Goal: Task Accomplishment & Management: Use online tool/utility

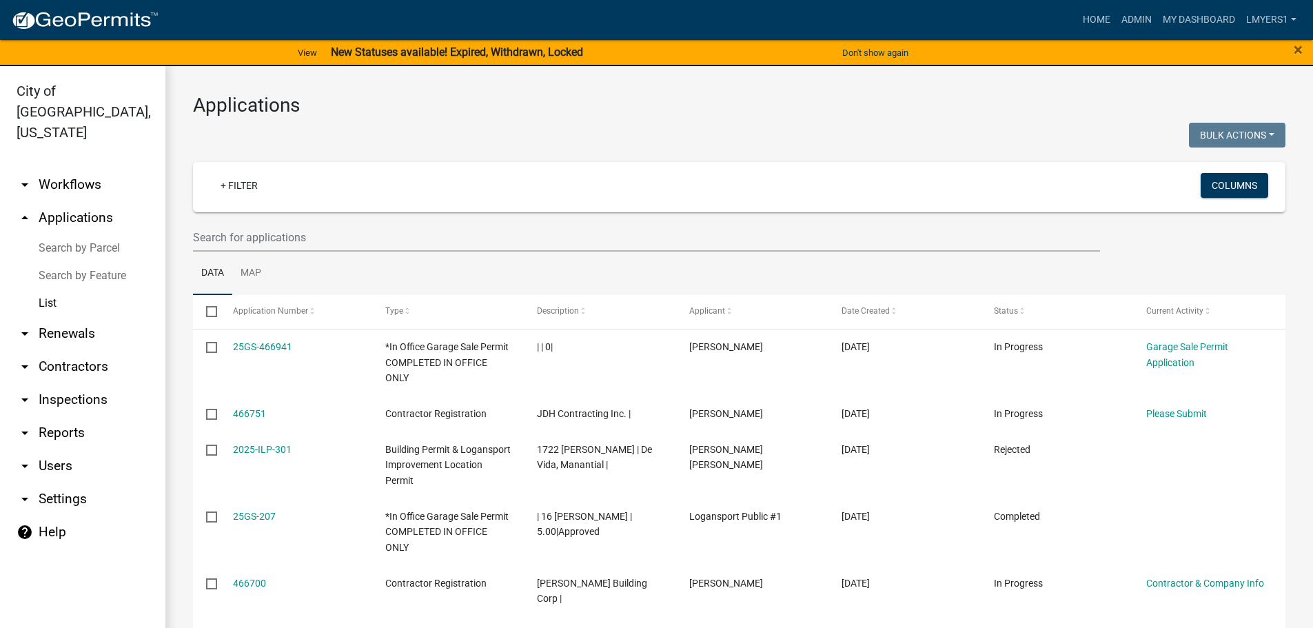
select select "3: 100"
click at [250, 239] on input "text" at bounding box center [646, 237] width 907 height 28
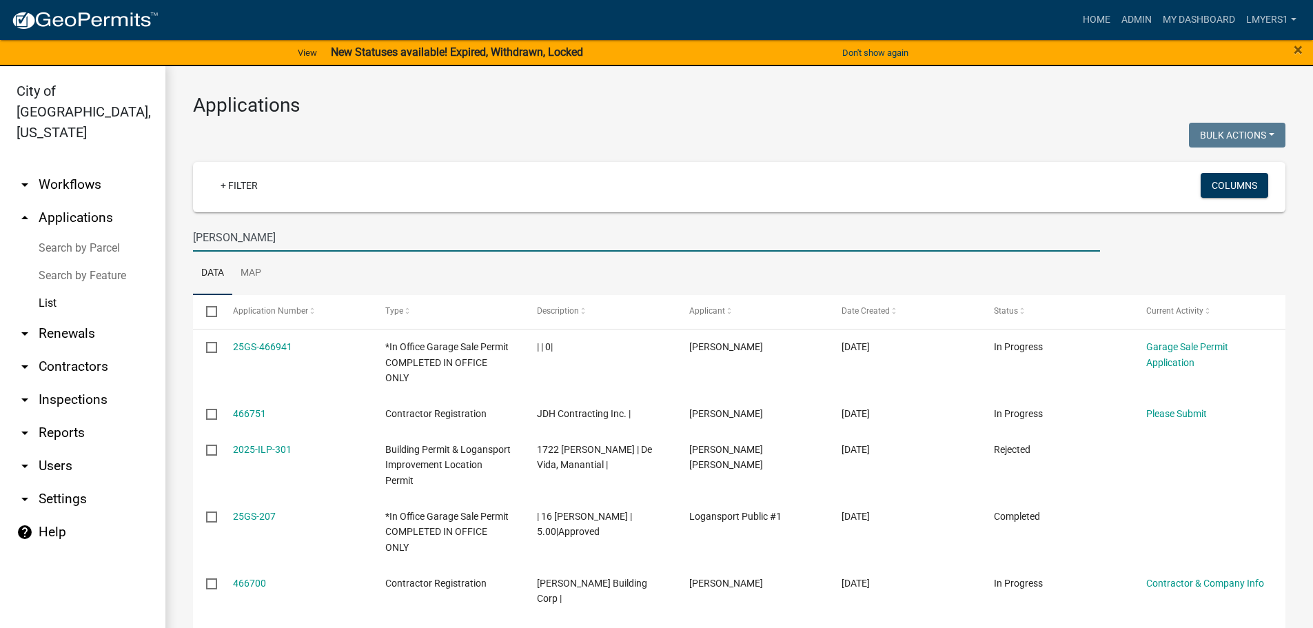
type input "Horton"
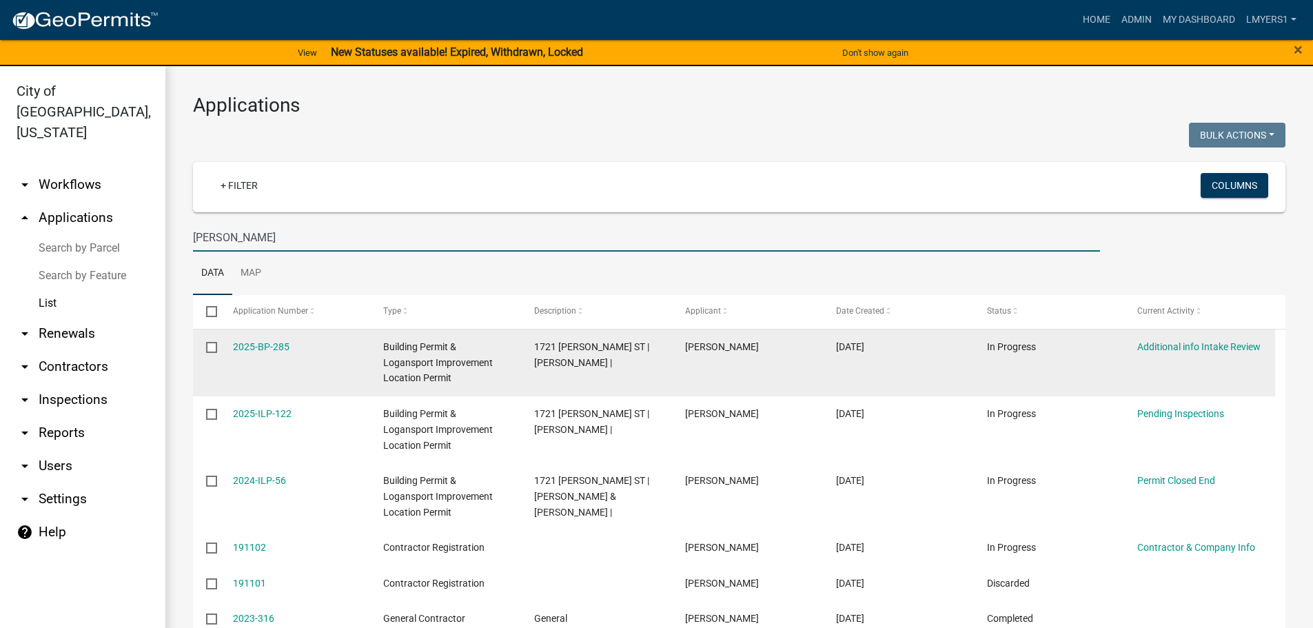
click at [1232, 356] on datatable-body-cell "Additional info Intake Review" at bounding box center [1199, 362] width 151 height 67
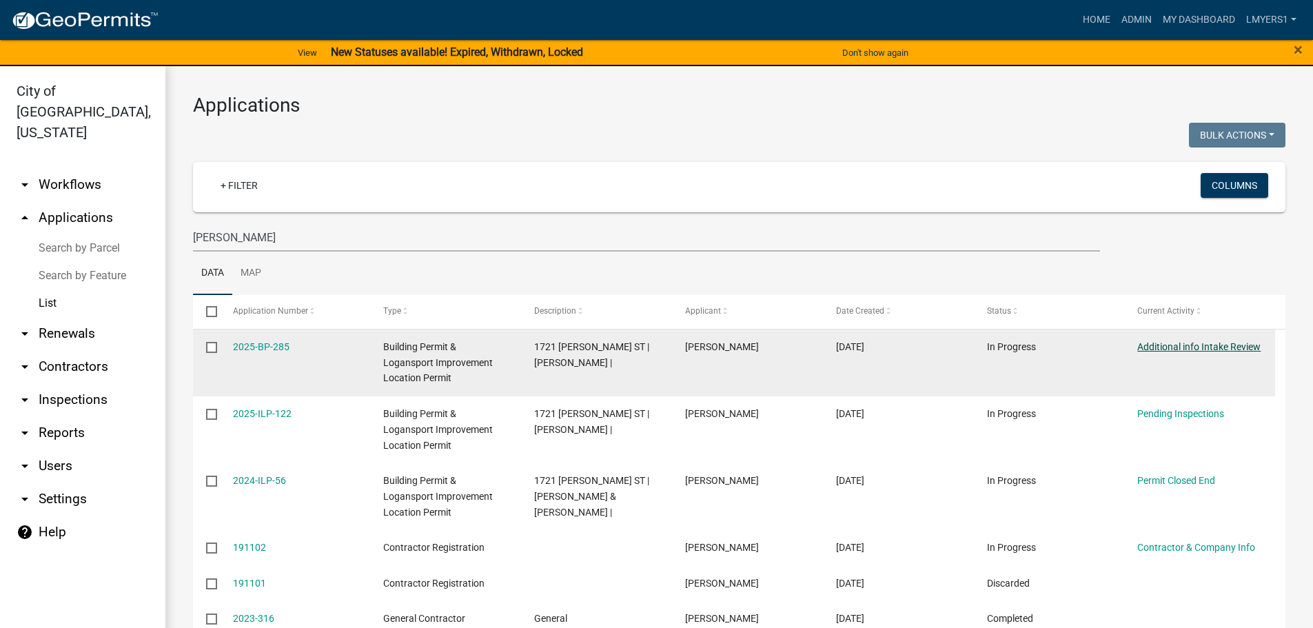
click at [1230, 349] on link "Additional info Intake Review" at bounding box center [1198, 346] width 123 height 11
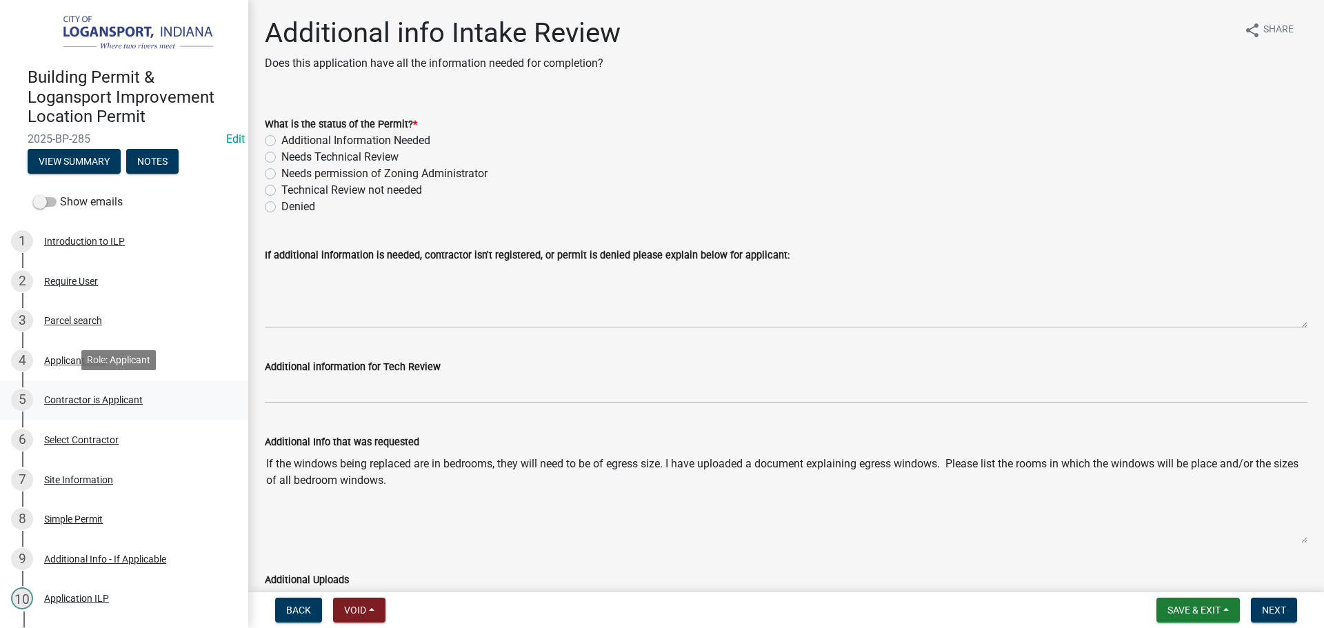
click at [96, 407] on div "5 Contractor is Applicant" at bounding box center [118, 400] width 215 height 22
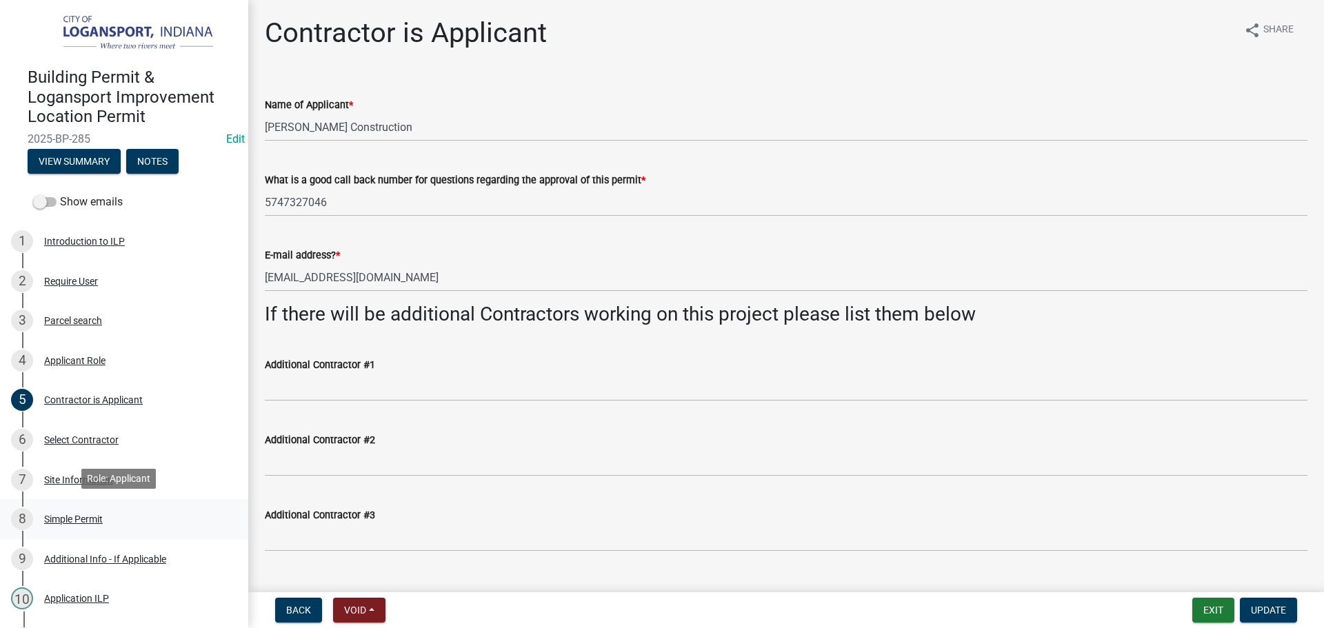
click at [88, 523] on div "8 Simple Permit" at bounding box center [118, 519] width 215 height 22
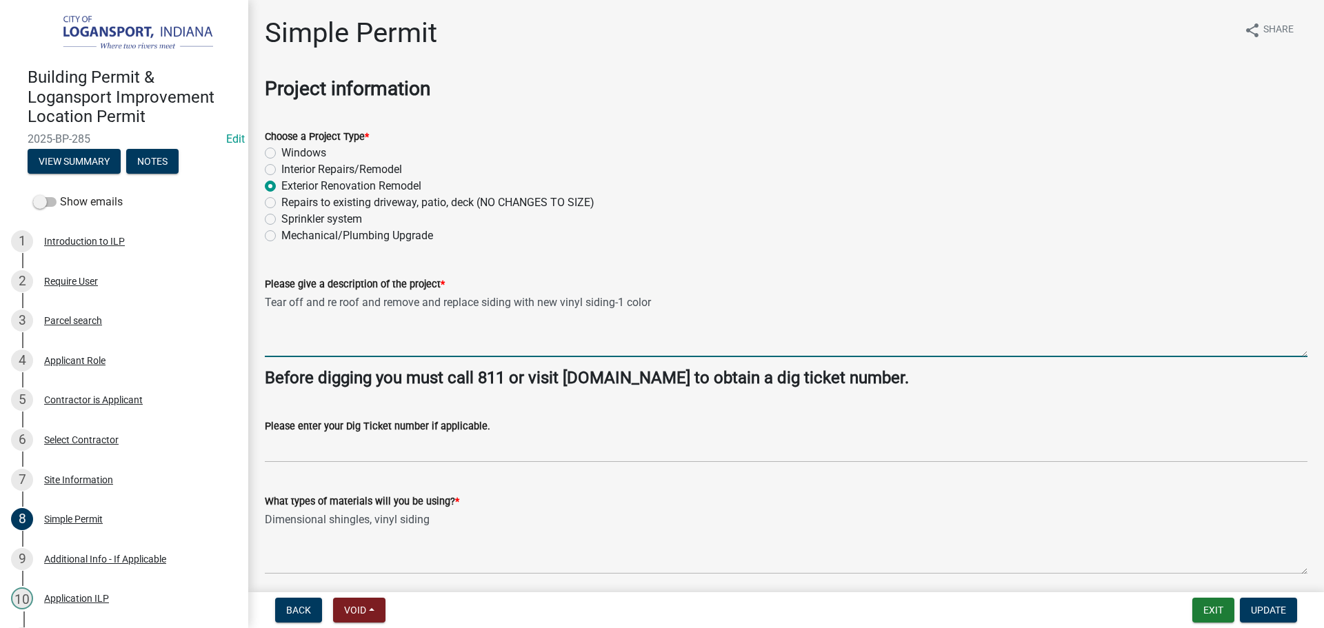
click at [677, 300] on textarea "Tear off and re roof and remove and replace siding with new vinyl siding-1 color" at bounding box center [786, 324] width 1042 height 65
click at [651, 304] on textarea "Tear off and re roof and remove and replace siding with new vinyl siding-1 colo…" at bounding box center [786, 324] width 1042 height 65
click at [662, 301] on textarea "Tear off and re roof and remove and replace siding with new vinyl siding-1 colo…" at bounding box center [786, 324] width 1042 height 65
click at [724, 304] on textarea "Tear off and re roof and remove and replace siding with new vinyl siding-1 colo…" at bounding box center [786, 324] width 1042 height 65
click at [764, 302] on textarea "Tear off and re roof and remove and replace siding with new vinyl siding-1 colo…" at bounding box center [786, 324] width 1042 height 65
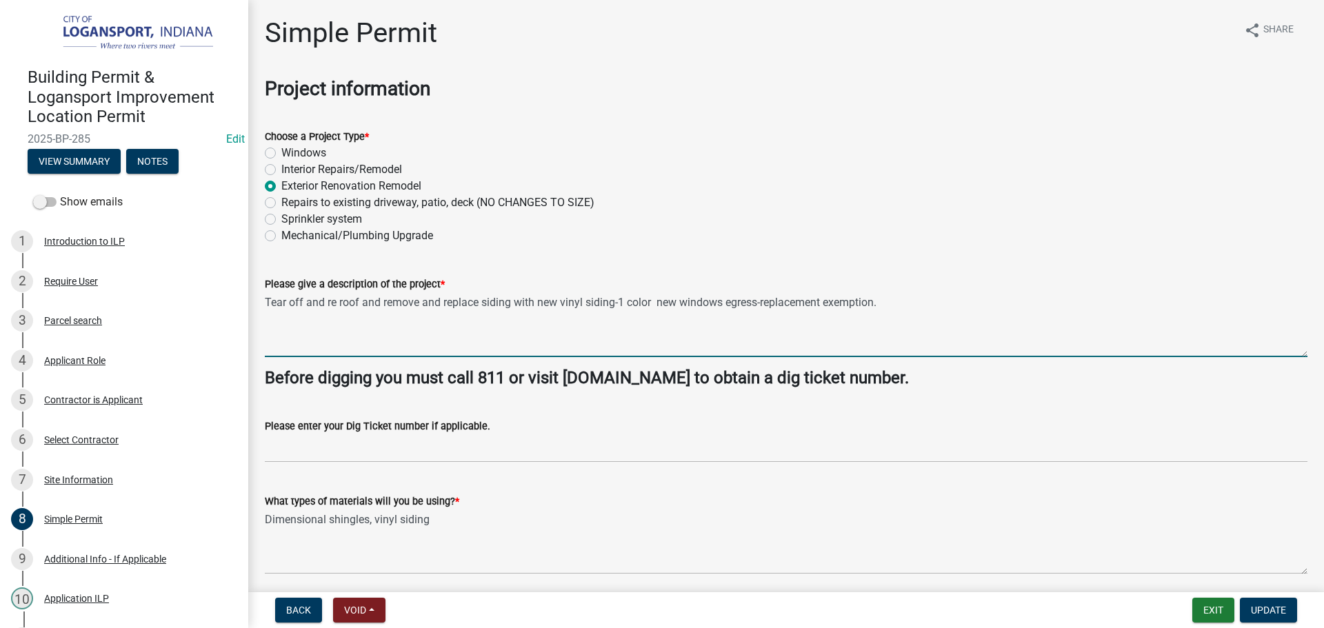
click at [727, 305] on textarea "Tear off and re roof and remove and replace siding with new vinyl siding-1 colo…" at bounding box center [786, 324] width 1042 height 65
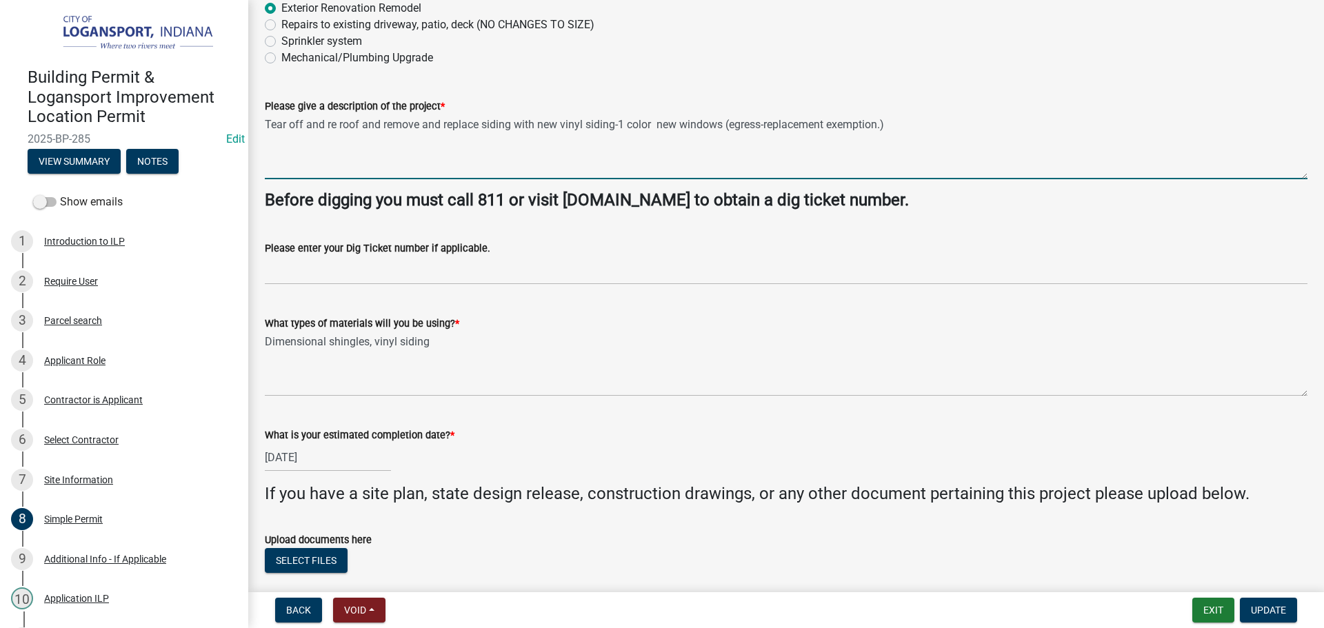
scroll to position [207, 0]
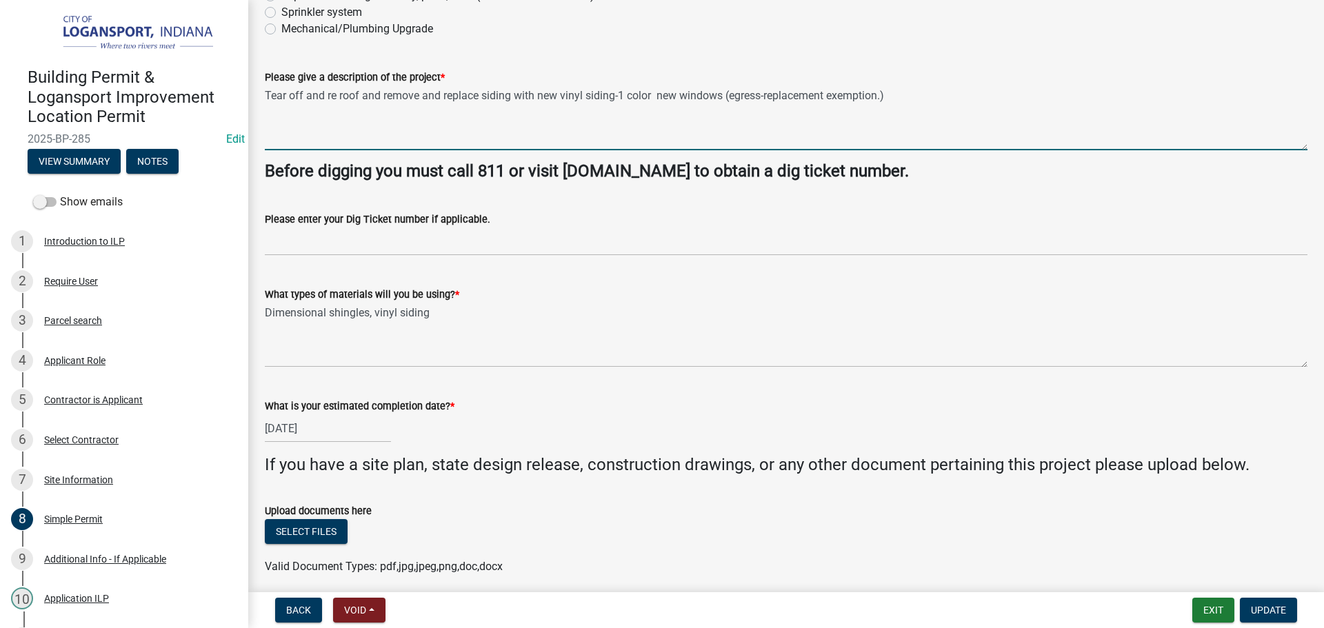
type textarea "Tear off and re roof and remove and replace siding with new vinyl siding-1 colo…"
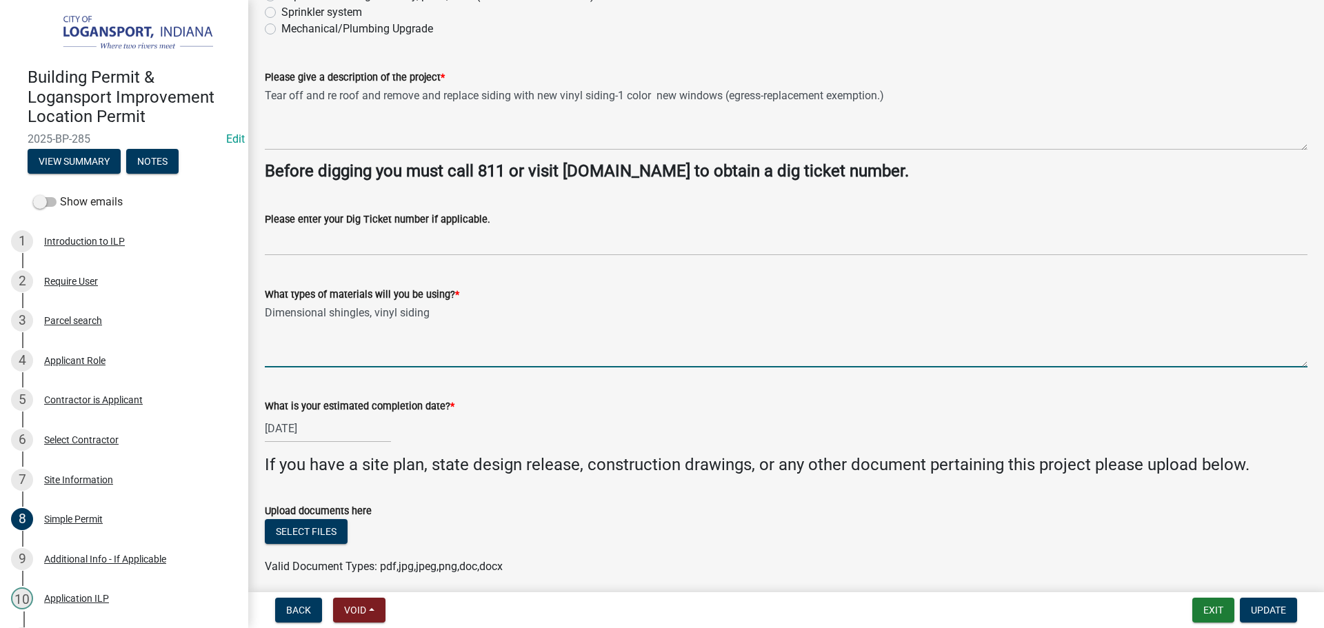
click at [475, 308] on textarea "Dimensional shingles, vinyl siding" at bounding box center [786, 335] width 1042 height 65
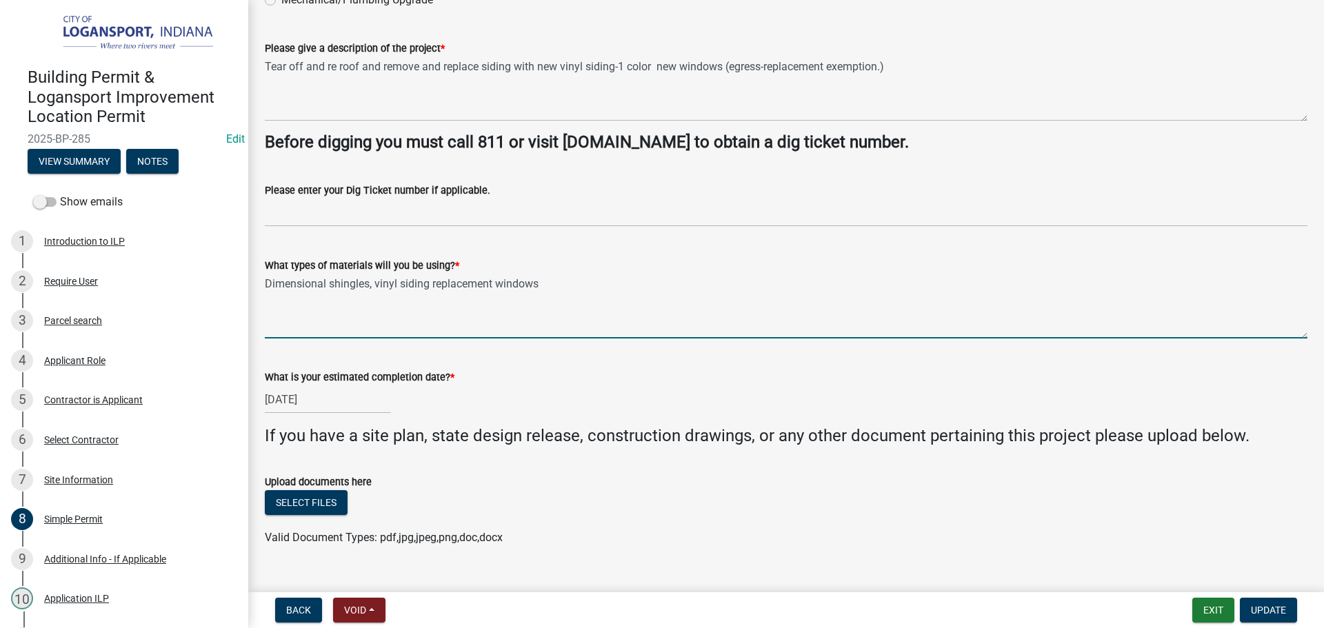
scroll to position [261, 0]
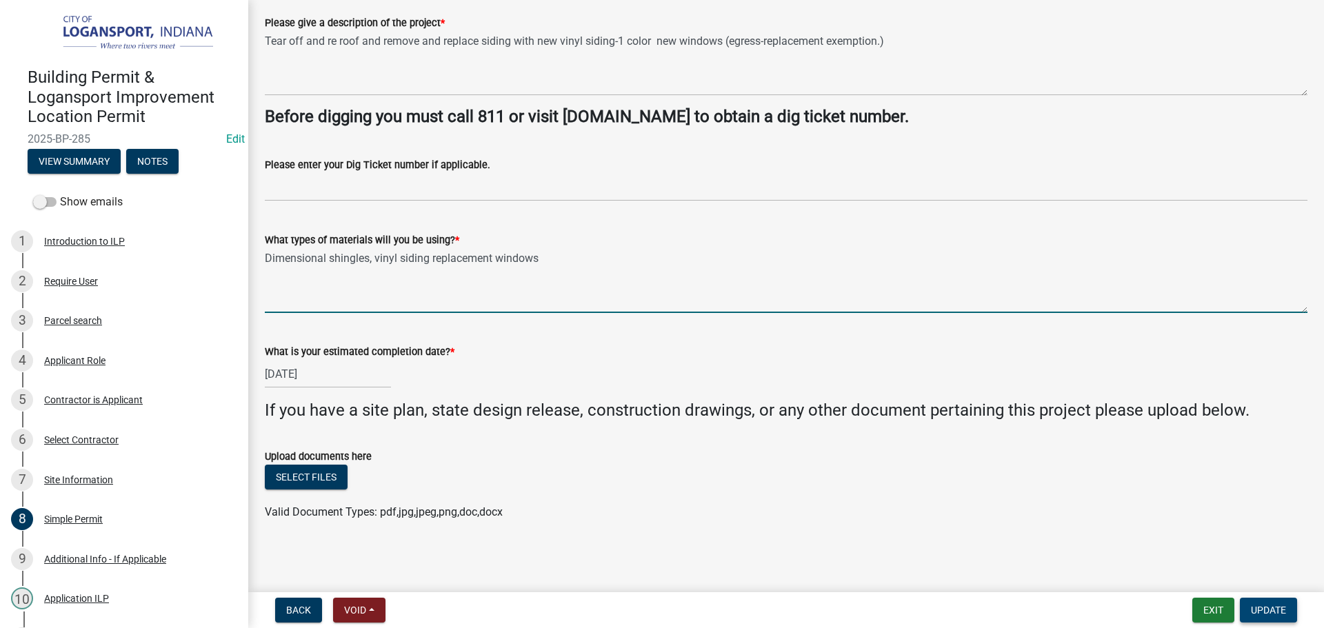
type textarea "Dimensional shingles, vinyl siding replacement windows"
click at [1260, 610] on span "Update" at bounding box center [1267, 610] width 35 height 11
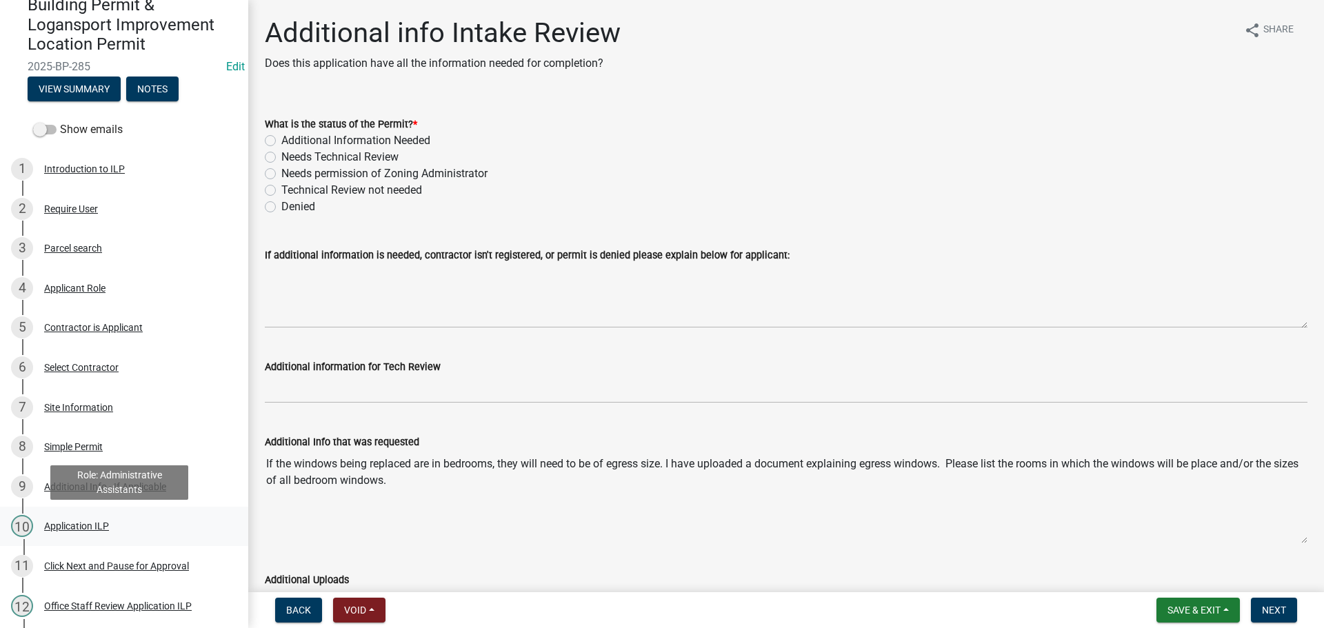
scroll to position [69, 0]
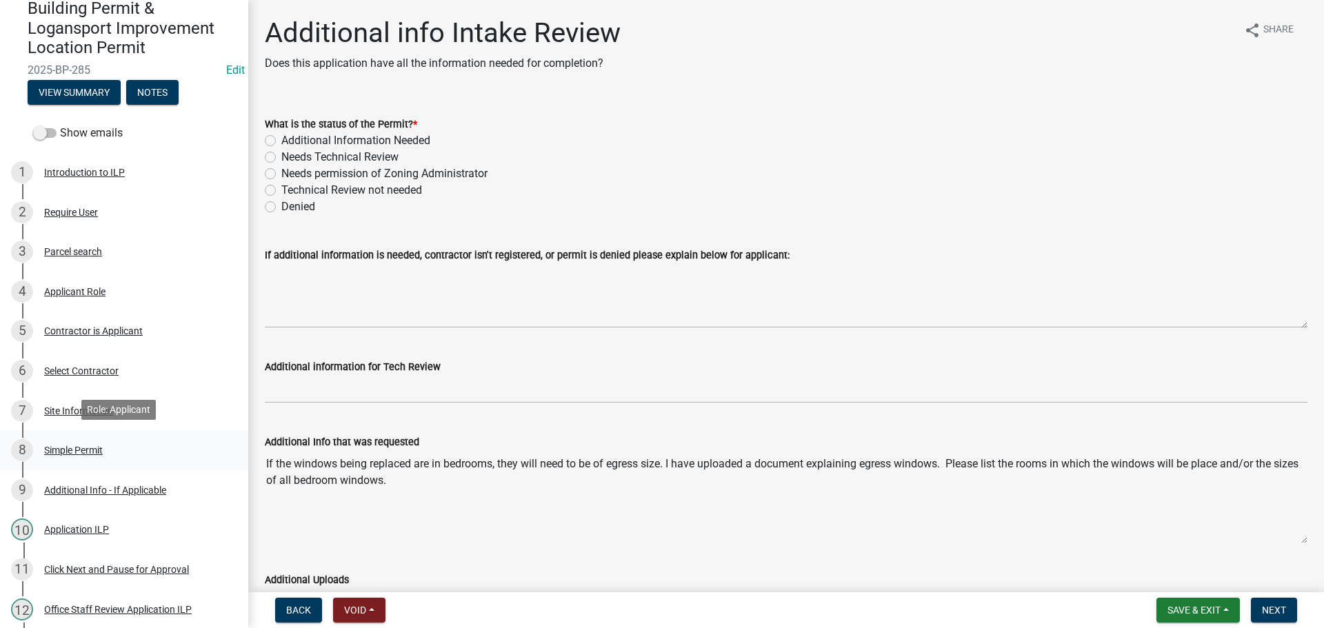
click at [62, 448] on div "Simple Permit" at bounding box center [73, 450] width 59 height 10
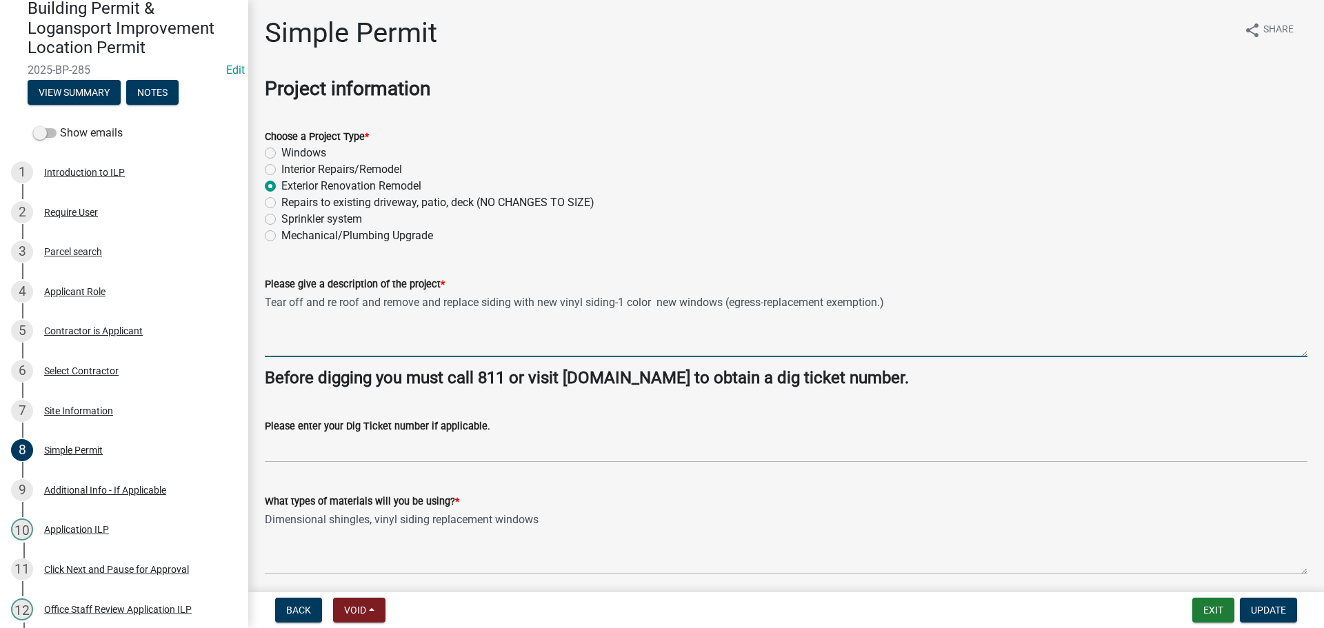
click at [649, 301] on textarea "Tear off and re roof and remove and replace siding with new vinyl siding-1 colo…" at bounding box center [786, 324] width 1042 height 65
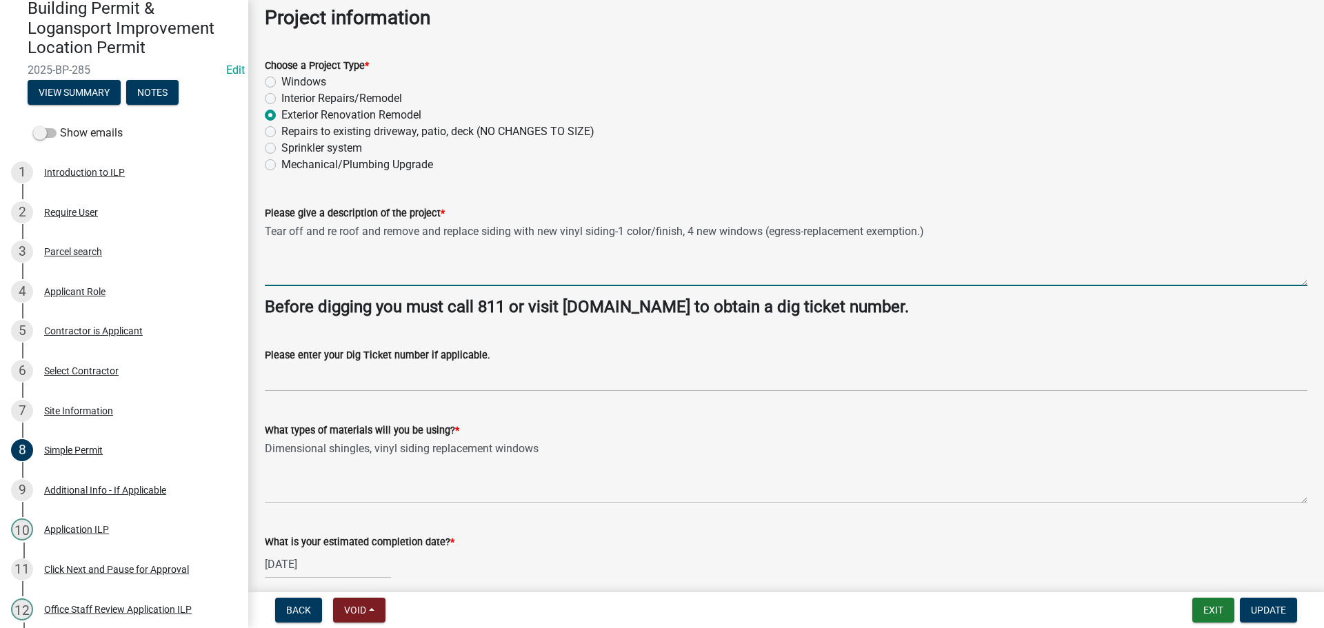
scroll to position [138, 0]
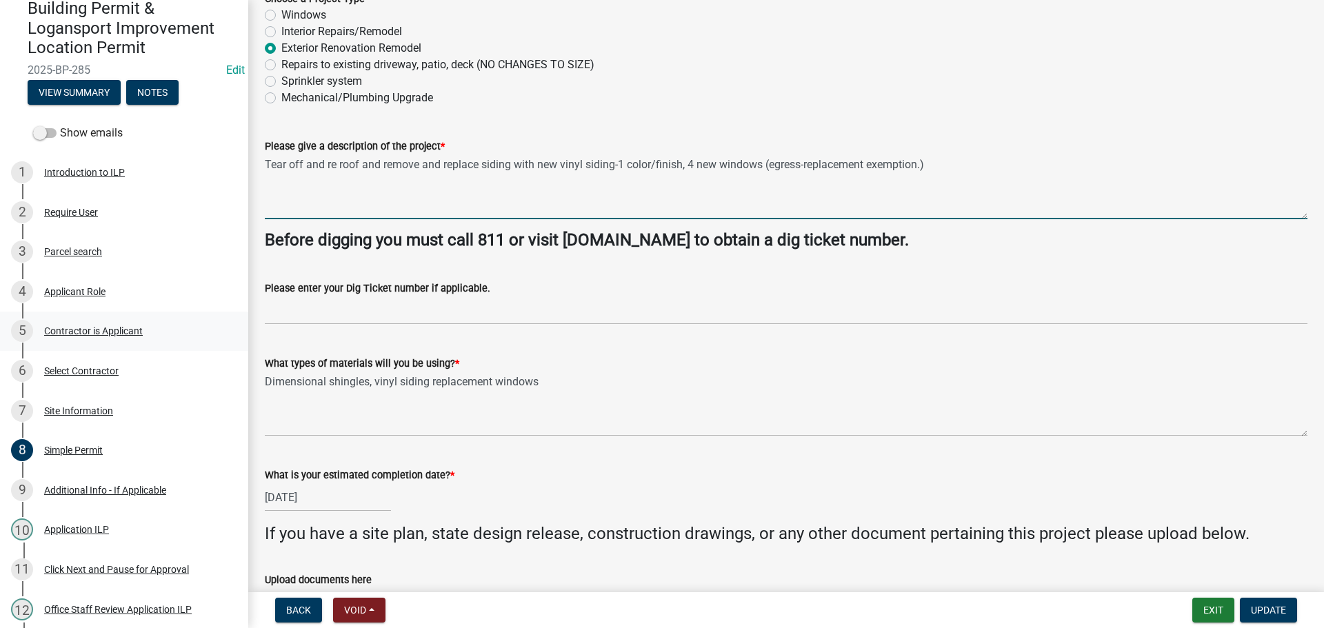
type textarea "Tear off and re roof and remove and replace siding with new vinyl siding-1 colo…"
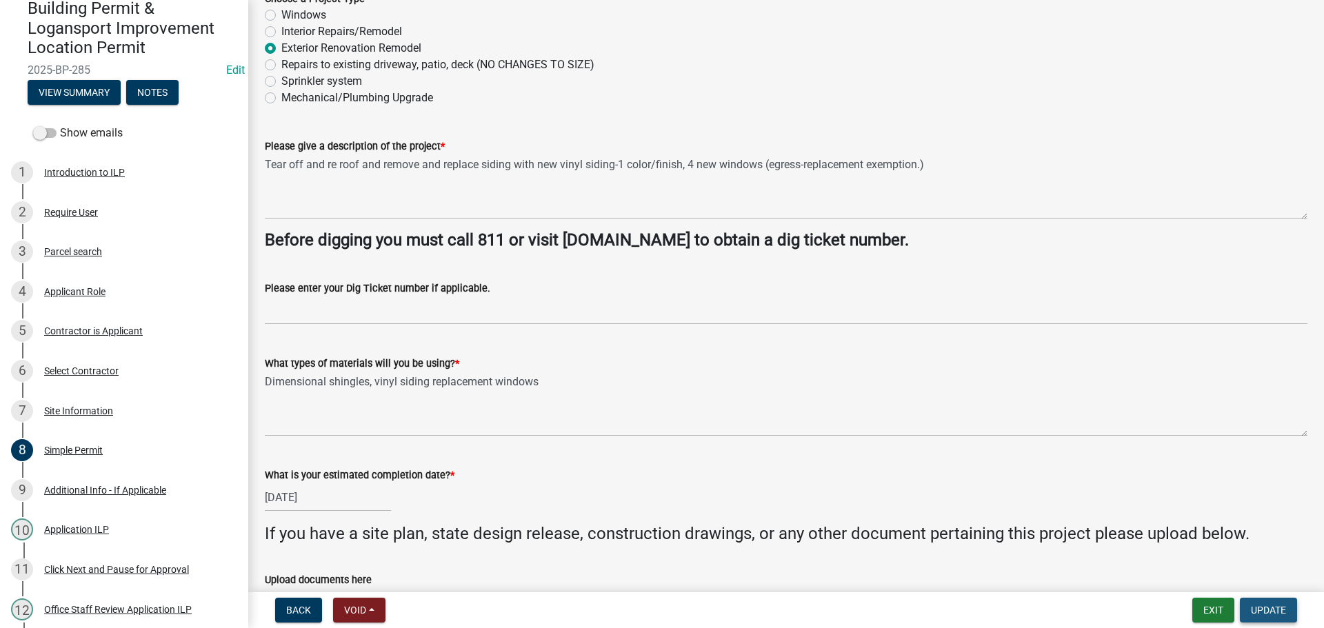
click at [1268, 605] on span "Update" at bounding box center [1267, 610] width 35 height 11
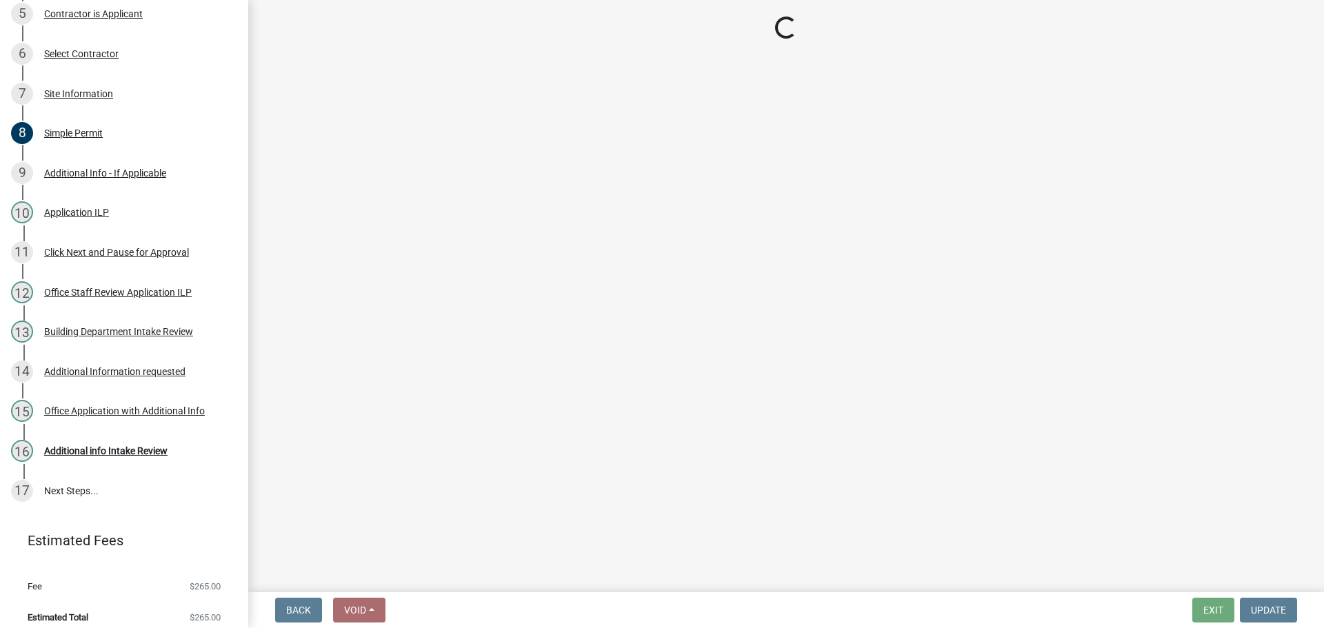
scroll to position [394, 0]
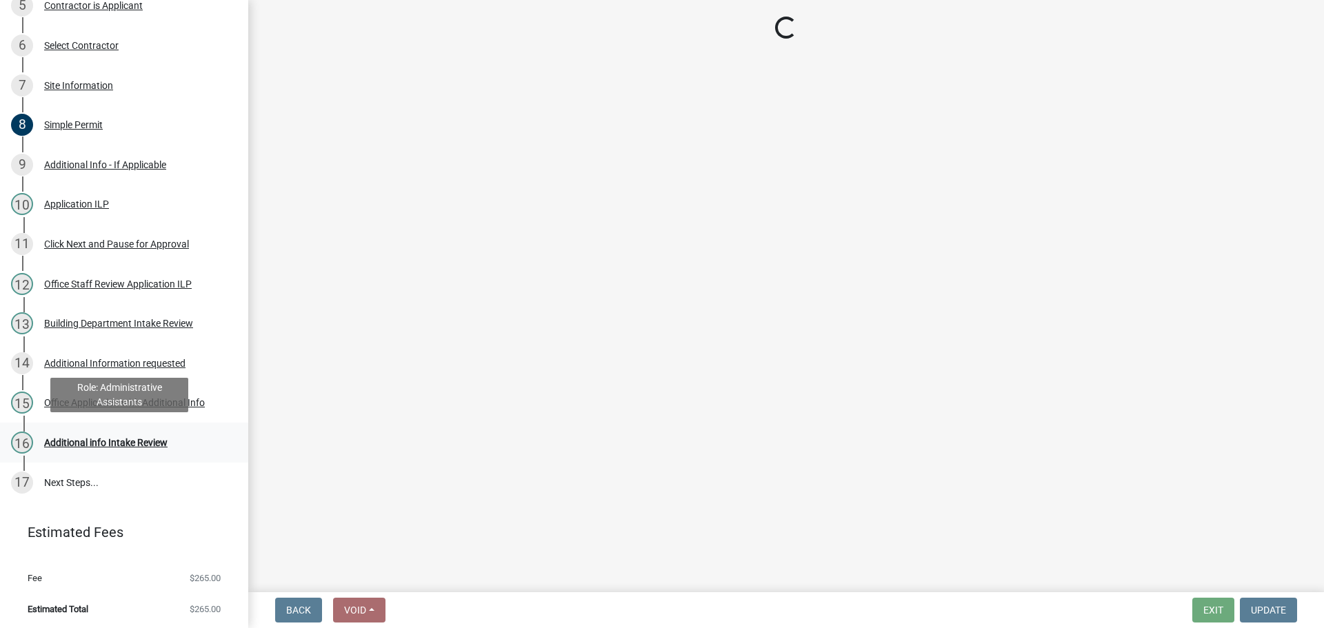
click at [108, 440] on div "Additional info Intake Review" at bounding box center [105, 443] width 123 height 10
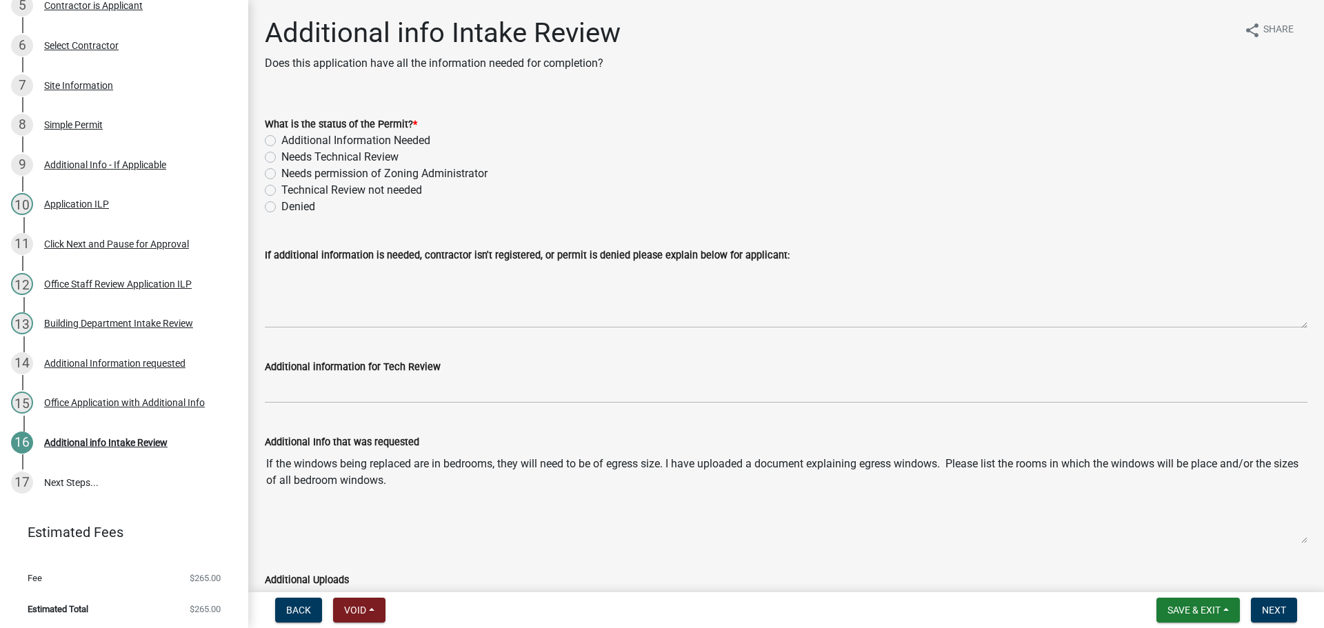
click at [281, 176] on label "Needs permission of Zoning Administrator" at bounding box center [384, 173] width 206 height 17
click at [281, 174] on input "Needs permission of Zoning Administrator" at bounding box center [285, 169] width 9 height 9
radio input "true"
click at [281, 189] on label "Technical Review not needed" at bounding box center [351, 190] width 141 height 17
click at [281, 189] on input "Technical Review not needed" at bounding box center [285, 186] width 9 height 9
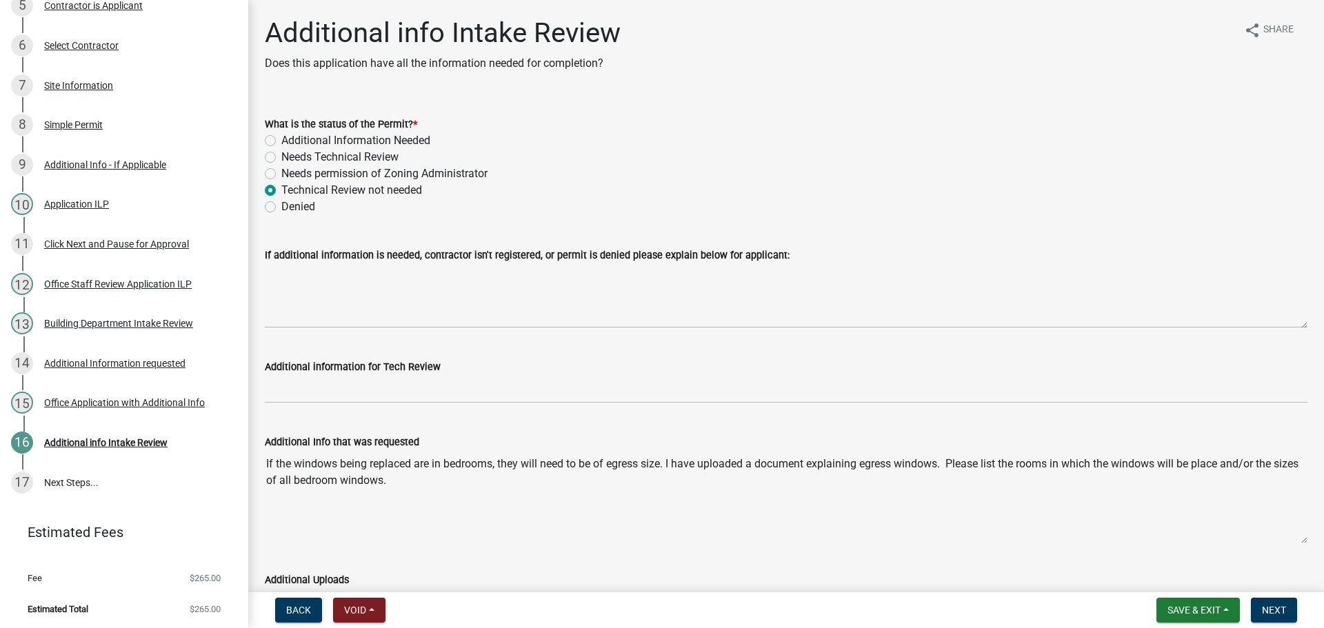
radio input "true"
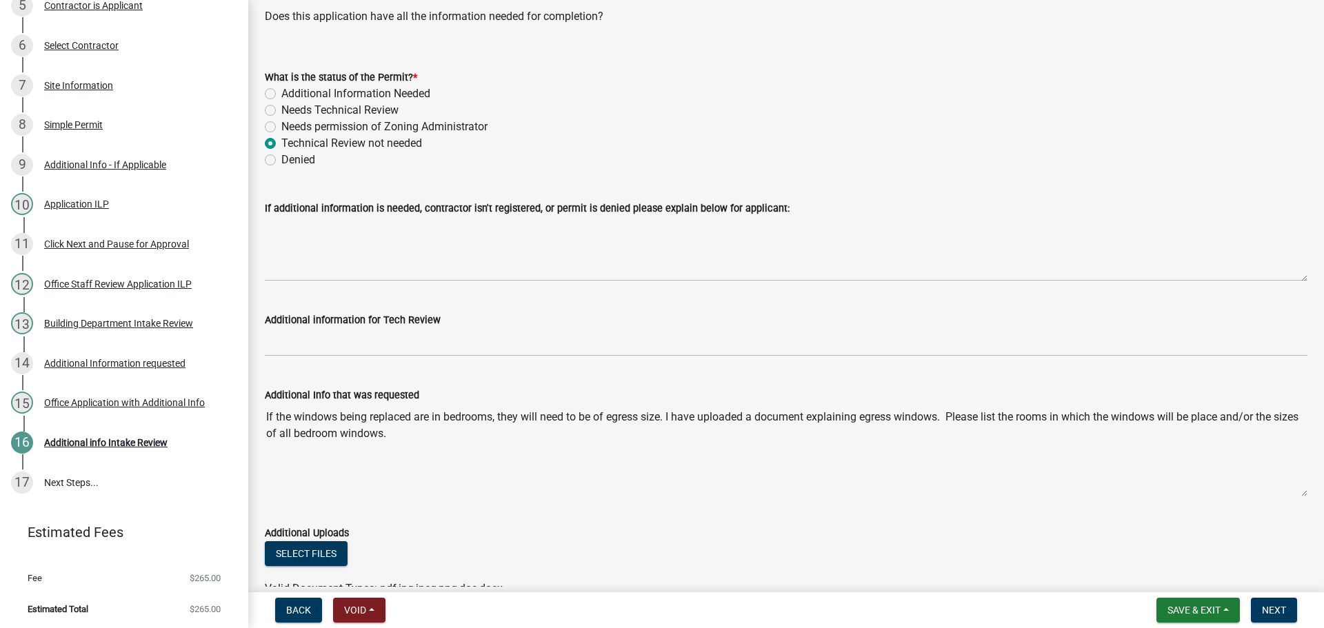
scroll to position [123, 0]
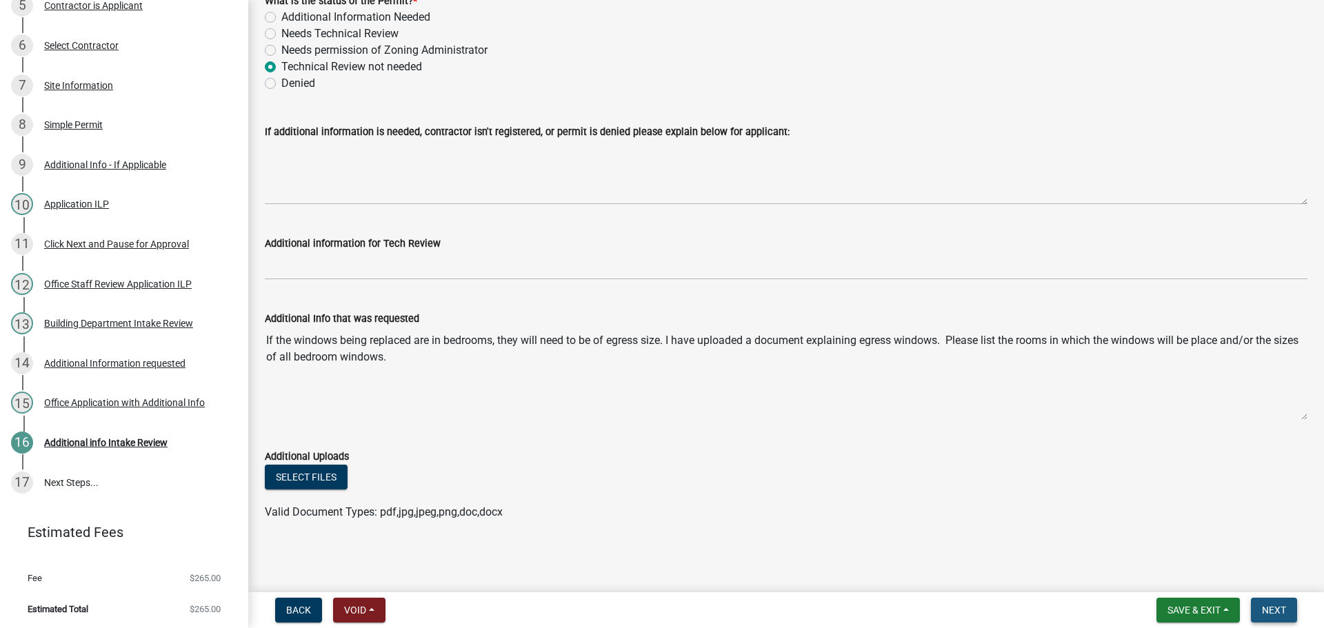
click at [1275, 607] on span "Next" at bounding box center [1273, 610] width 24 height 11
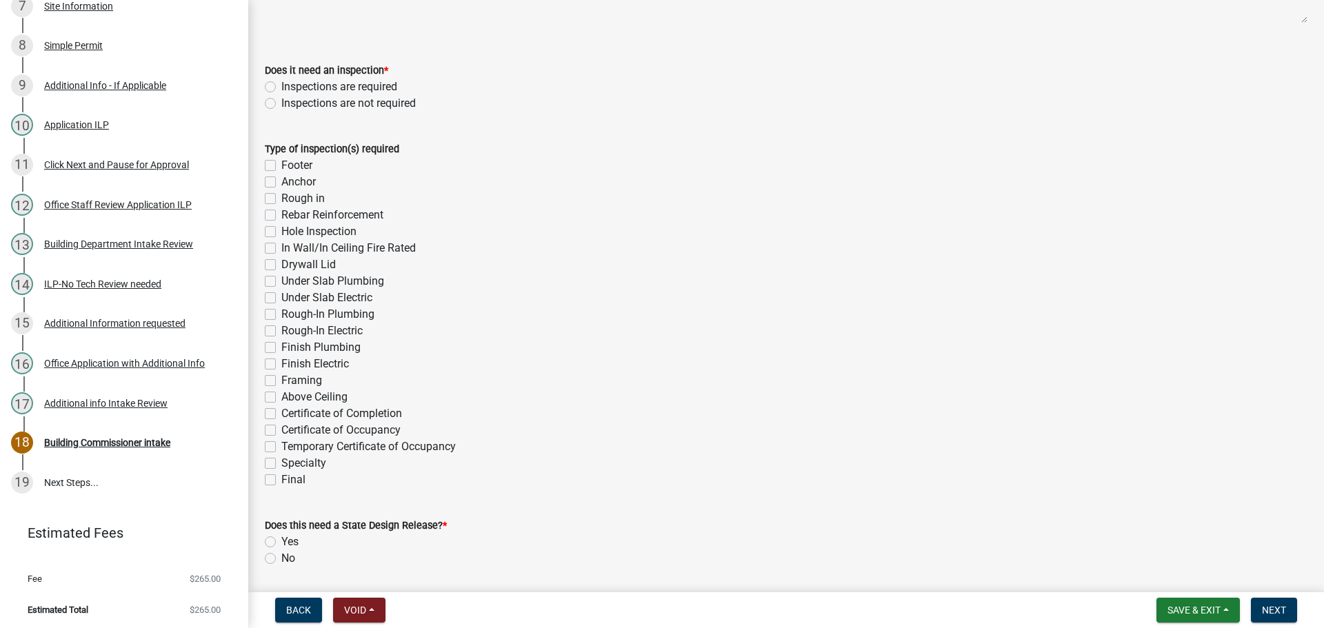
scroll to position [276, 0]
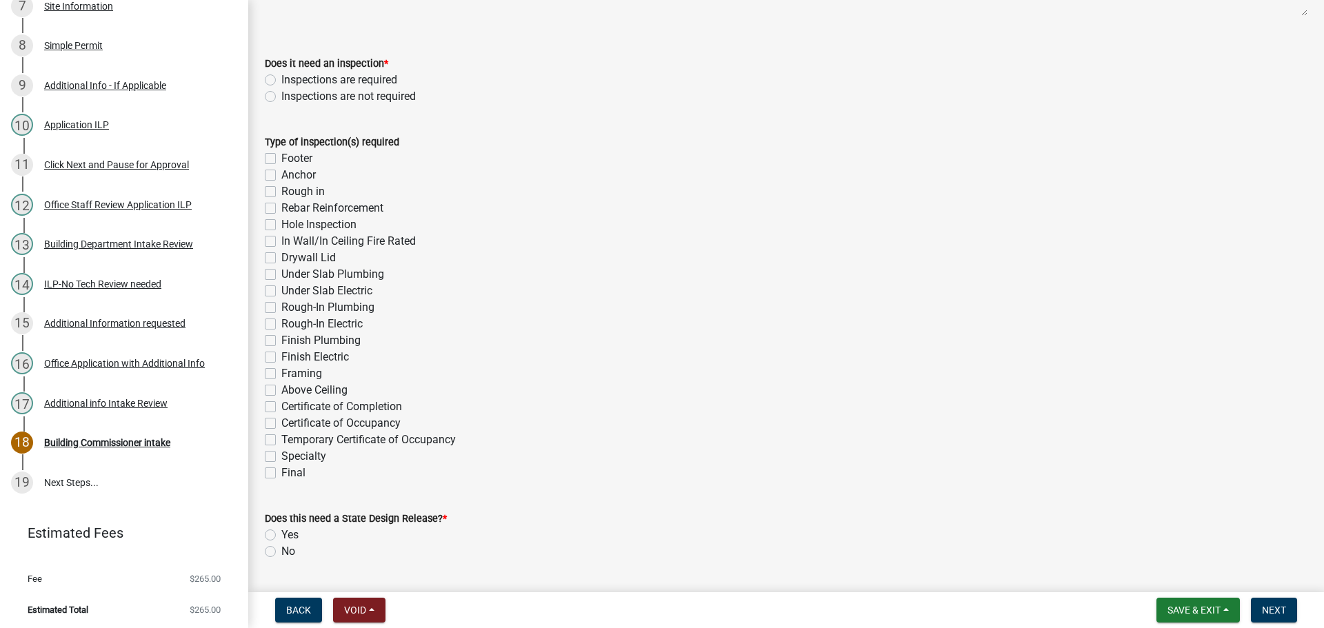
click at [263, 77] on div "Does it need an inspection * Inspections are required Inspections are not requi…" at bounding box center [785, 72] width 1063 height 66
click at [281, 83] on label "Inspections are required" at bounding box center [339, 80] width 116 height 17
click at [281, 81] on input "Inspections are required" at bounding box center [285, 76] width 9 height 9
radio input "true"
click at [281, 475] on label "Final" at bounding box center [293, 473] width 24 height 17
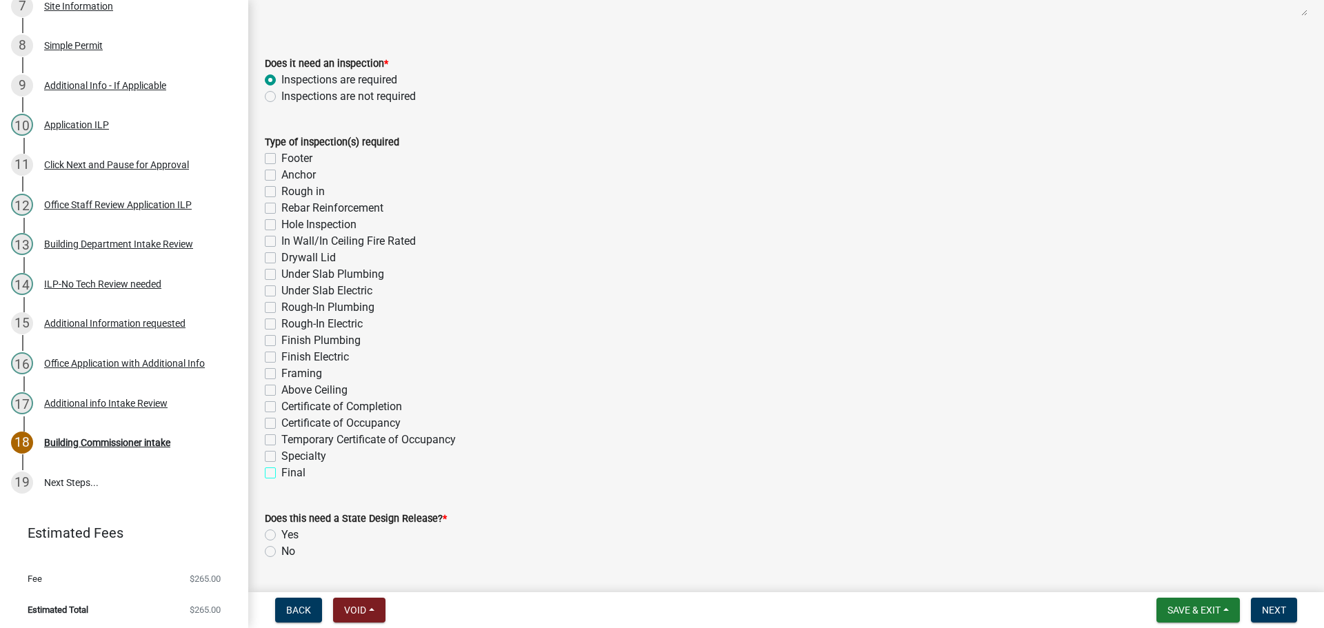
click at [281, 474] on input "Final" at bounding box center [285, 469] width 9 height 9
checkbox input "true"
checkbox input "false"
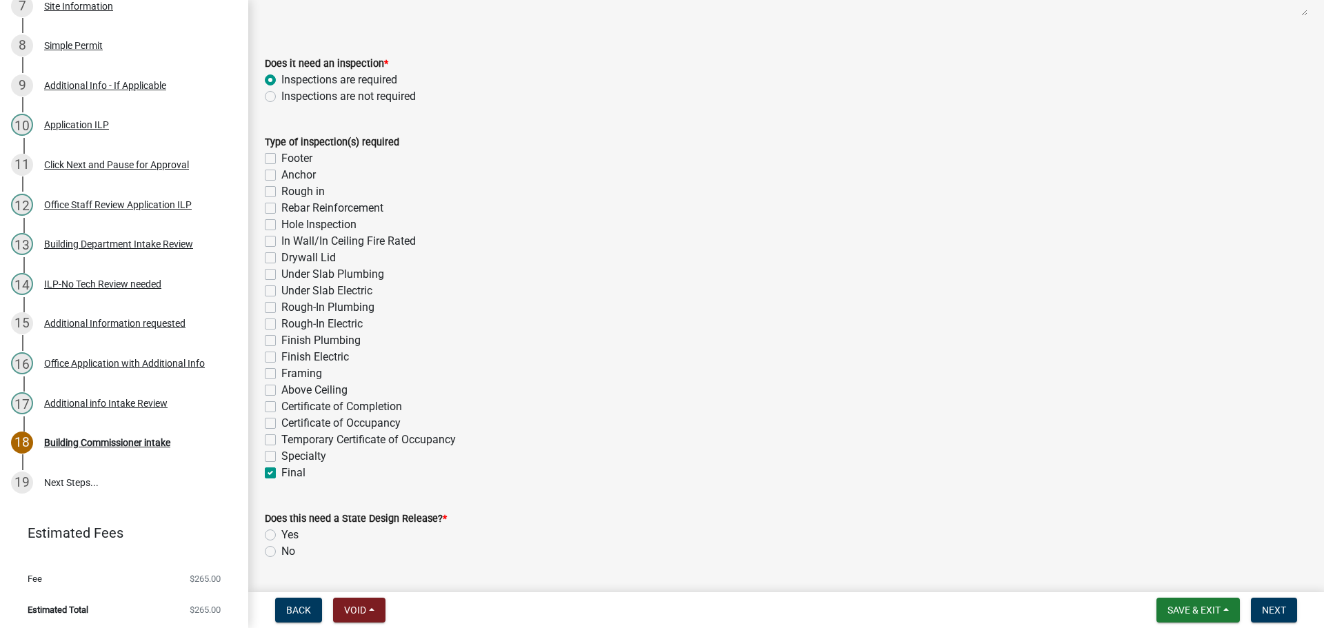
checkbox input "false"
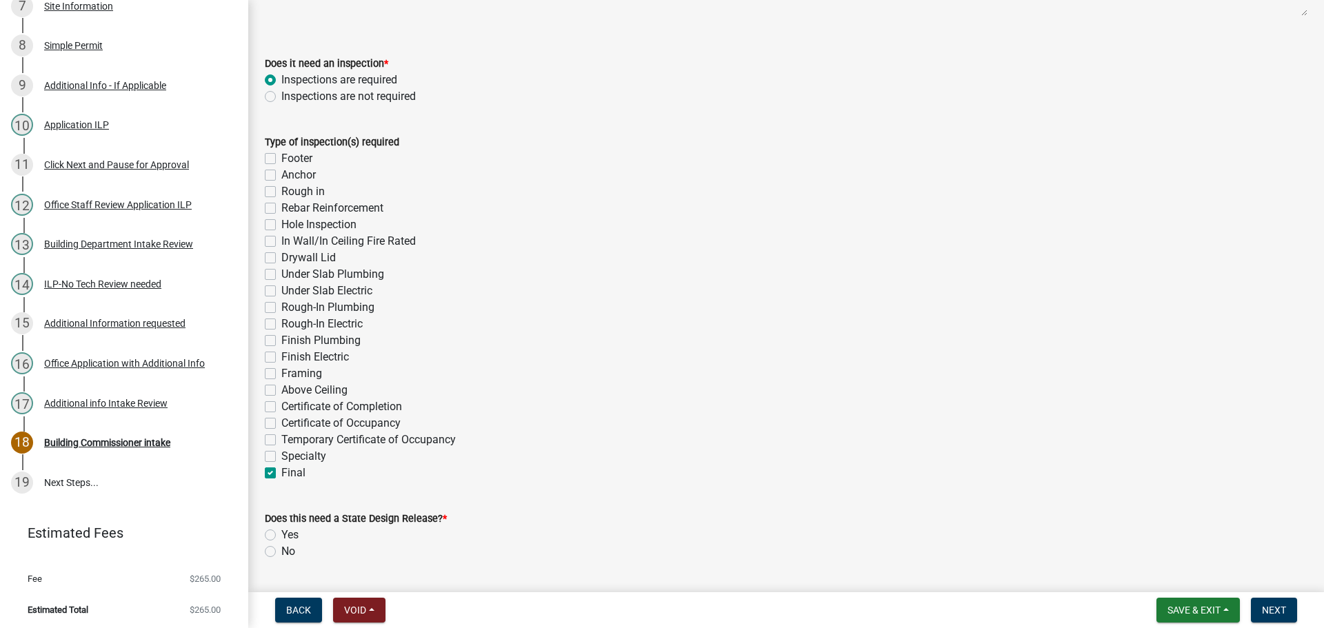
checkbox input "false"
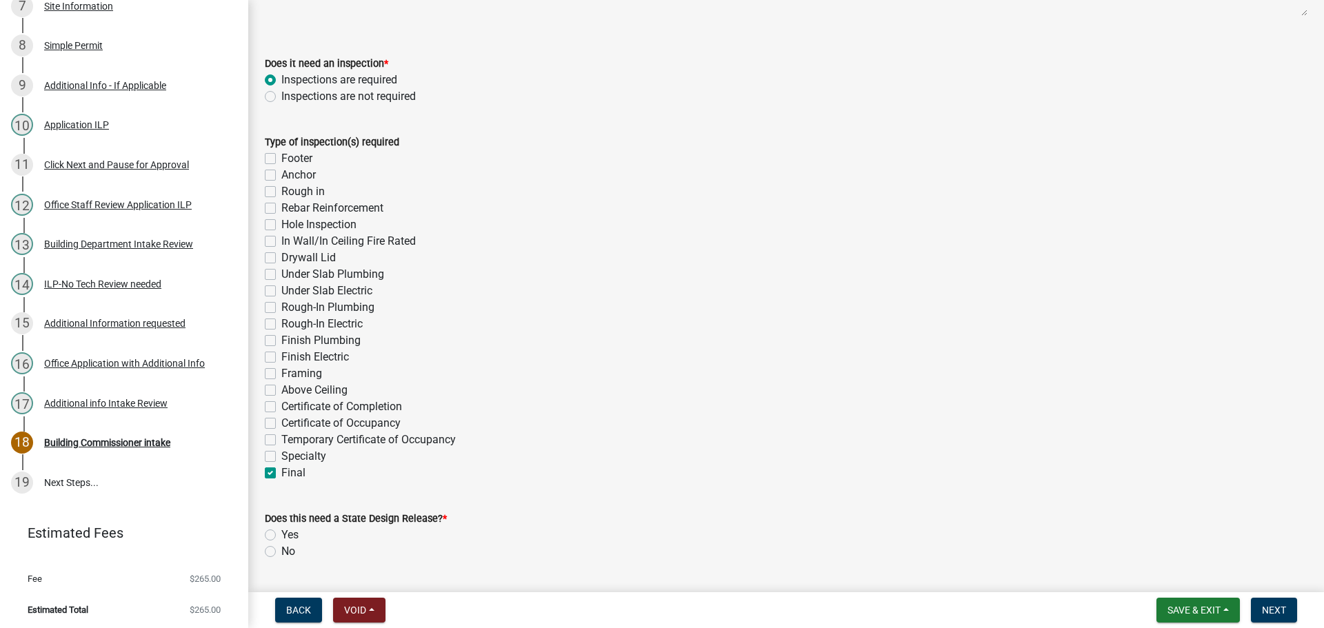
checkbox input "false"
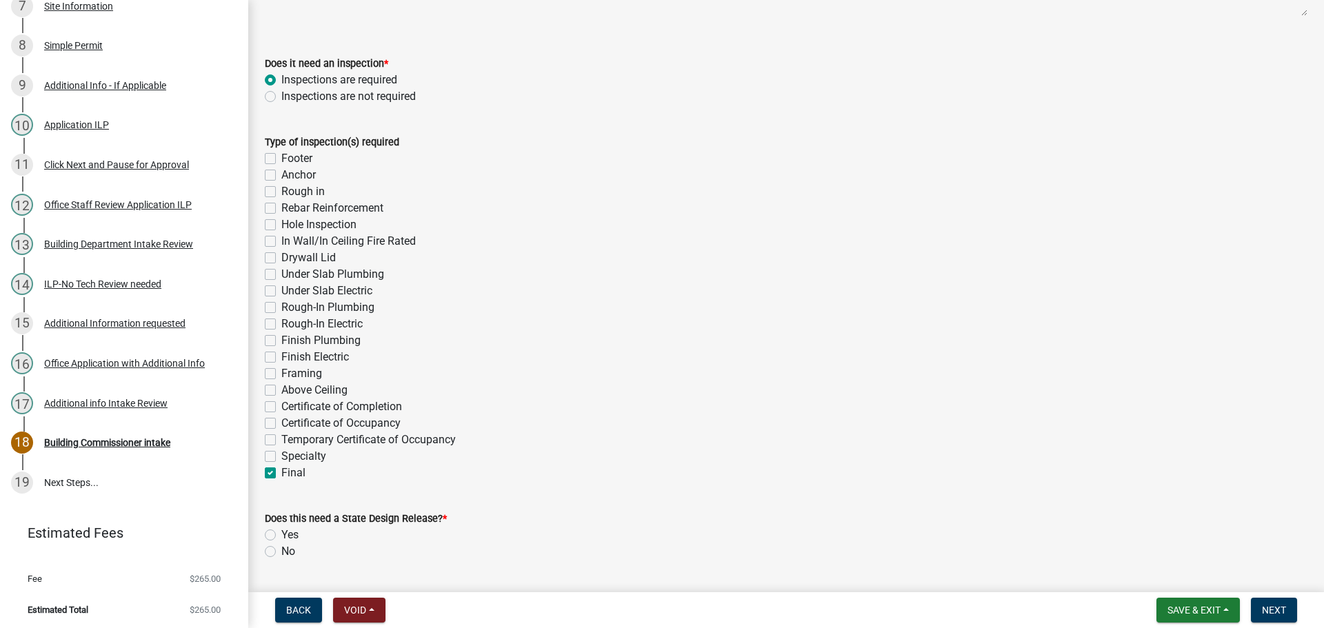
checkbox input "false"
checkbox input "true"
drag, startPoint x: 270, startPoint y: 456, endPoint x: 278, endPoint y: 447, distance: 12.2
click at [281, 456] on label "Specialty" at bounding box center [303, 456] width 45 height 17
click at [281, 456] on input "Specialty" at bounding box center [285, 452] width 9 height 9
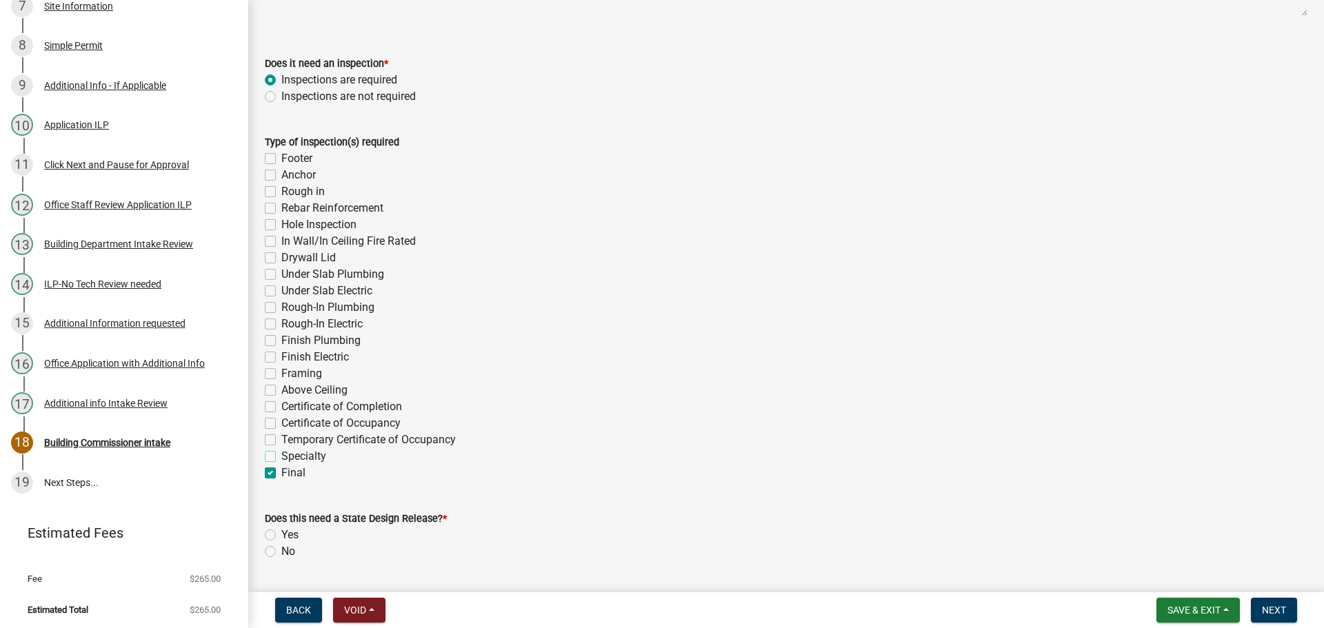
checkbox input "true"
checkbox input "false"
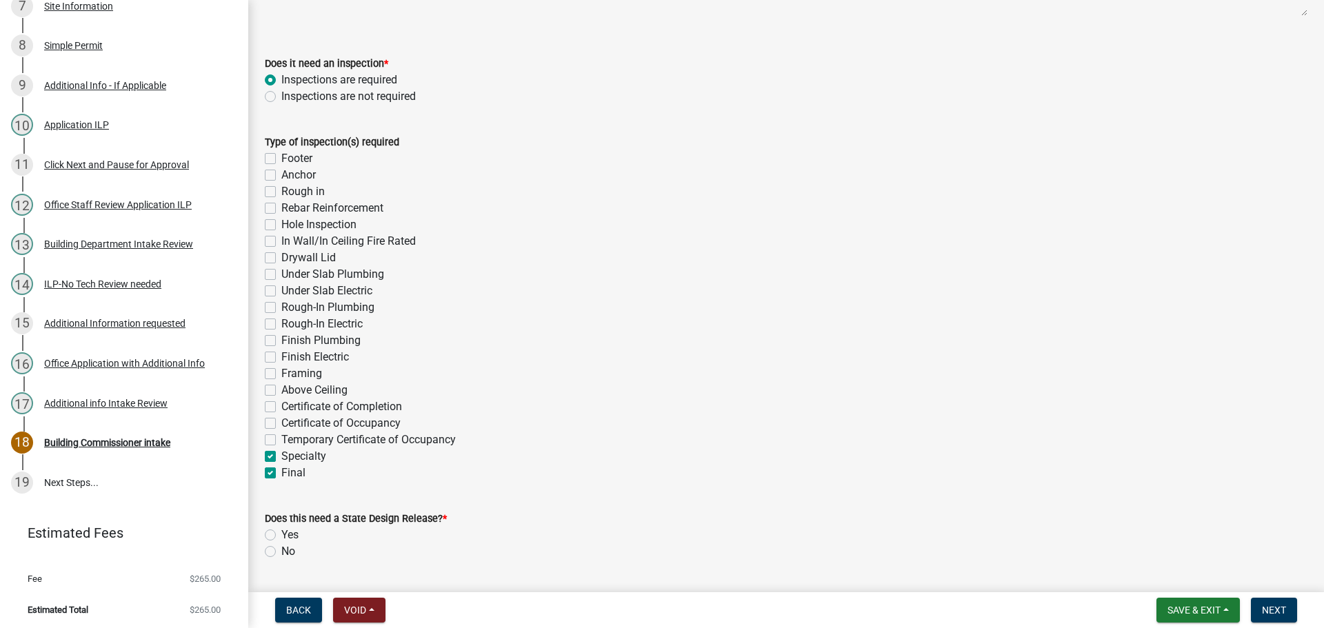
checkbox input "false"
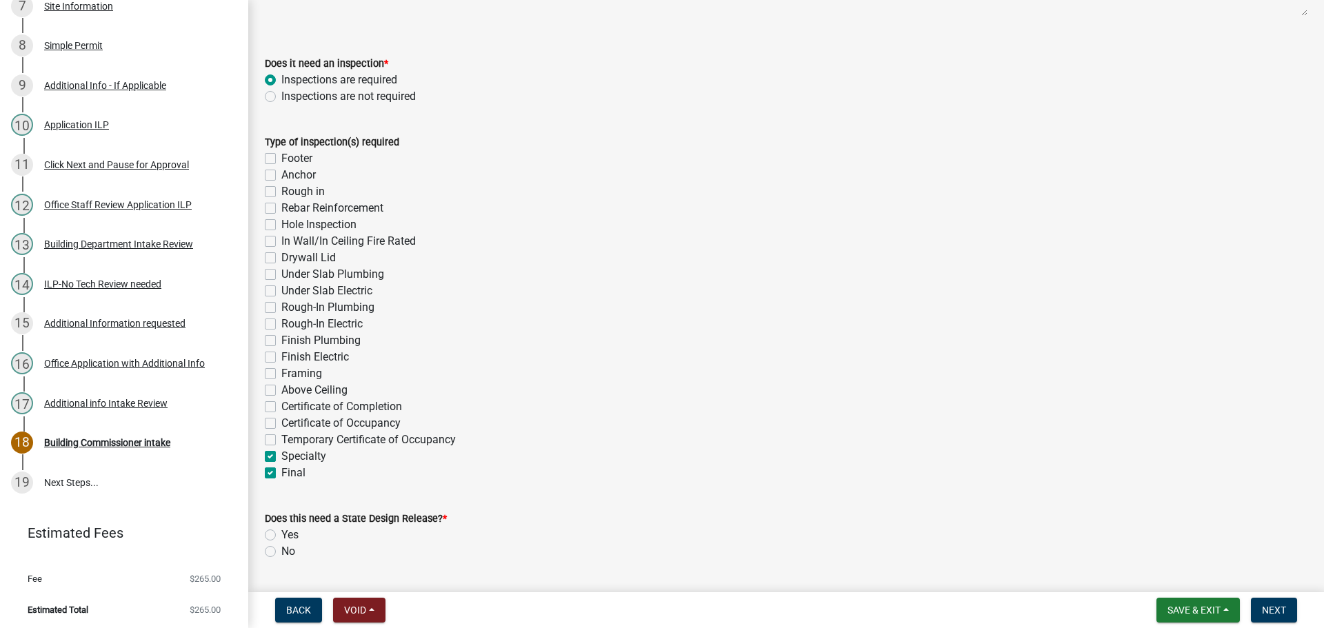
checkbox input "false"
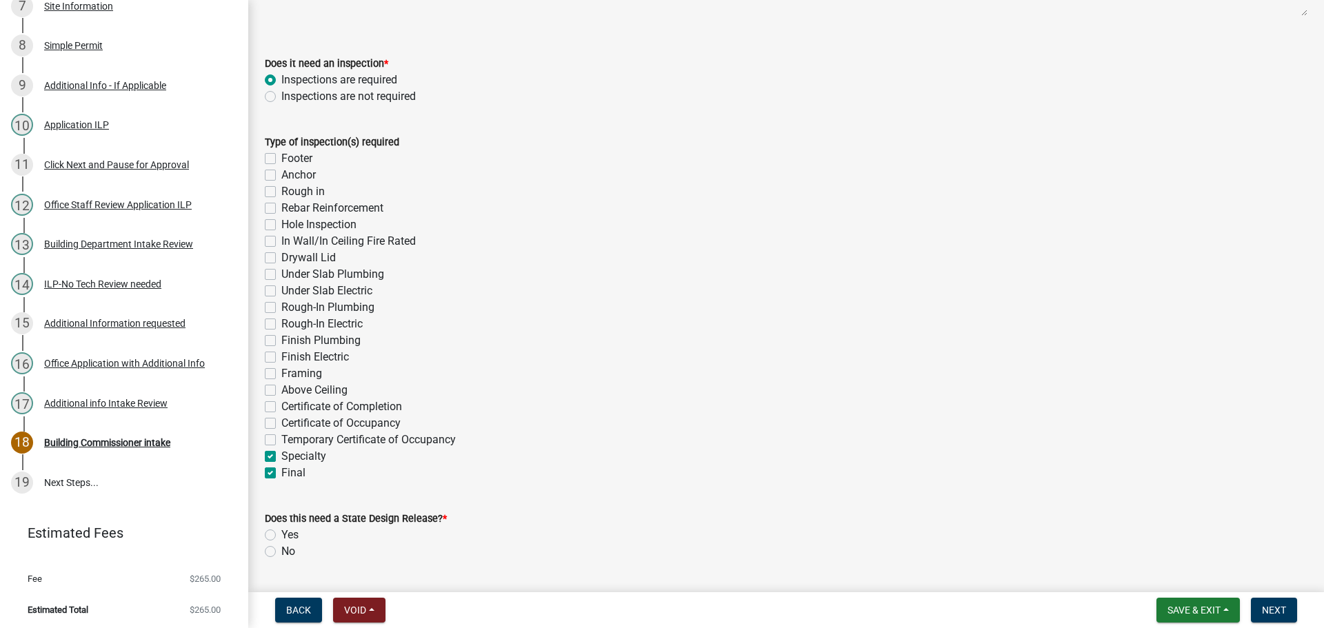
checkbox input "false"
checkbox input "true"
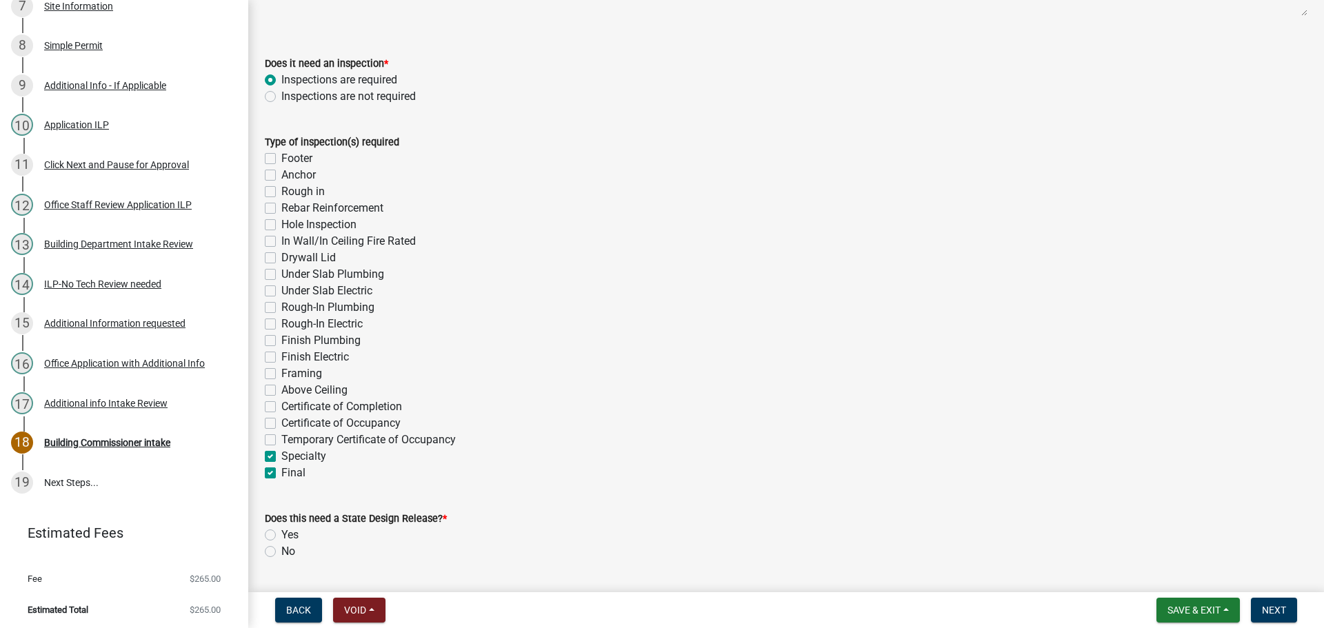
checkbox input "true"
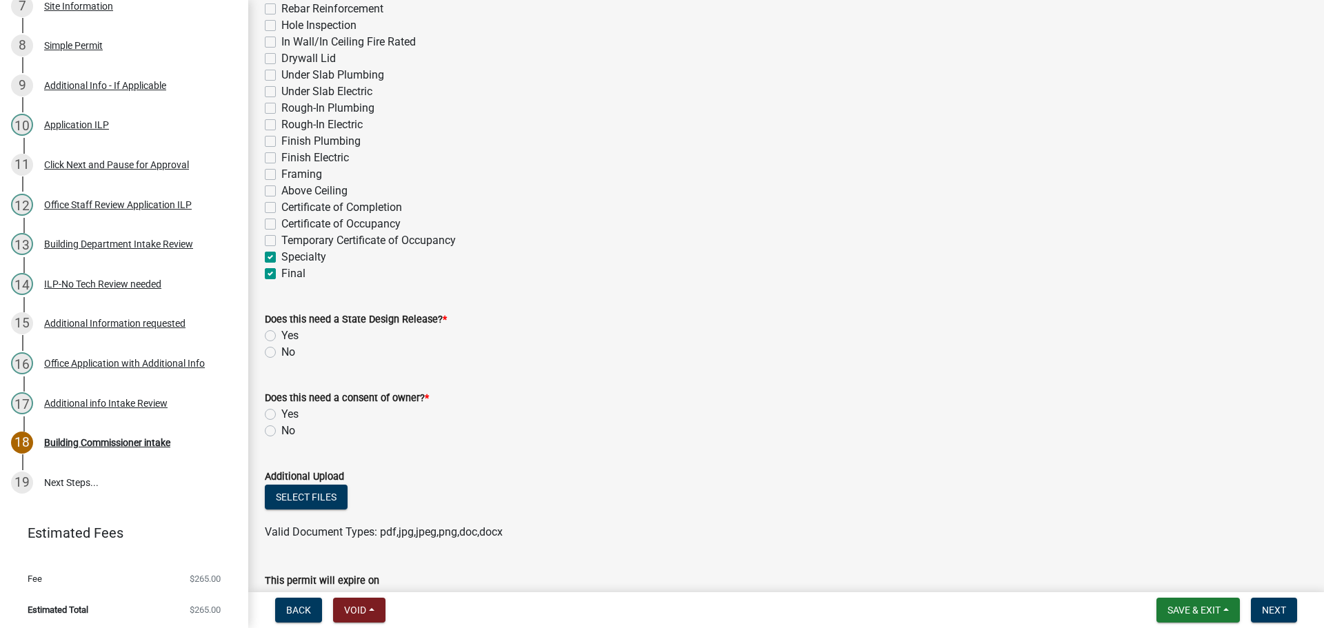
scroll to position [483, 0]
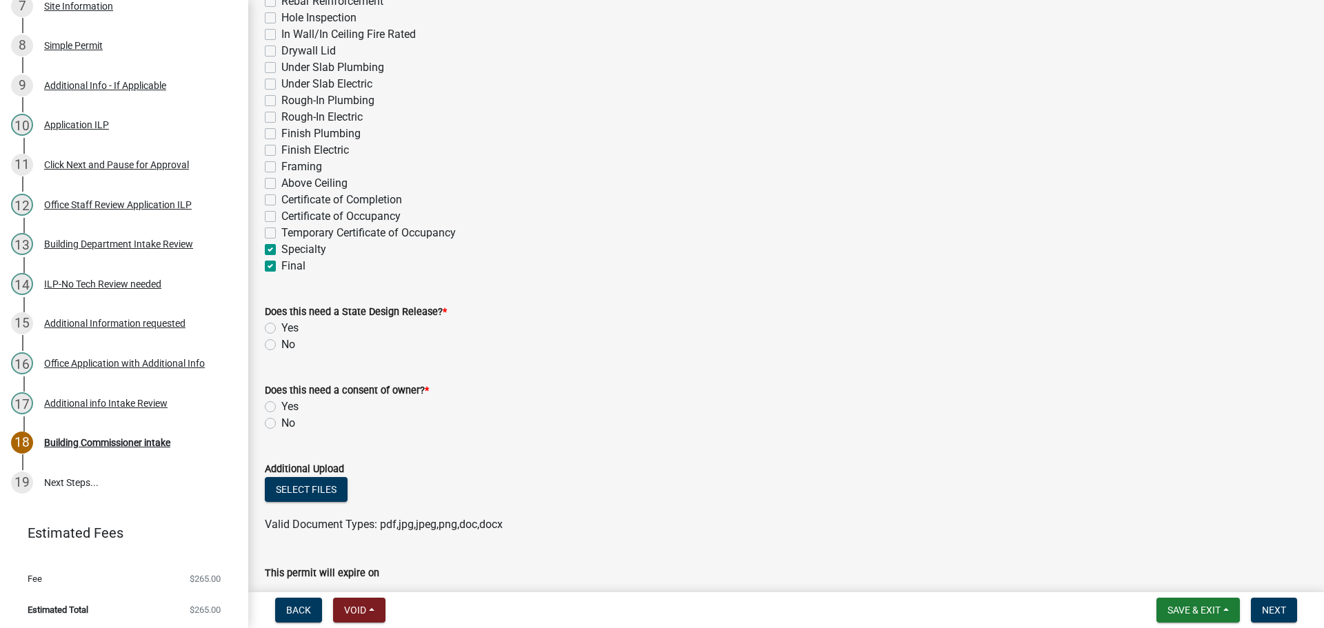
click at [272, 338] on div "No" at bounding box center [786, 344] width 1042 height 17
click at [281, 341] on label "No" at bounding box center [288, 344] width 14 height 17
click at [281, 341] on input "No" at bounding box center [285, 340] width 9 height 9
radio input "true"
click at [281, 421] on label "No" at bounding box center [288, 423] width 14 height 17
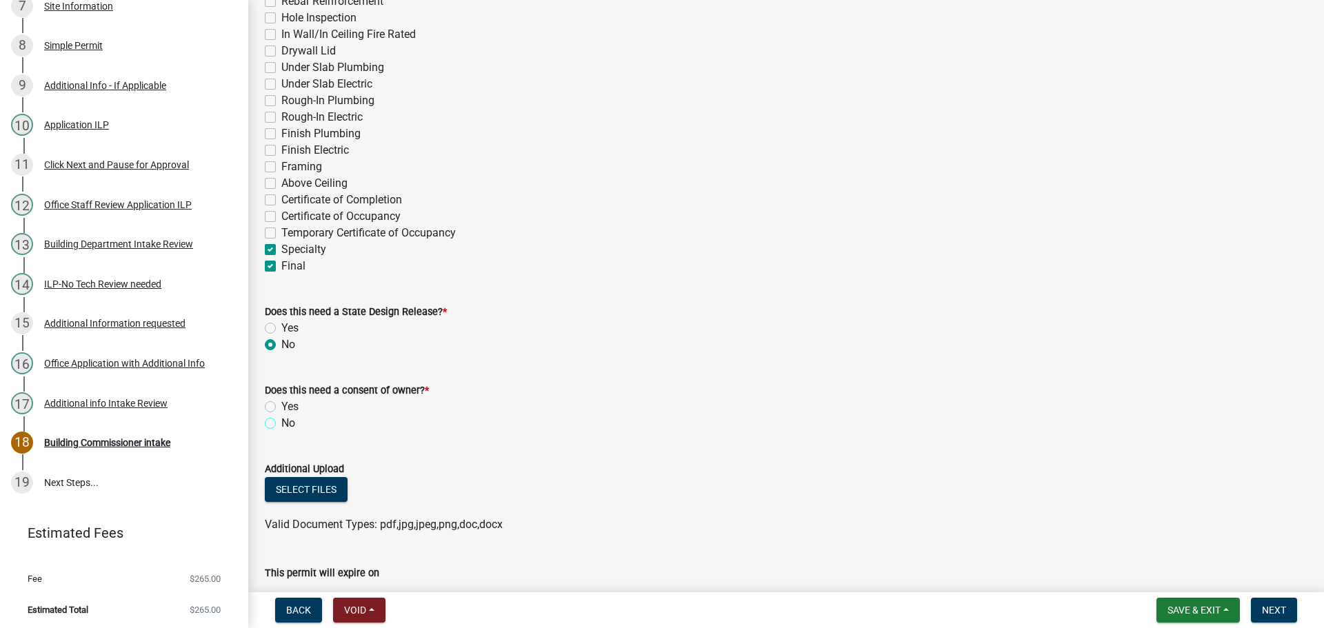
click at [281, 421] on input "No" at bounding box center [285, 419] width 9 height 9
radio input "true"
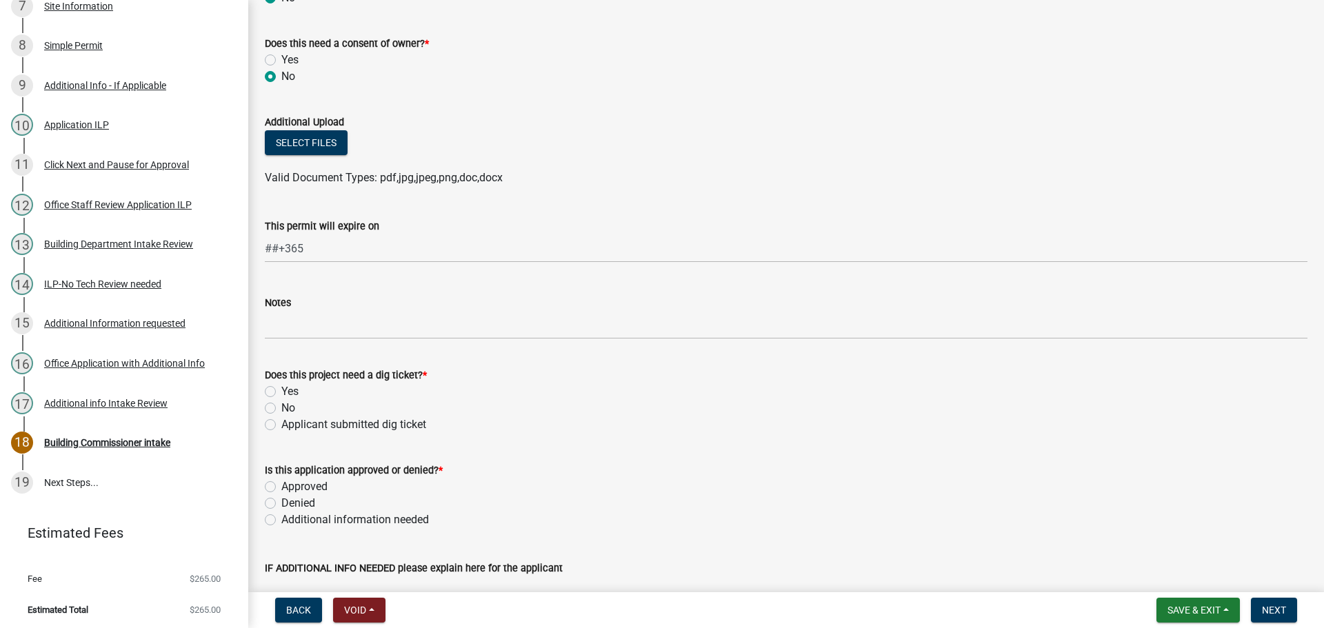
scroll to position [896, 0]
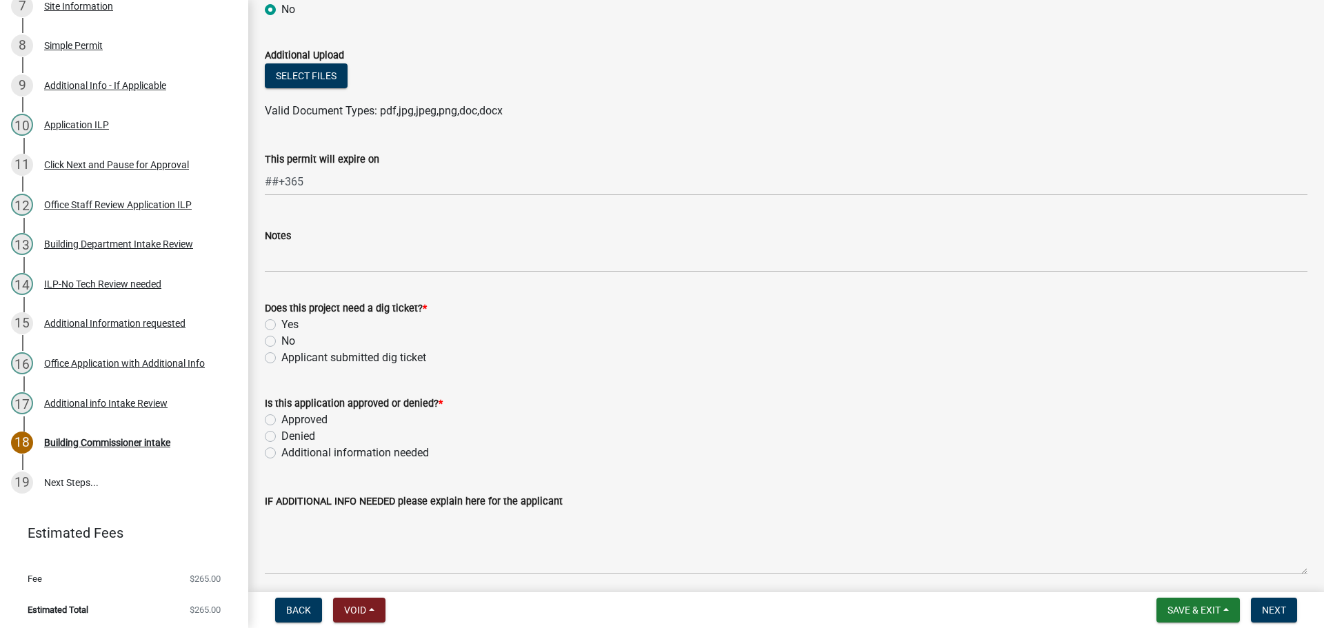
click at [281, 344] on label "No" at bounding box center [288, 341] width 14 height 17
click at [281, 342] on input "No" at bounding box center [285, 337] width 9 height 9
radio input "true"
click at [281, 420] on label "Approved" at bounding box center [304, 420] width 46 height 17
click at [281, 420] on input "Approved" at bounding box center [285, 416] width 9 height 9
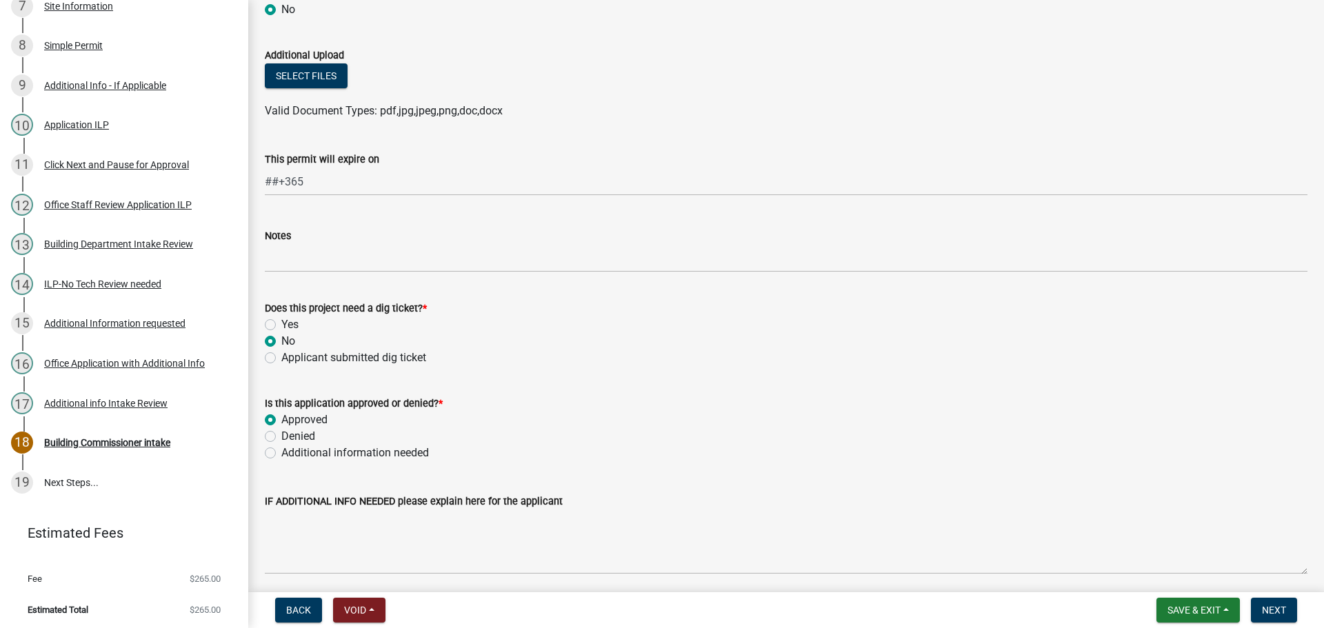
radio input "true"
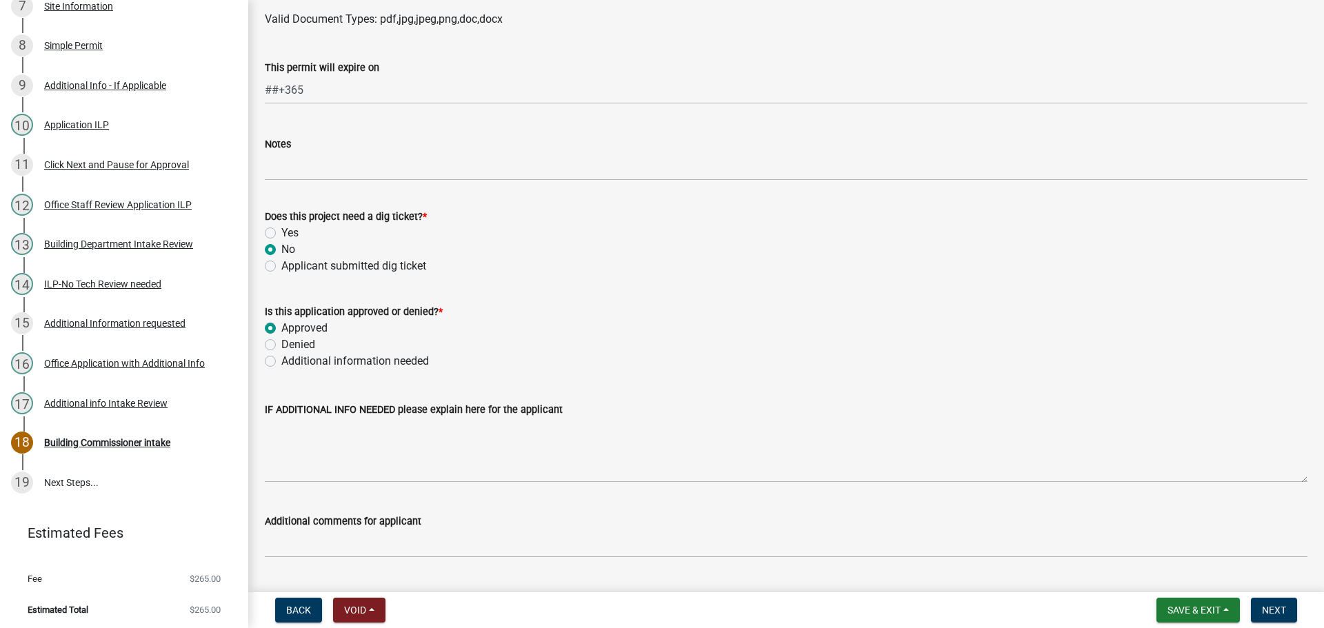
scroll to position [1102, 0]
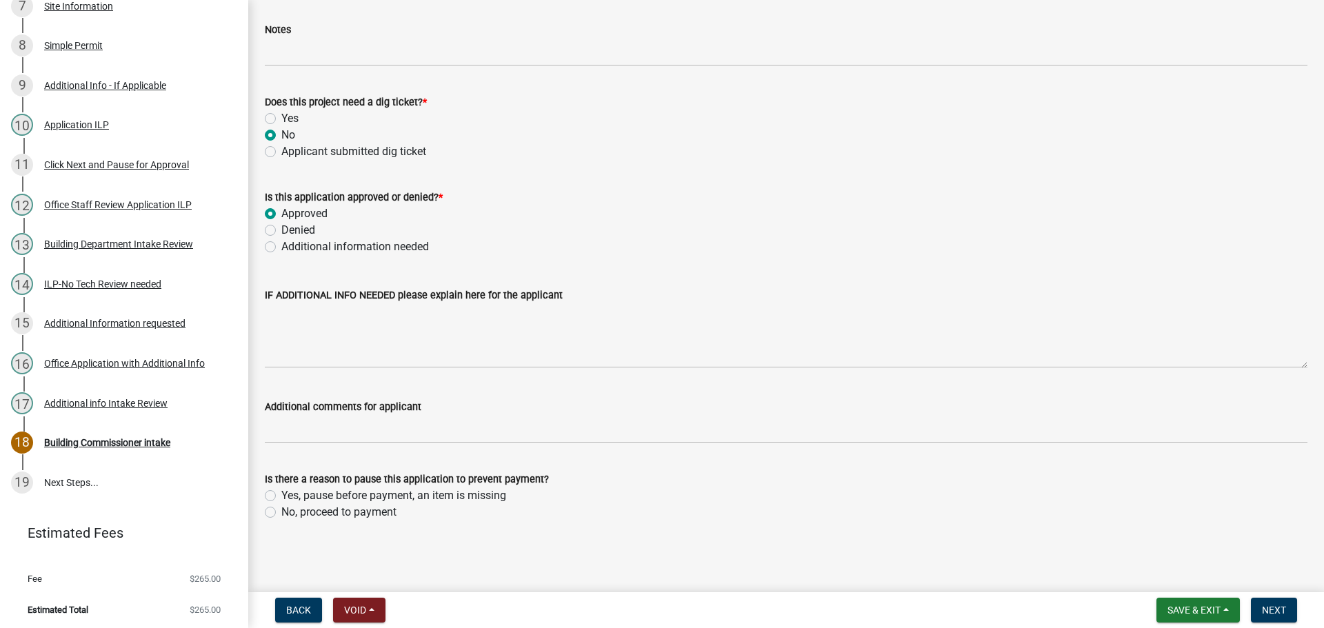
drag, startPoint x: 270, startPoint y: 509, endPoint x: 358, endPoint y: 507, distance: 89.0
click at [281, 508] on label "No, proceed to payment" at bounding box center [338, 512] width 115 height 17
click at [281, 508] on input "No, proceed to payment" at bounding box center [285, 508] width 9 height 9
radio input "true"
click at [1268, 612] on span "Next" at bounding box center [1273, 610] width 24 height 11
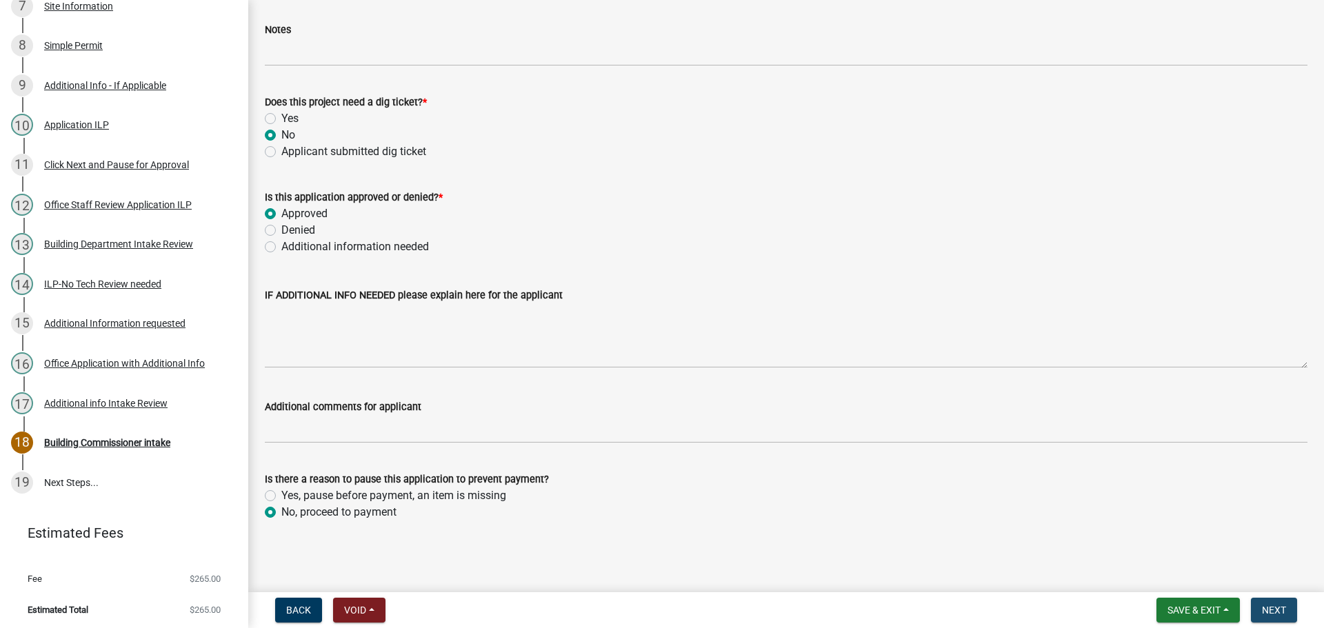
scroll to position [0, 0]
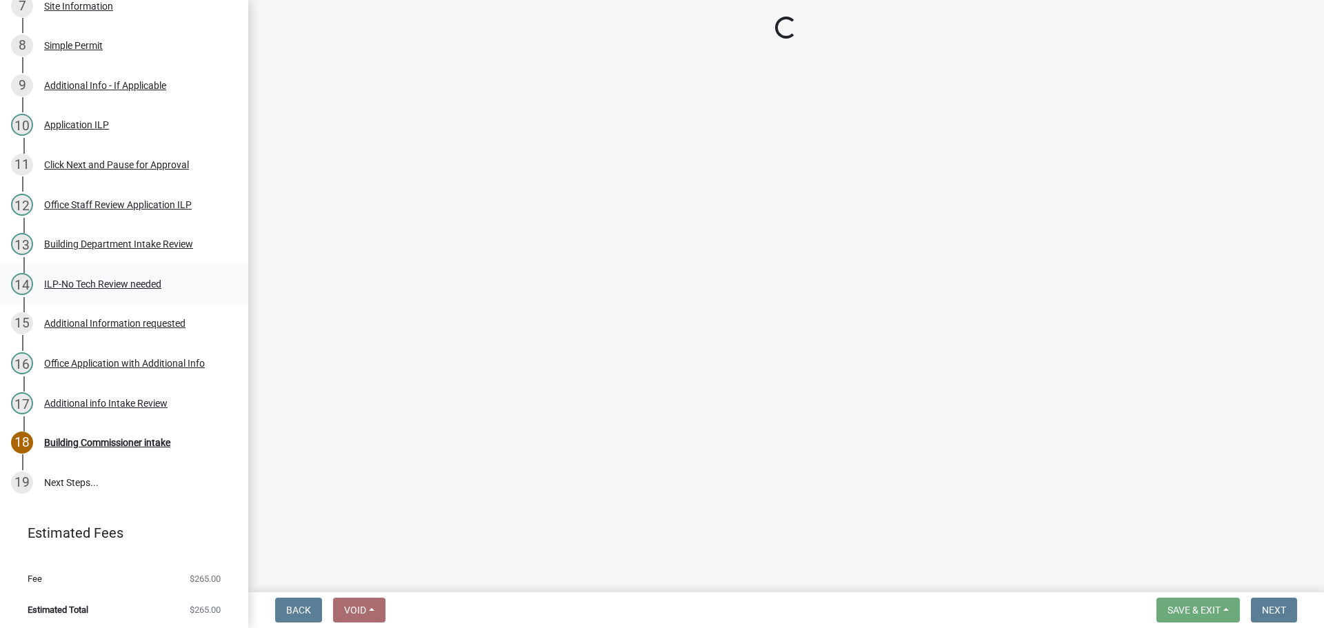
select select "3: 3"
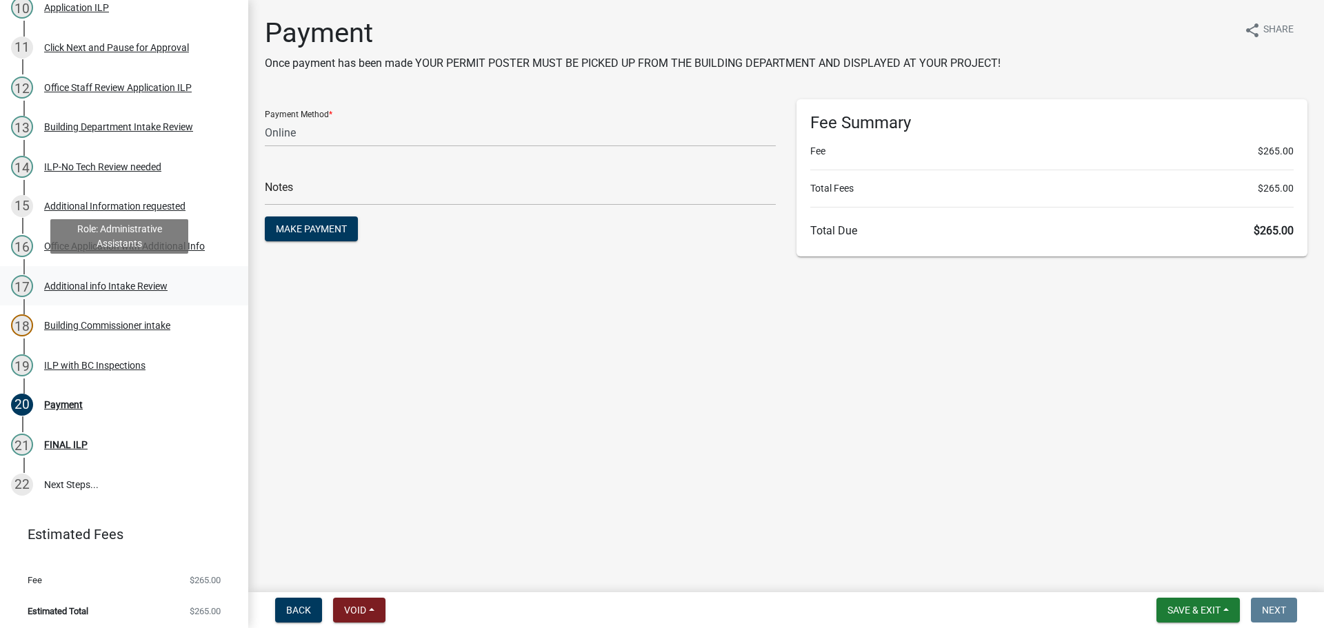
scroll to position [593, 0]
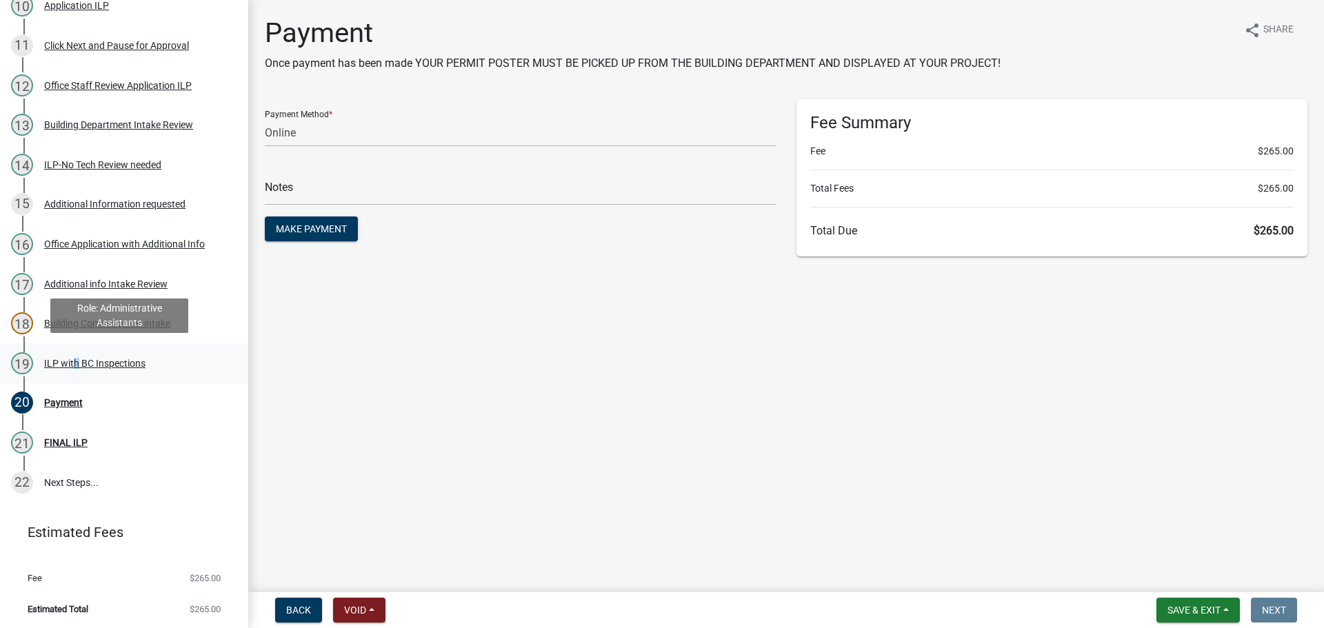
click at [69, 363] on div "ILP with BC Inspections" at bounding box center [94, 363] width 101 height 10
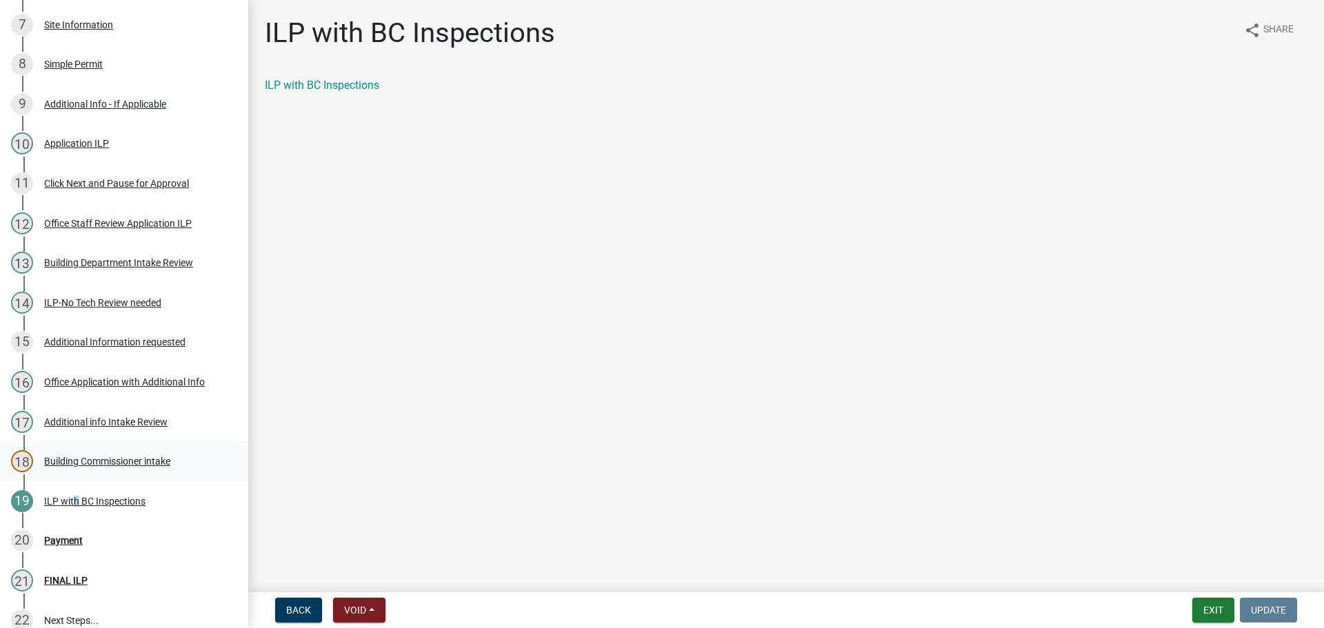
scroll to position [386, 0]
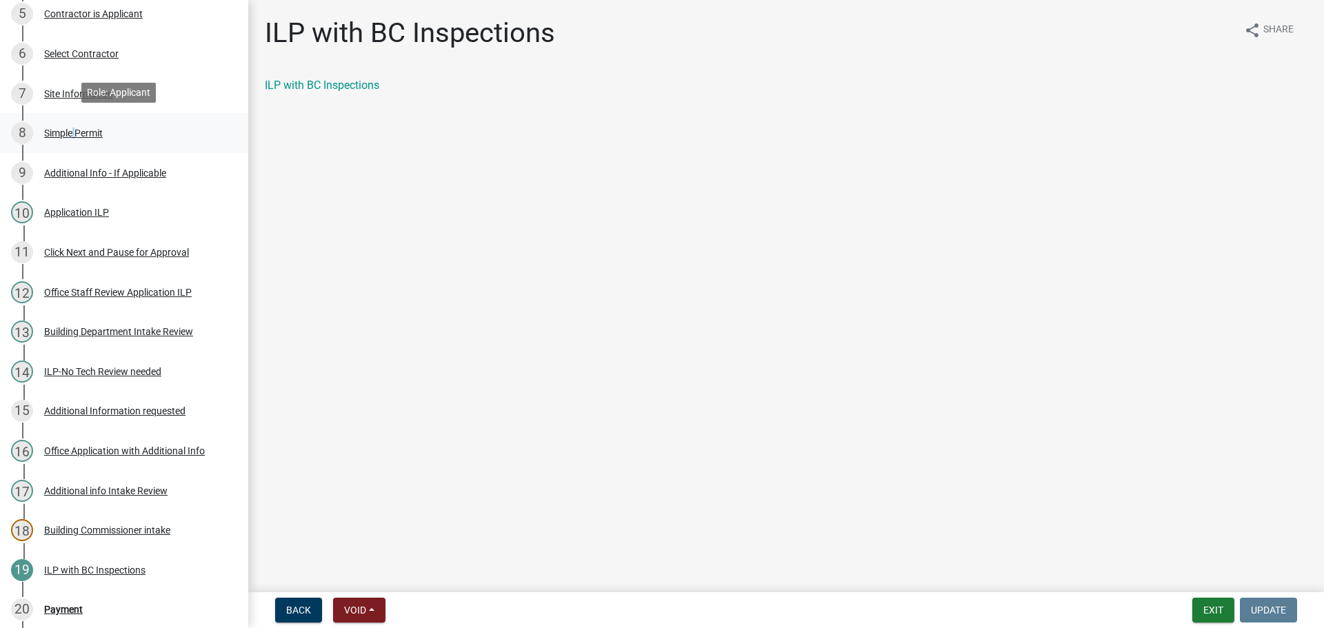
click at [72, 132] on div "Simple Permit" at bounding box center [73, 133] width 59 height 10
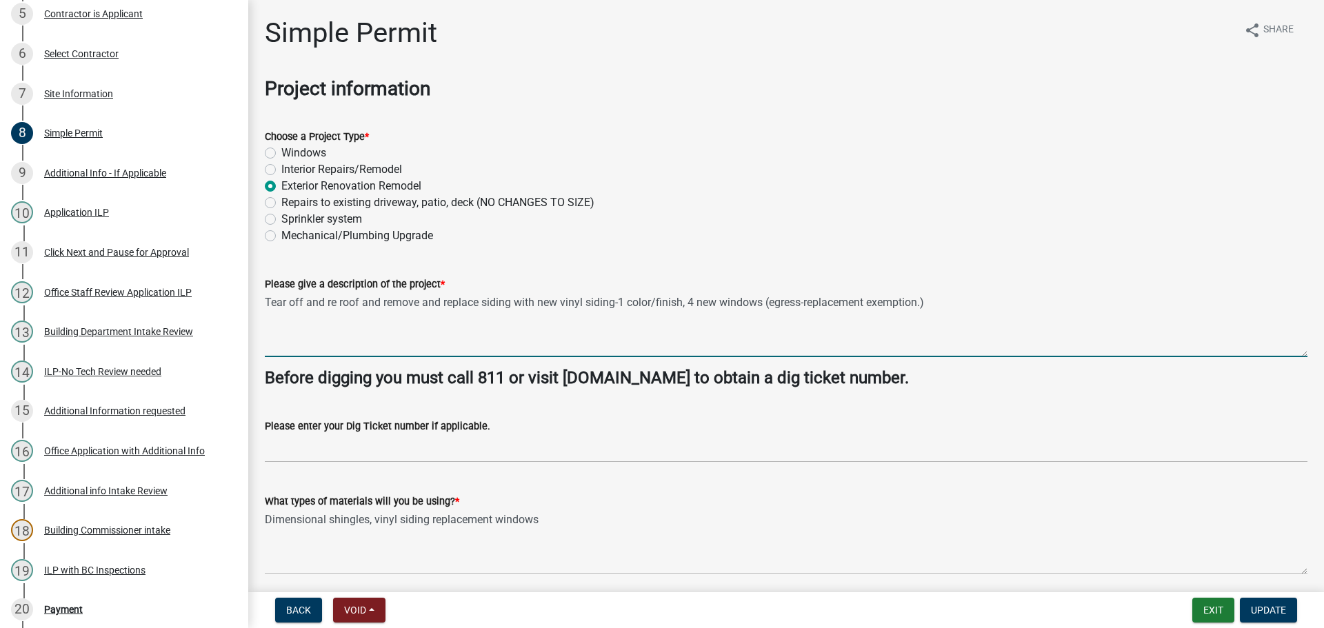
click at [960, 304] on textarea "Tear off and re roof and remove and replace siding with new vinyl siding-1 colo…" at bounding box center [786, 324] width 1042 height 65
type textarea "Tear off and re roof and remove and replace siding with new vinyl siding-1 colo…"
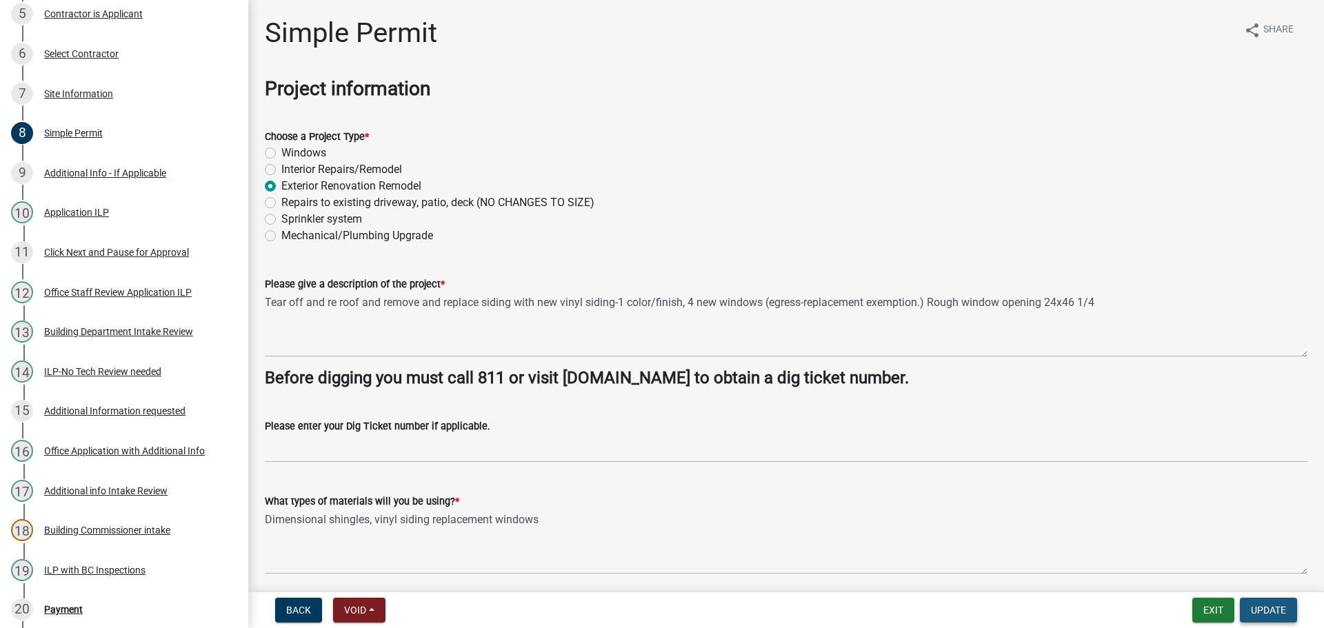
click at [1275, 613] on span "Update" at bounding box center [1267, 610] width 35 height 11
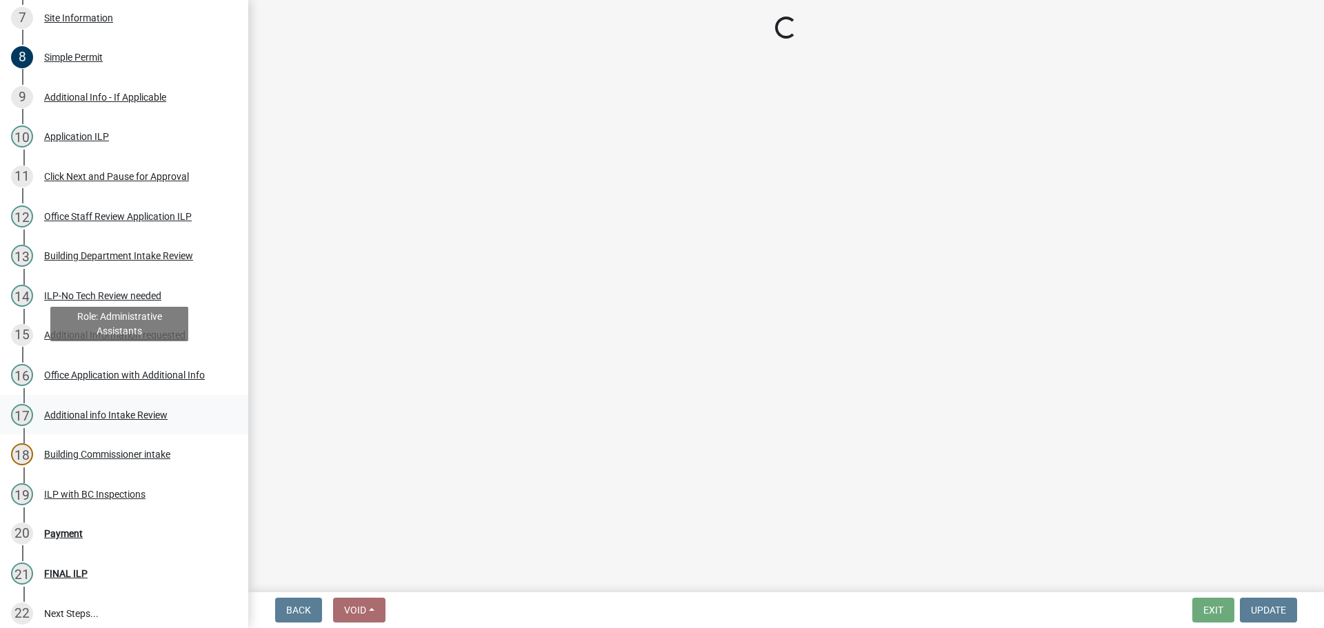
scroll to position [593, 0]
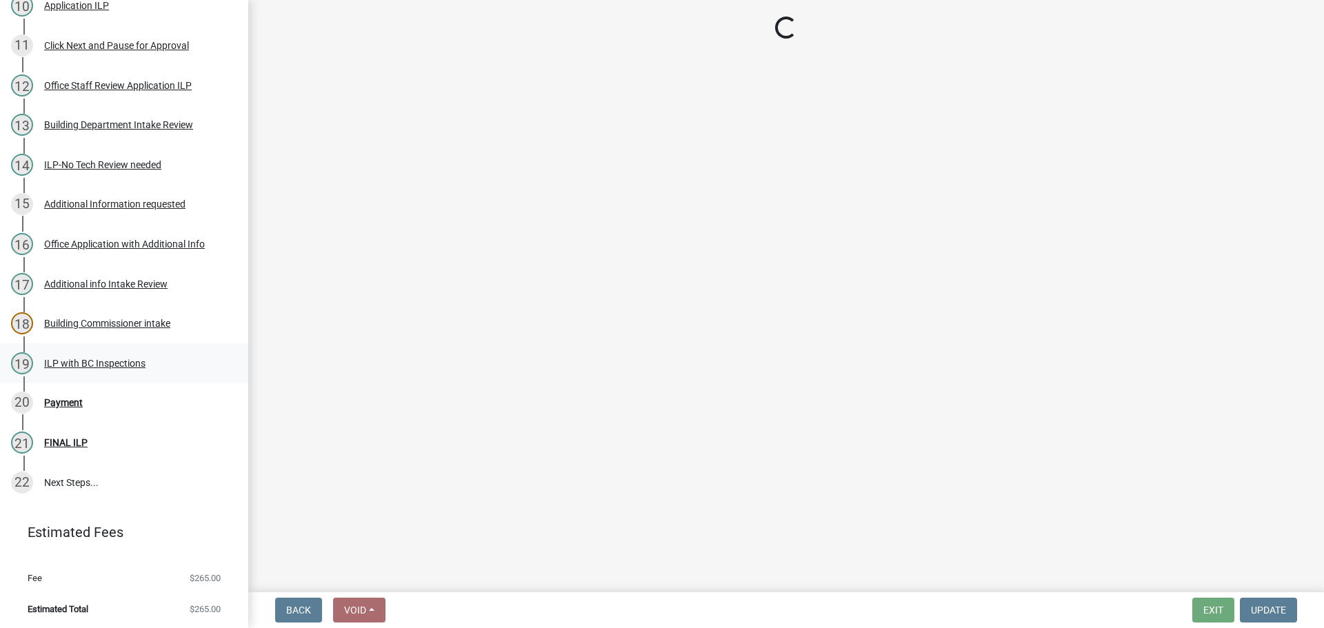
select select "3: 3"
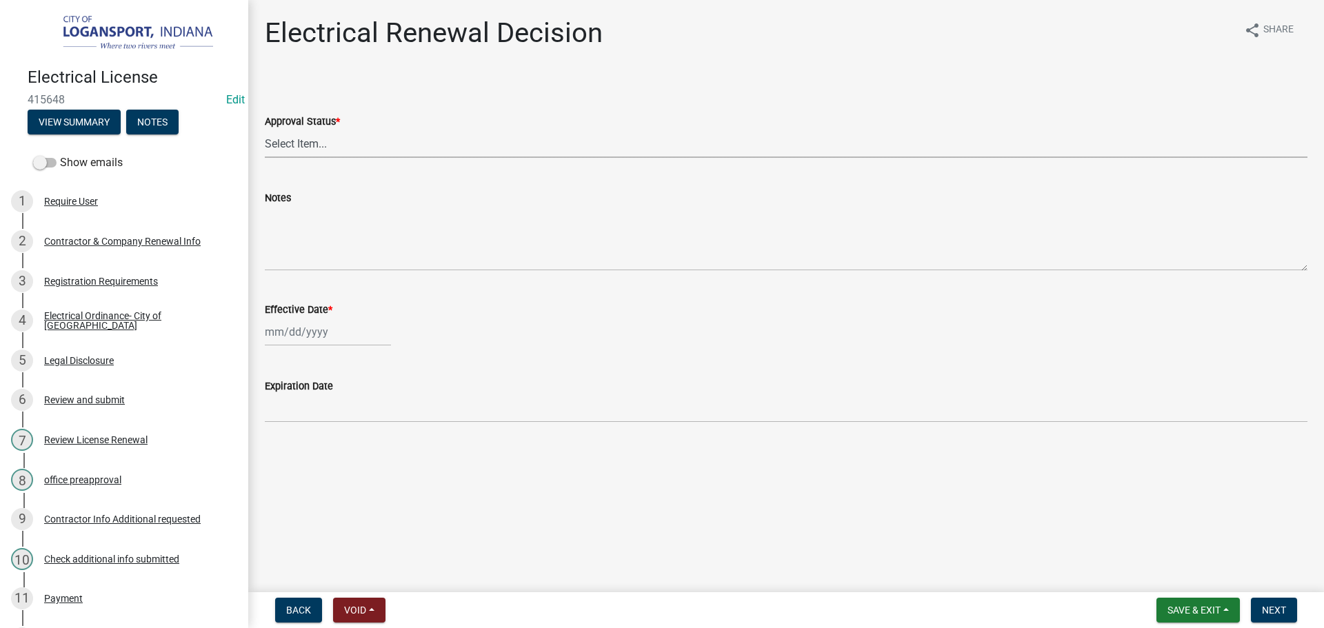
click at [276, 143] on select "Select Item... Approved Denied" at bounding box center [786, 144] width 1042 height 28
click at [265, 130] on select "Select Item... Approved Denied" at bounding box center [786, 144] width 1042 height 28
select select "91321790-11a8-4fbe-a75a-554da1eb4a45"
select select "8"
select select "2025"
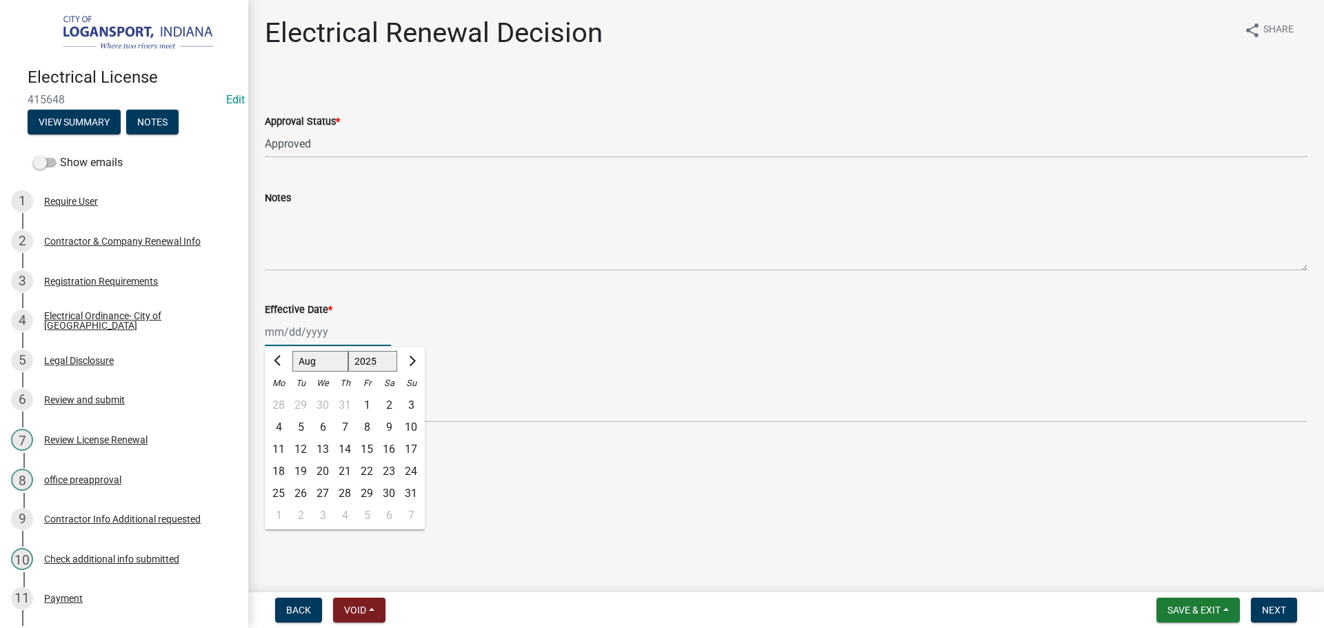
click at [319, 330] on div "Jan Feb Mar Apr May Jun Jul Aug Sep Oct Nov Dec 1525 1526 1527 1528 1529 1530 1…" at bounding box center [328, 332] width 126 height 28
drag, startPoint x: 345, startPoint y: 474, endPoint x: 345, endPoint y: 456, distance: 17.9
click at [344, 474] on div "21" at bounding box center [345, 471] width 22 height 22
type input "[DATE]"
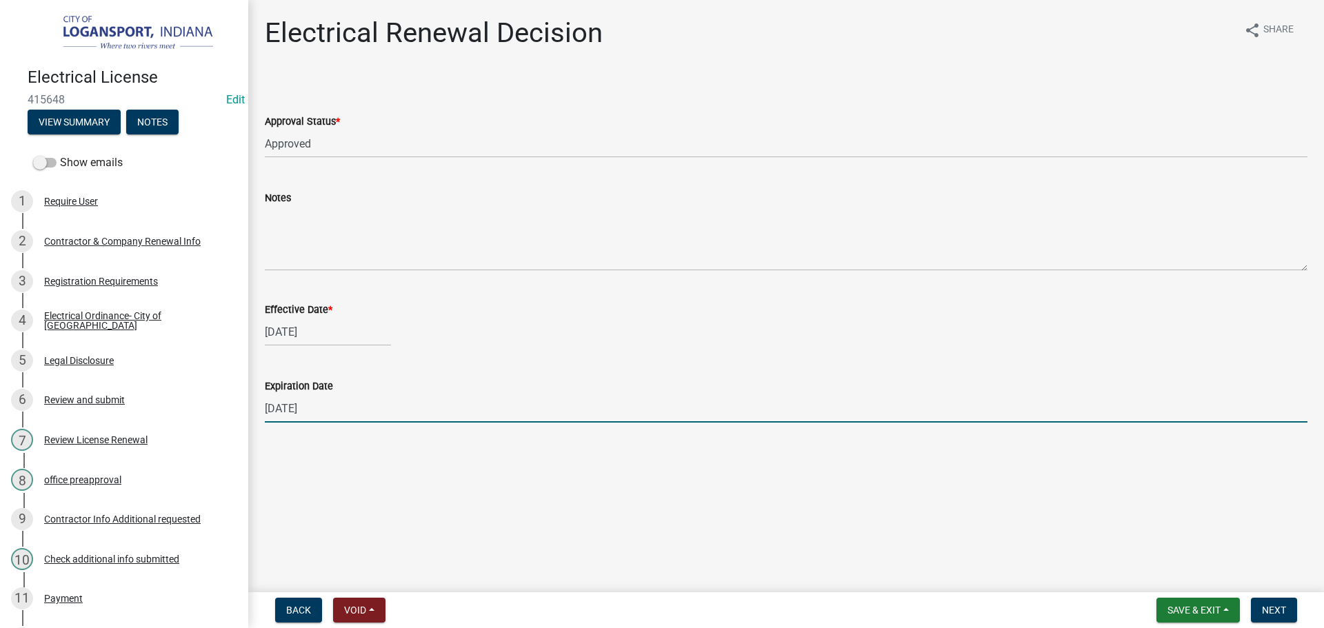
click at [332, 408] on input "12/31/2025" at bounding box center [786, 408] width 1042 height 28
click at [334, 408] on input "12/31/2025" at bounding box center [786, 408] width 1042 height 28
type input "05/31/2026"
click at [1267, 603] on button "Next" at bounding box center [1273, 610] width 46 height 25
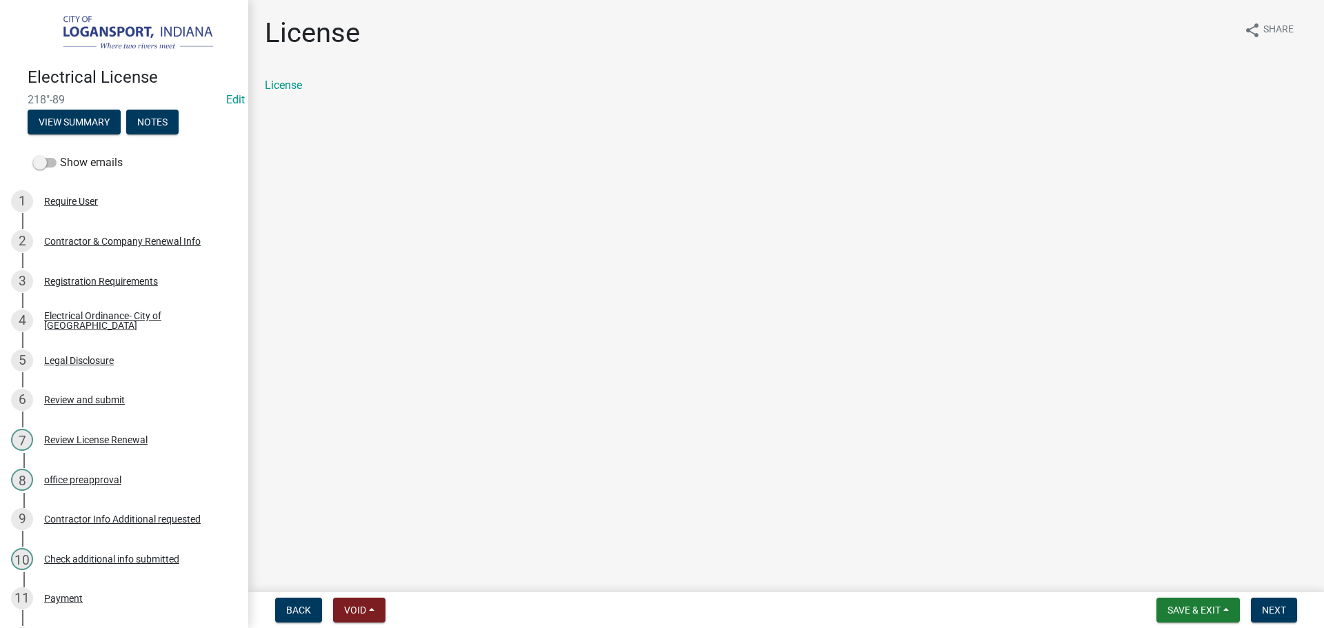
click at [269, 74] on div "License share Share License" at bounding box center [785, 67] width 1063 height 101
click at [277, 90] on link "License" at bounding box center [283, 85] width 37 height 13
click at [1270, 608] on span "Next" at bounding box center [1273, 610] width 24 height 11
click at [363, 83] on link "Contractor Certificate PDF" at bounding box center [328, 85] width 126 height 13
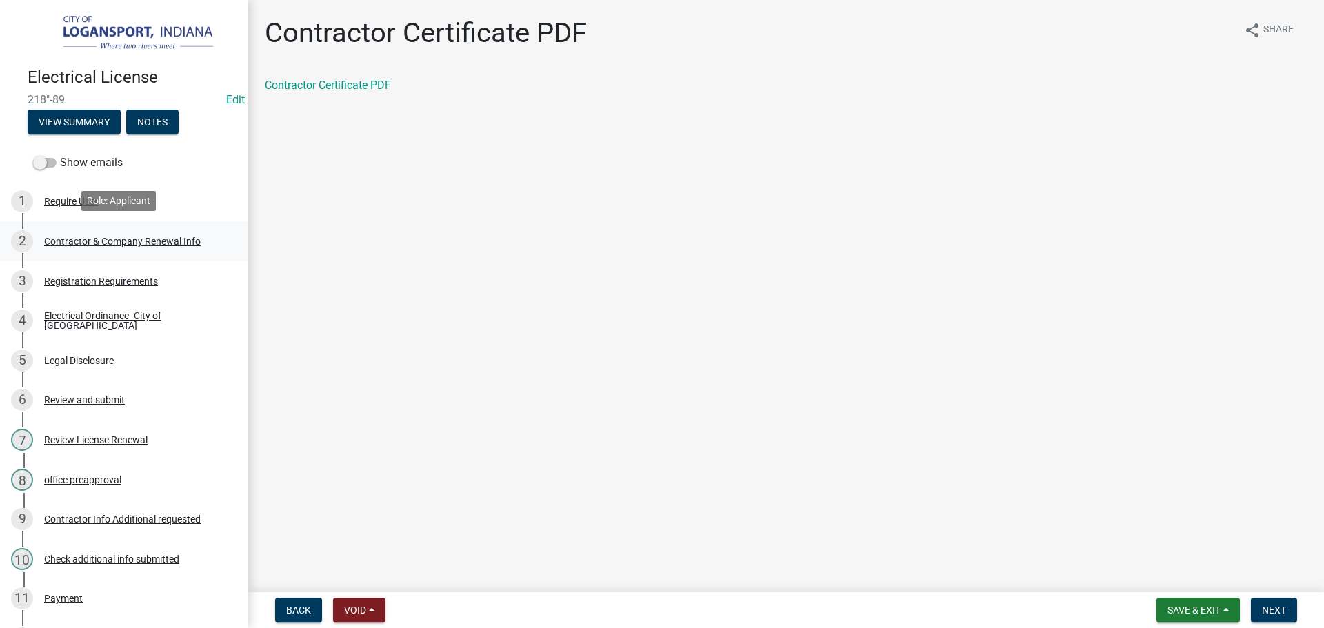
click at [108, 236] on div "Contractor & Company Renewal Info" at bounding box center [122, 241] width 156 height 10
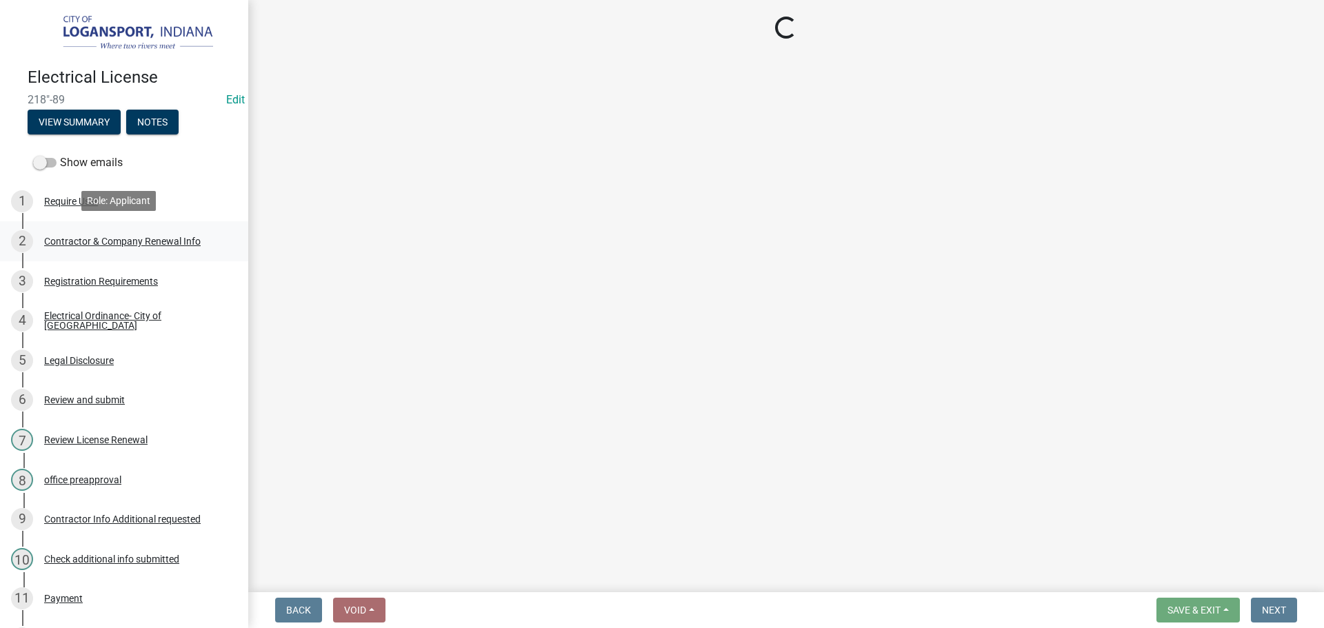
select select "In"
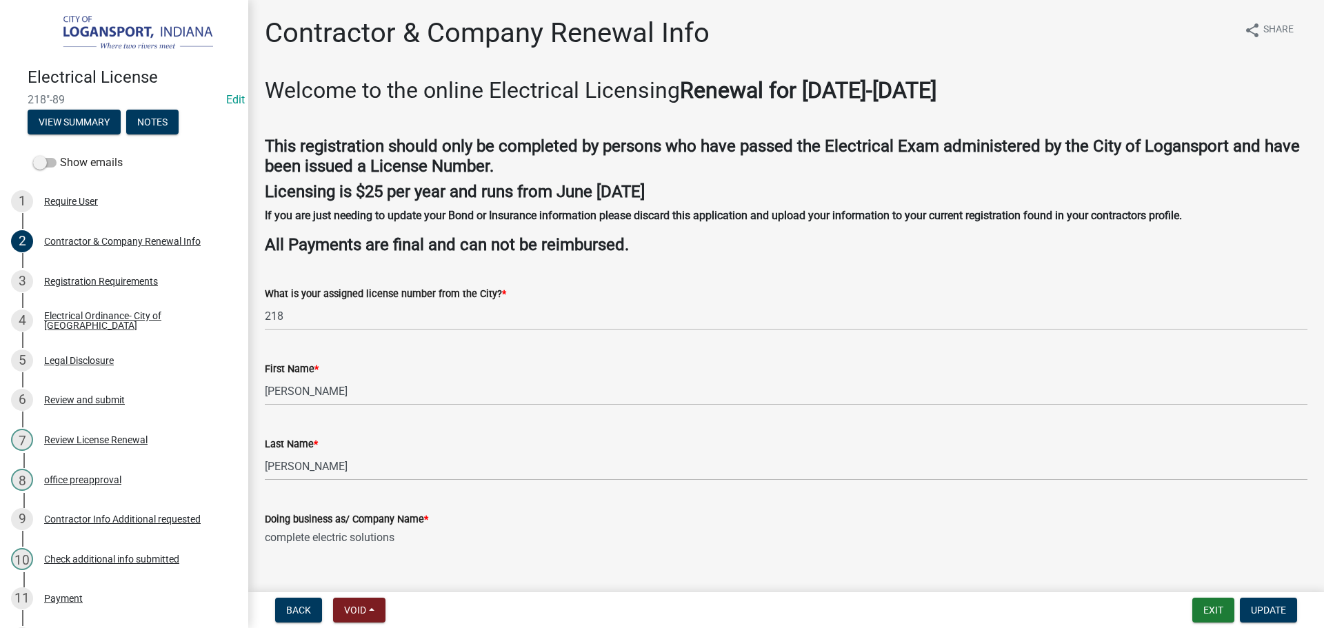
click at [268, 540] on textarea "complete electric solutions" at bounding box center [786, 559] width 1042 height 65
click at [318, 541] on textarea "Complete electric solutions" at bounding box center [786, 559] width 1042 height 65
drag, startPoint x: 359, startPoint y: 536, endPoint x: 359, endPoint y: 553, distance: 17.2
click at [358, 538] on textarea "Complete Electric solutions" at bounding box center [786, 559] width 1042 height 65
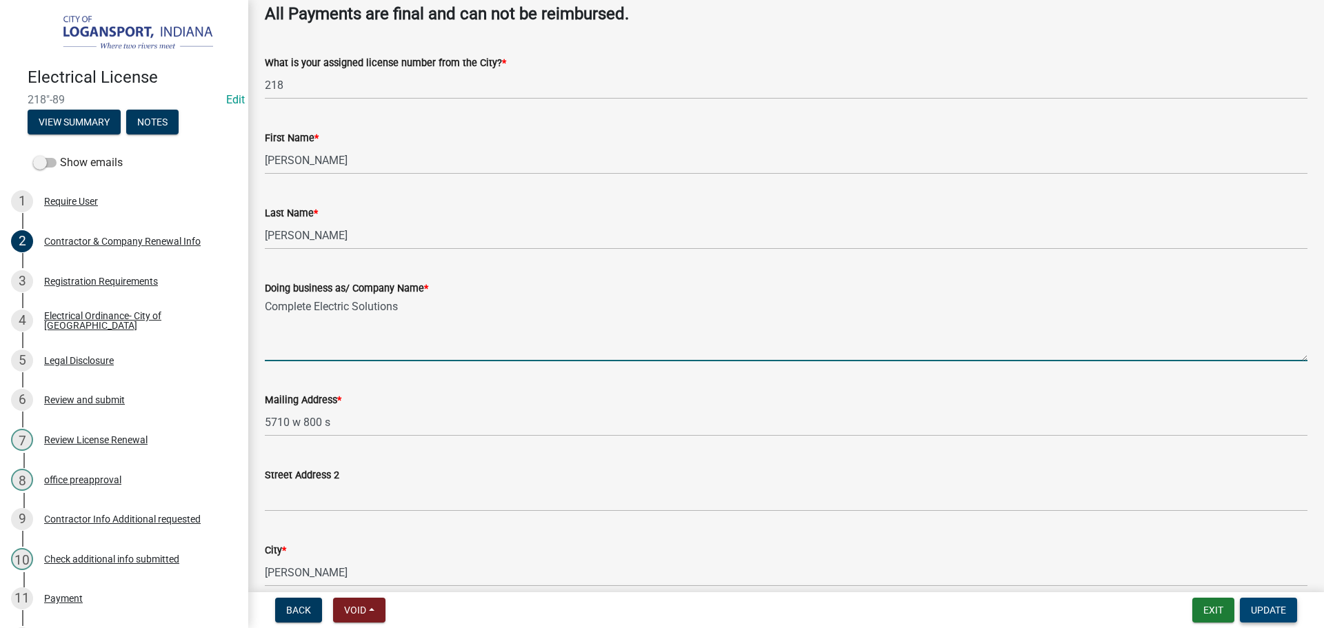
scroll to position [207, 0]
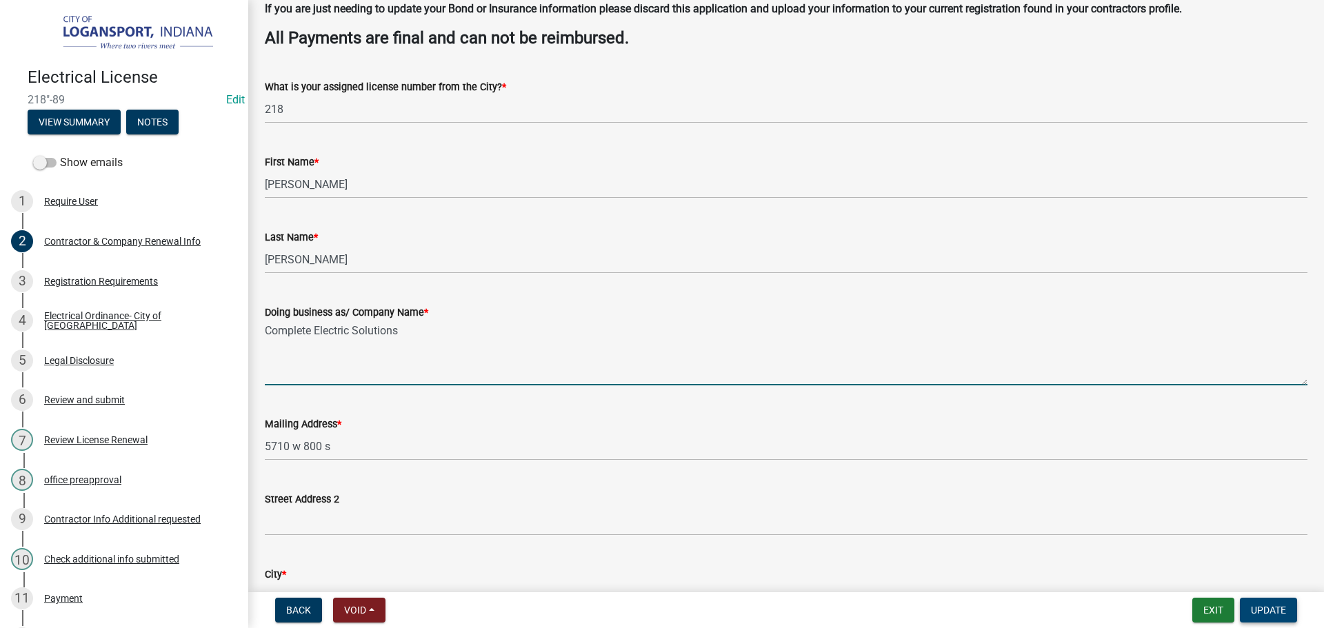
type textarea "Complete Electric Solutions"
click at [1277, 612] on span "Update" at bounding box center [1267, 610] width 35 height 11
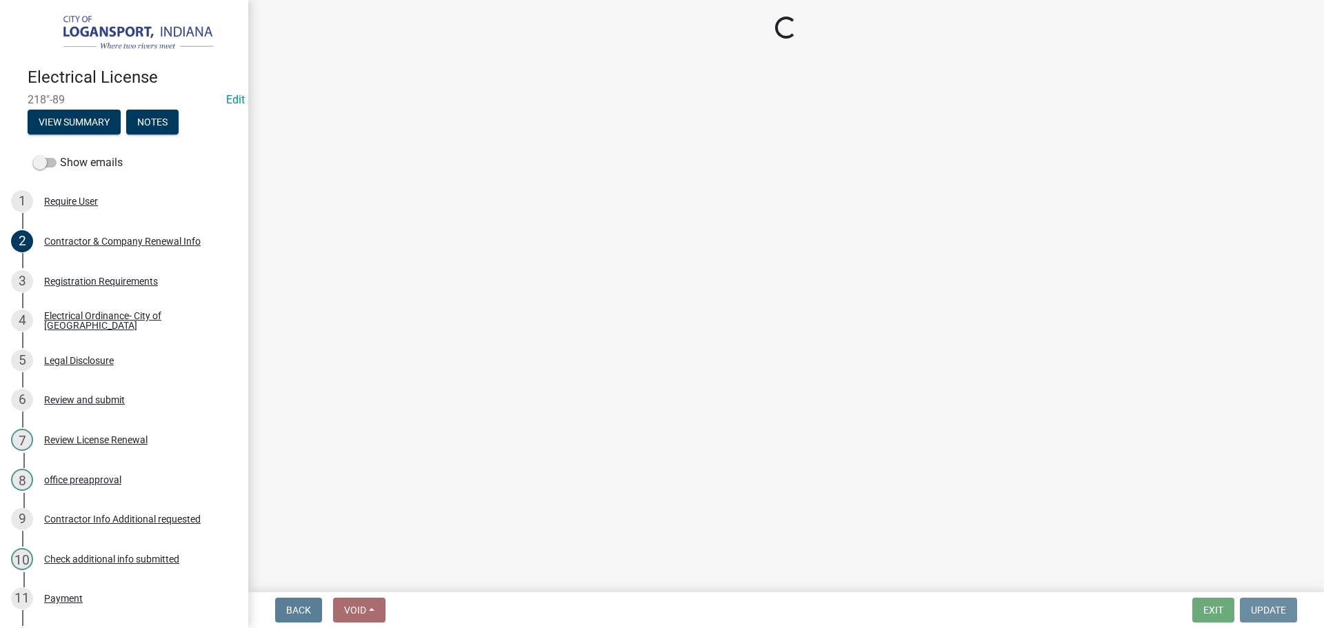
scroll to position [0, 0]
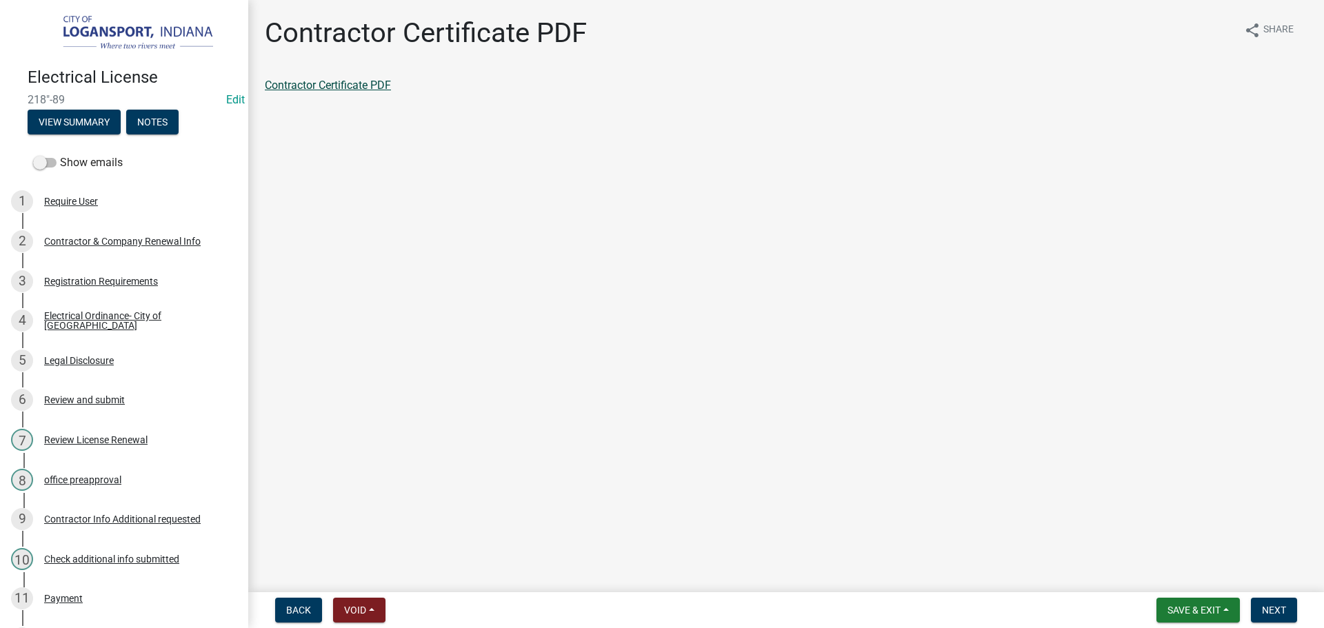
click at [362, 83] on link "Contractor Certificate PDF" at bounding box center [328, 85] width 126 height 13
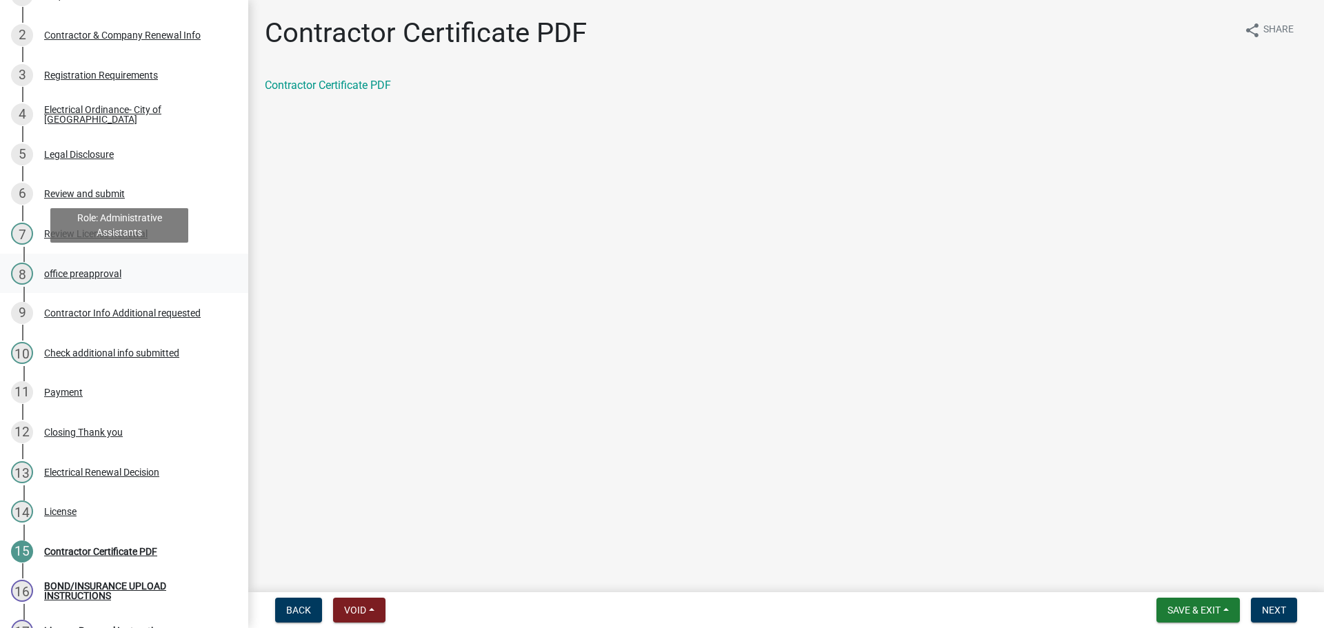
scroll to position [207, 0]
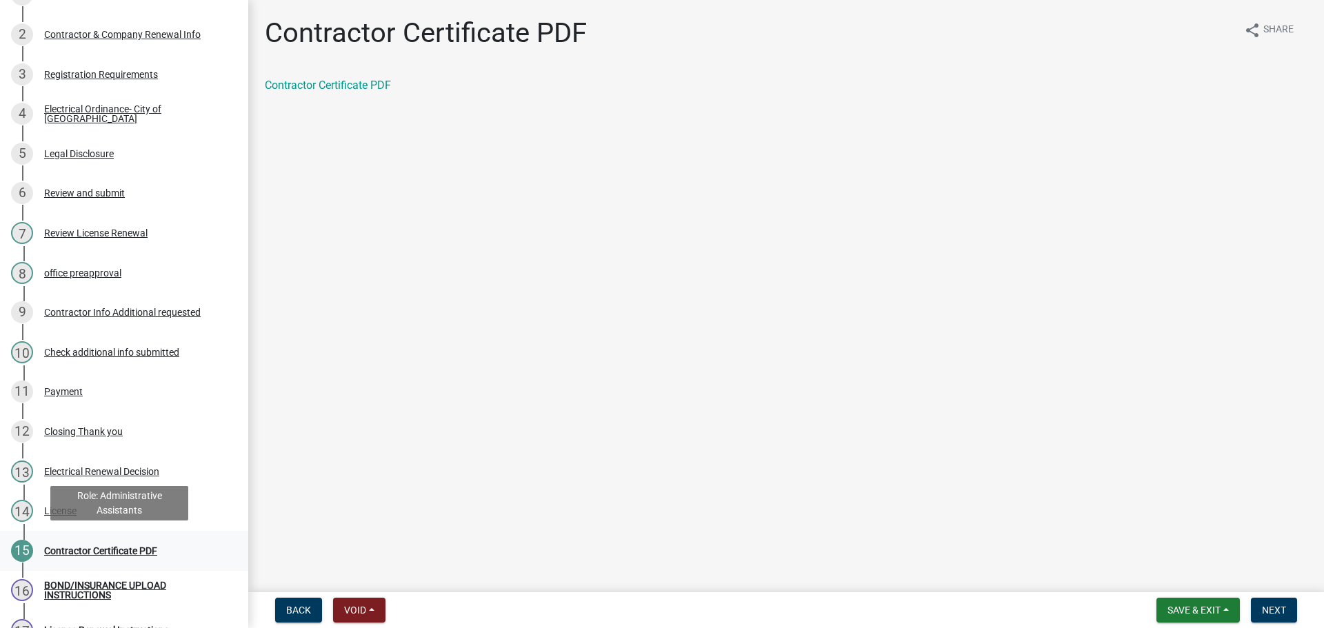
click at [61, 546] on div "Contractor Certificate PDF" at bounding box center [100, 551] width 113 height 10
click at [61, 542] on div "15 Contractor Certificate PDF" at bounding box center [118, 551] width 215 height 22
click at [338, 80] on link "Contractor Certificate PDF" at bounding box center [328, 85] width 126 height 13
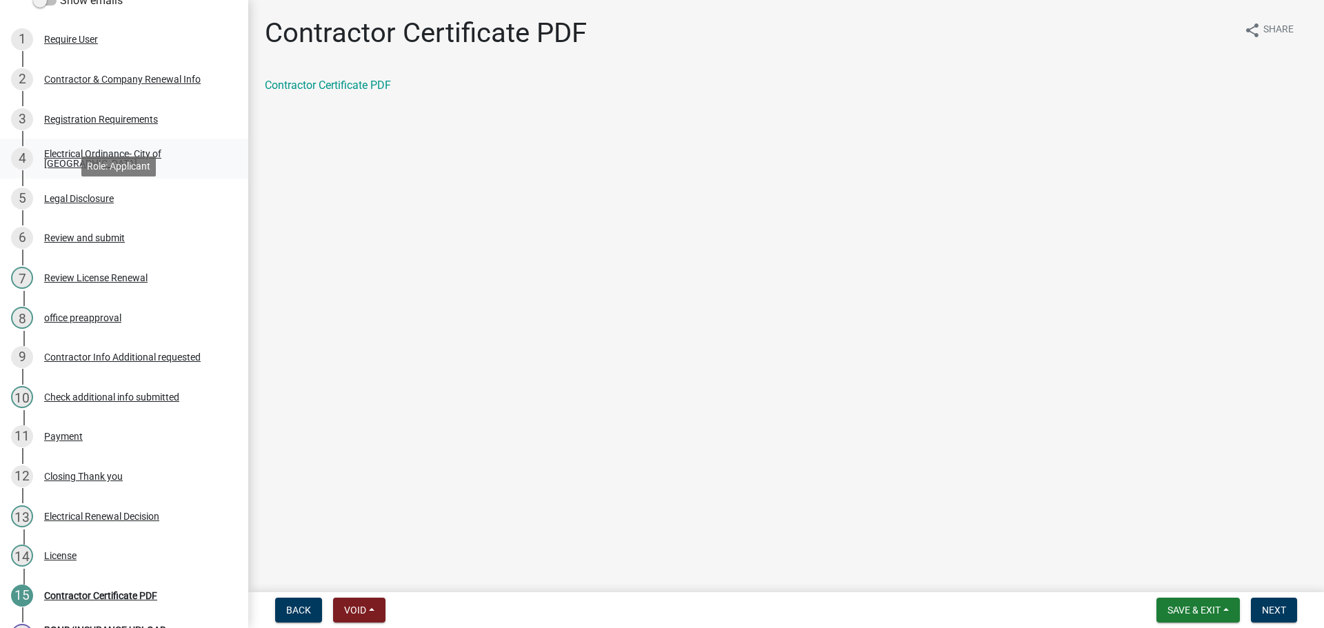
scroll to position [138, 0]
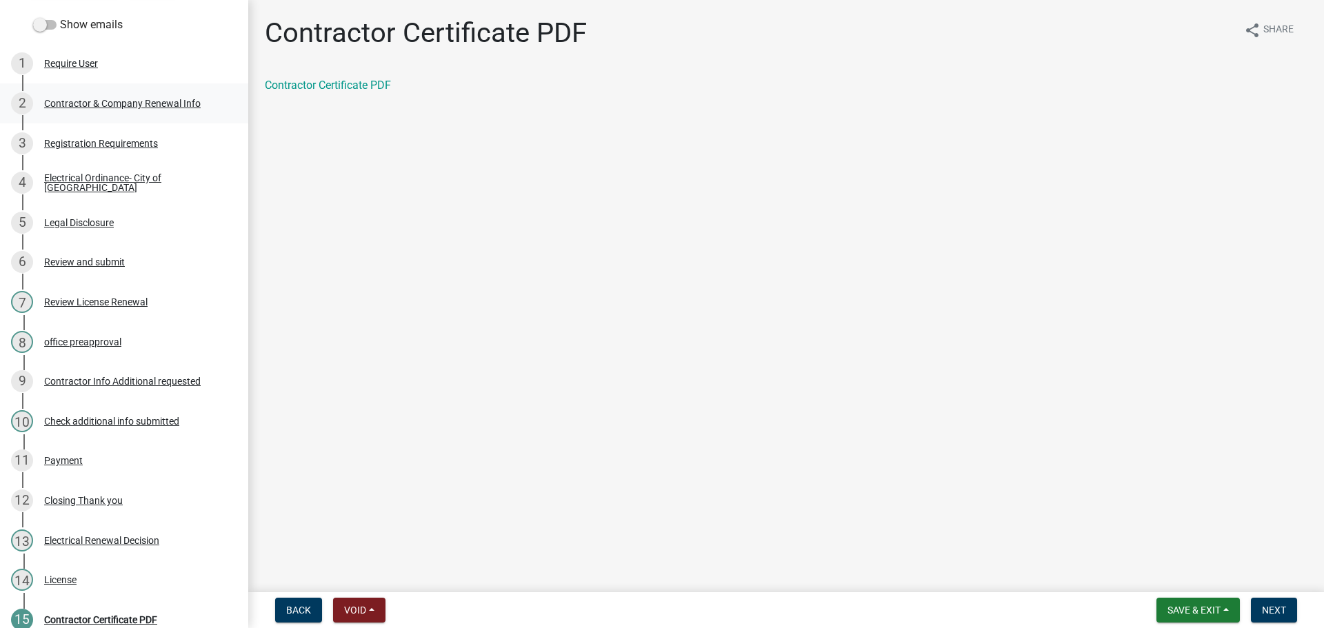
click at [122, 99] on div "Contractor & Company Renewal Info" at bounding box center [122, 104] width 156 height 10
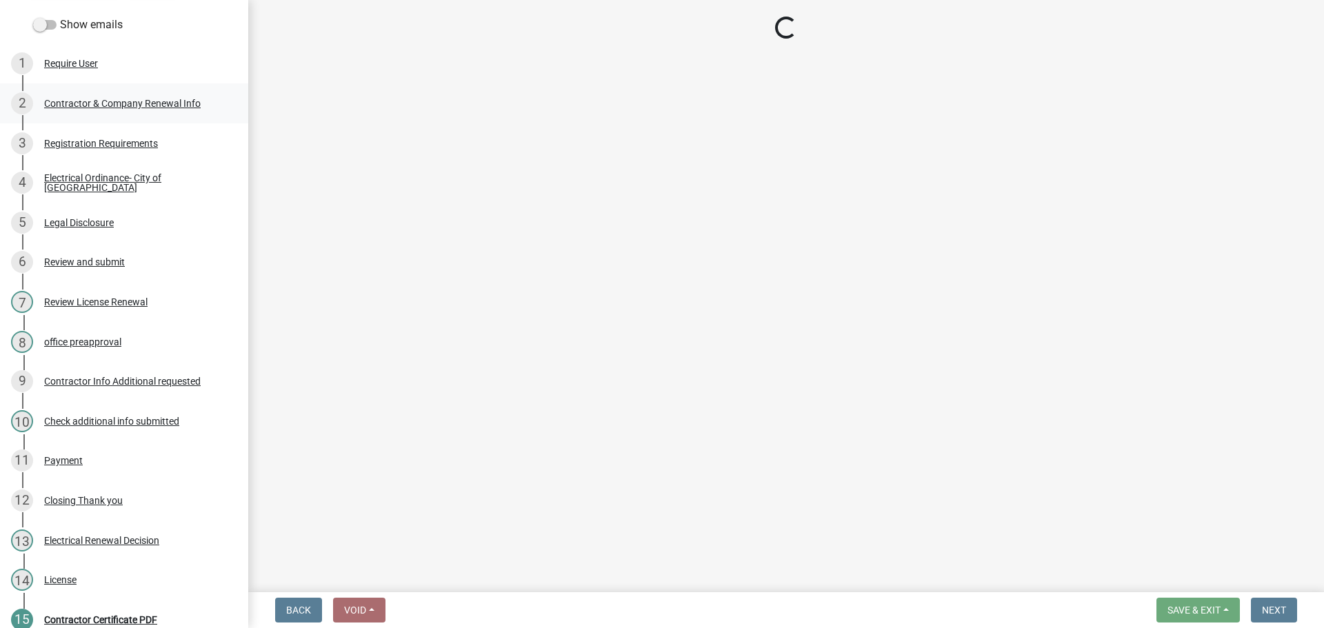
select select "In"
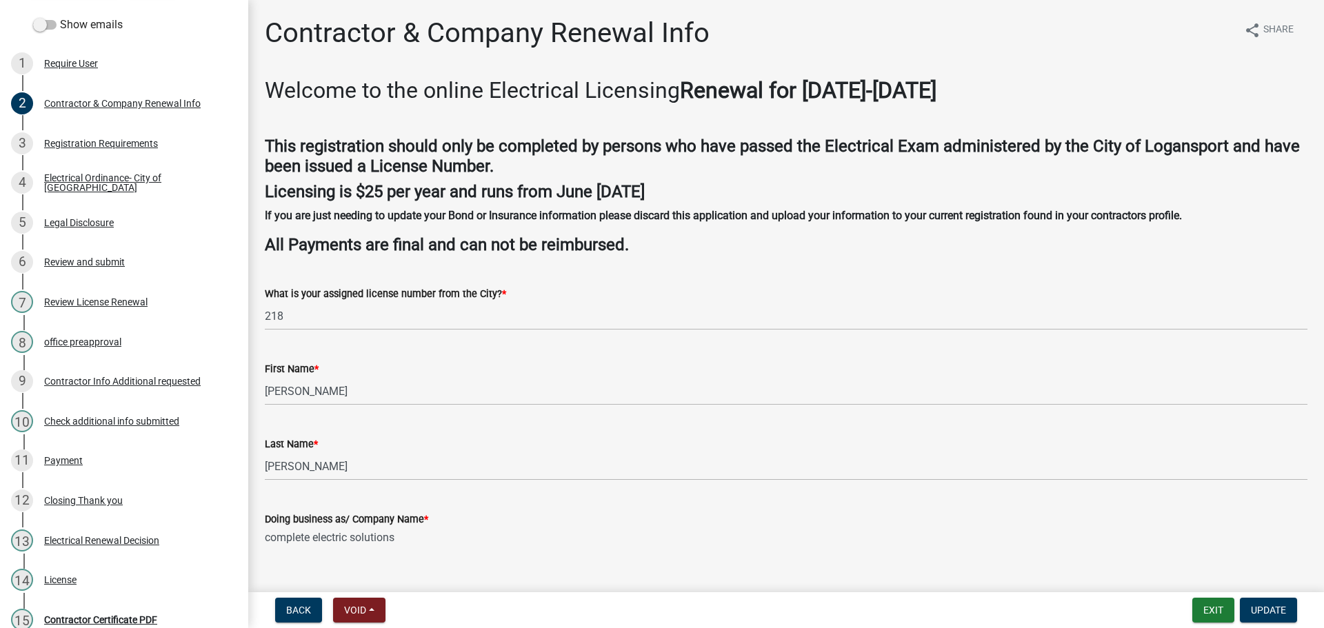
click at [319, 540] on textarea "complete electric solutions" at bounding box center [786, 559] width 1042 height 65
click at [269, 539] on textarea "complete electric solutions" at bounding box center [786, 559] width 1042 height 65
click at [325, 535] on textarea "Complete electric solutions" at bounding box center [786, 559] width 1042 height 65
click at [356, 545] on textarea "Complete Electric solutions" at bounding box center [786, 559] width 1042 height 65
type textarea "Complete Electric Solutions"
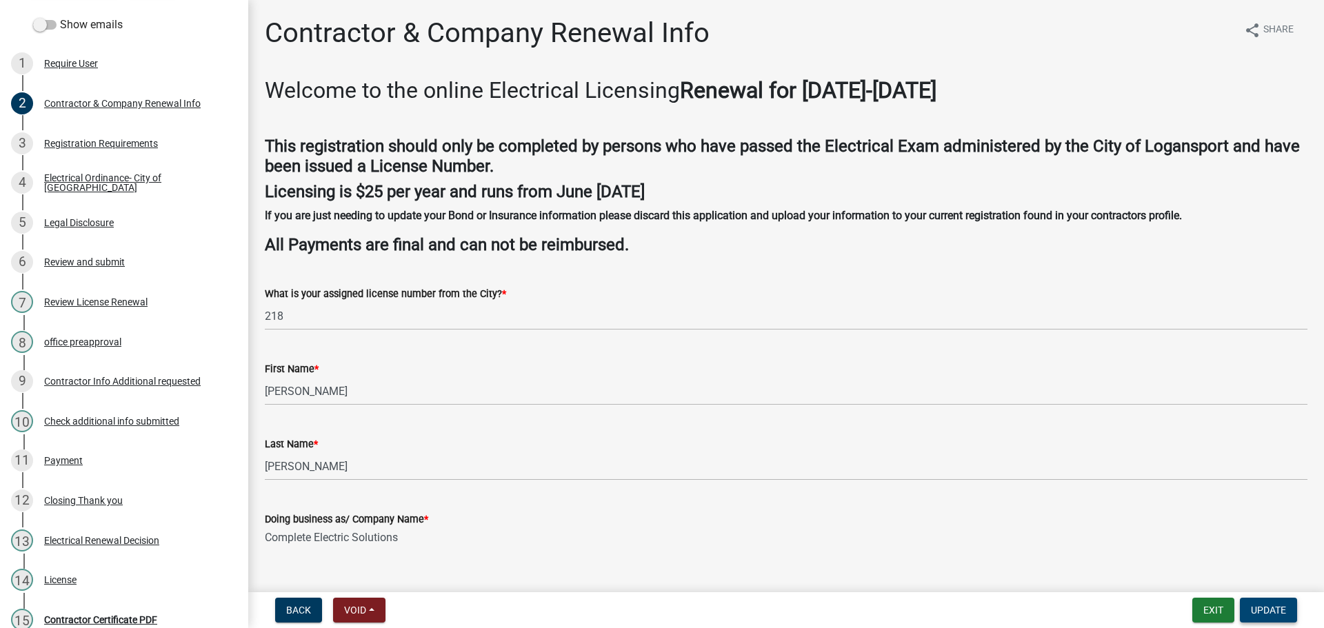
click at [1273, 607] on span "Update" at bounding box center [1267, 610] width 35 height 11
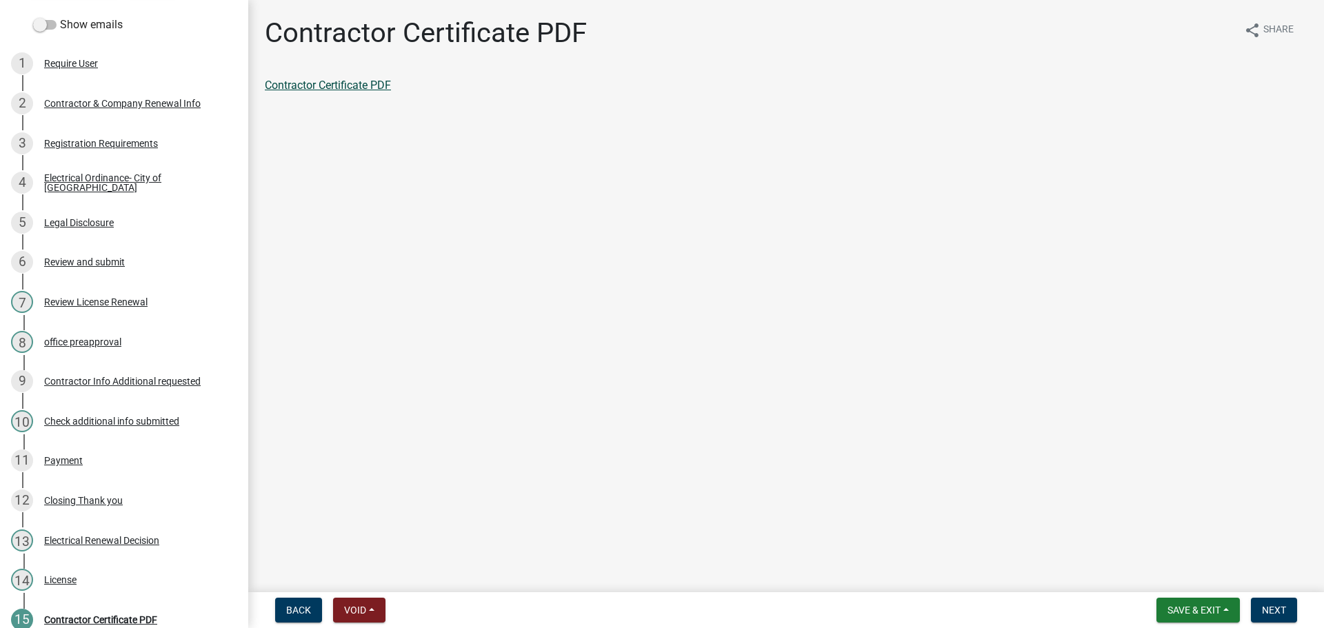
click at [352, 85] on link "Contractor Certificate PDF" at bounding box center [328, 85] width 126 height 13
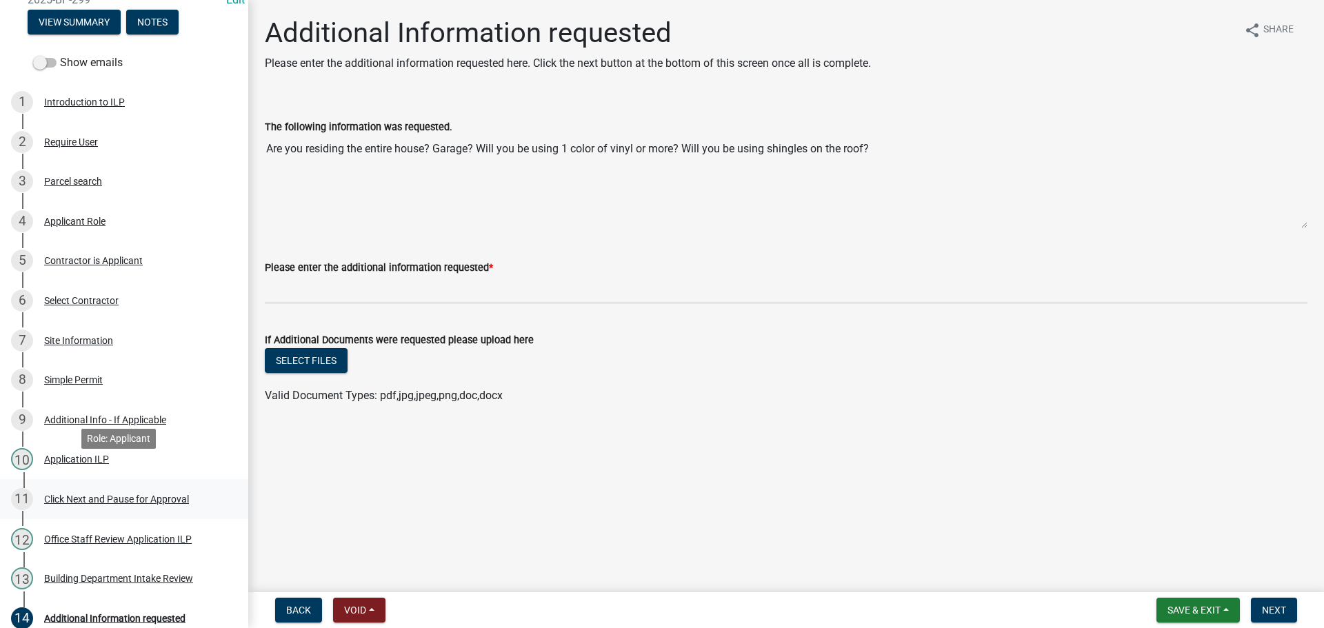
scroll to position [119, 0]
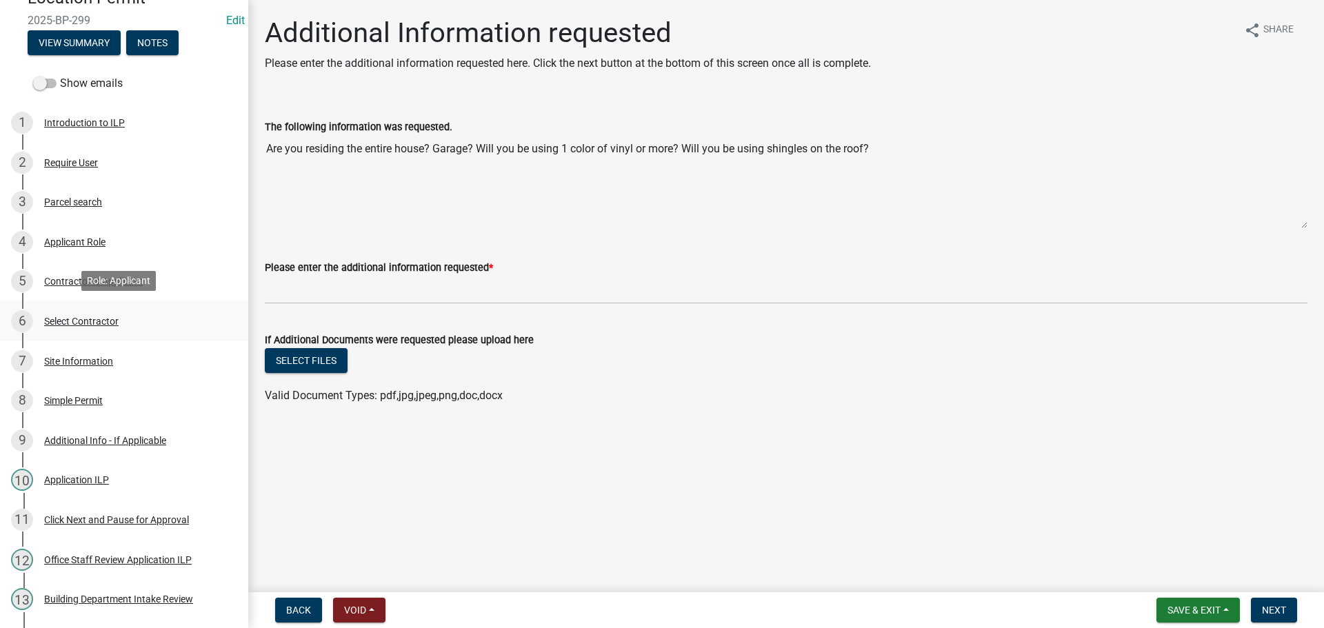
click at [69, 319] on div "Select Contractor" at bounding box center [81, 321] width 74 height 10
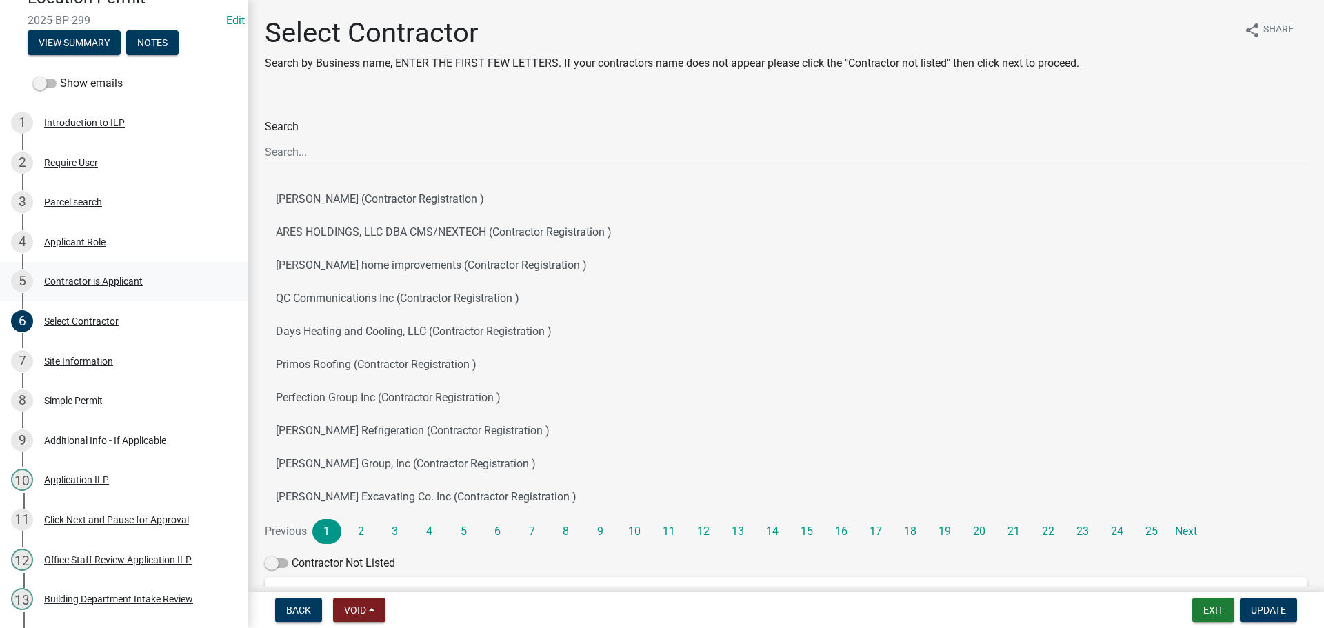
click at [123, 286] on div "5 Contractor is Applicant" at bounding box center [118, 281] width 215 height 22
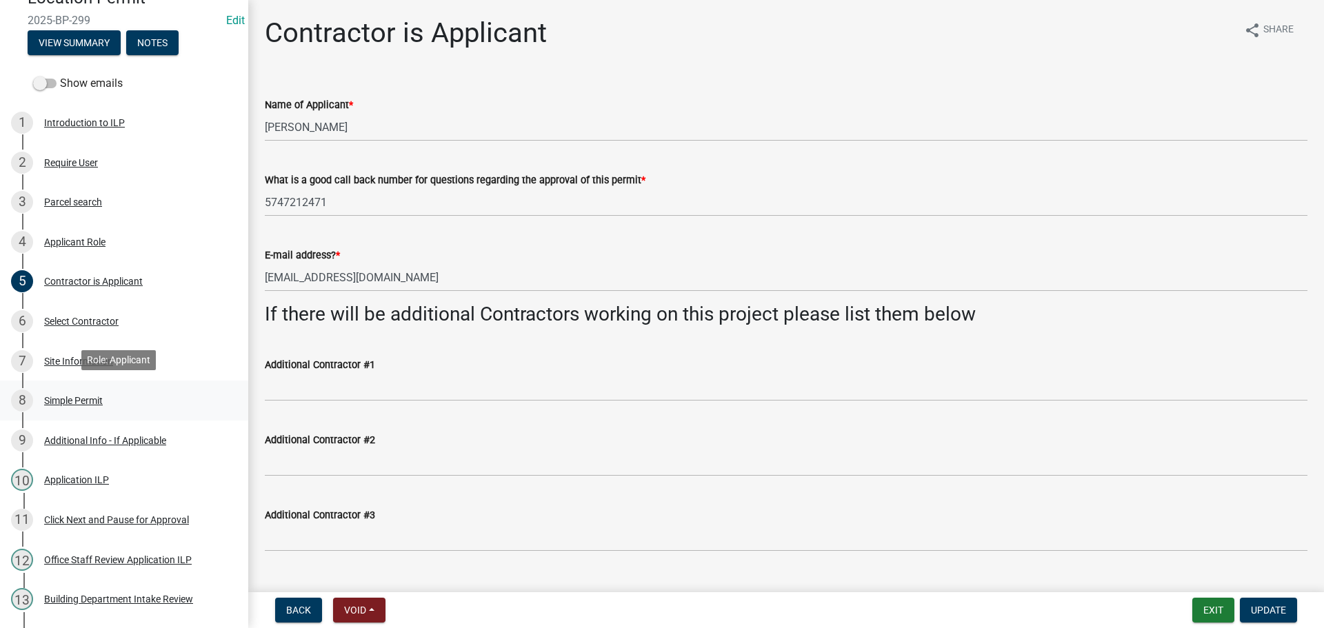
click at [67, 405] on div "8 Simple Permit" at bounding box center [118, 400] width 215 height 22
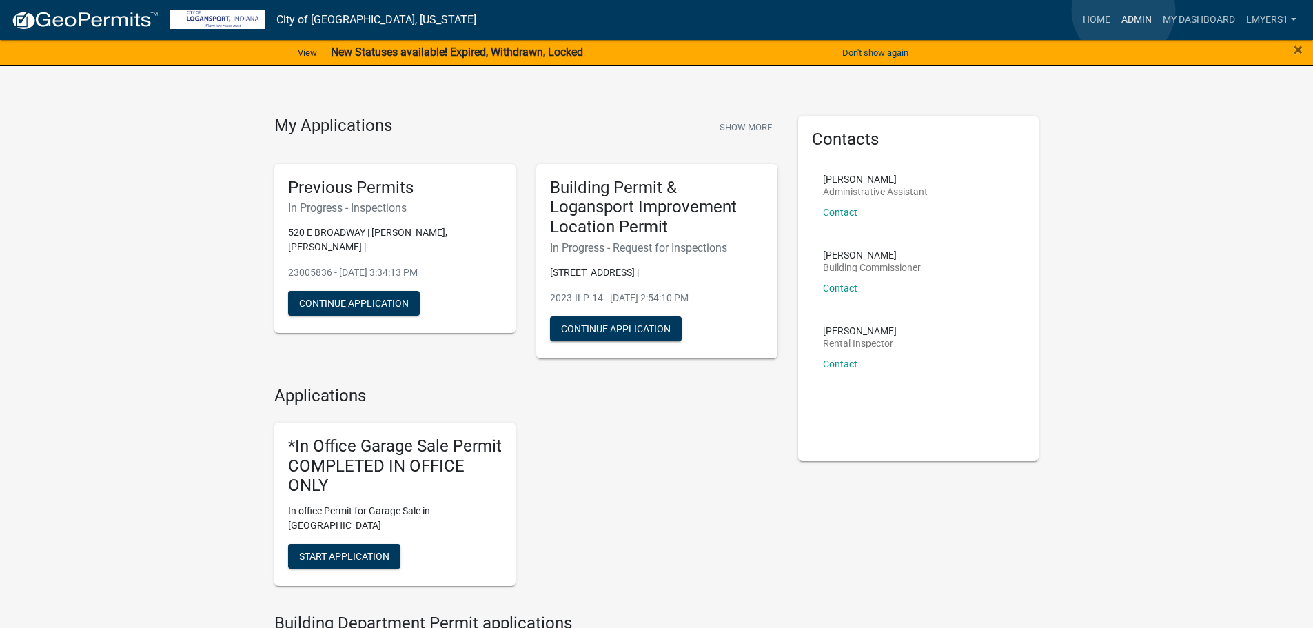
click at [1124, 10] on link "Admin" at bounding box center [1136, 20] width 41 height 26
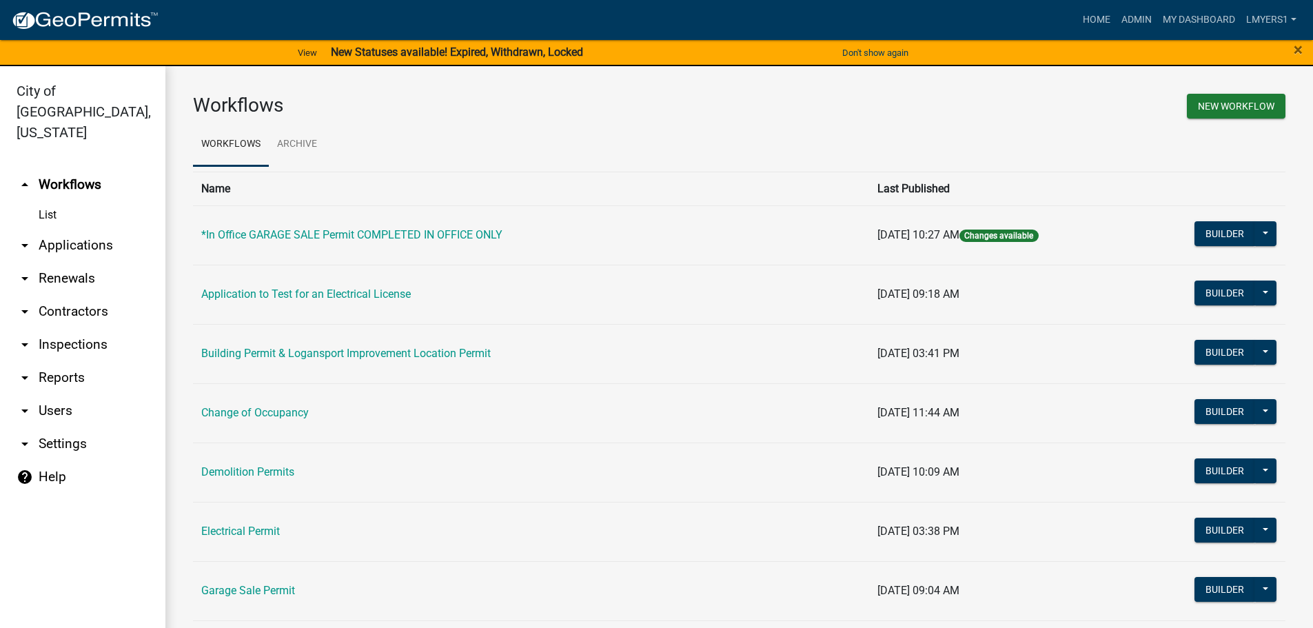
click at [88, 232] on link "arrow_drop_down Applications" at bounding box center [82, 245] width 165 height 33
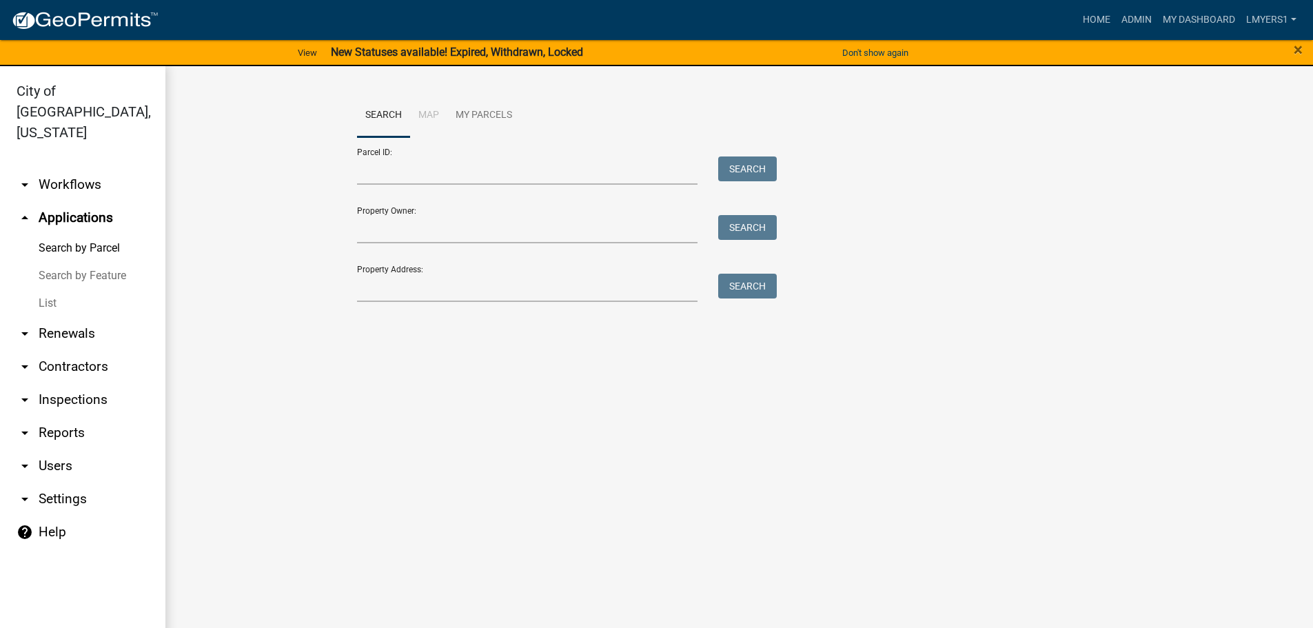
click at [42, 290] on link "List" at bounding box center [82, 304] width 165 height 28
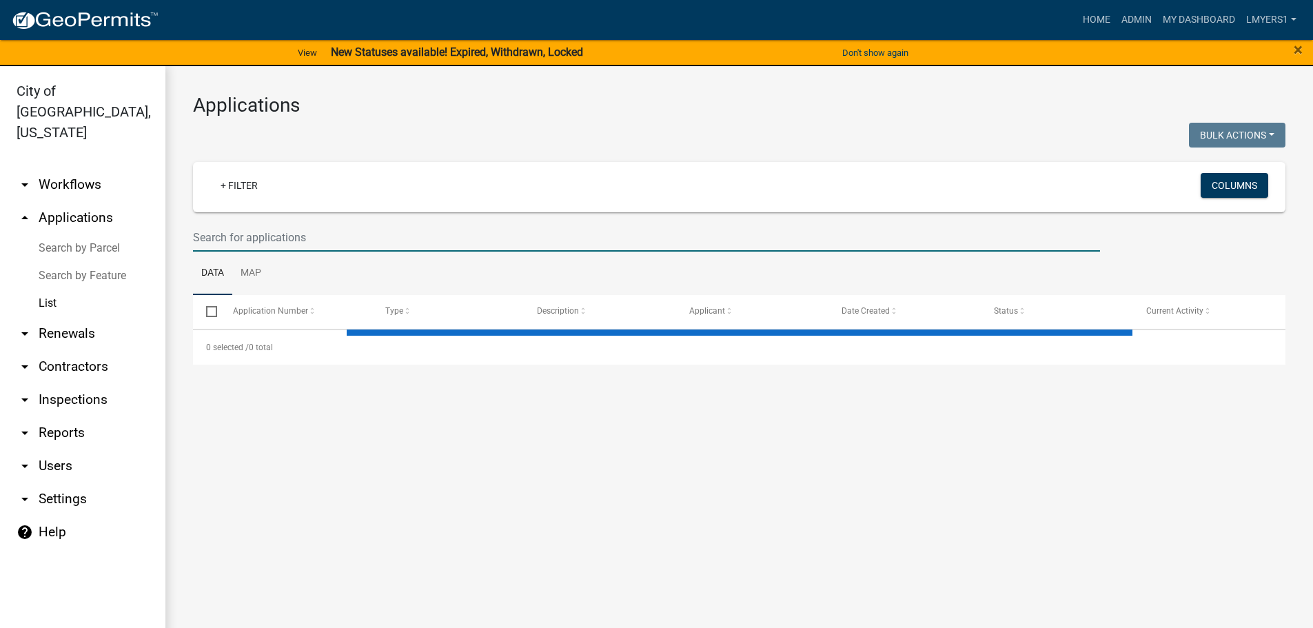
click at [249, 248] on input "text" at bounding box center [646, 237] width 907 height 28
select select "3: 100"
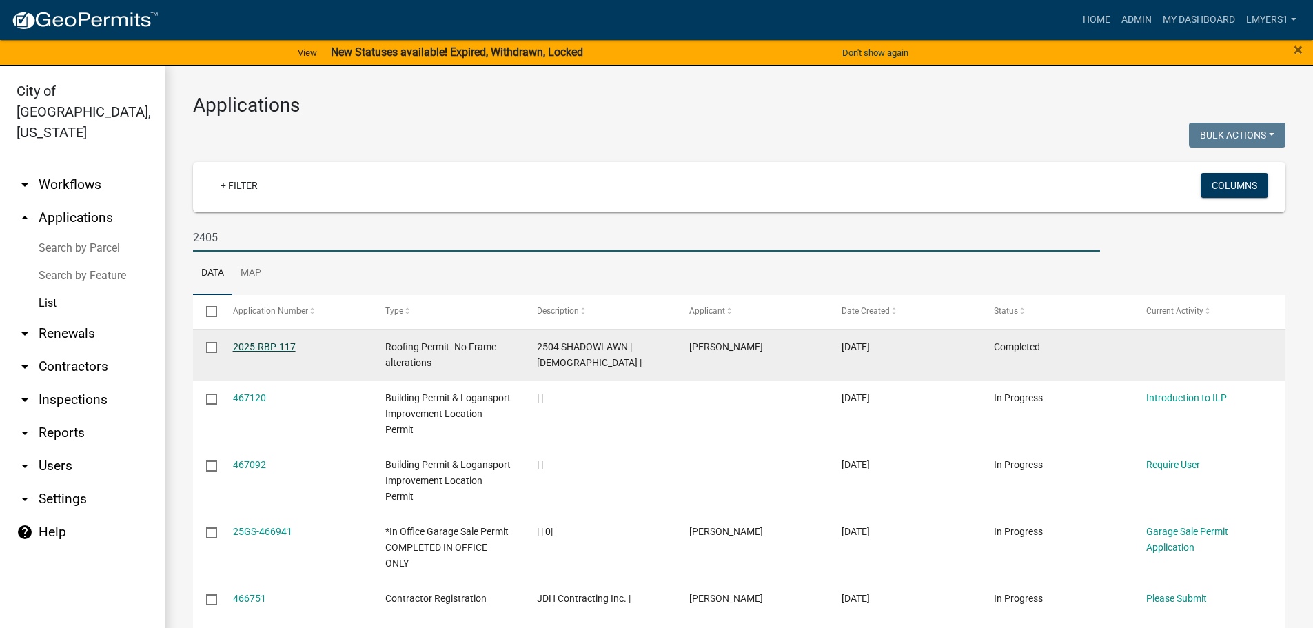
type input "2405"
click at [259, 349] on link "2025-RBP-117" at bounding box center [264, 346] width 63 height 11
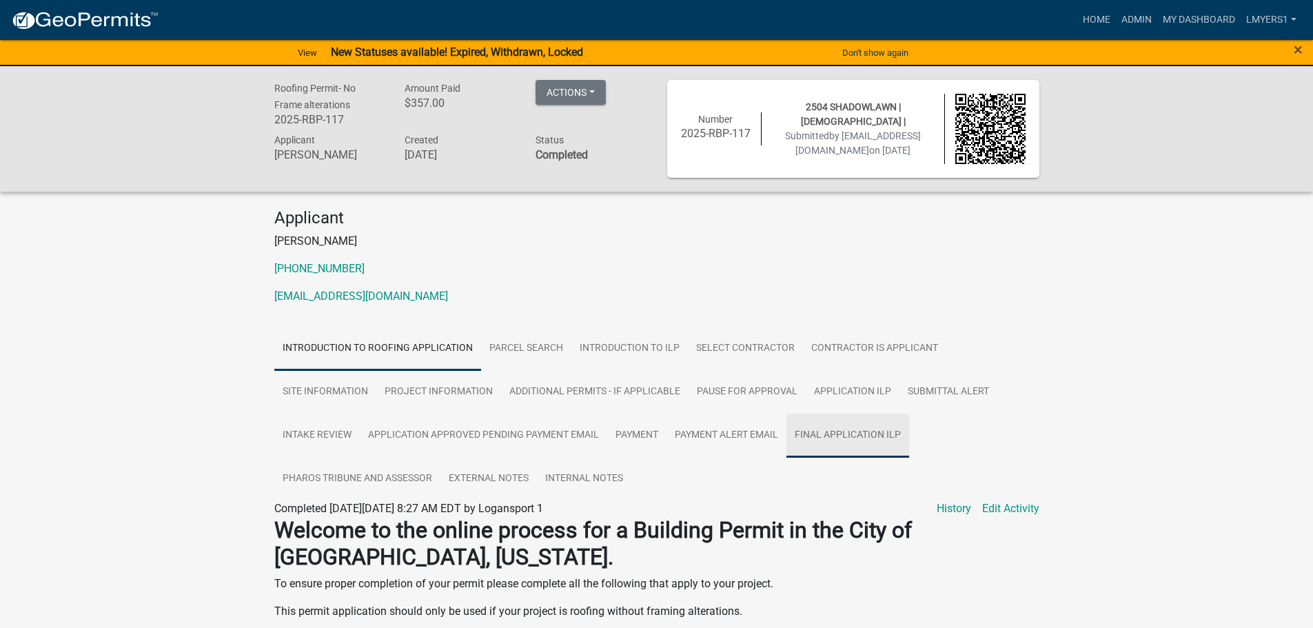
click at [816, 435] on link "Final Application ILP" at bounding box center [848, 436] width 123 height 44
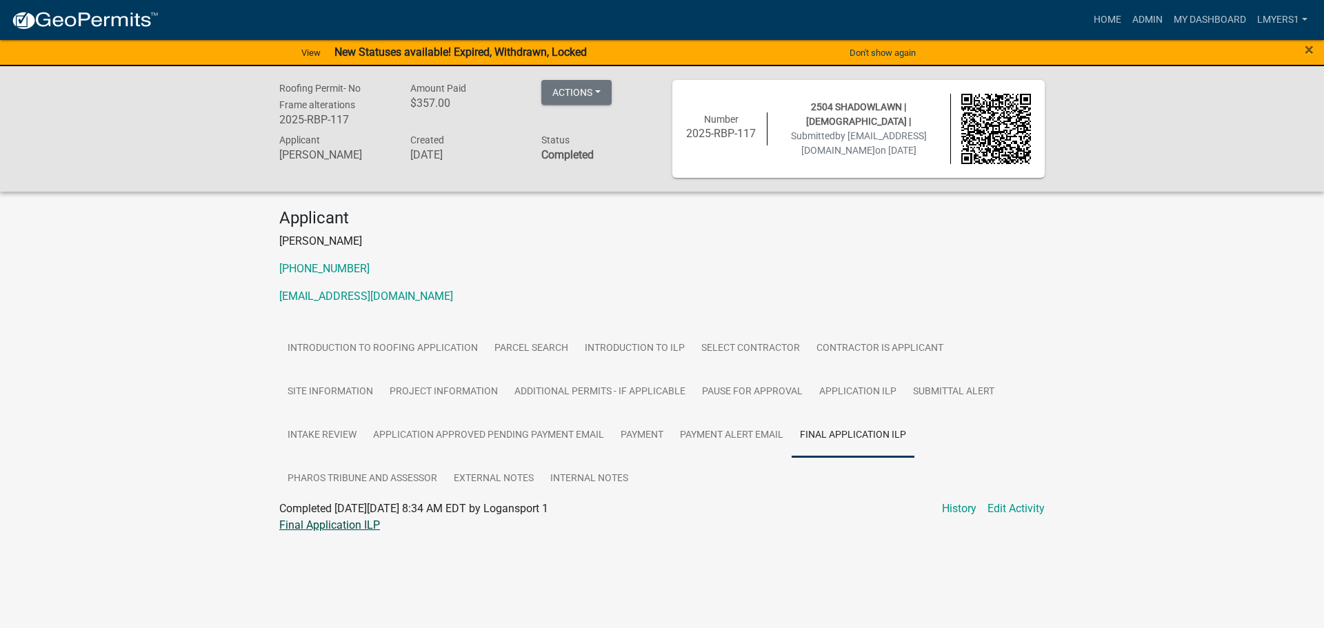
click at [349, 527] on link "Final Application ILP" at bounding box center [329, 524] width 101 height 13
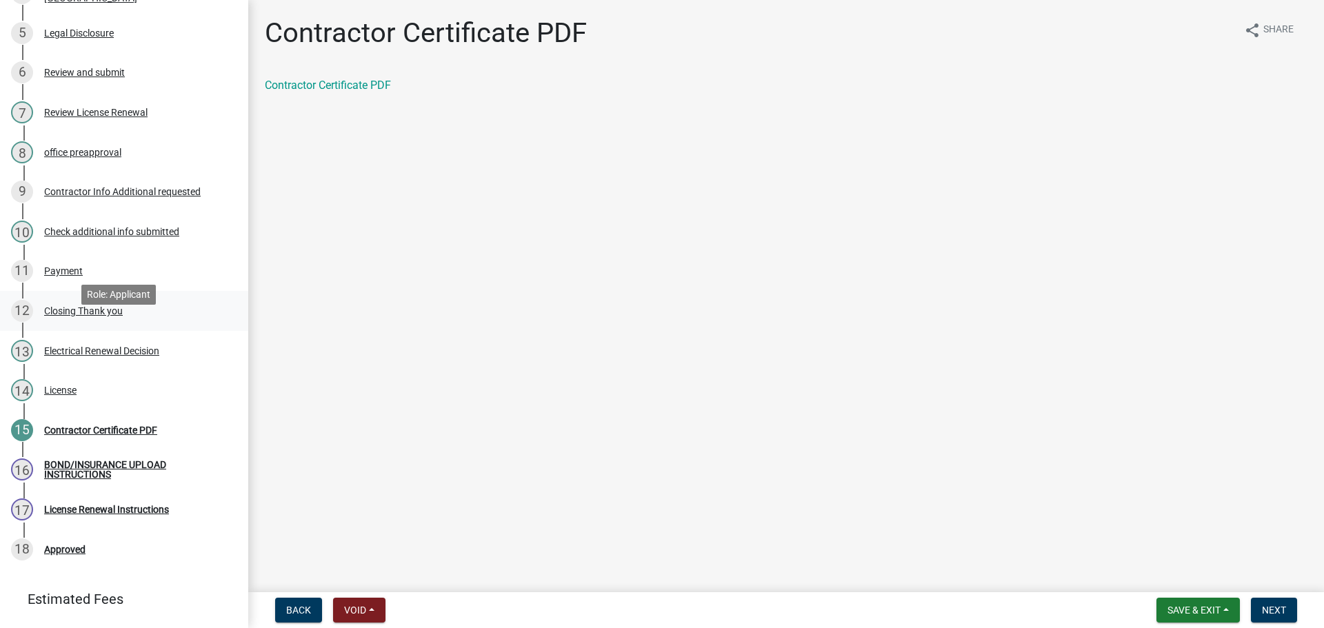
scroll to position [345, 0]
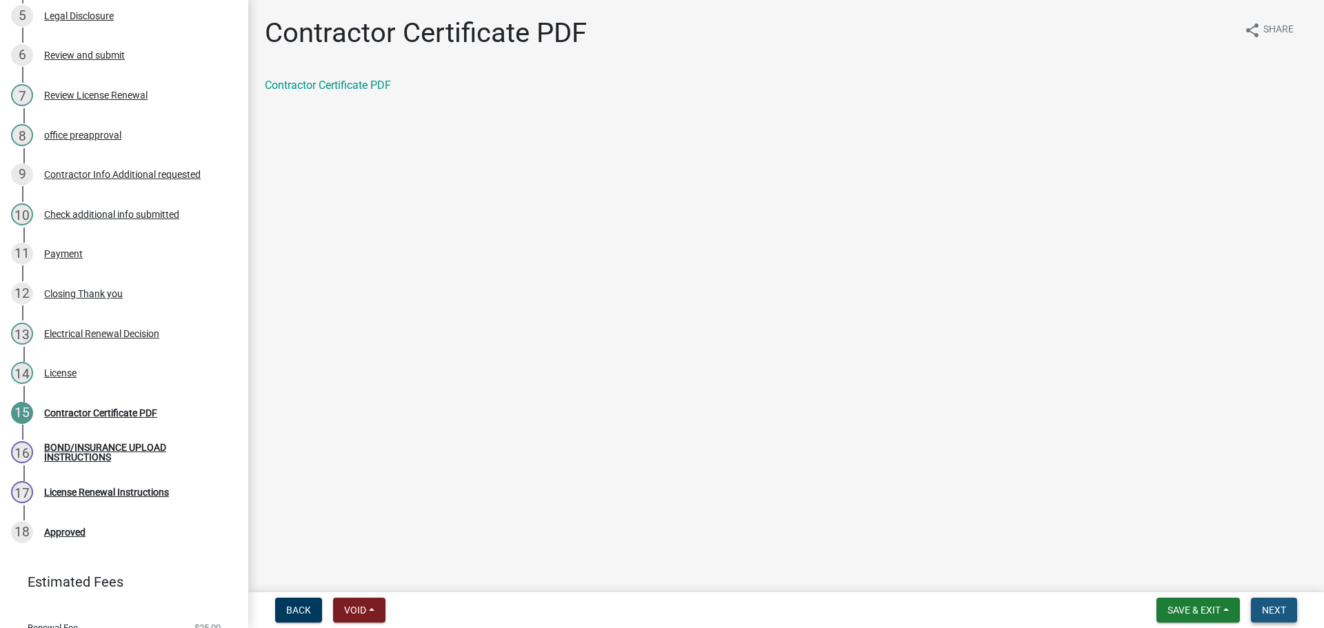
click at [1284, 613] on span "Next" at bounding box center [1273, 610] width 24 height 11
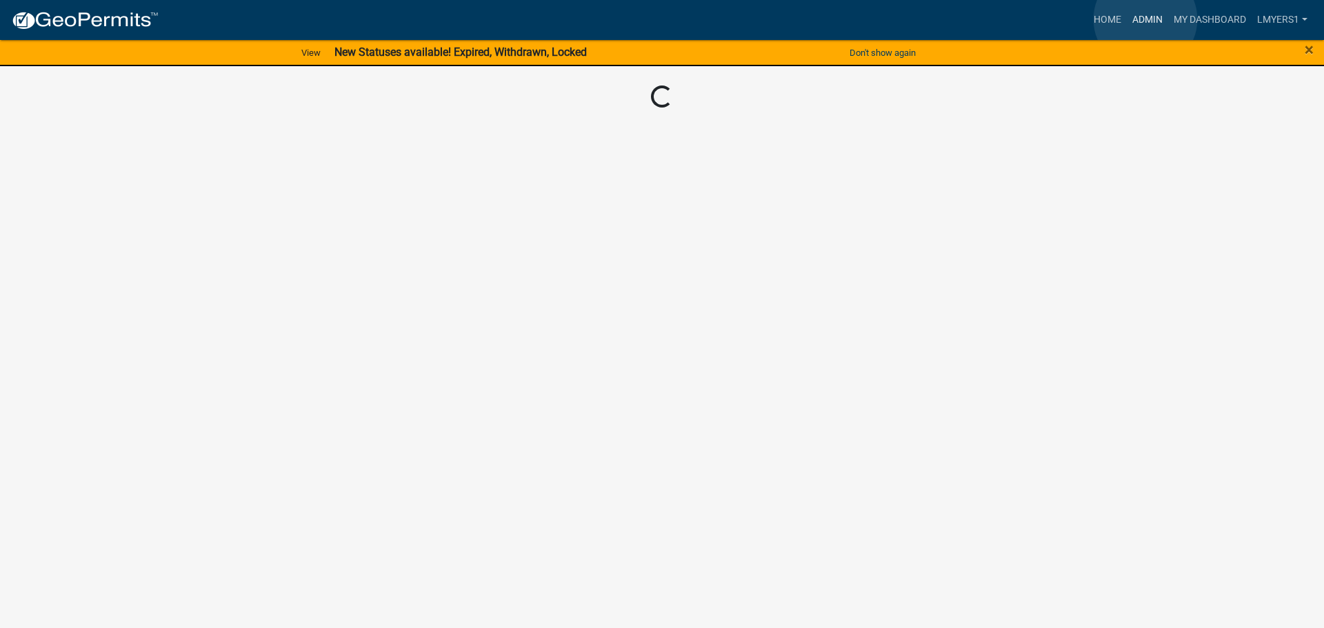
click at [1145, 19] on link "Admin" at bounding box center [1146, 20] width 41 height 26
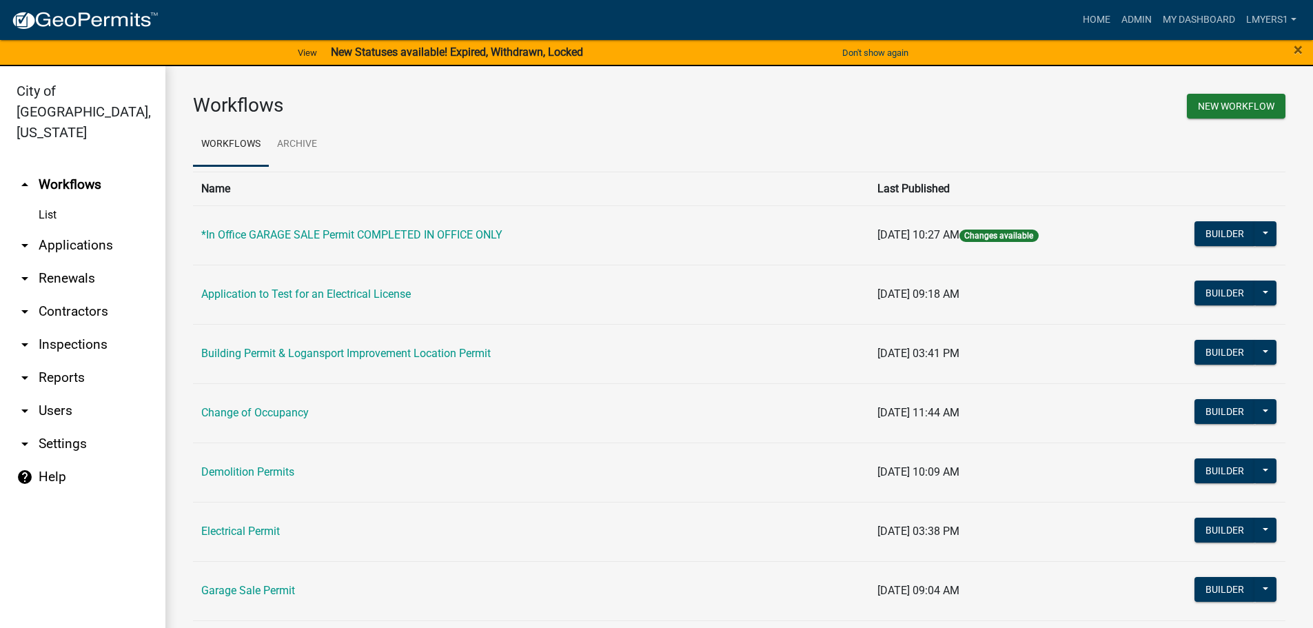
click at [89, 229] on link "arrow_drop_down Applications" at bounding box center [82, 245] width 165 height 33
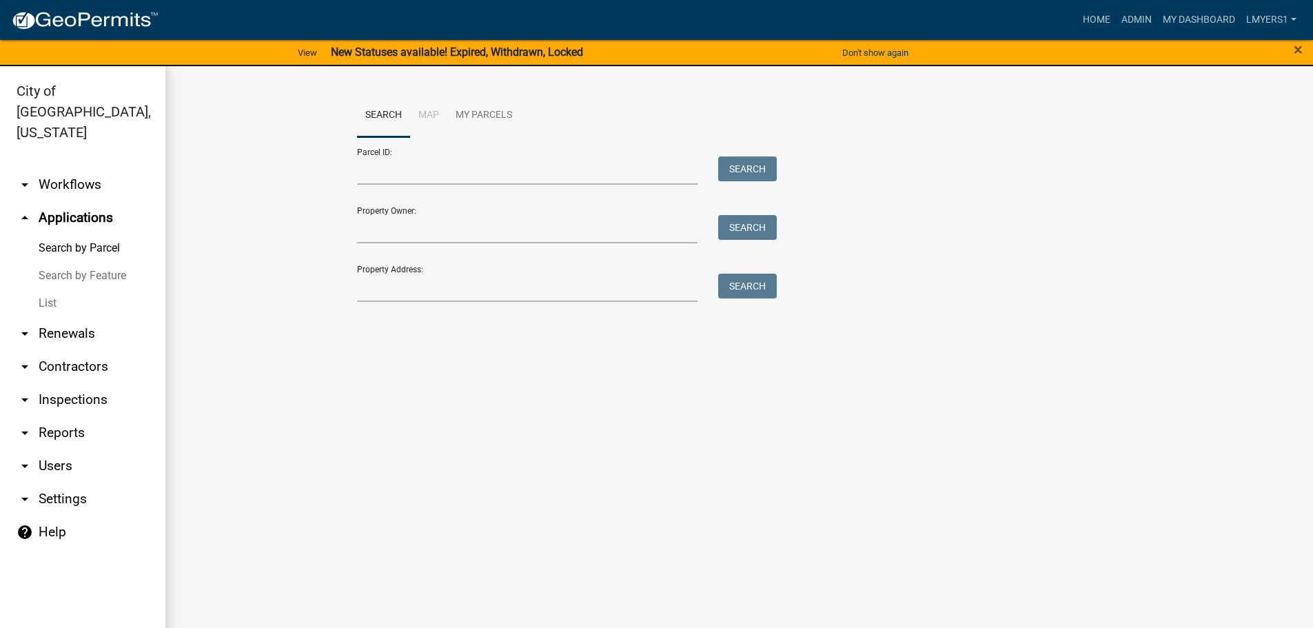
click at [53, 290] on link "List" at bounding box center [82, 304] width 165 height 28
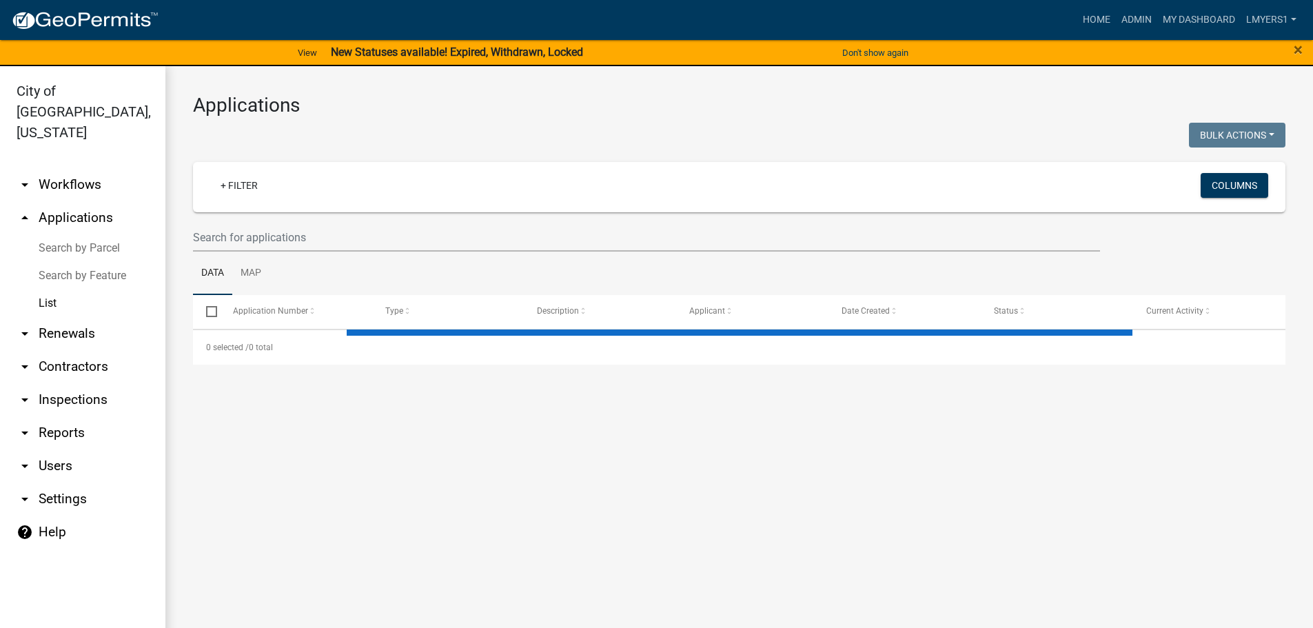
select select "3: 100"
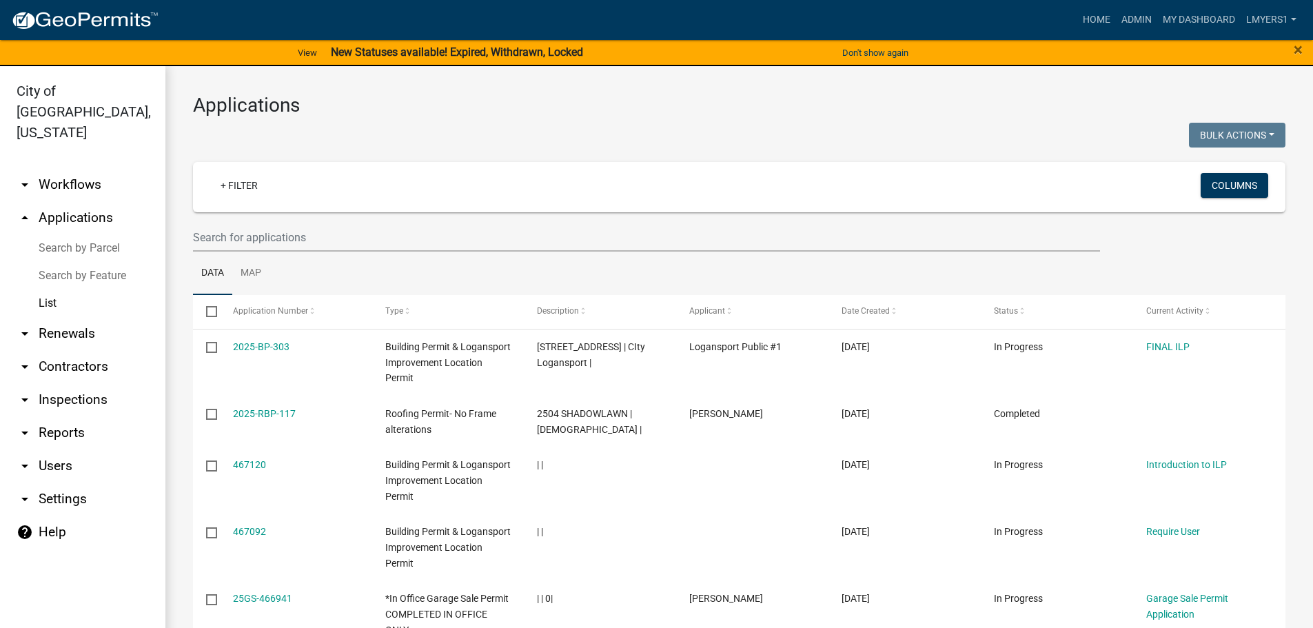
click at [72, 168] on link "arrow_drop_down Workflows" at bounding box center [82, 184] width 165 height 33
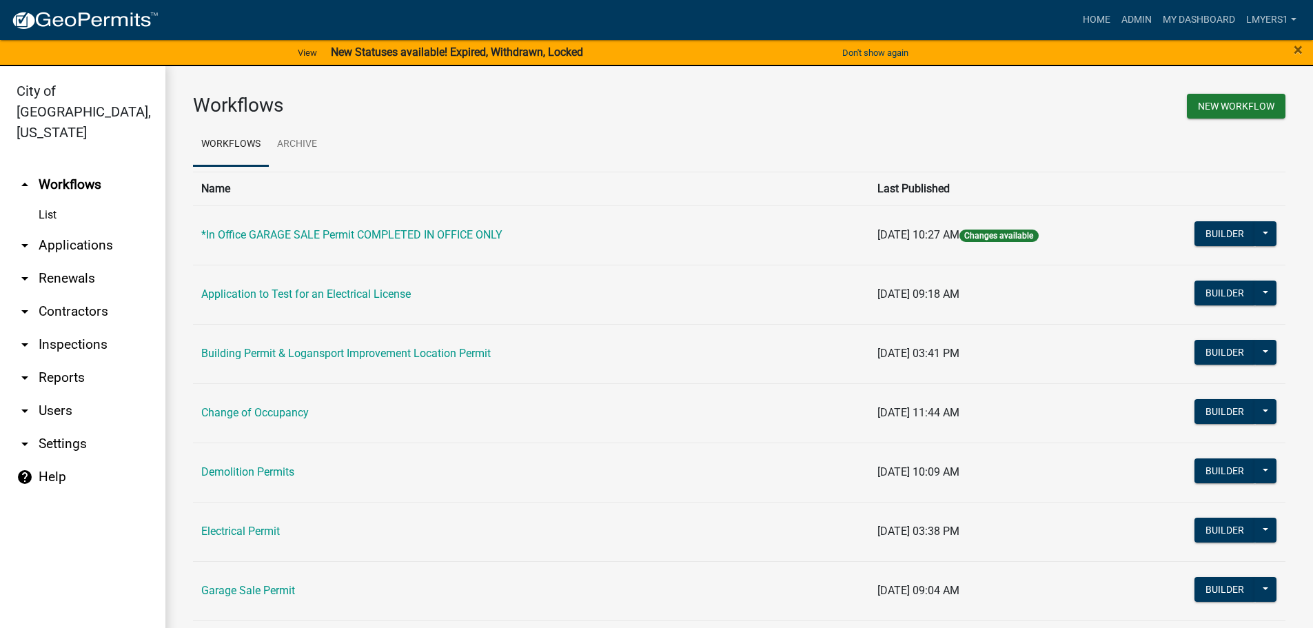
click at [48, 201] on link "List" at bounding box center [82, 215] width 165 height 28
click at [1210, 347] on button "Builder" at bounding box center [1225, 352] width 61 height 25
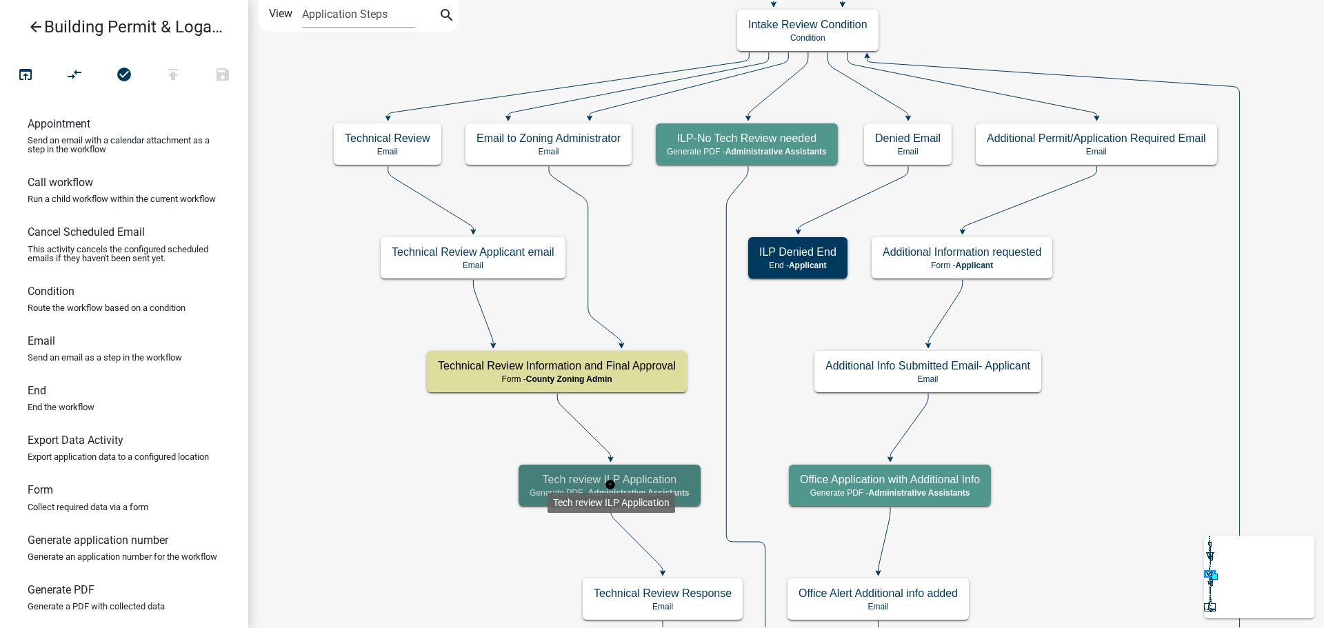
click at [547, 481] on h5 "Tech review ILP Application" at bounding box center [609, 479] width 160 height 13
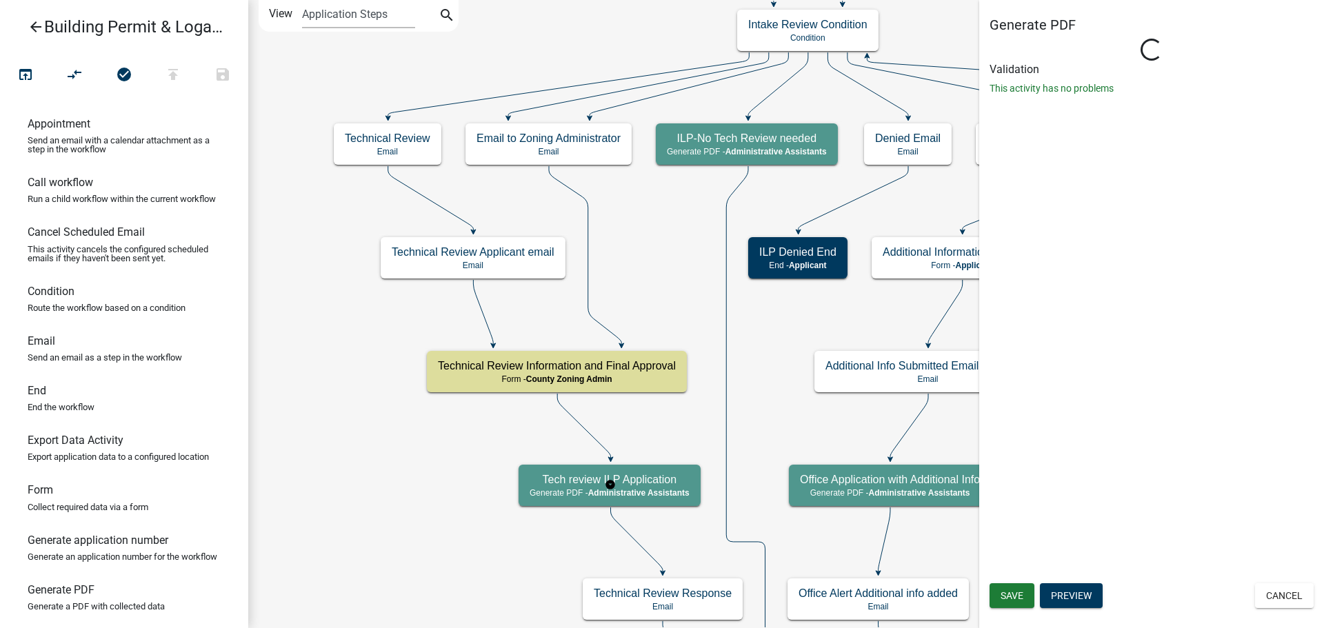
select select "90D19790-074D-4AC2-86B6-E9A543EC8F7A"
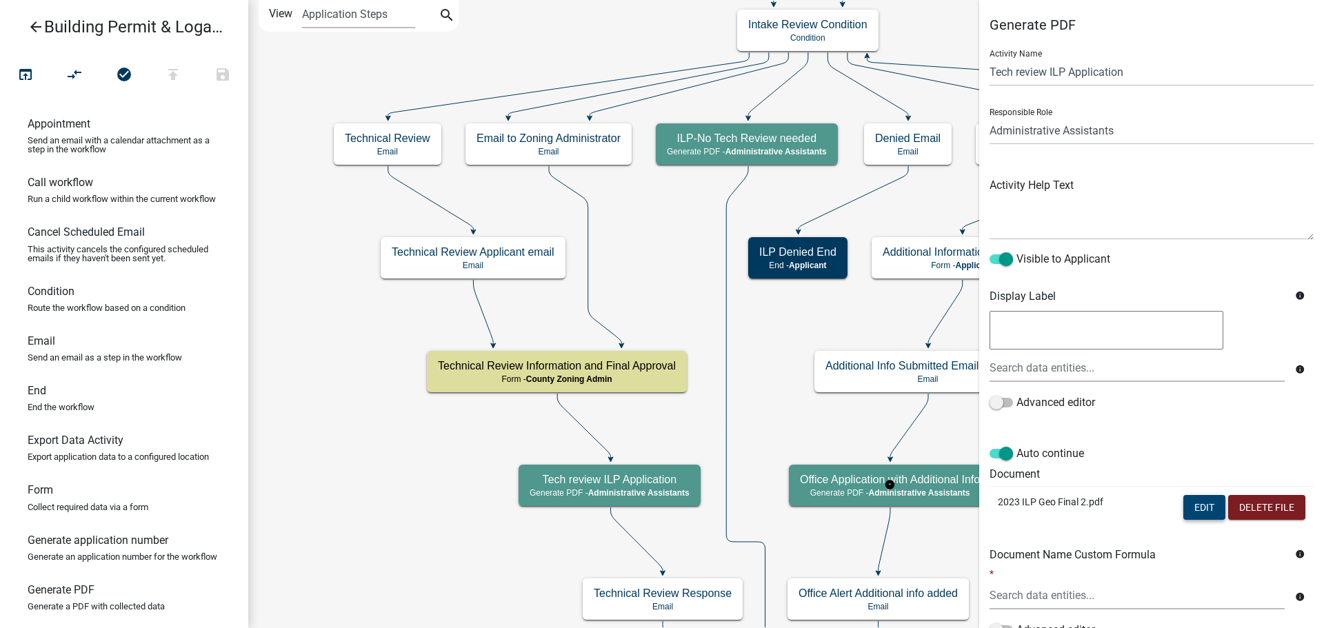
click at [1208, 503] on button "Edit" at bounding box center [1204, 507] width 42 height 25
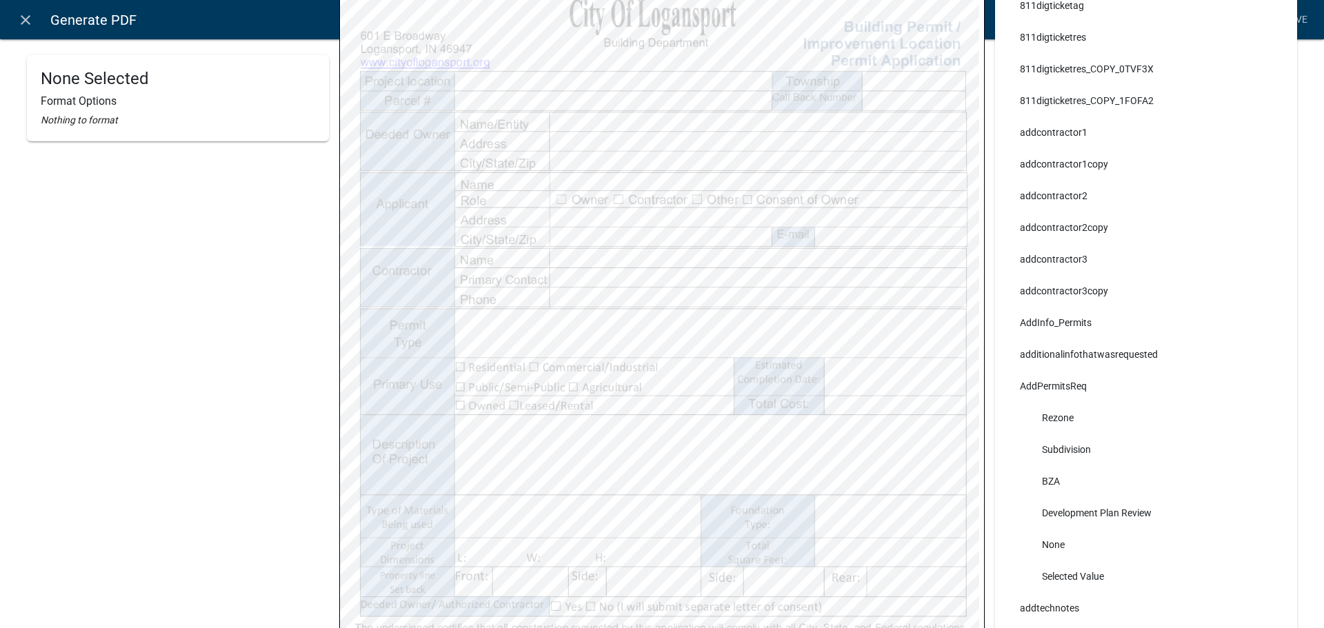
scroll to position [207, 0]
select select
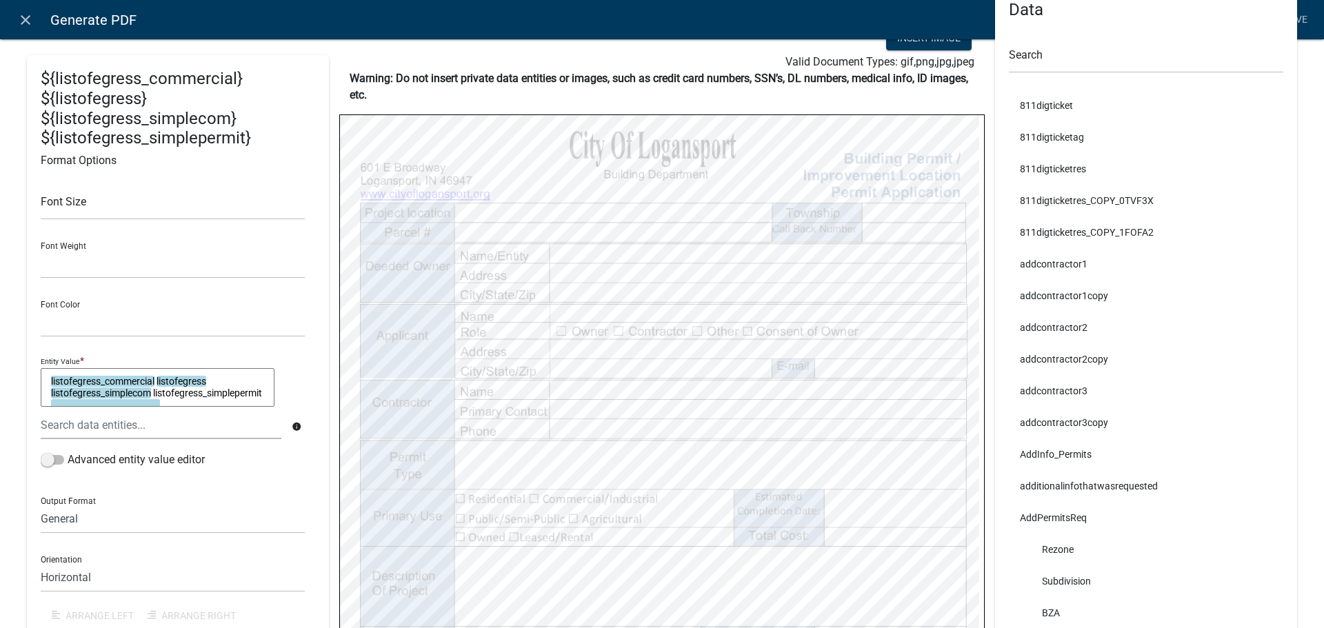
scroll to position [69, 0]
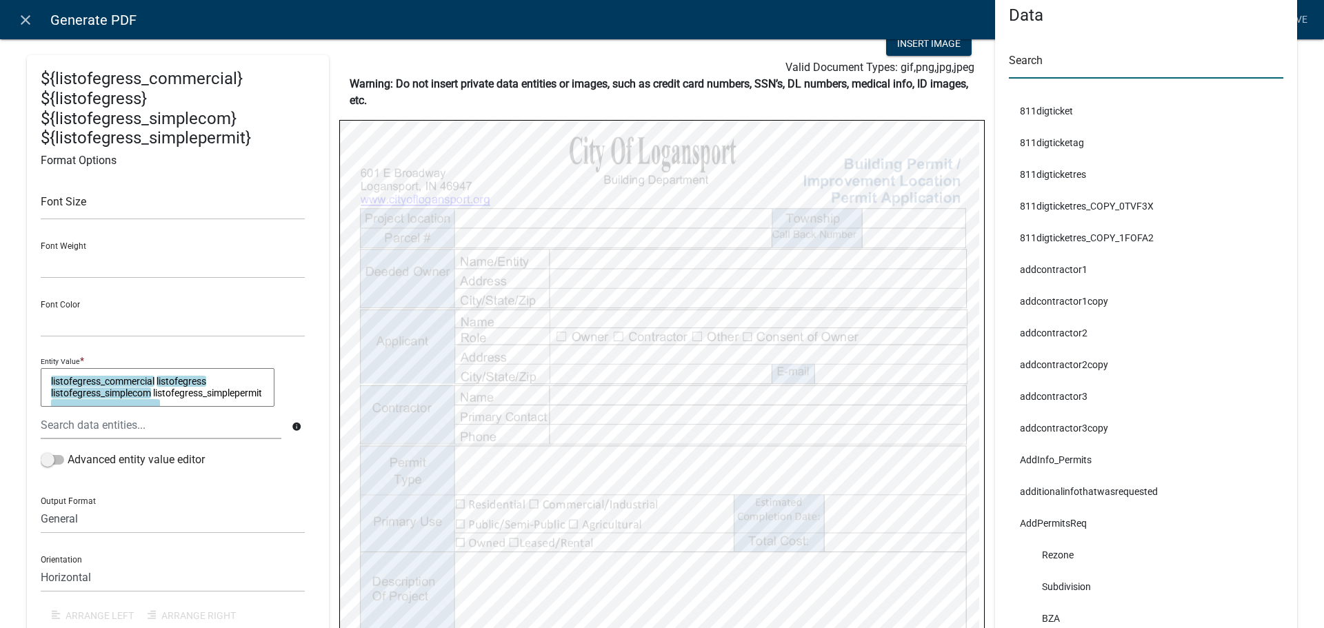
click at [1059, 65] on input "text" at bounding box center [1145, 64] width 274 height 28
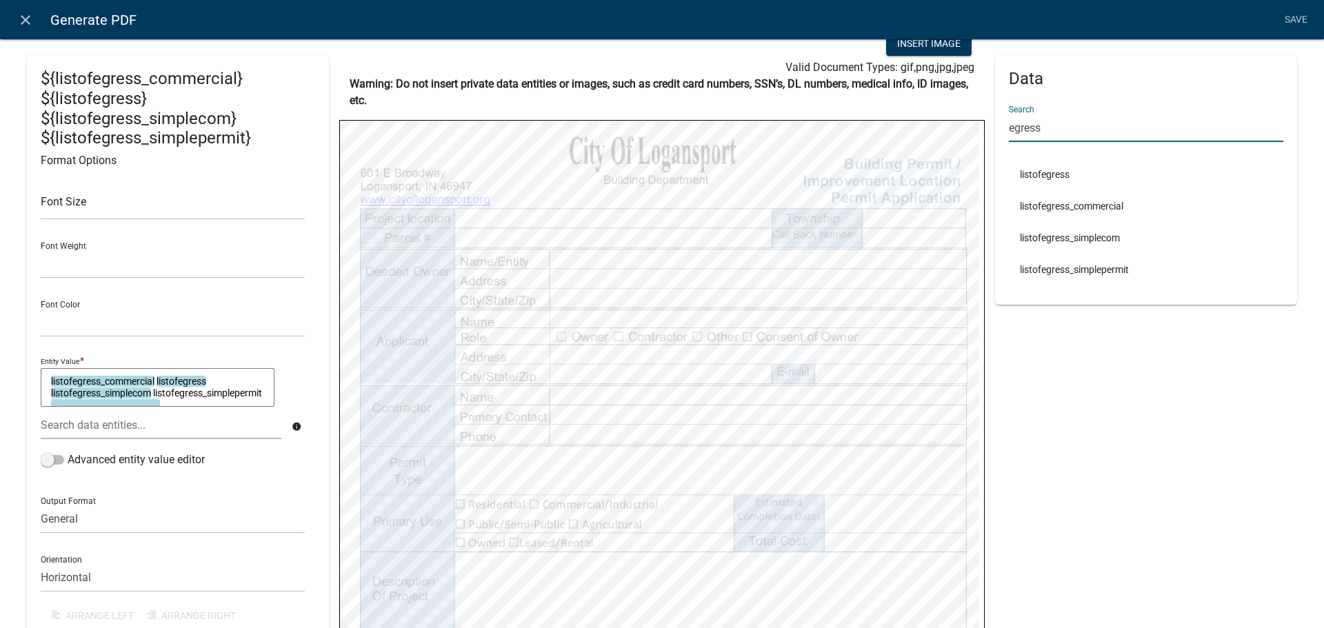
type input "egress"
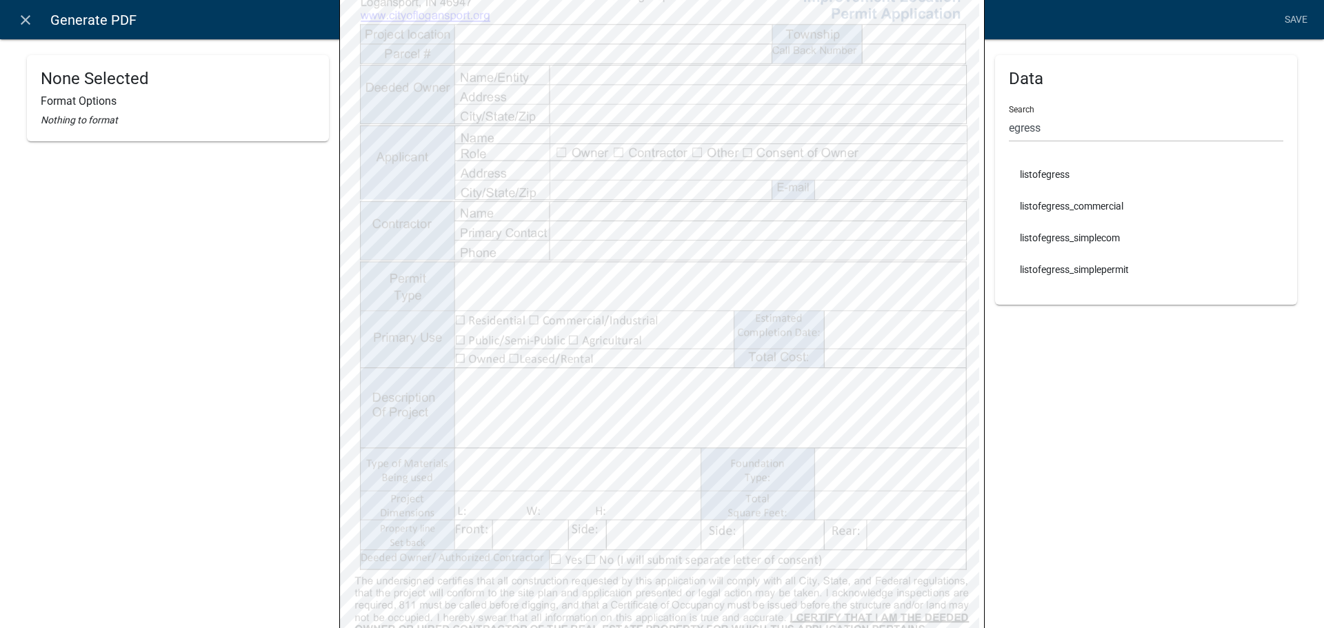
scroll to position [276, 0]
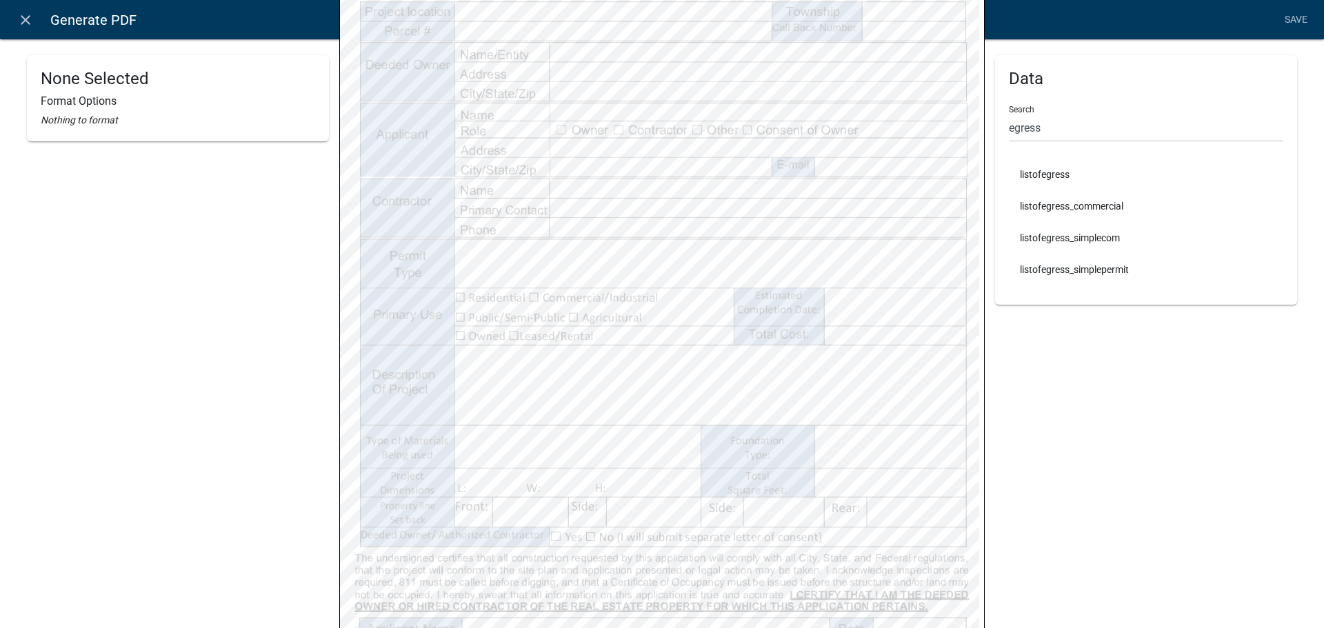
select select
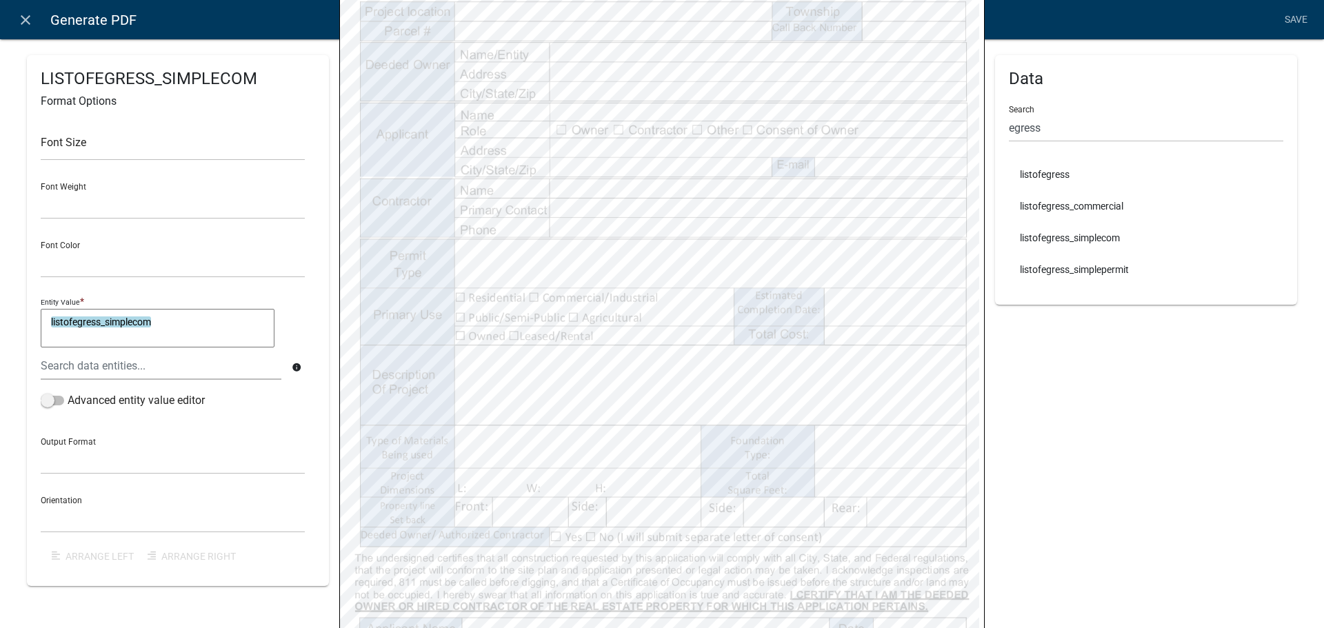
select select
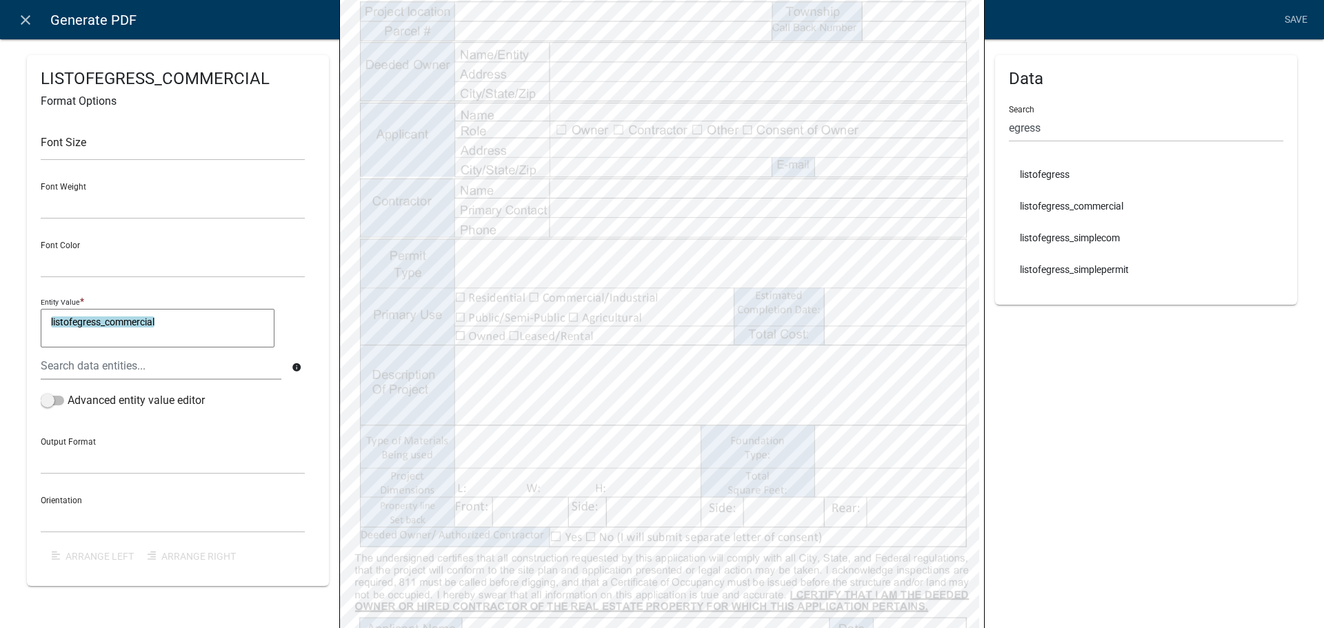
select select
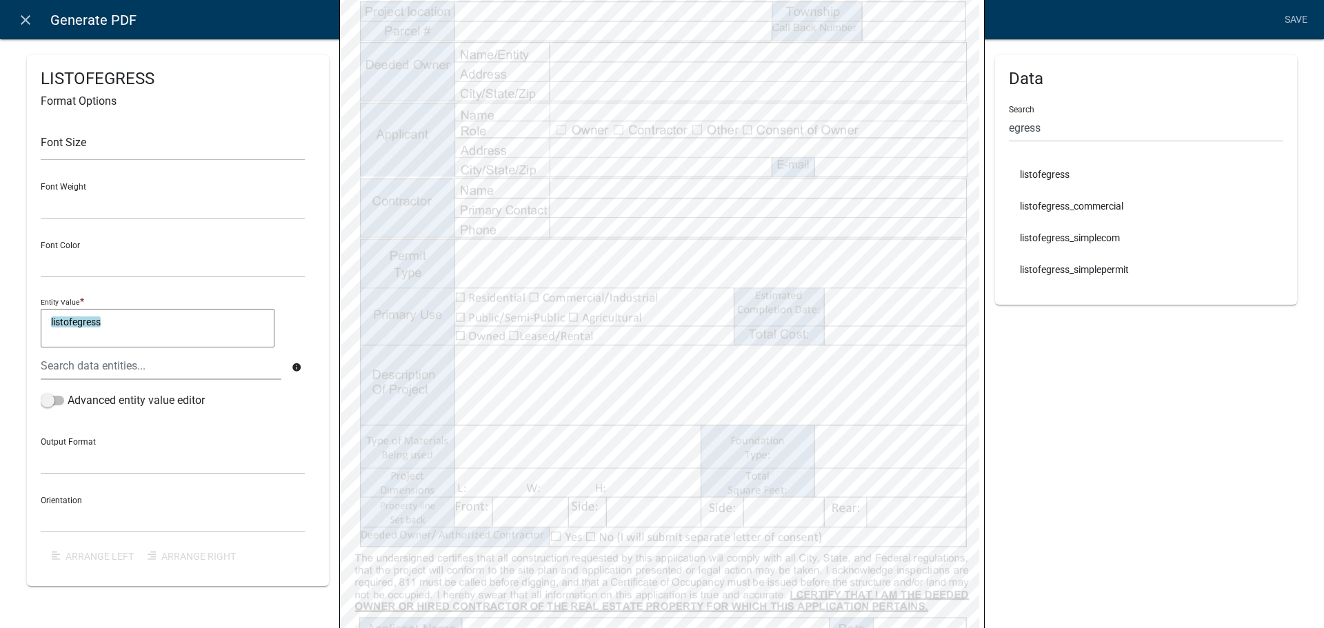
select select
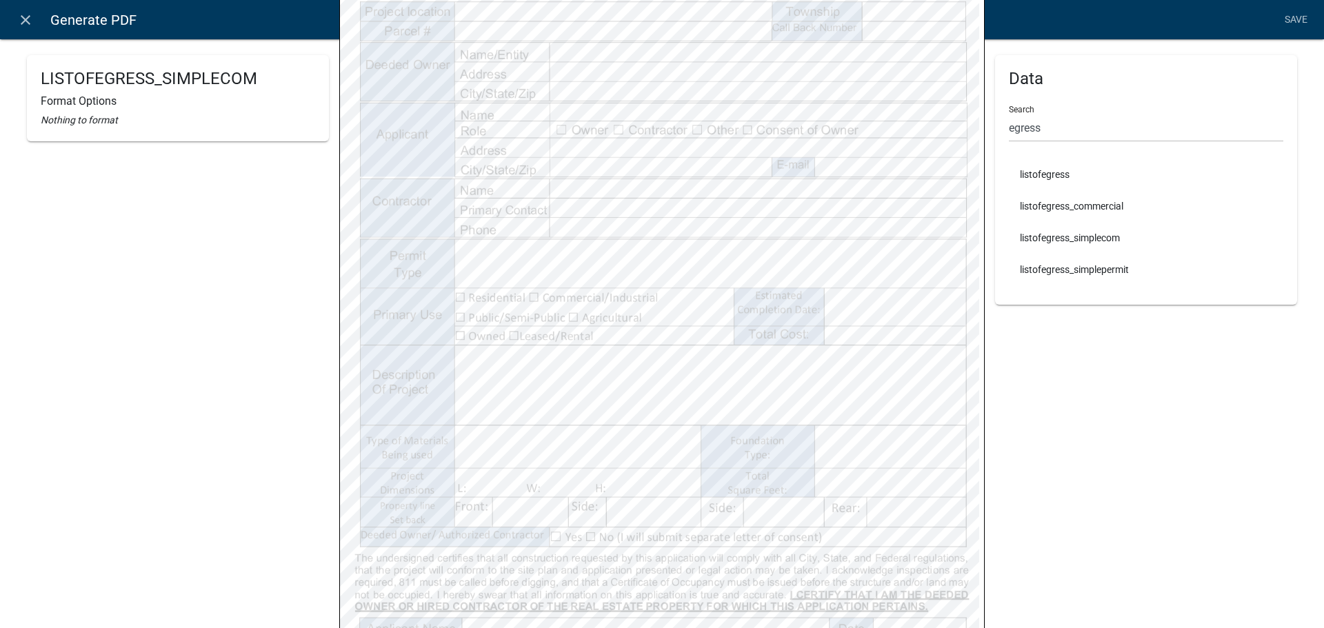
select select
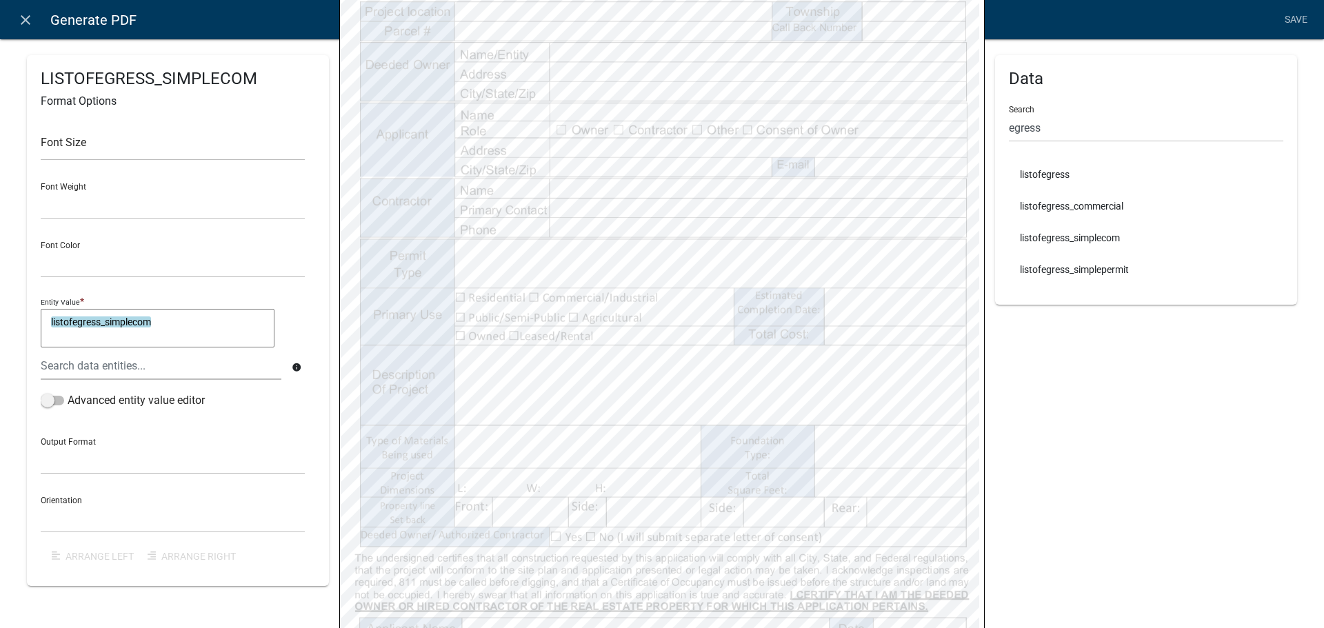
select select
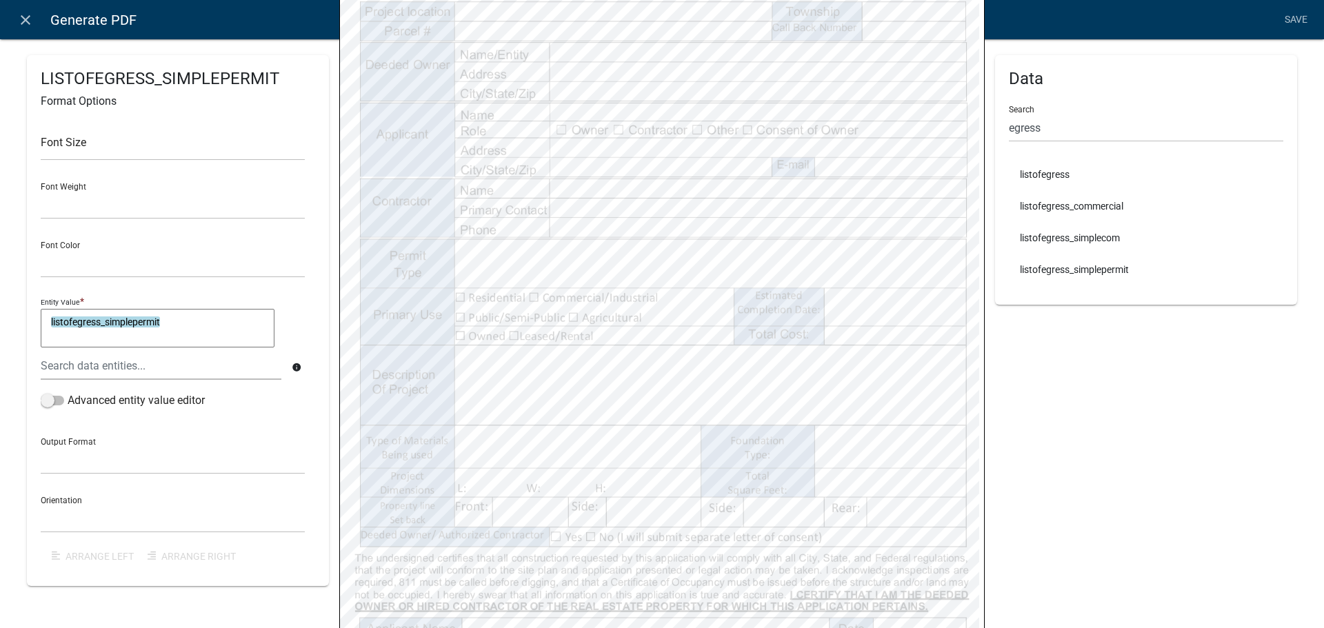
select select
click at [1294, 21] on link "Save" at bounding box center [1295, 20] width 34 height 26
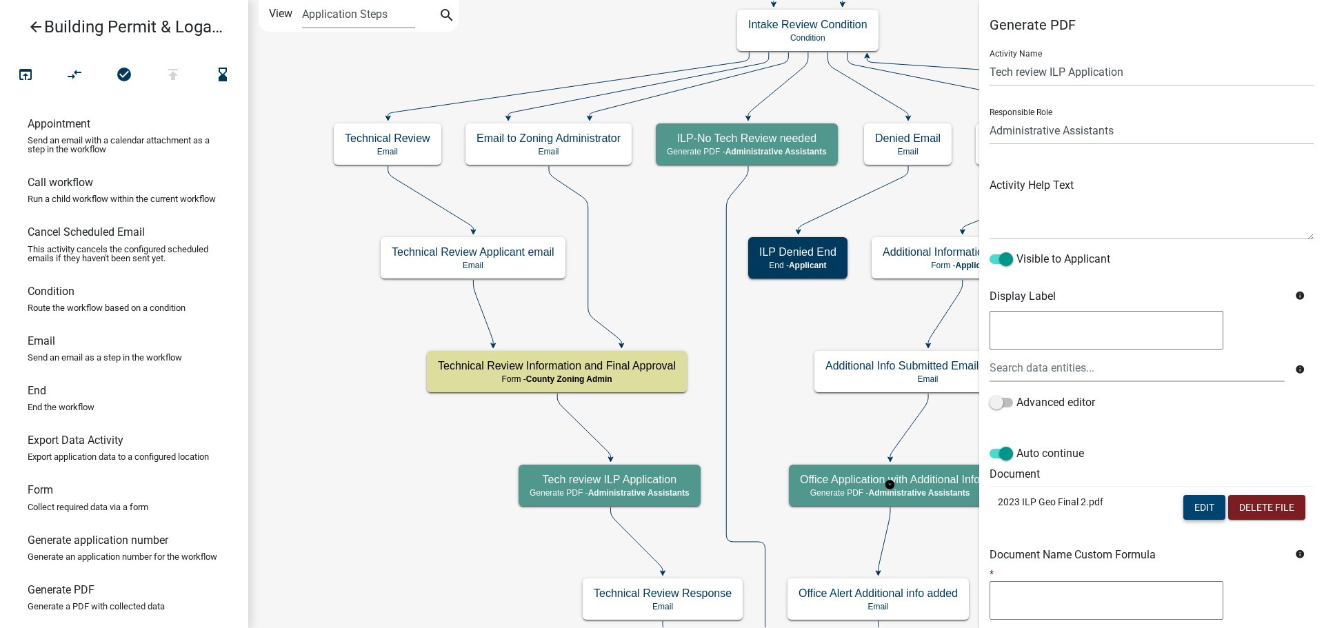
click at [1205, 507] on button "Edit" at bounding box center [1204, 507] width 42 height 25
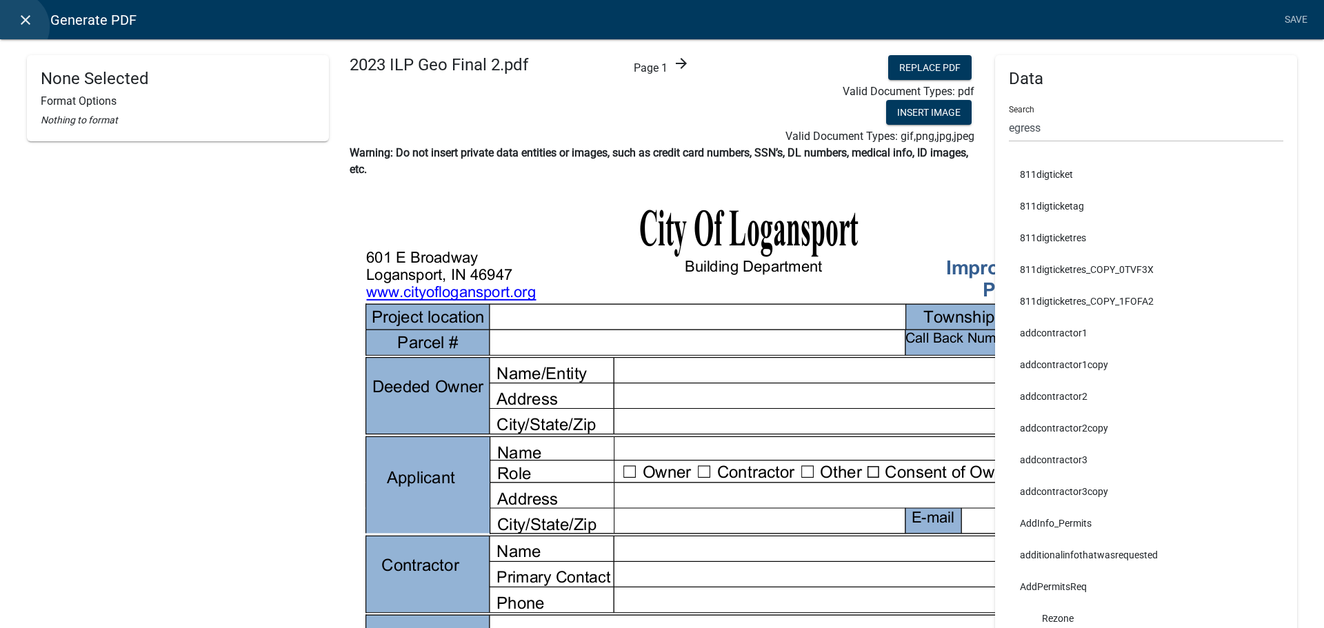
click at [14, 27] on link "close" at bounding box center [25, 20] width 28 height 28
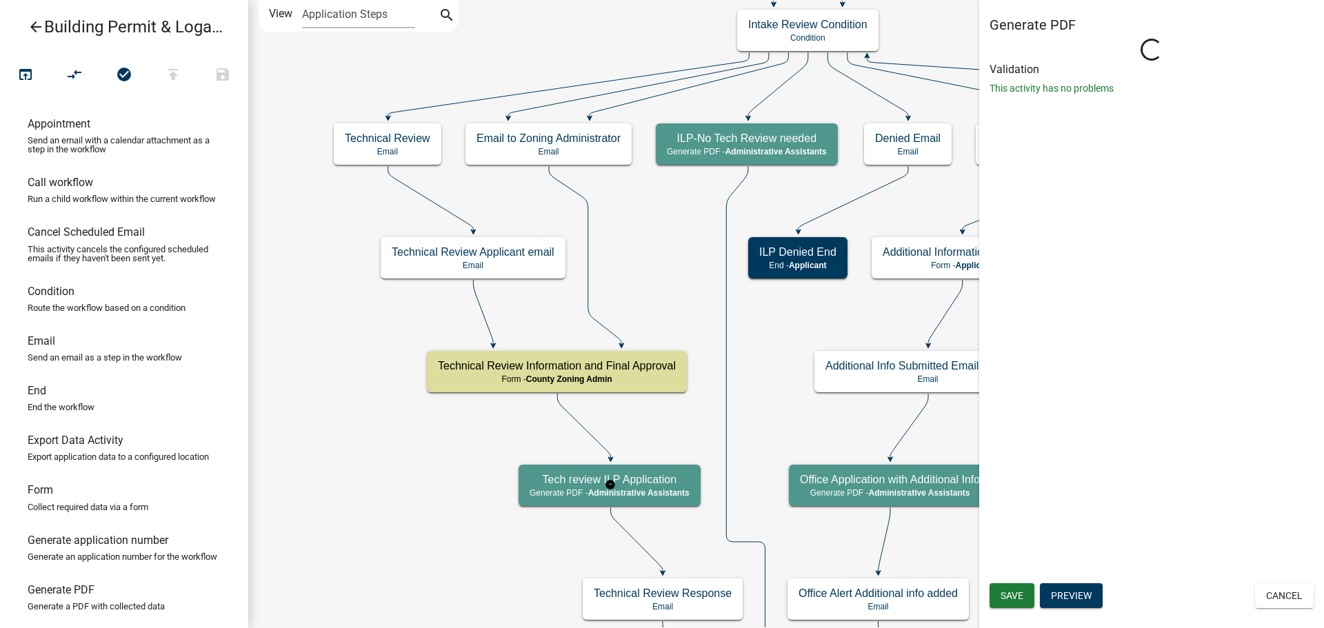
select select "90D19790-074D-4AC2-86B6-E9A543EC8F7A"
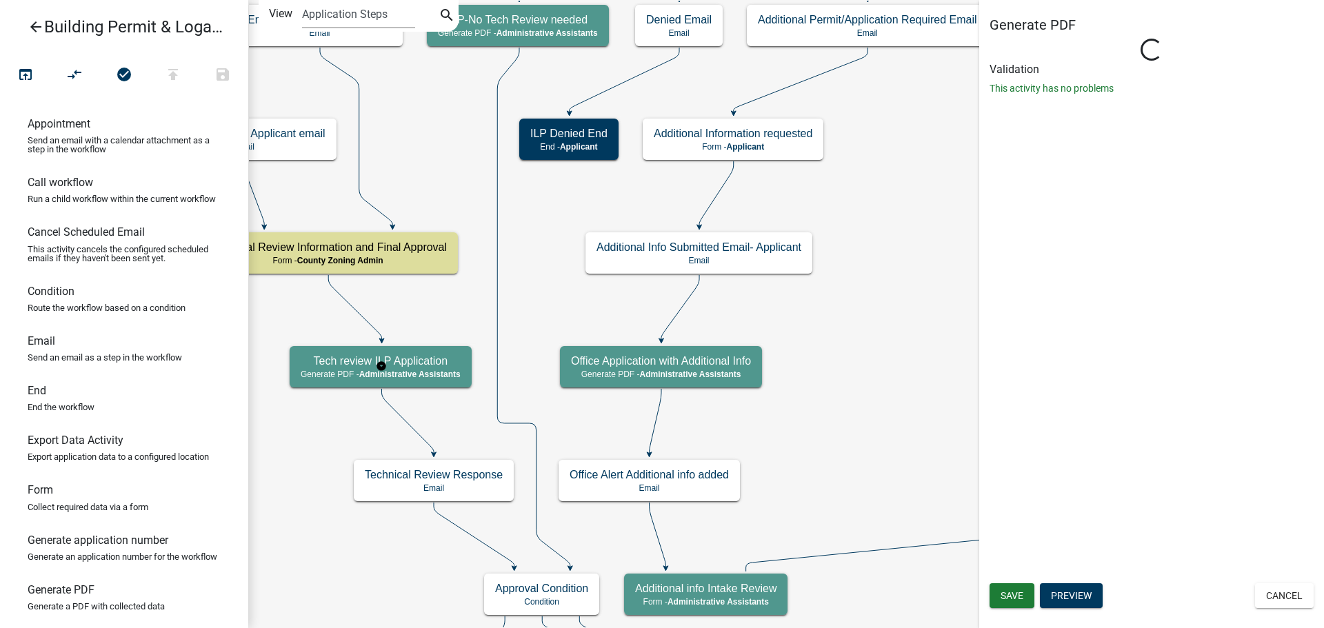
select select "90D19790-074D-4AC2-86B6-E9A543EC8F7A"
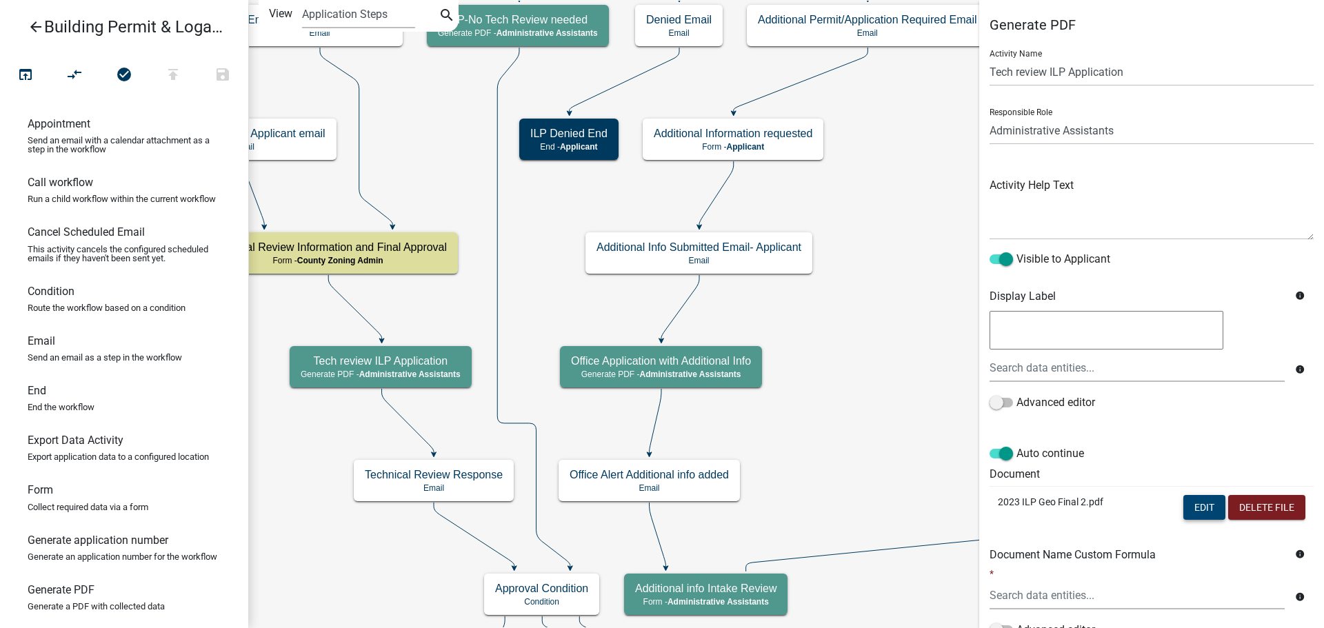
click at [1184, 502] on button "Edit" at bounding box center [1204, 507] width 42 height 25
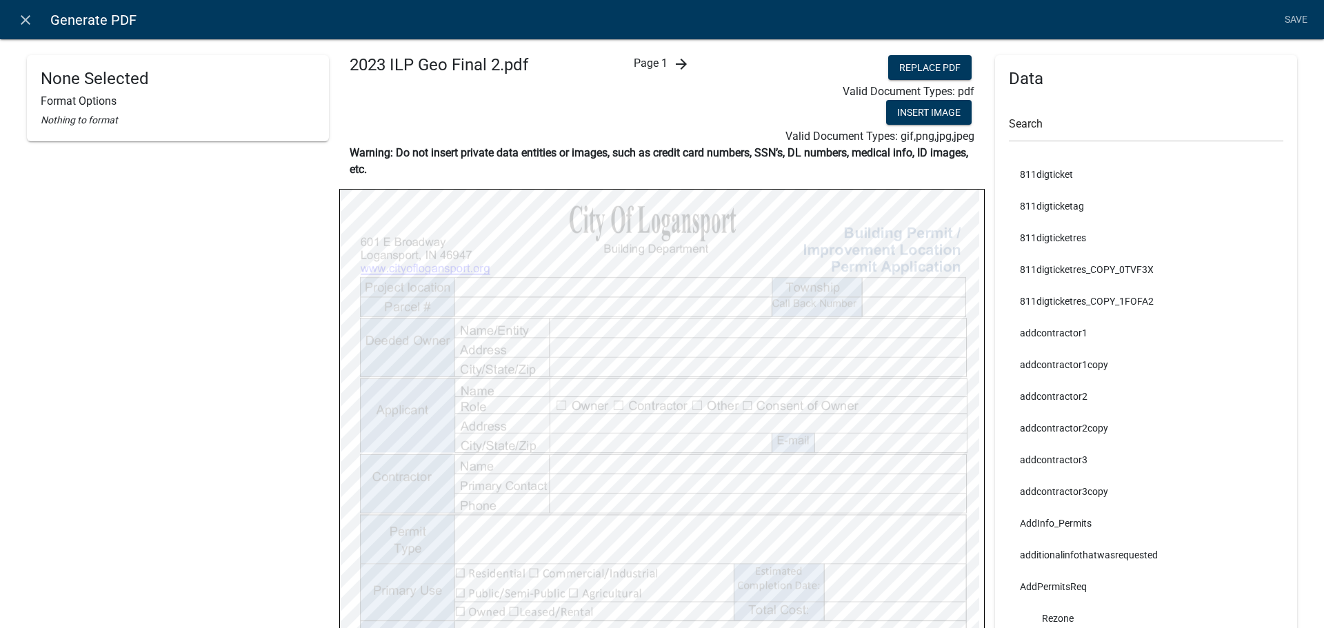
select select
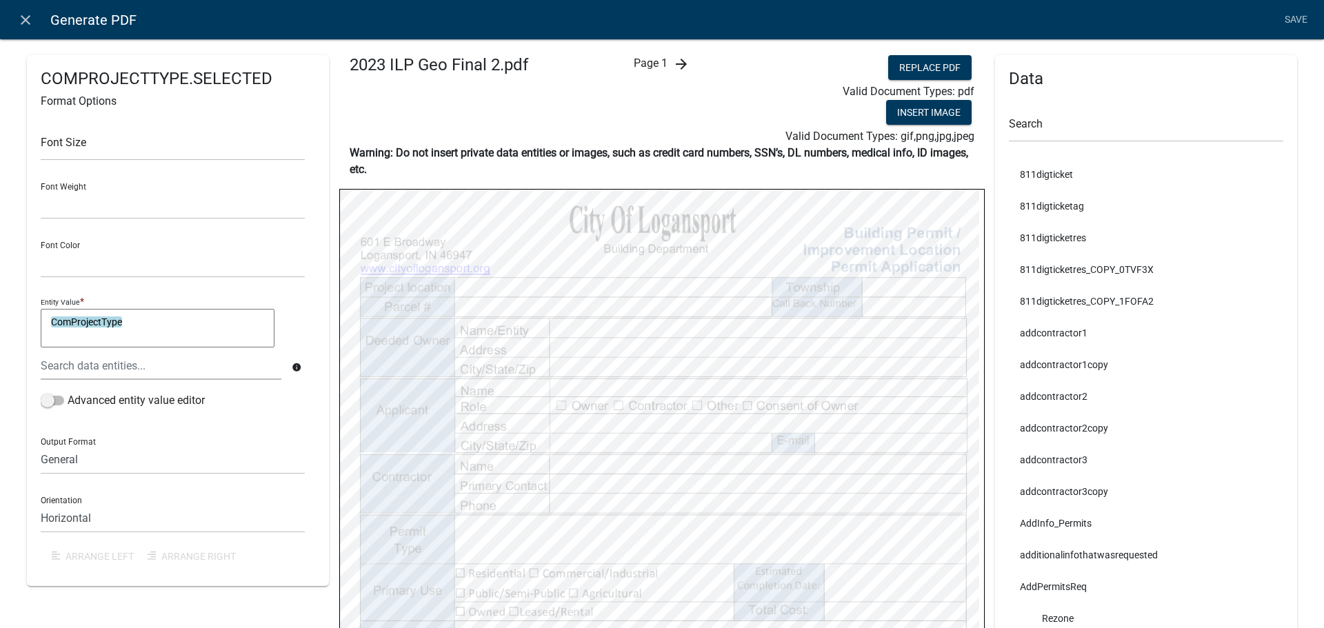
select select
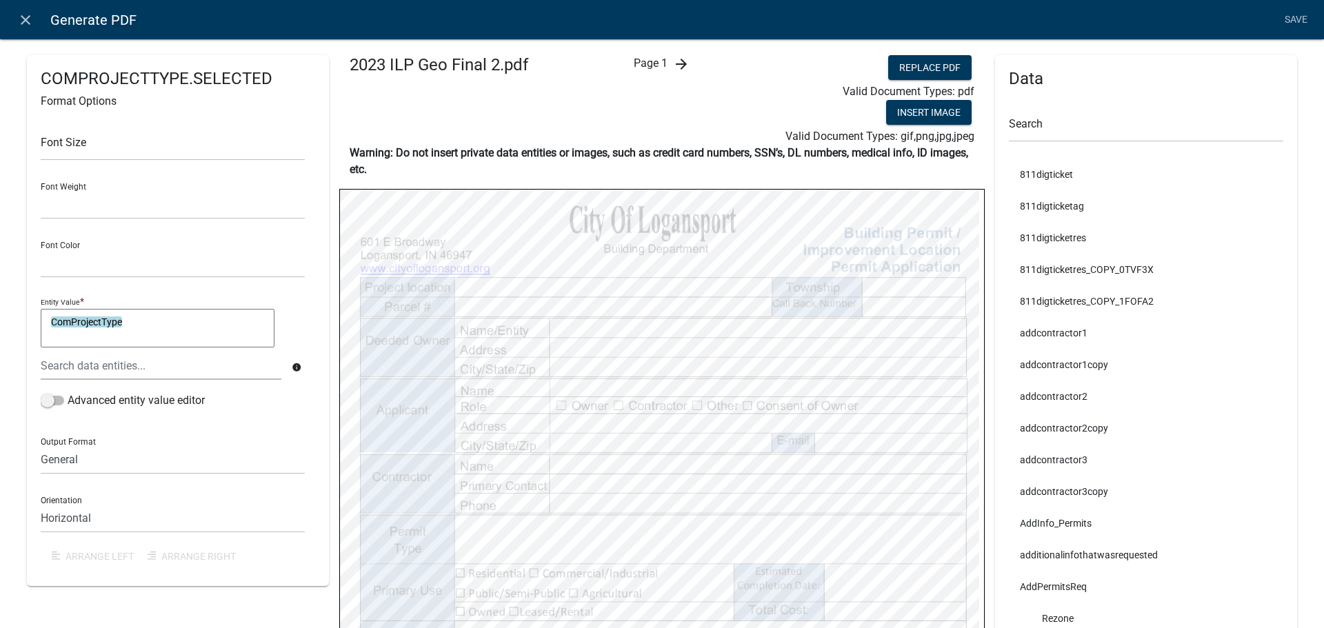
select select
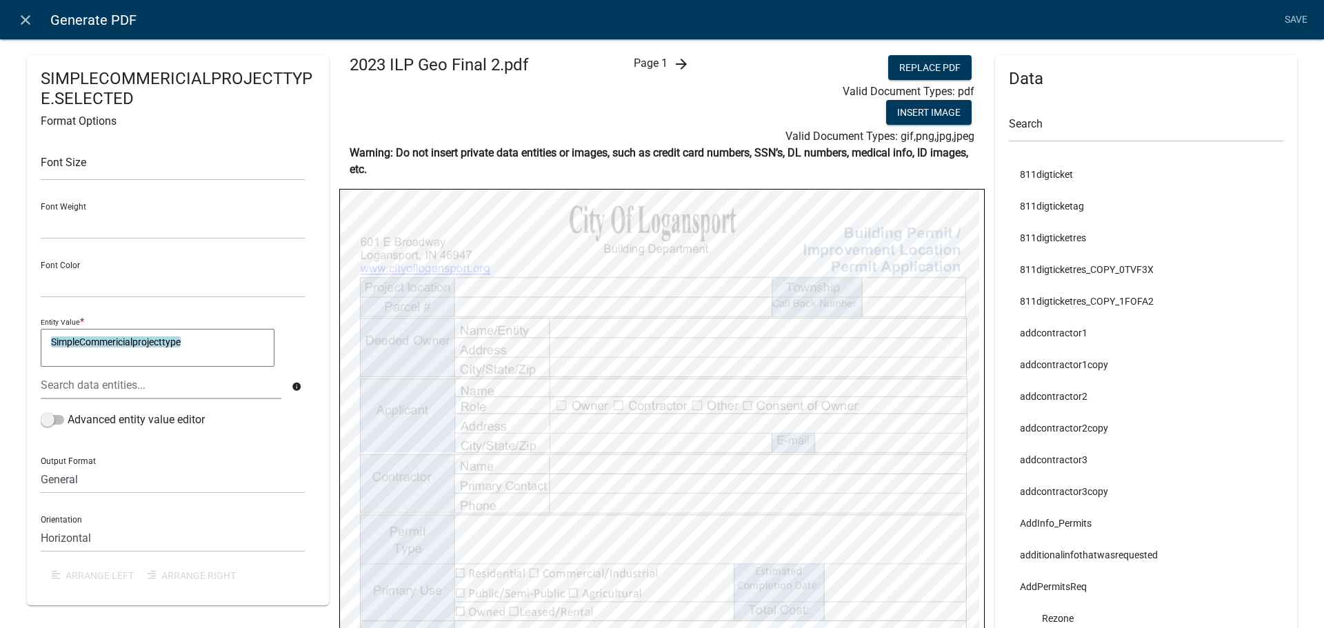
select select
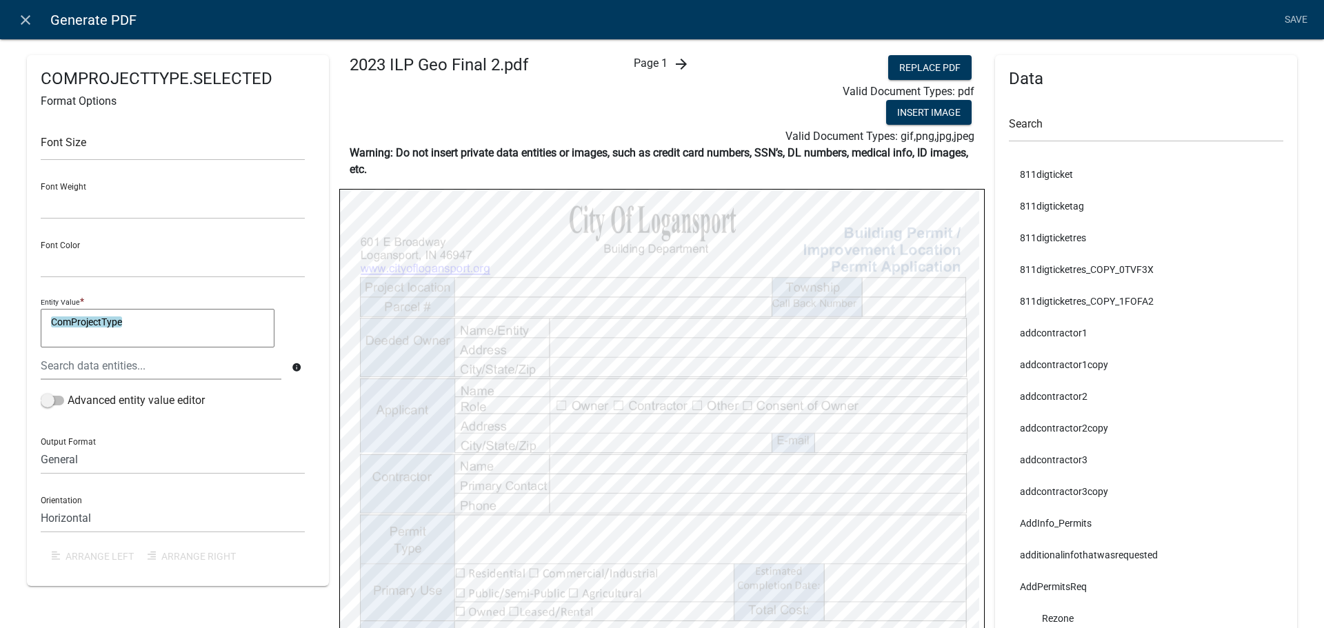
select select
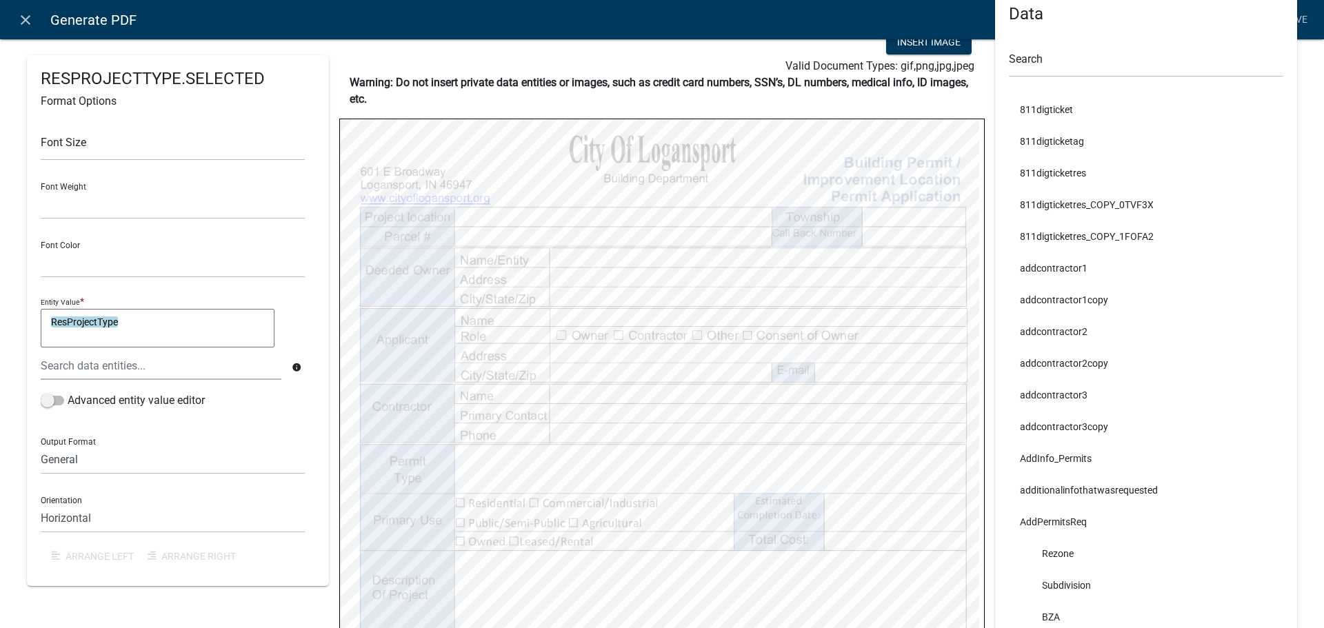
scroll to position [207, 0]
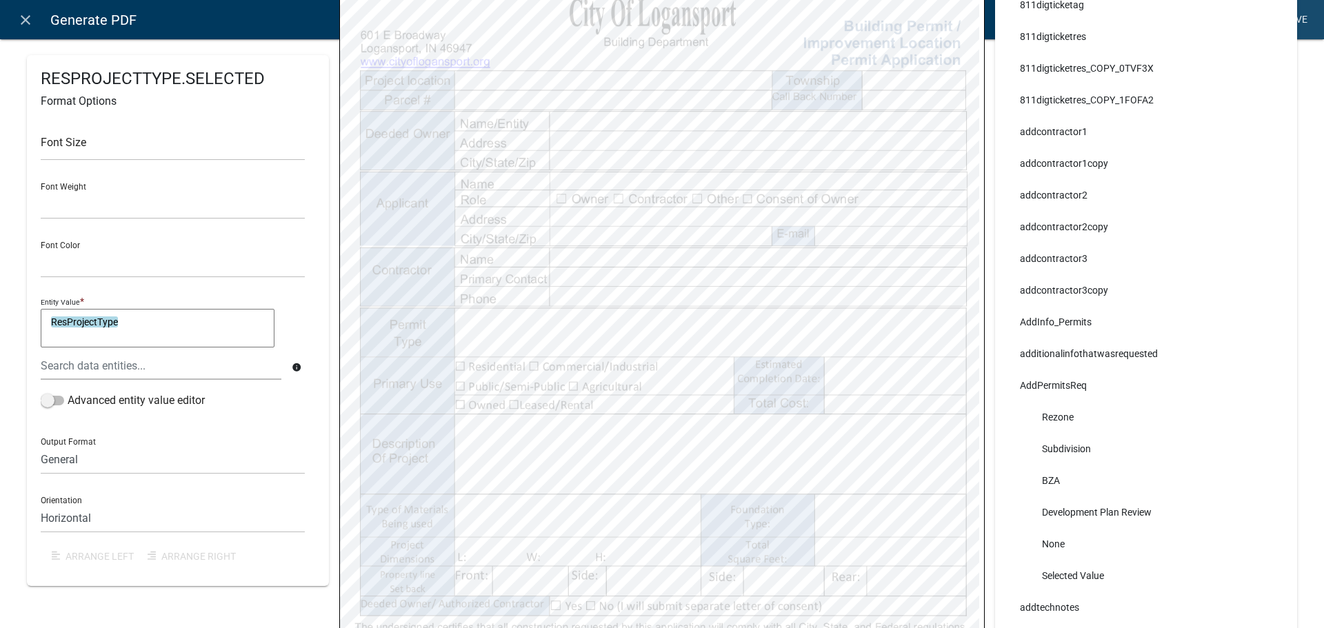
click at [1301, 17] on link "Save" at bounding box center [1295, 20] width 34 height 26
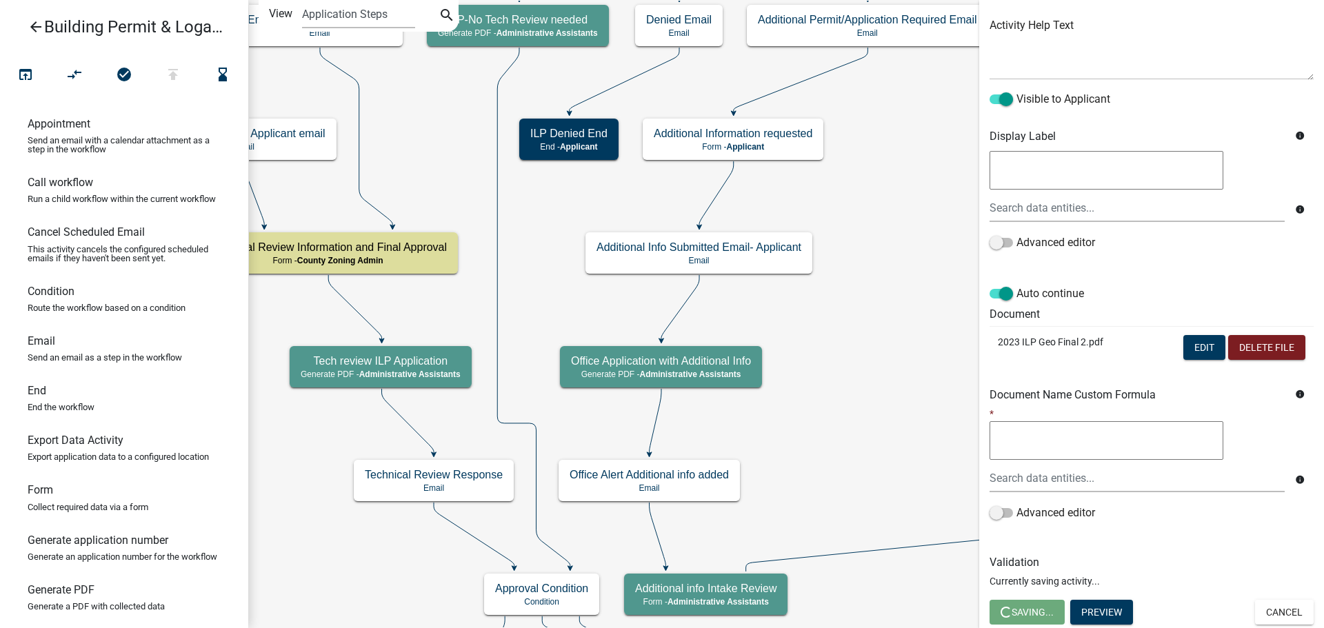
scroll to position [0, 0]
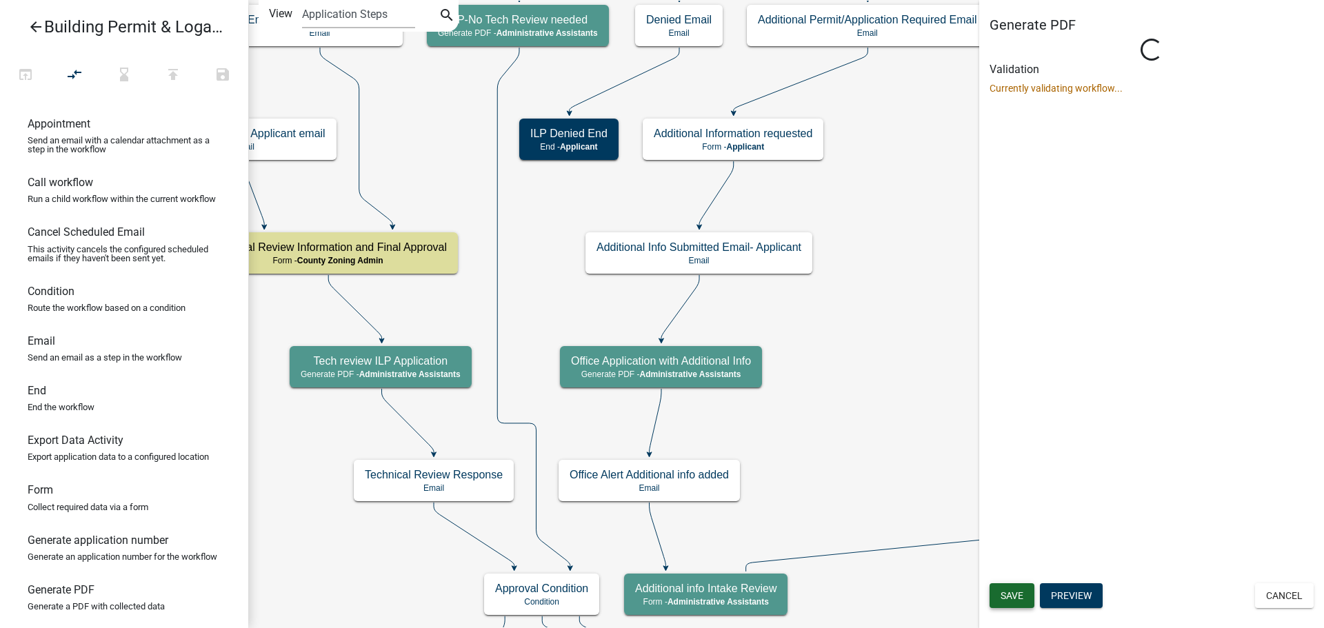
click at [1013, 596] on span "Save" at bounding box center [1011, 595] width 23 height 11
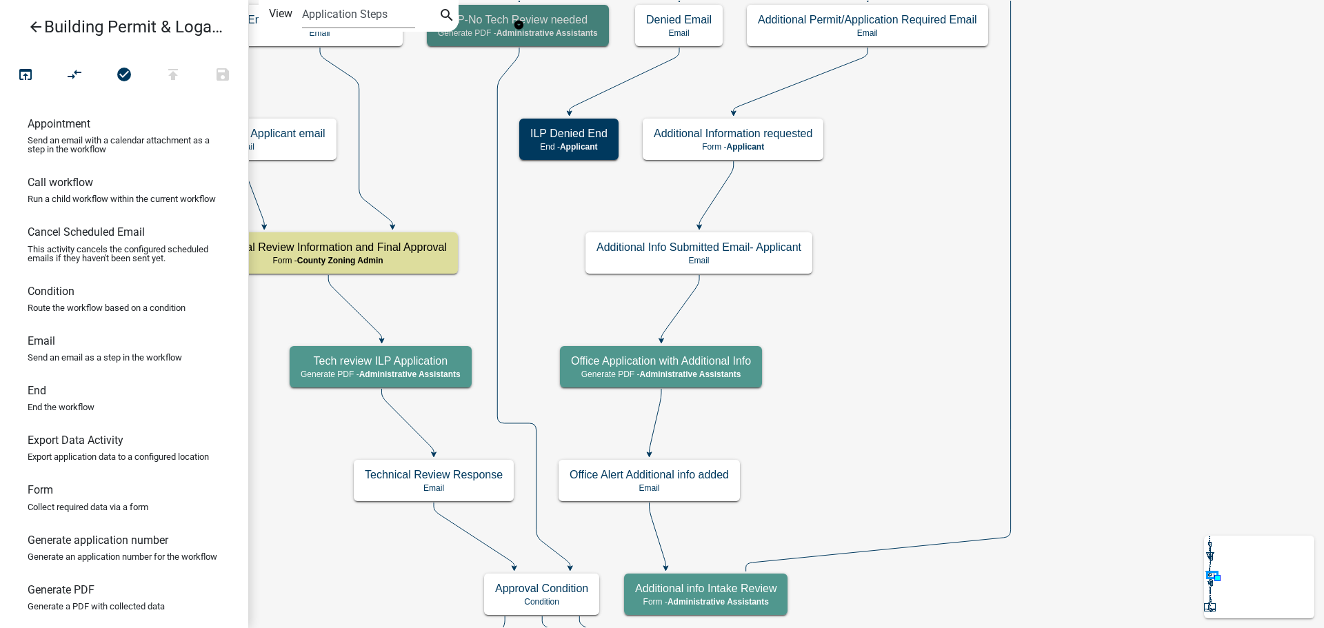
click at [511, 22] on h5 "ILP-No Tech Review needed" at bounding box center [518, 19] width 160 height 13
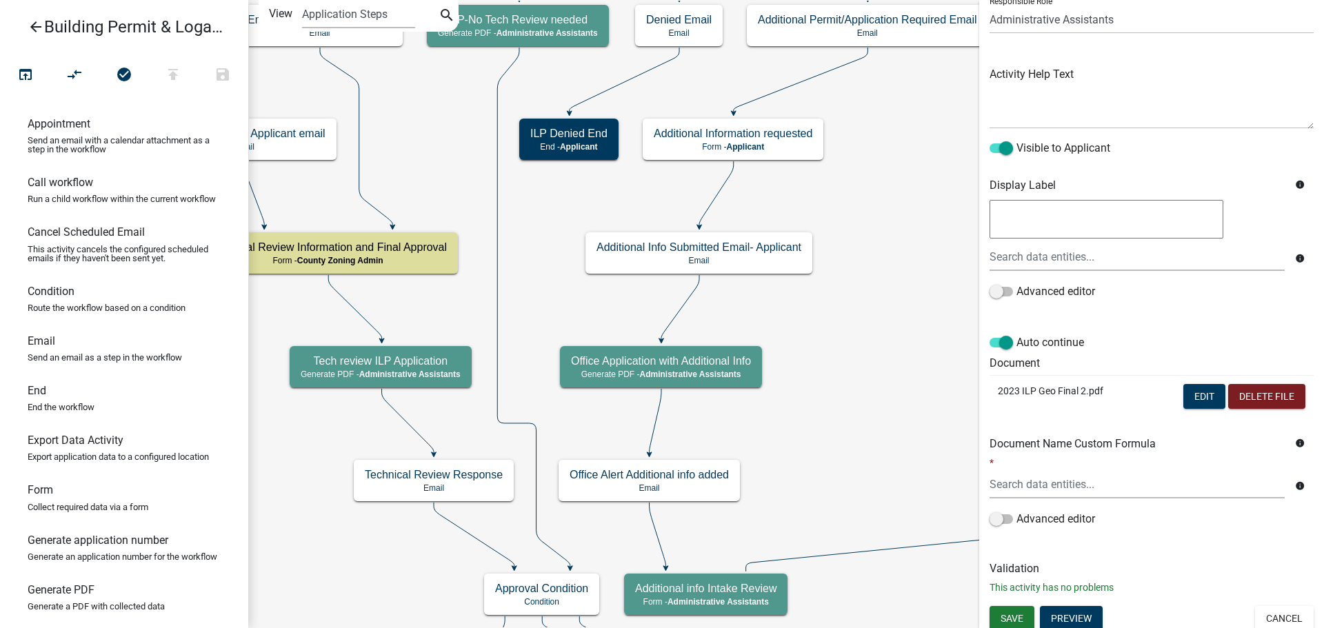
scroll to position [117, 0]
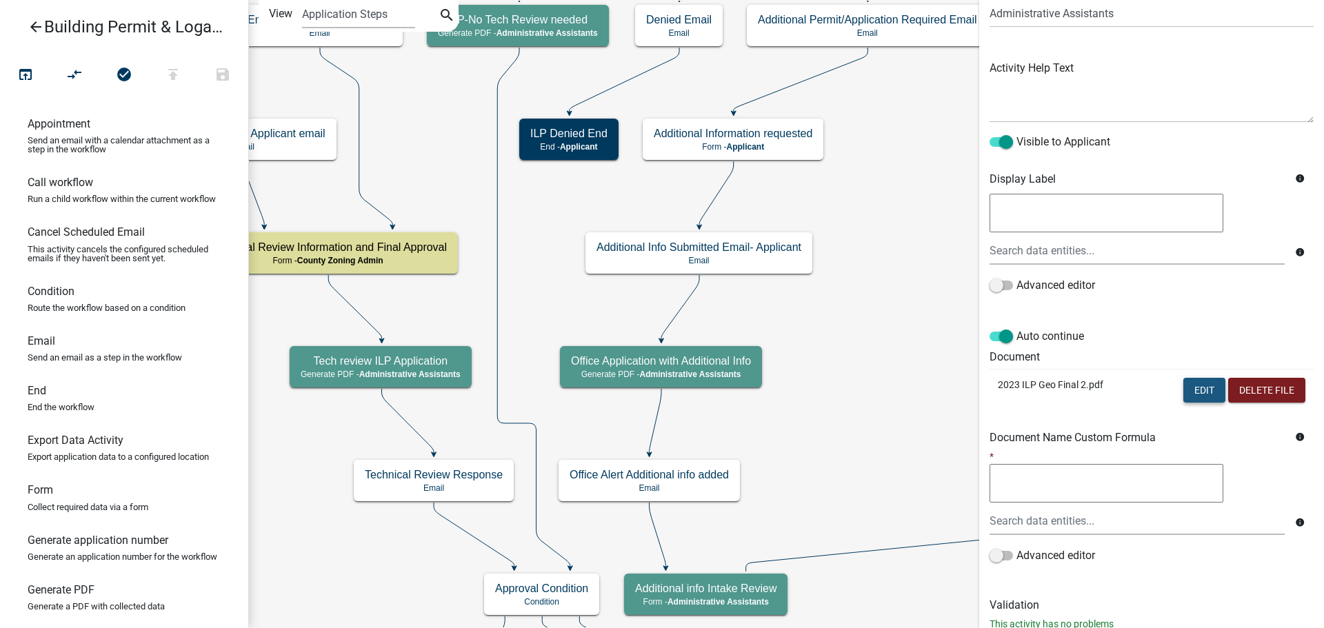
click at [1184, 389] on button "Edit" at bounding box center [1204, 390] width 42 height 25
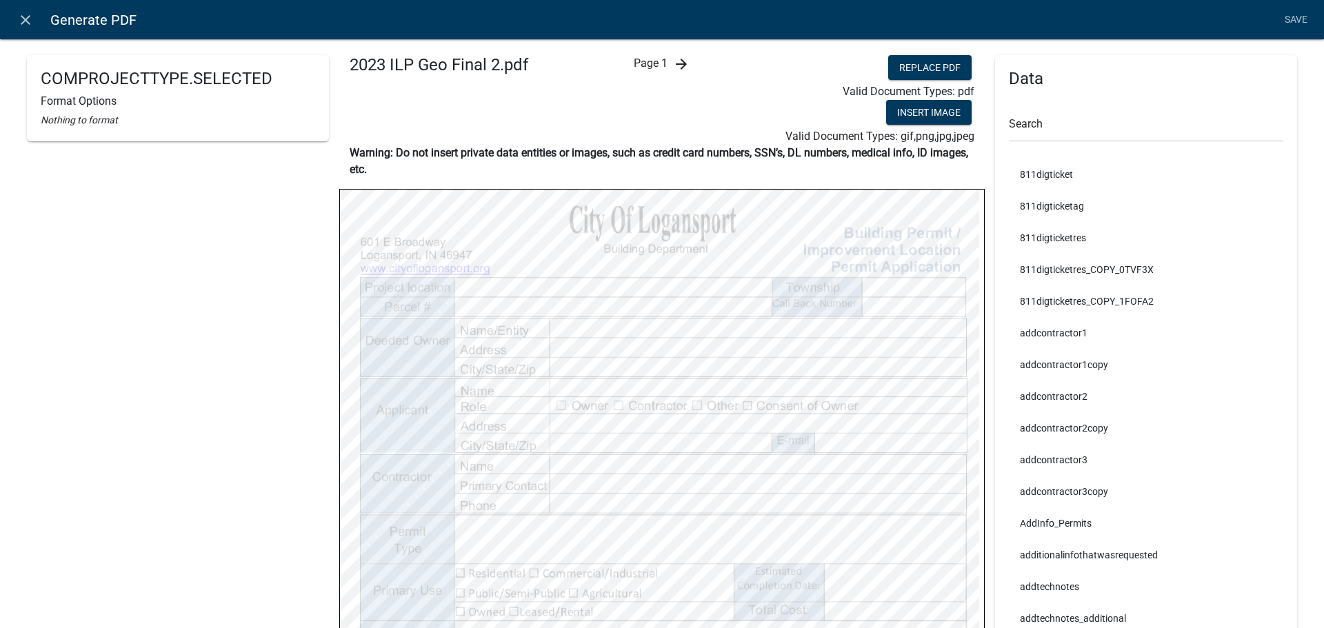
select select
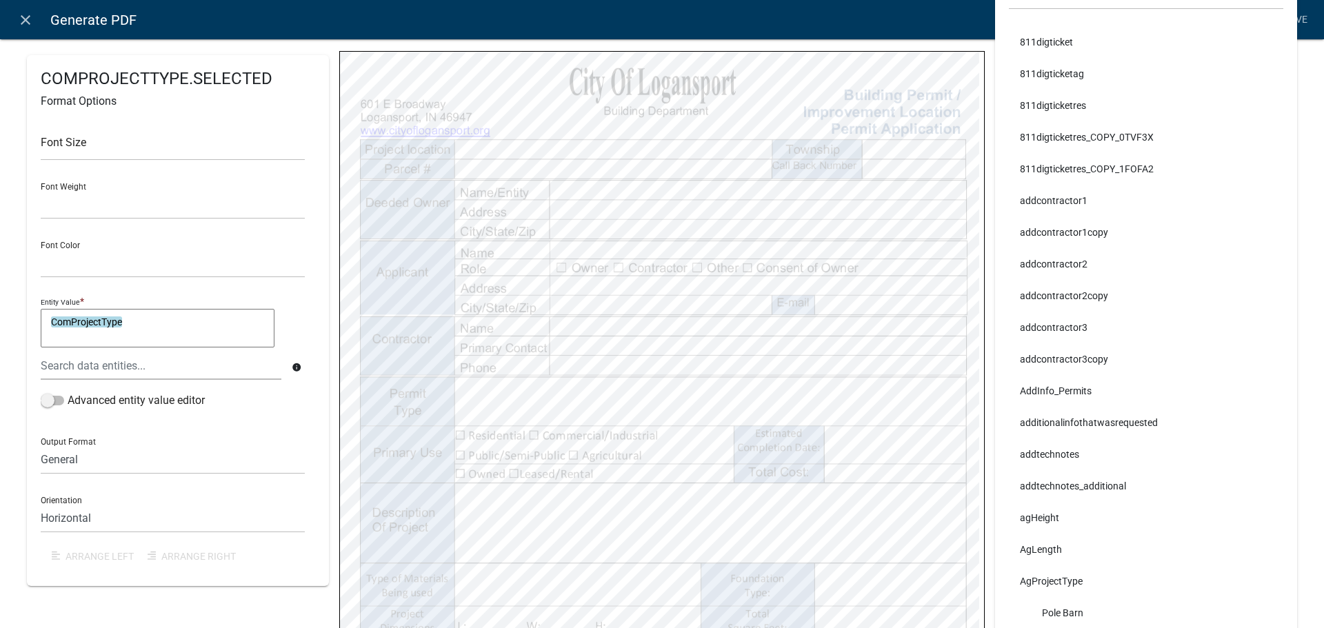
scroll to position [207, 0]
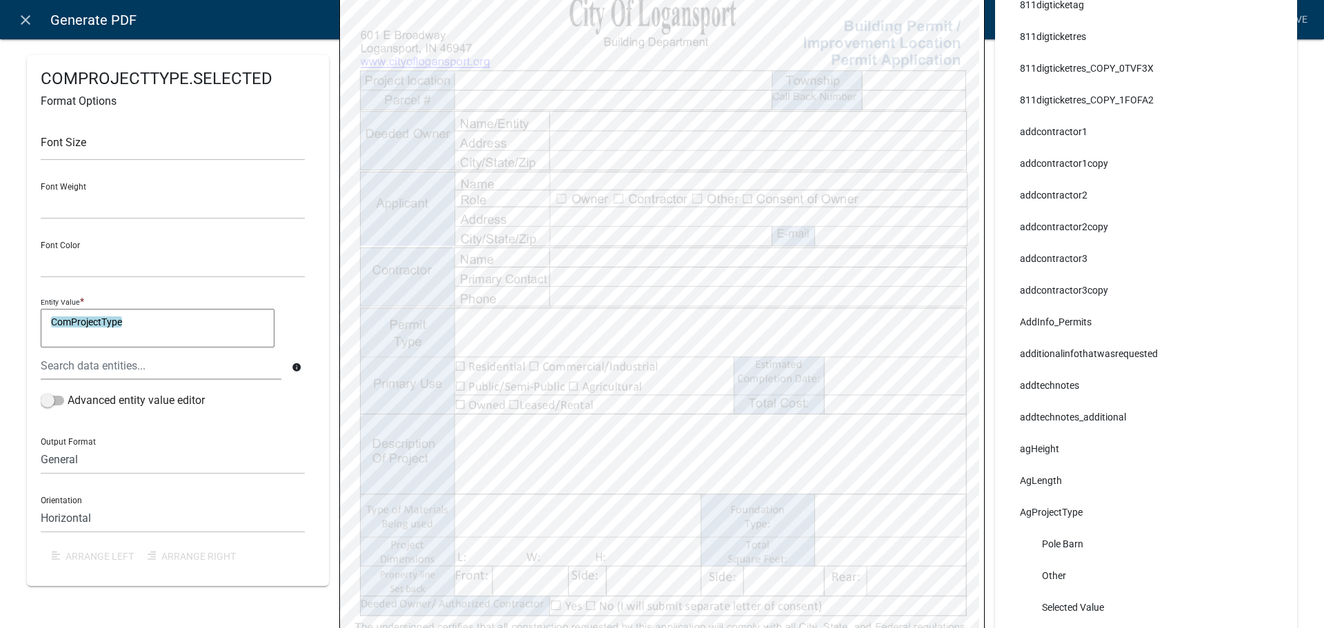
select select
select select "255,0,0"
select select
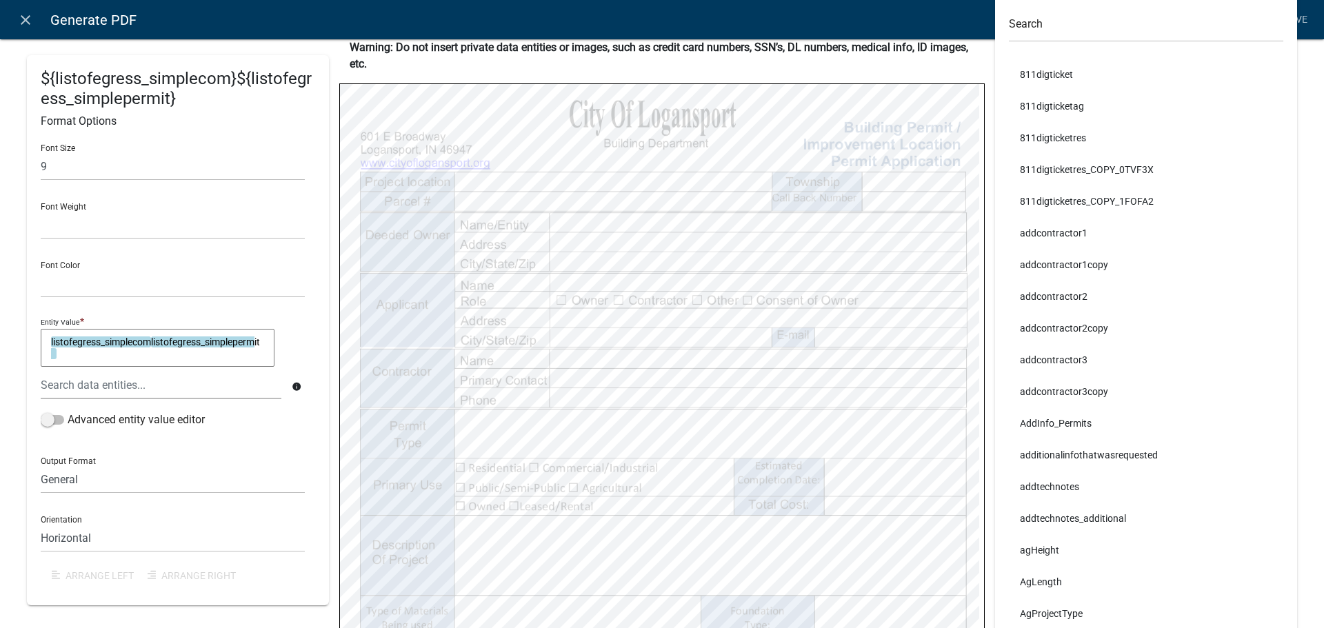
scroll to position [0, 0]
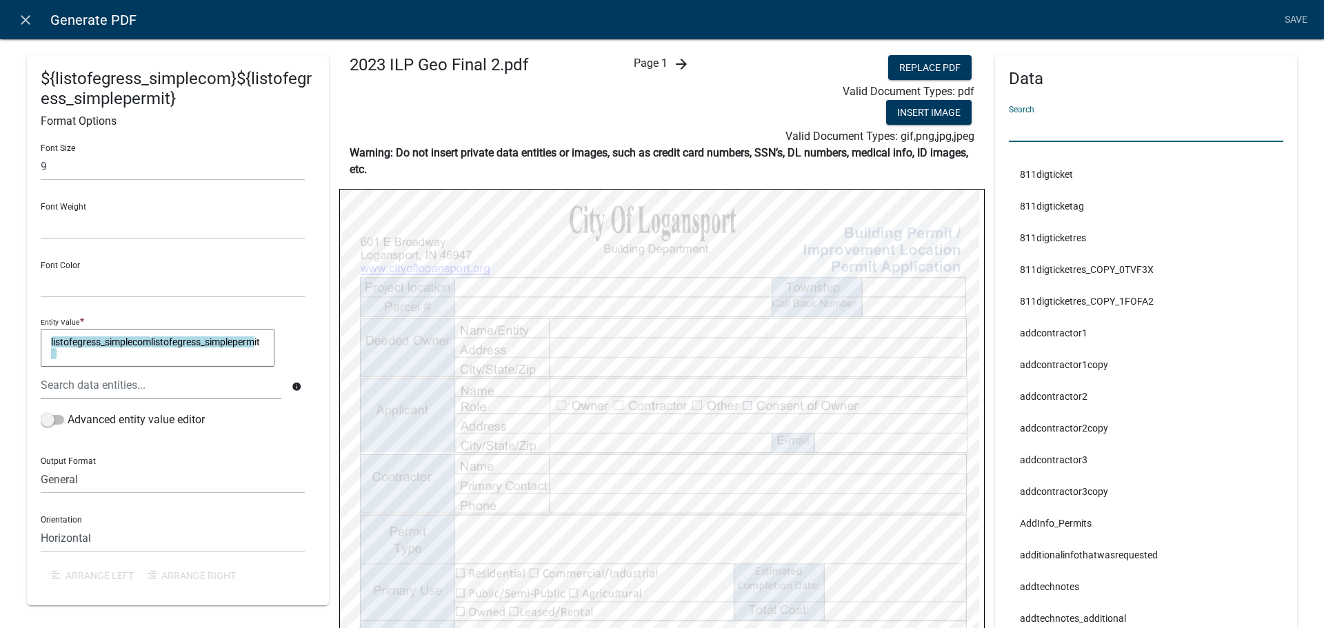
click at [1057, 132] on input "text" at bounding box center [1145, 128] width 274 height 28
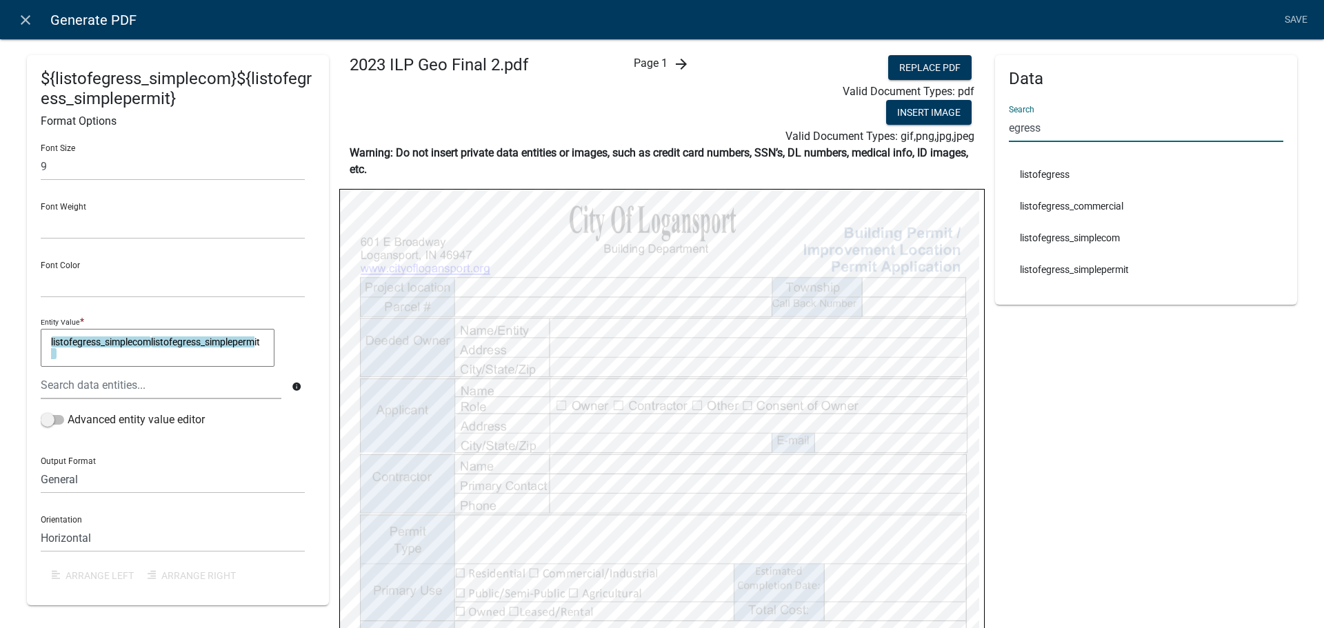
type input "egress"
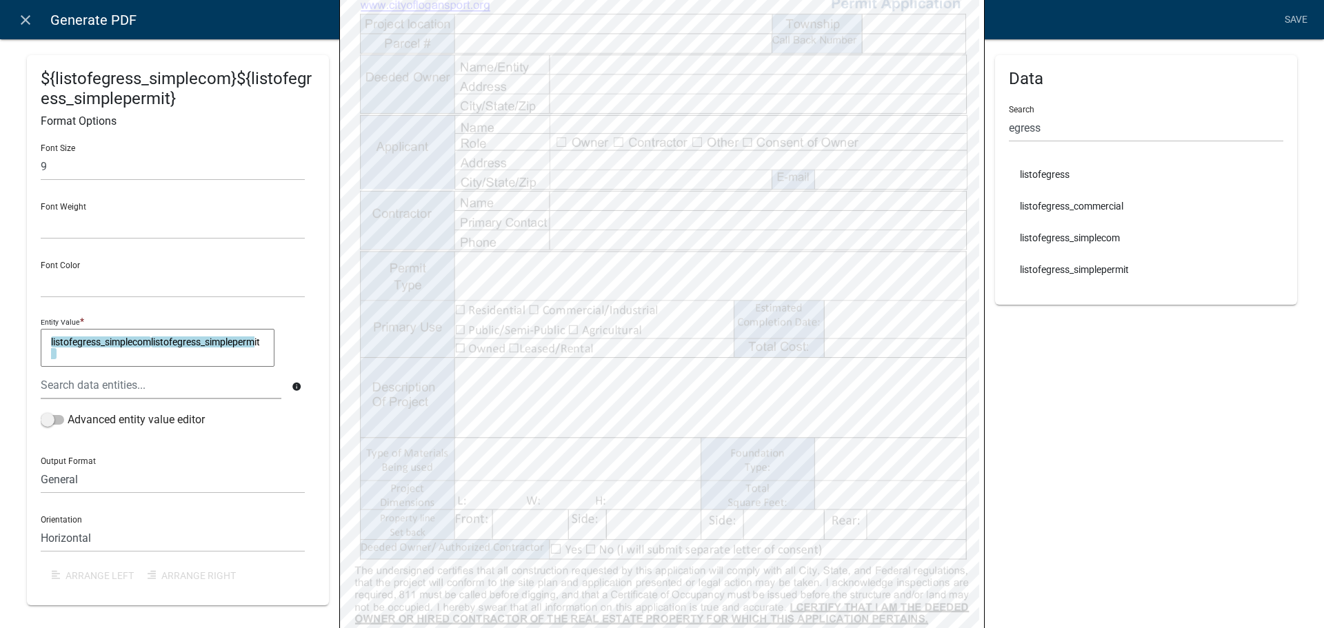
scroll to position [276, 0]
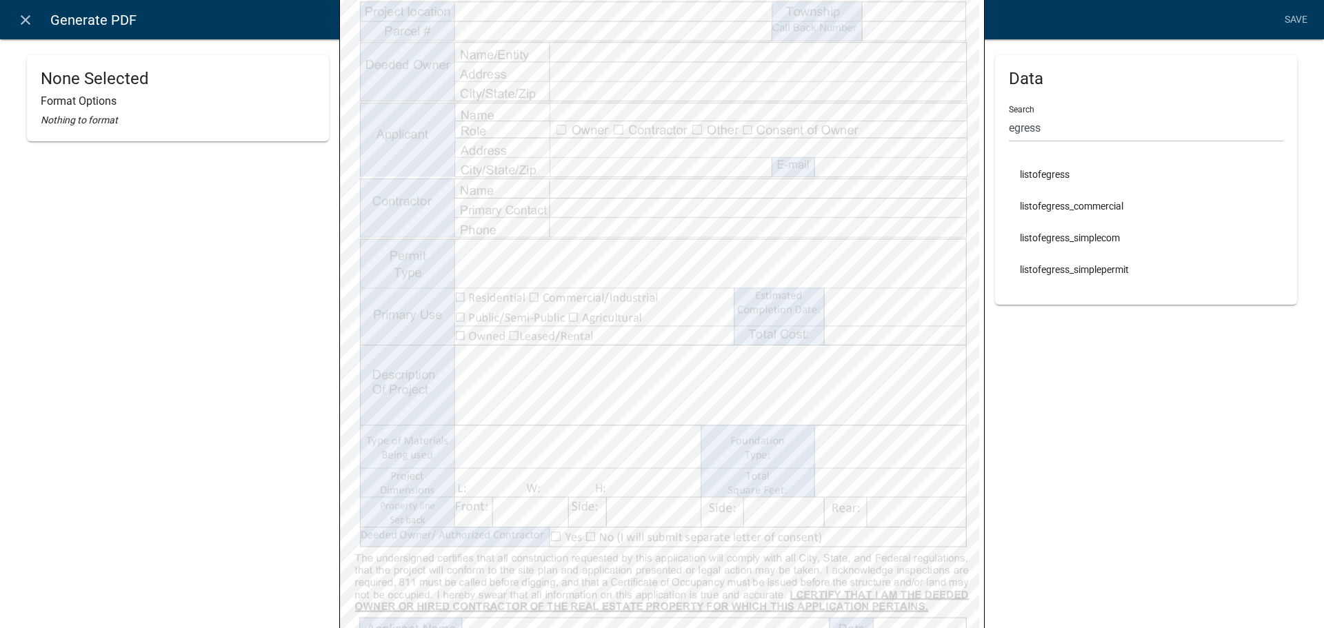
select select
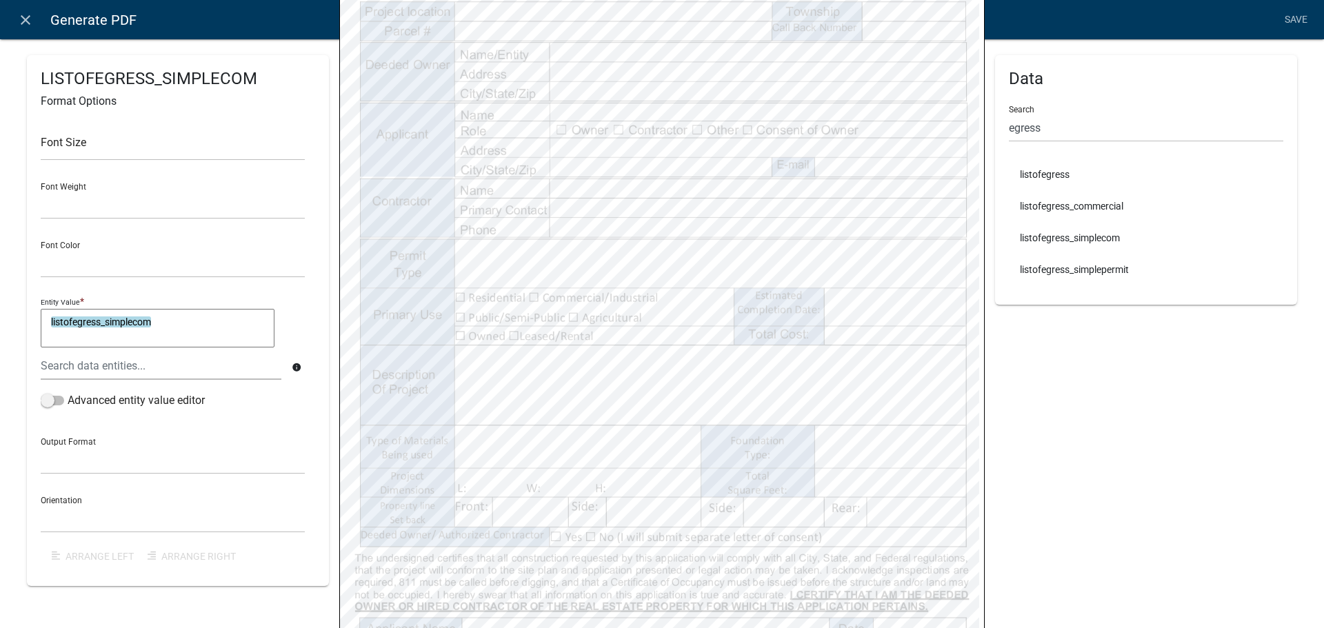
select select
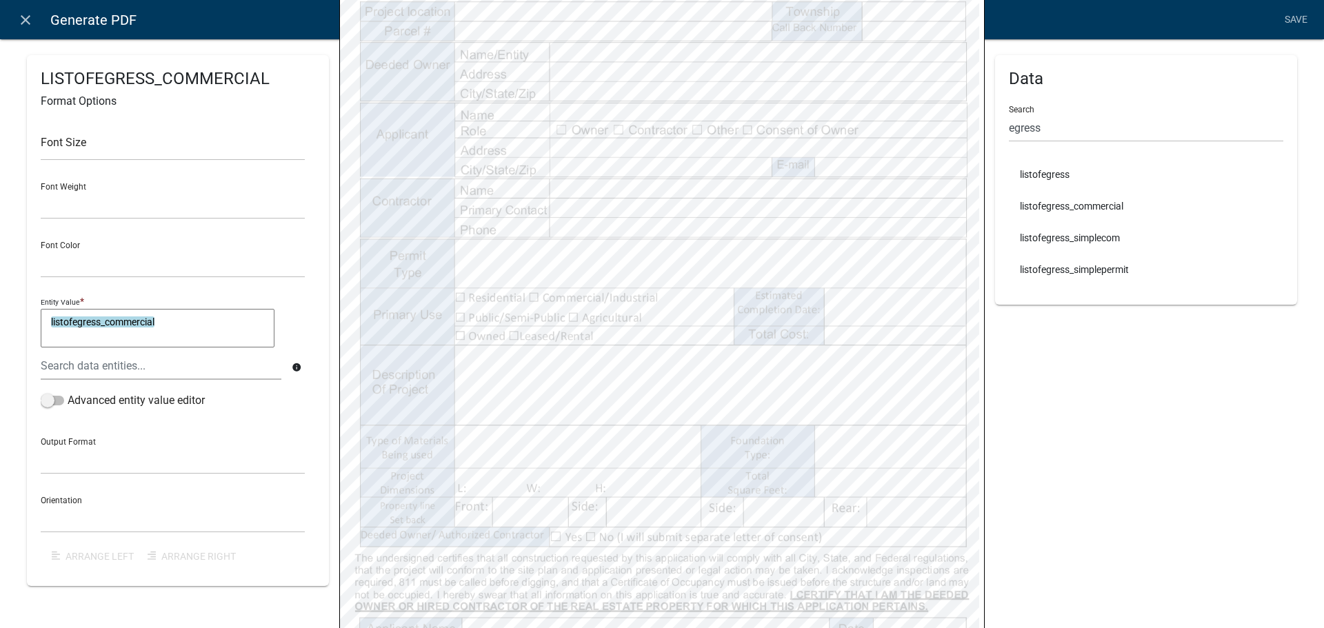
select select
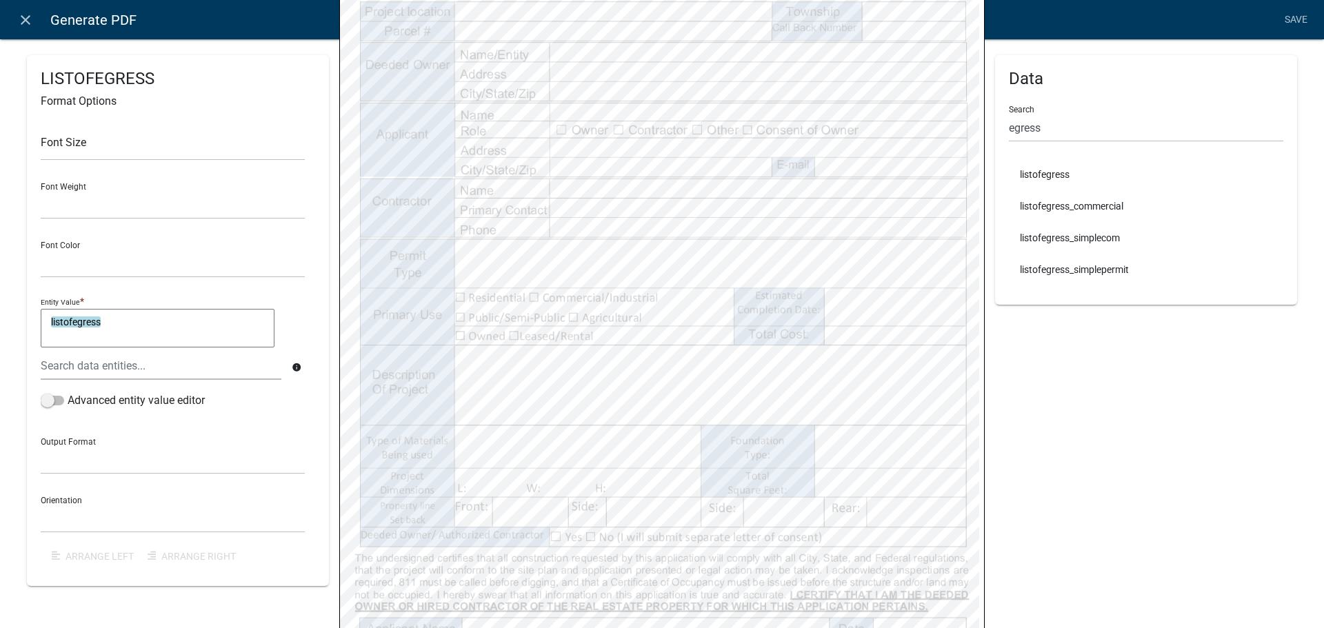
select select
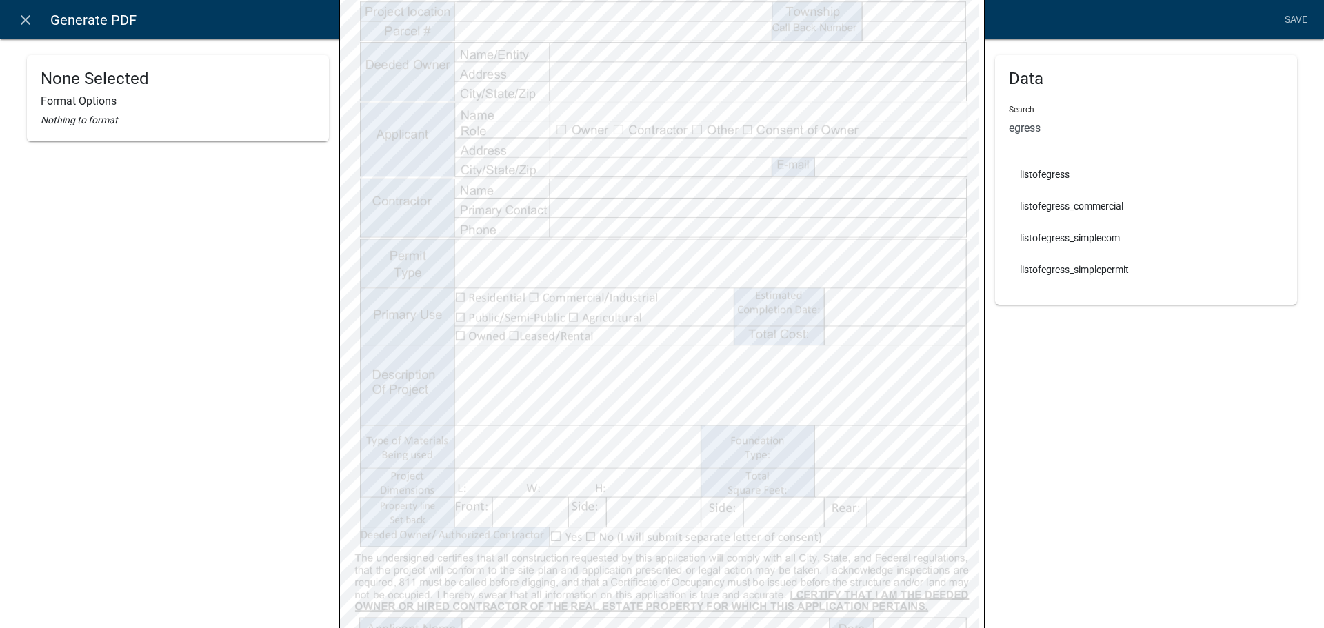
select select
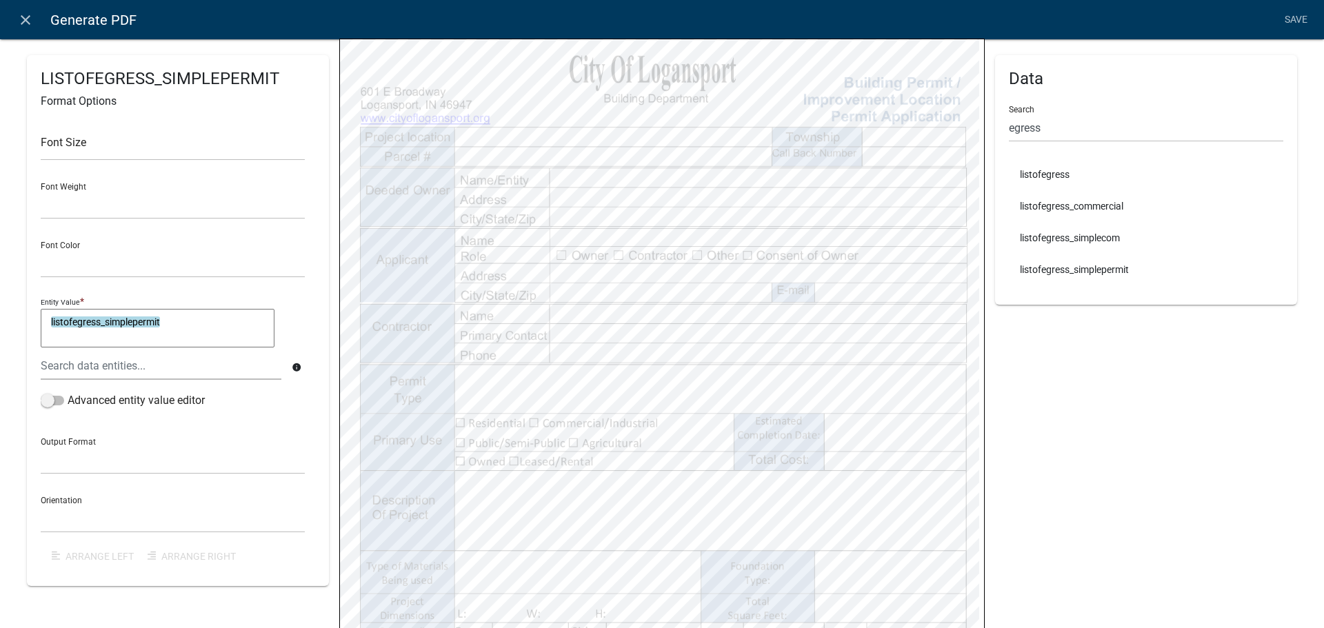
scroll to position [0, 0]
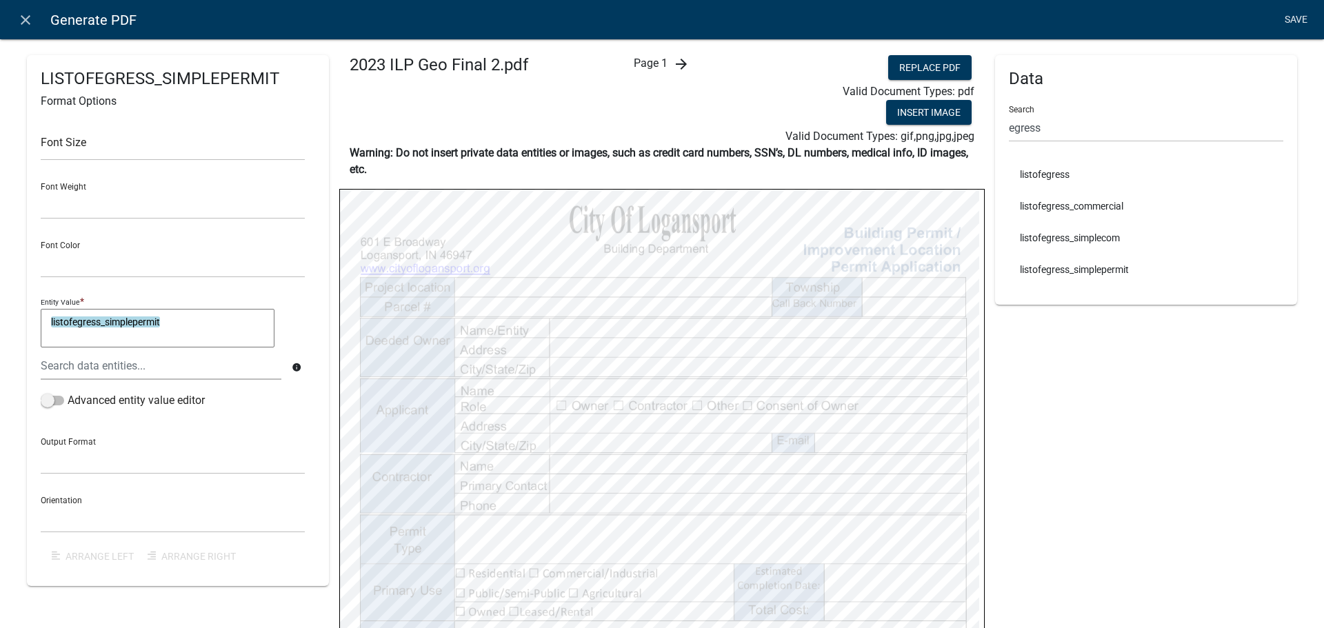
click at [1298, 20] on link "Save" at bounding box center [1295, 20] width 34 height 26
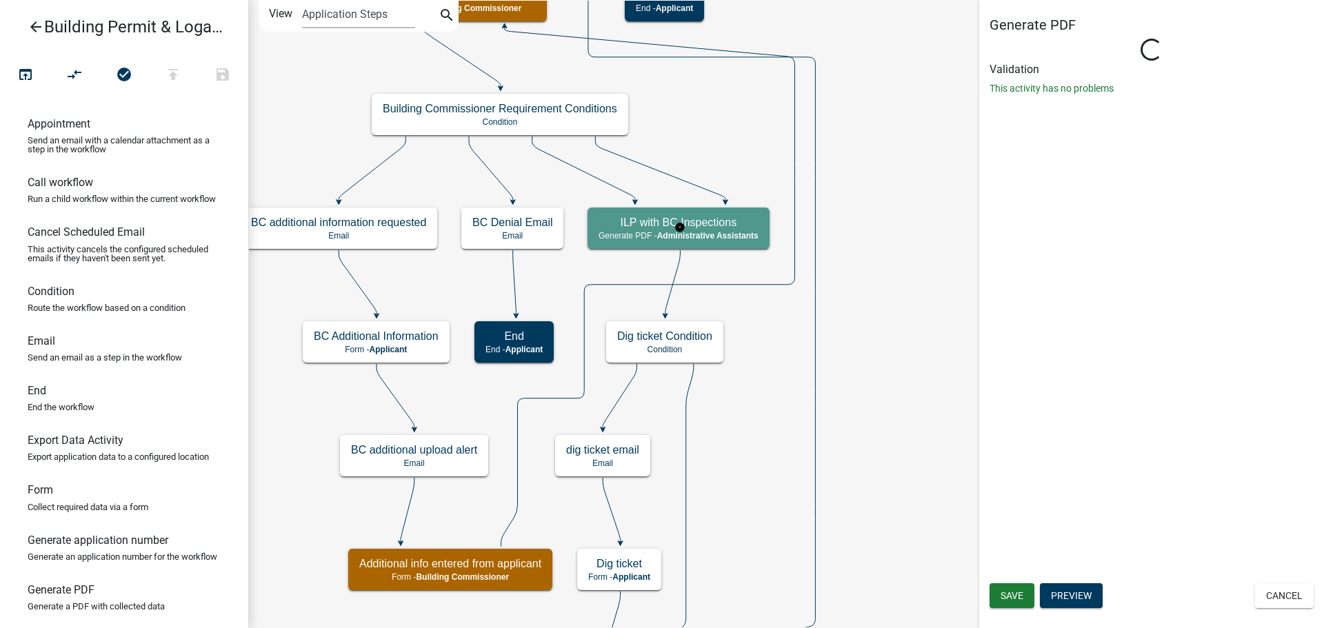
select select "90D19790-074D-4AC2-86B6-E9A543EC8F7A"
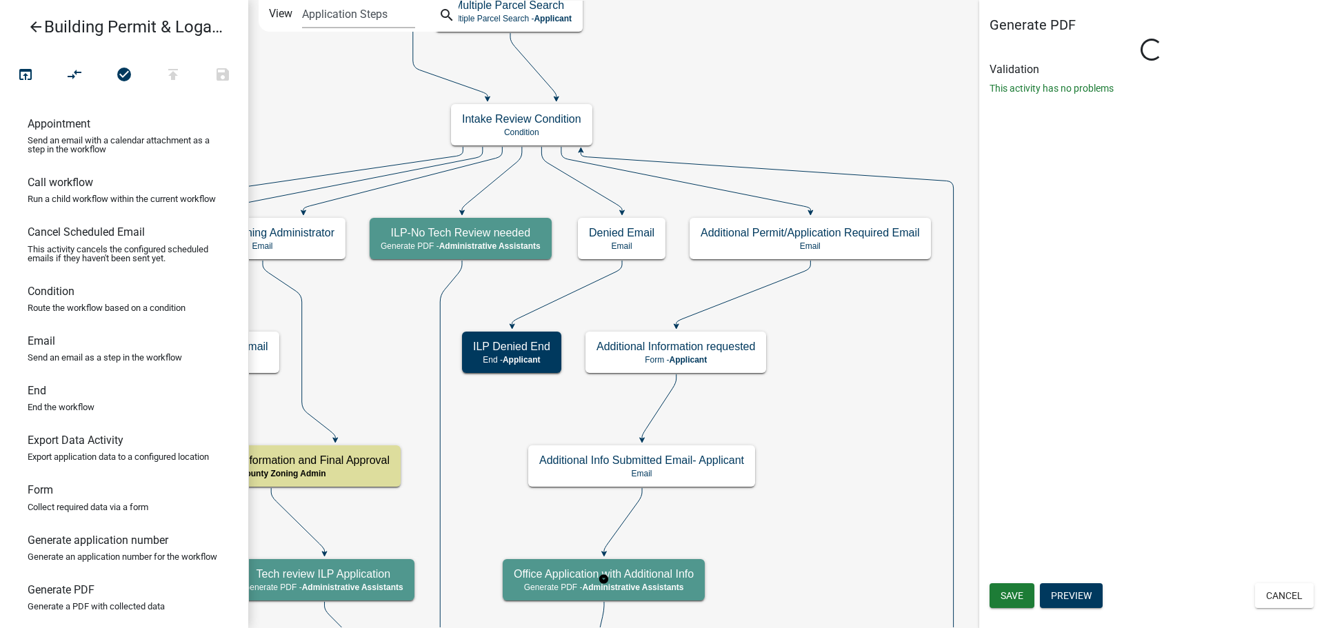
select select "90D19790-074D-4AC2-86B6-E9A543EC8F7A"
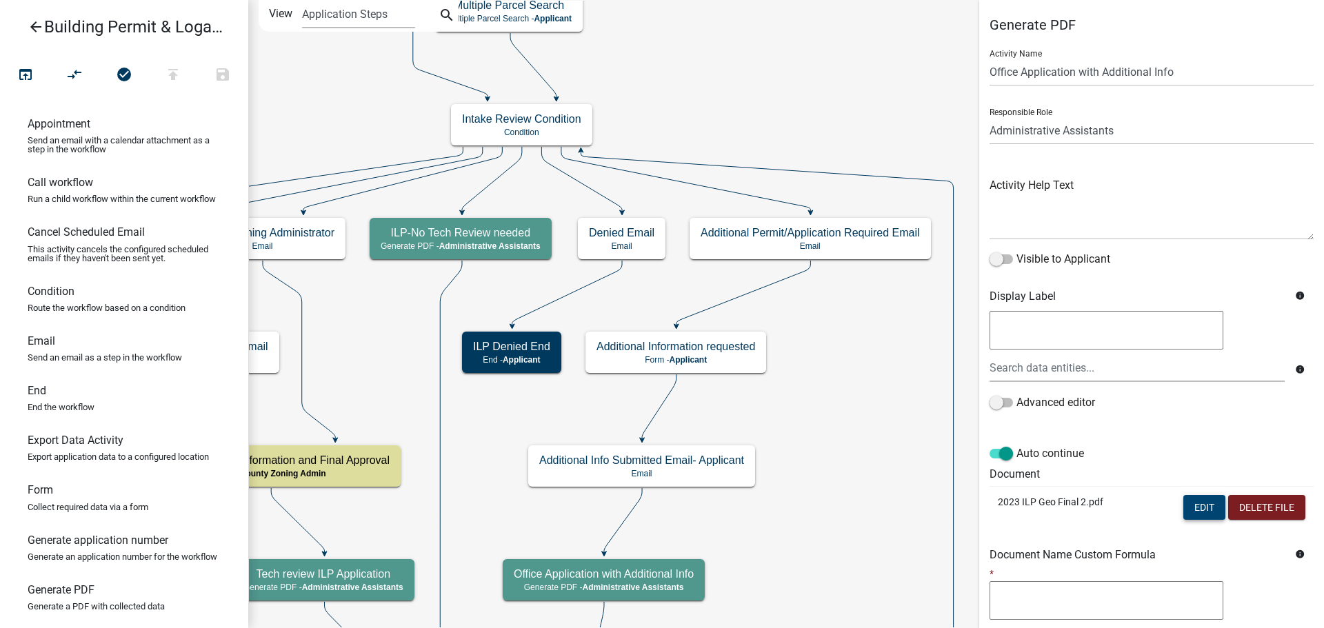
click at [1183, 505] on button "Edit" at bounding box center [1204, 507] width 42 height 25
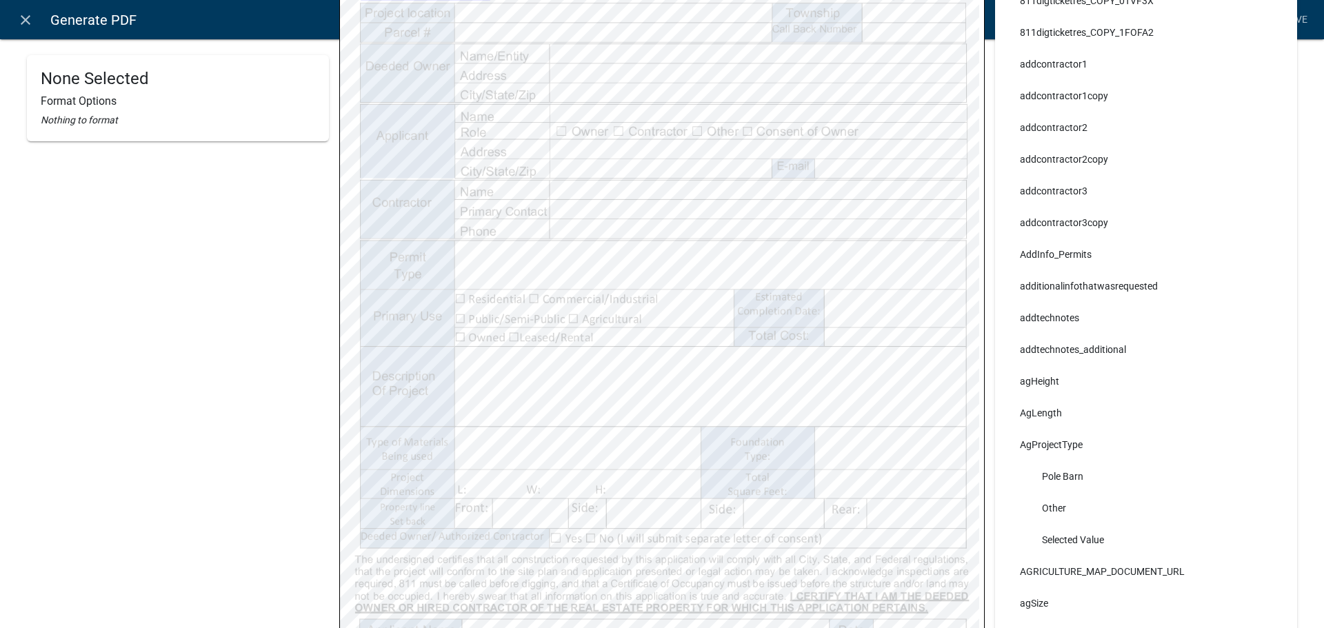
scroll to position [276, 0]
select select
select select "255,0,0"
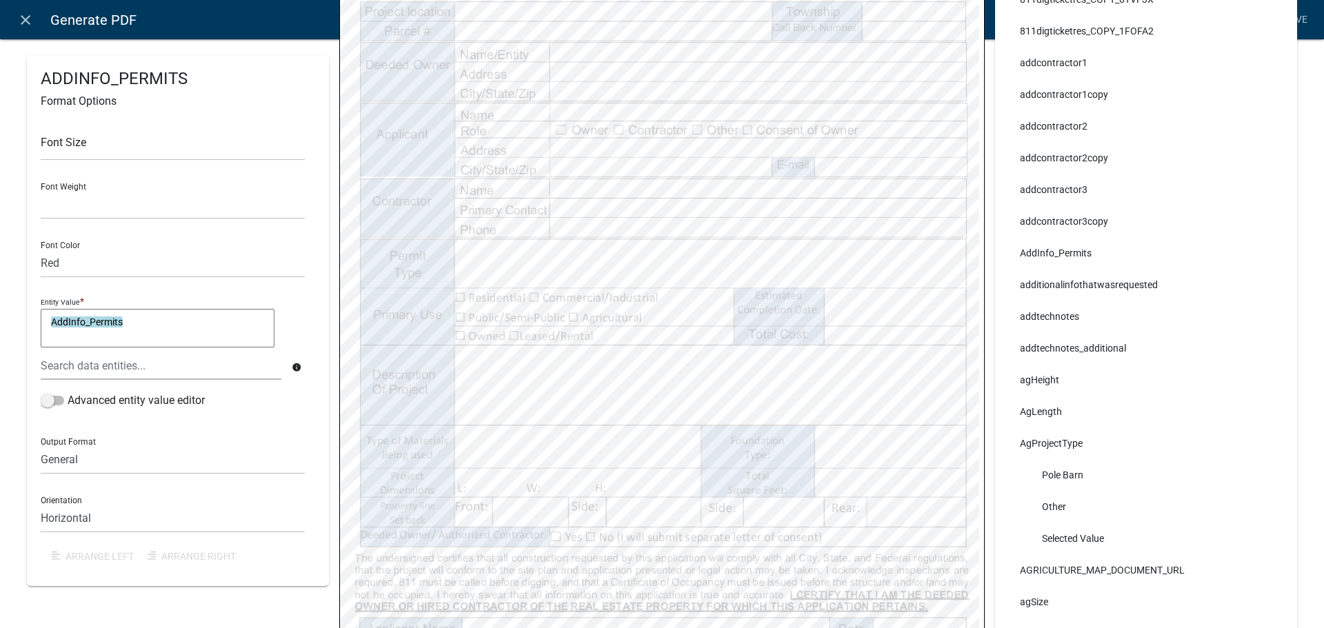
select select
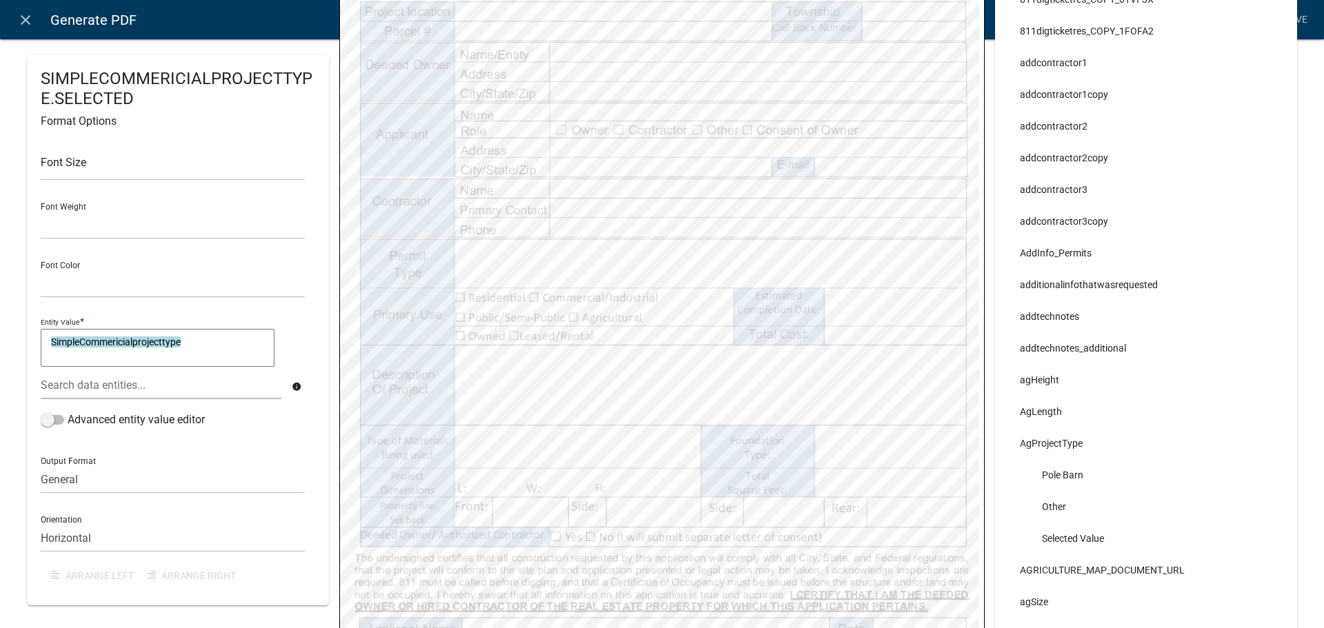
select select
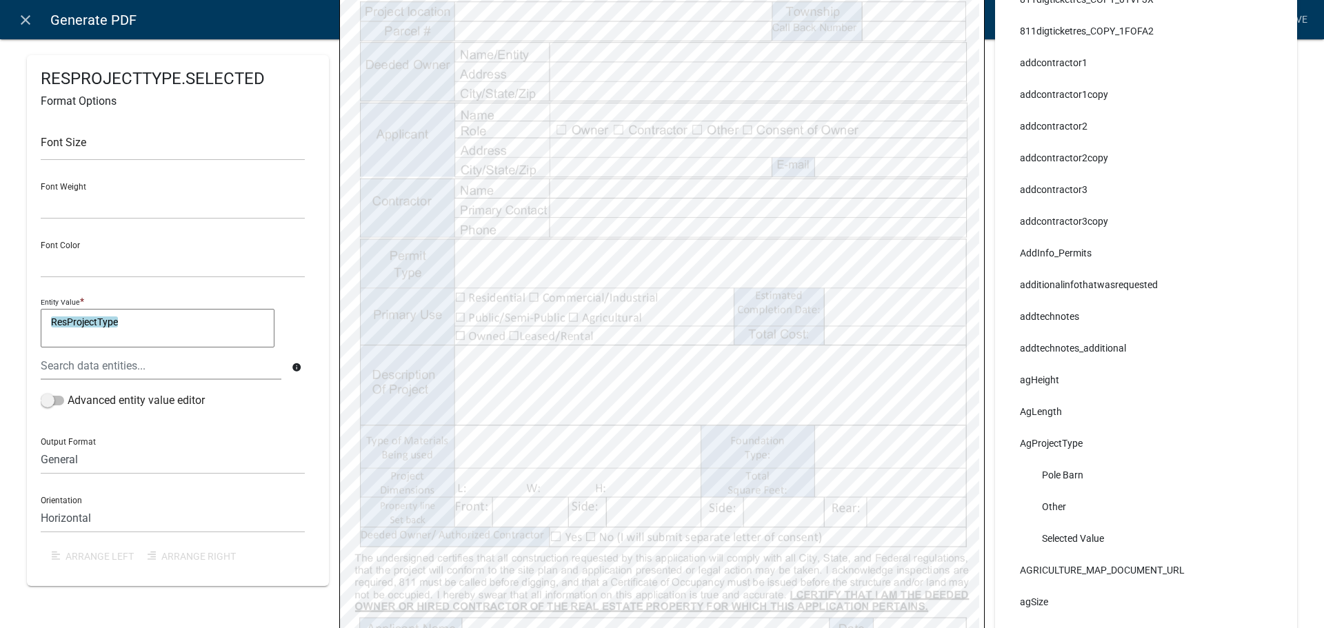
select select
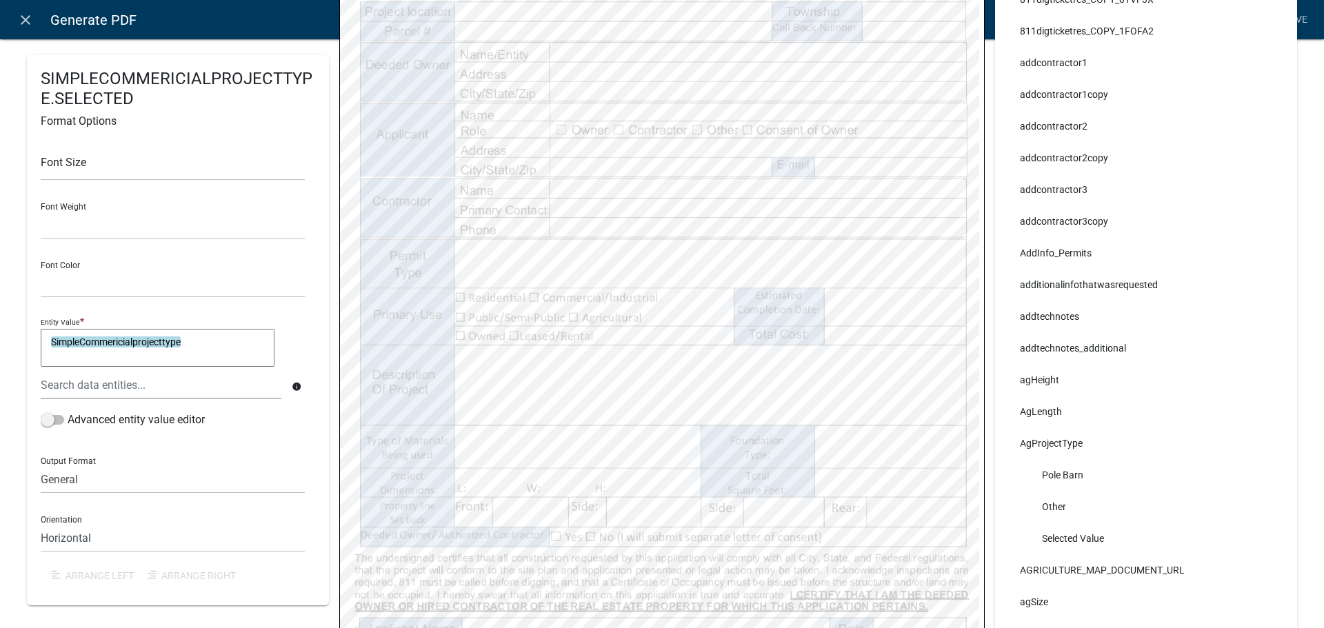
select select
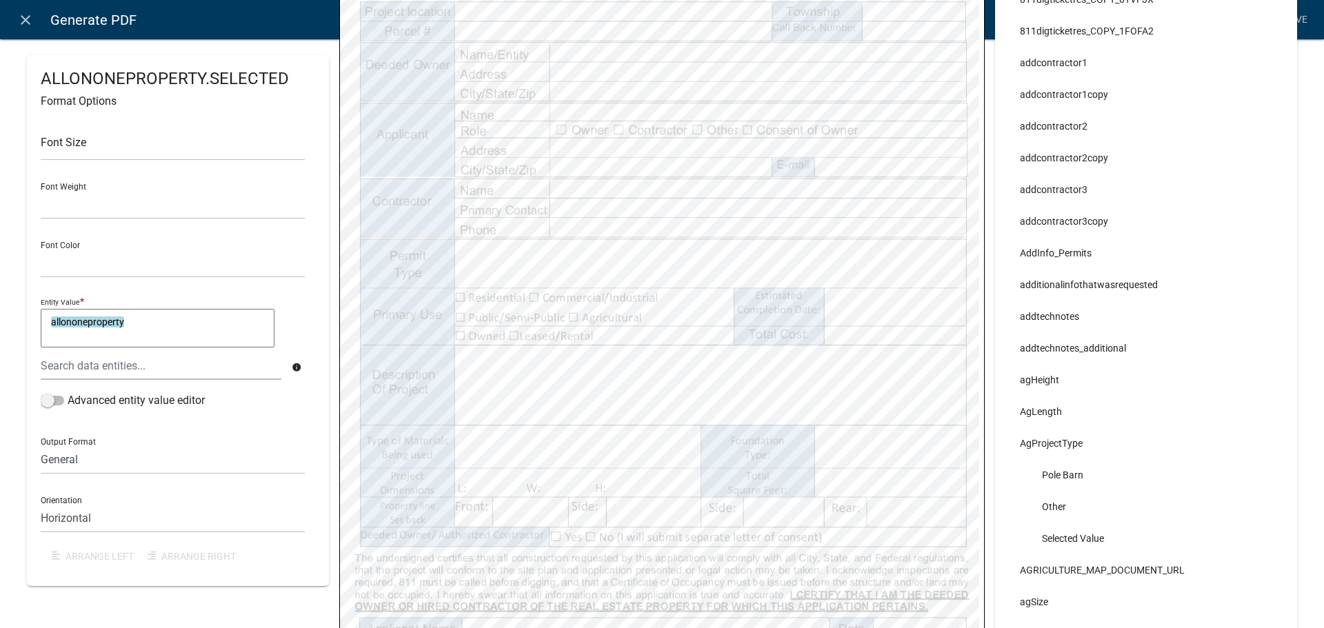
select select
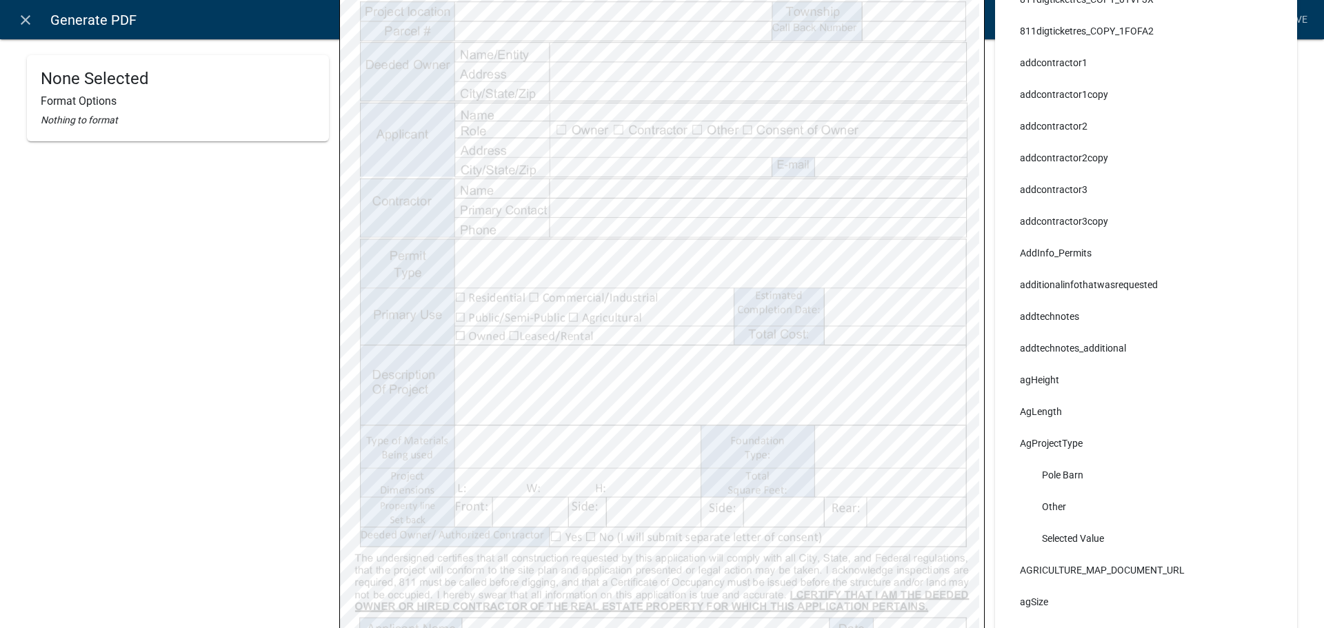
select select
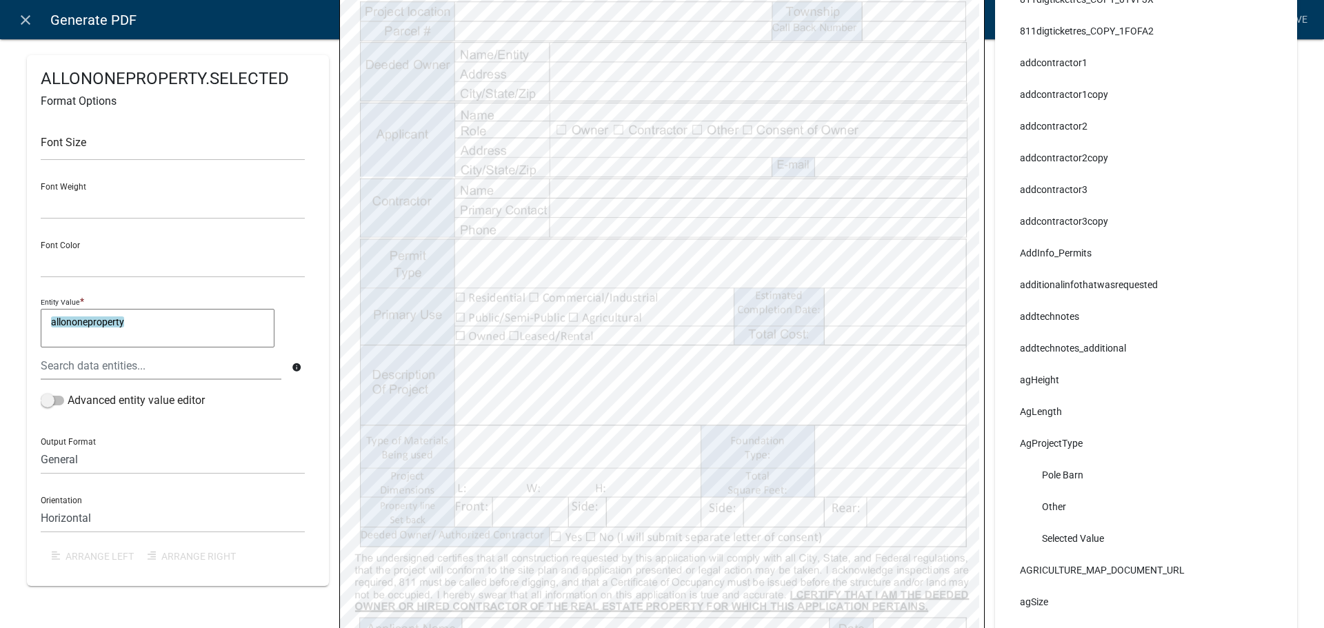
select select
select select "255,0,0"
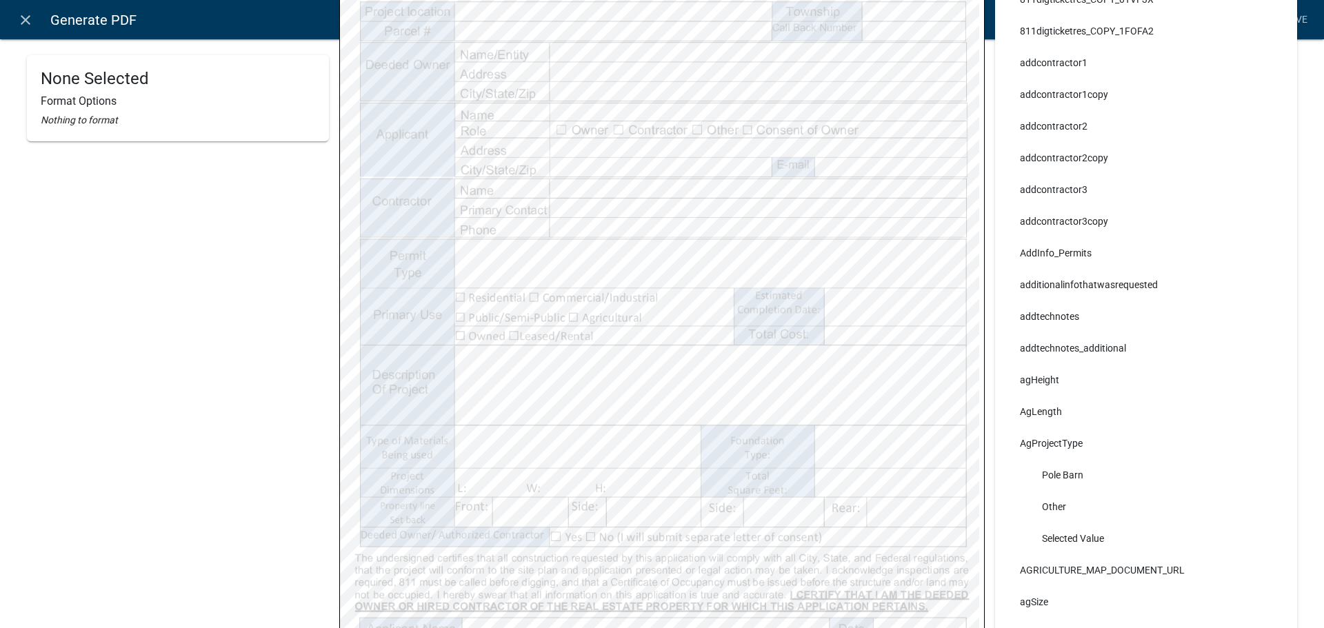
select select
select select "255,0,0"
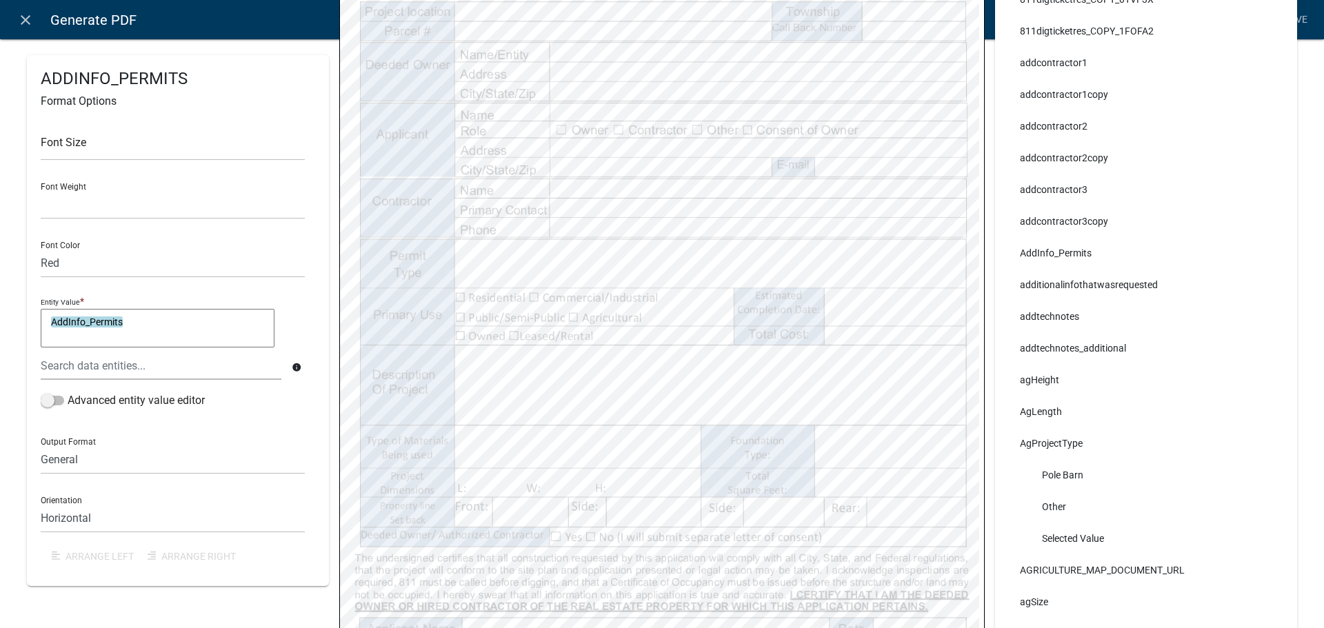
select select
click at [1297, 25] on link "Save" at bounding box center [1295, 20] width 34 height 26
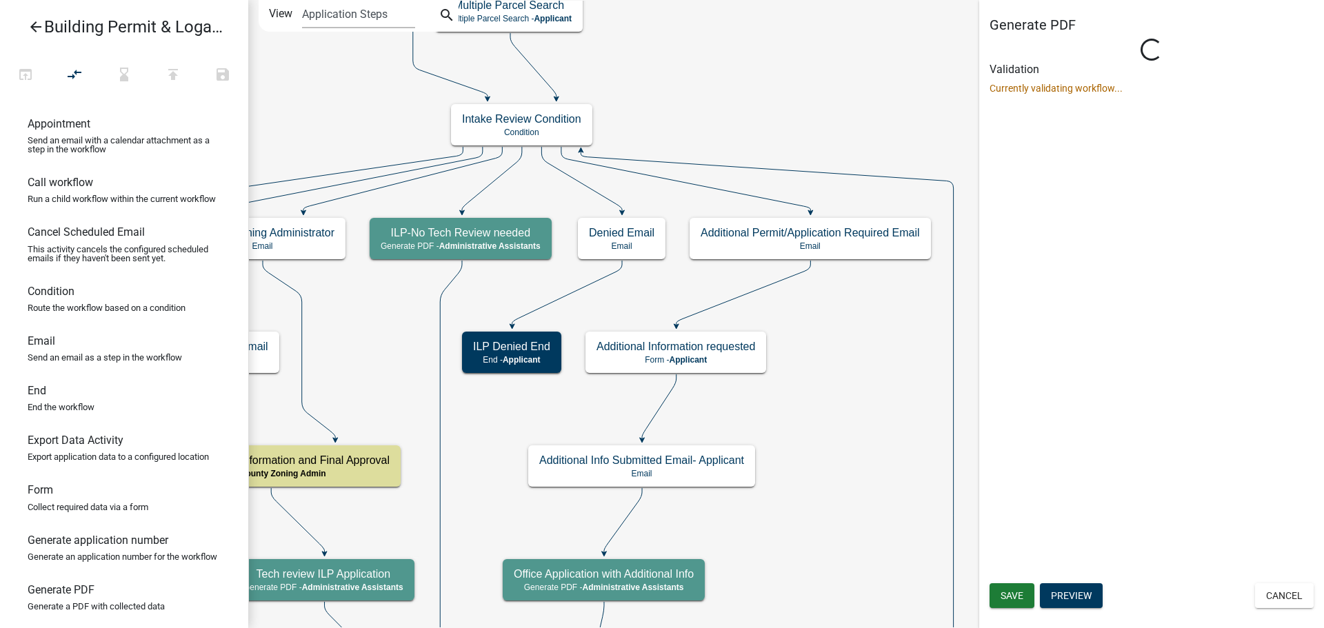
select select "90D19790-074D-4AC2-86B6-E9A543EC8F7A"
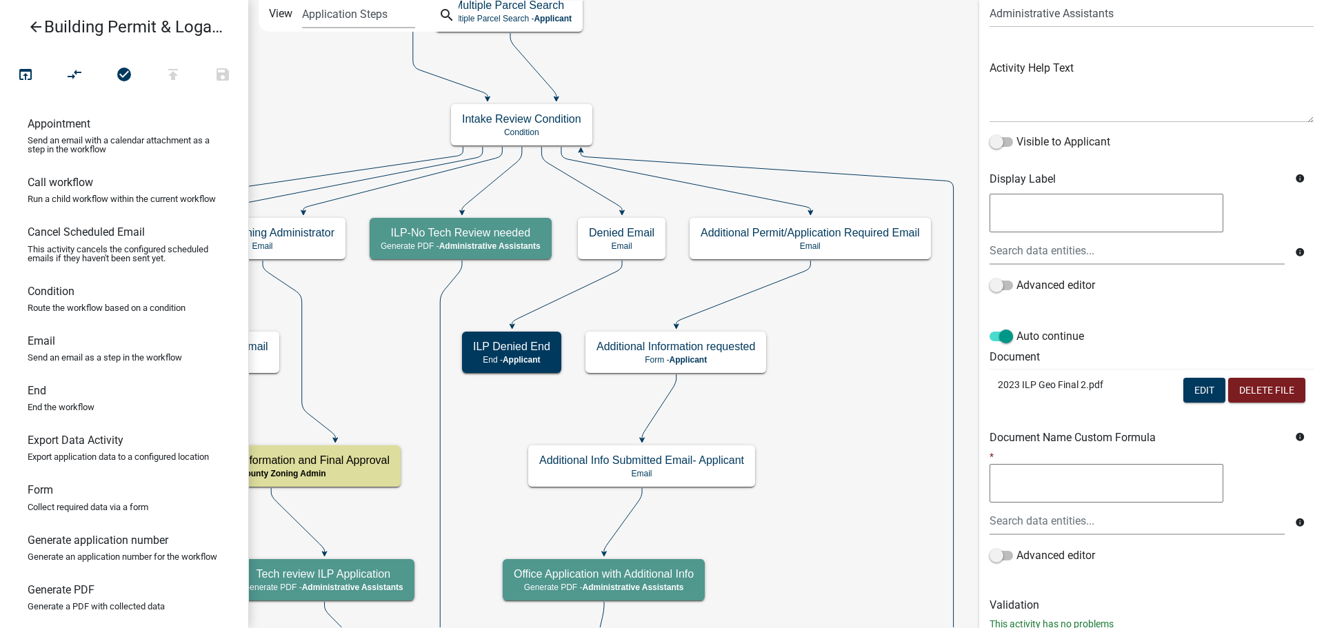
scroll to position [160, 0]
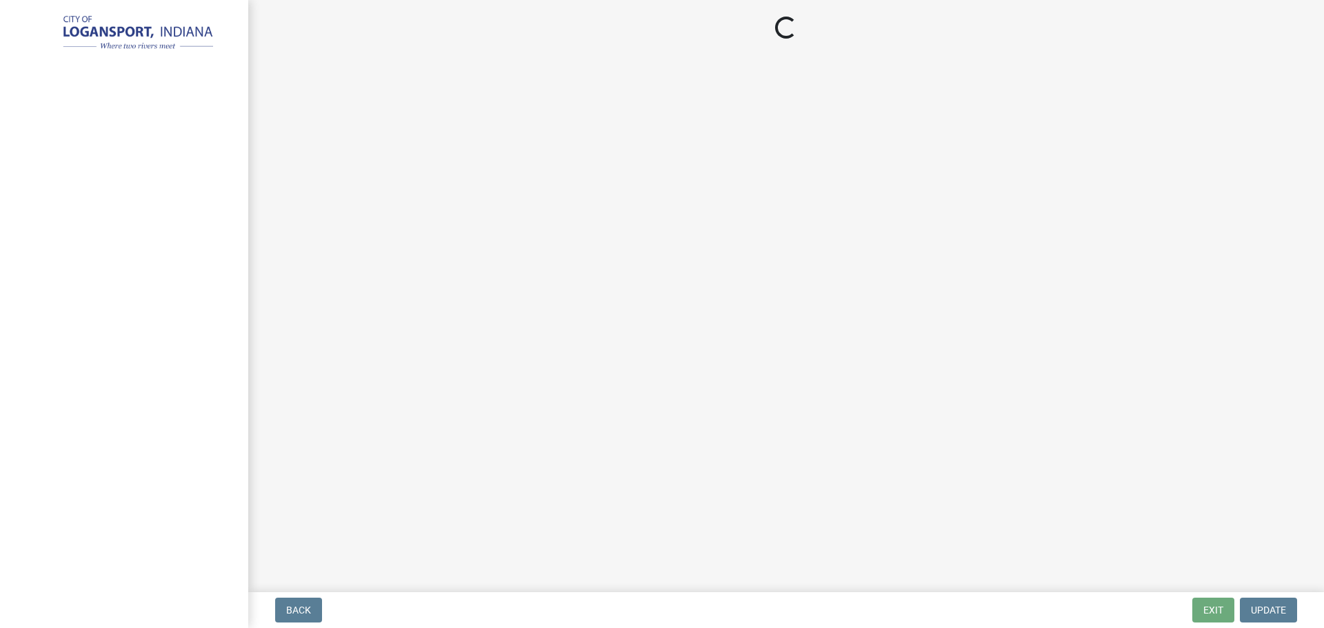
select select "3: 3"
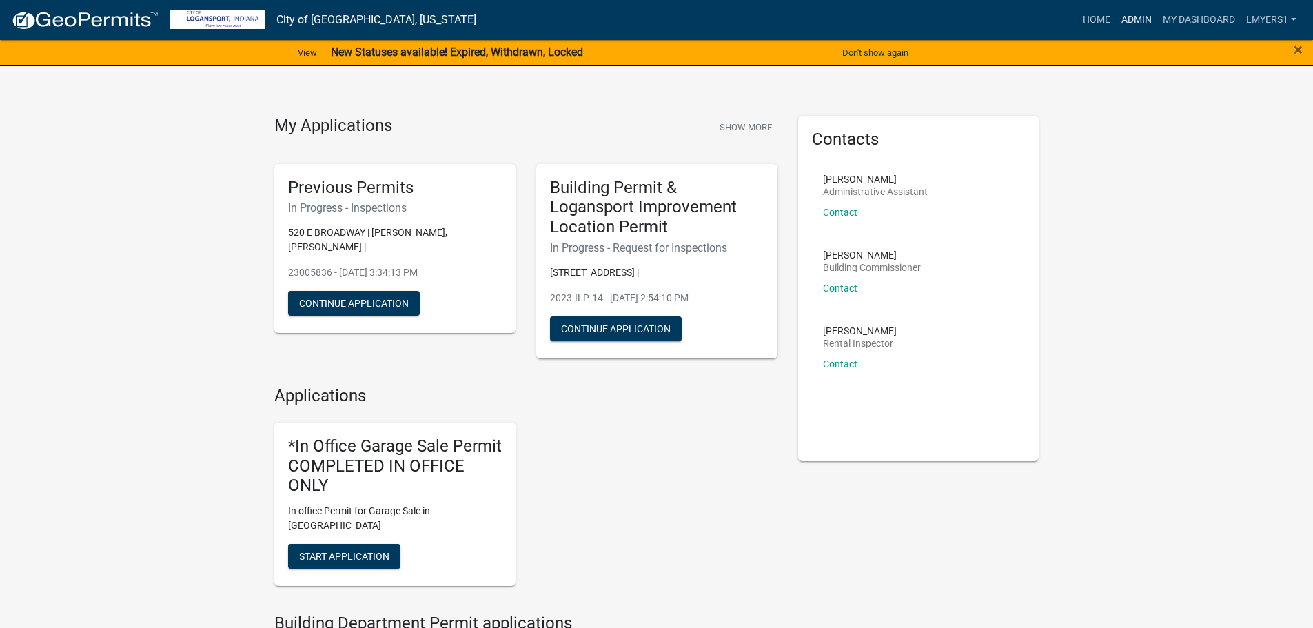
click at [1148, 10] on link "Admin" at bounding box center [1136, 20] width 41 height 26
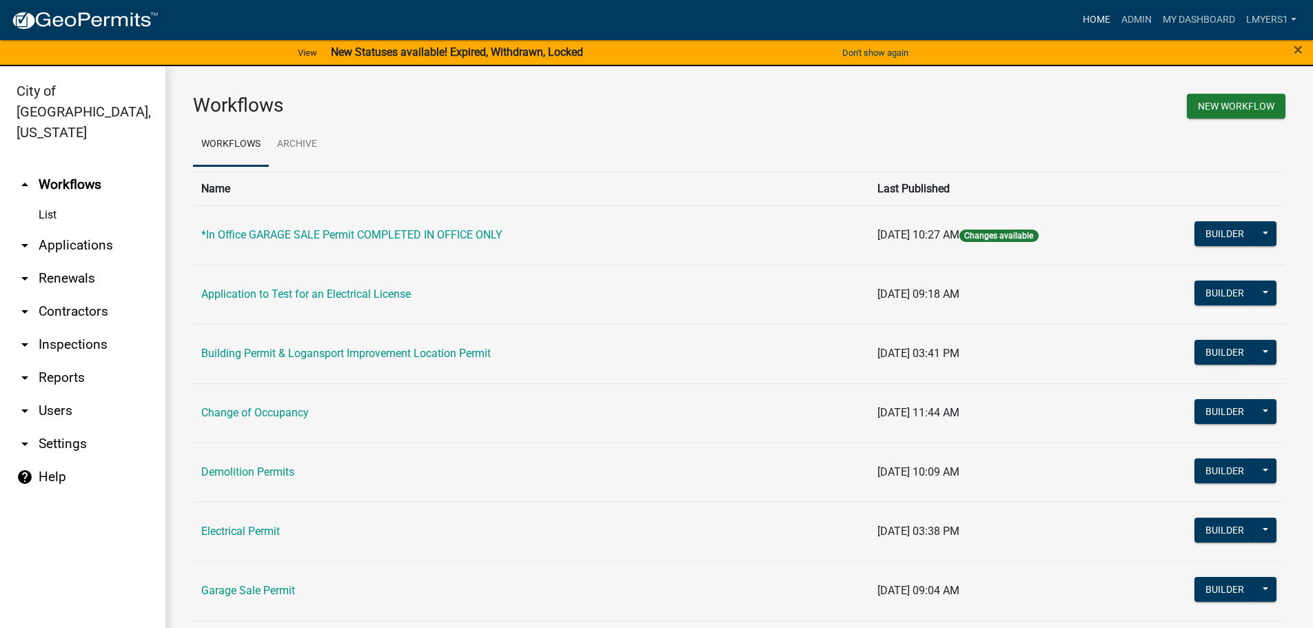
click at [1097, 16] on link "Home" at bounding box center [1096, 20] width 39 height 26
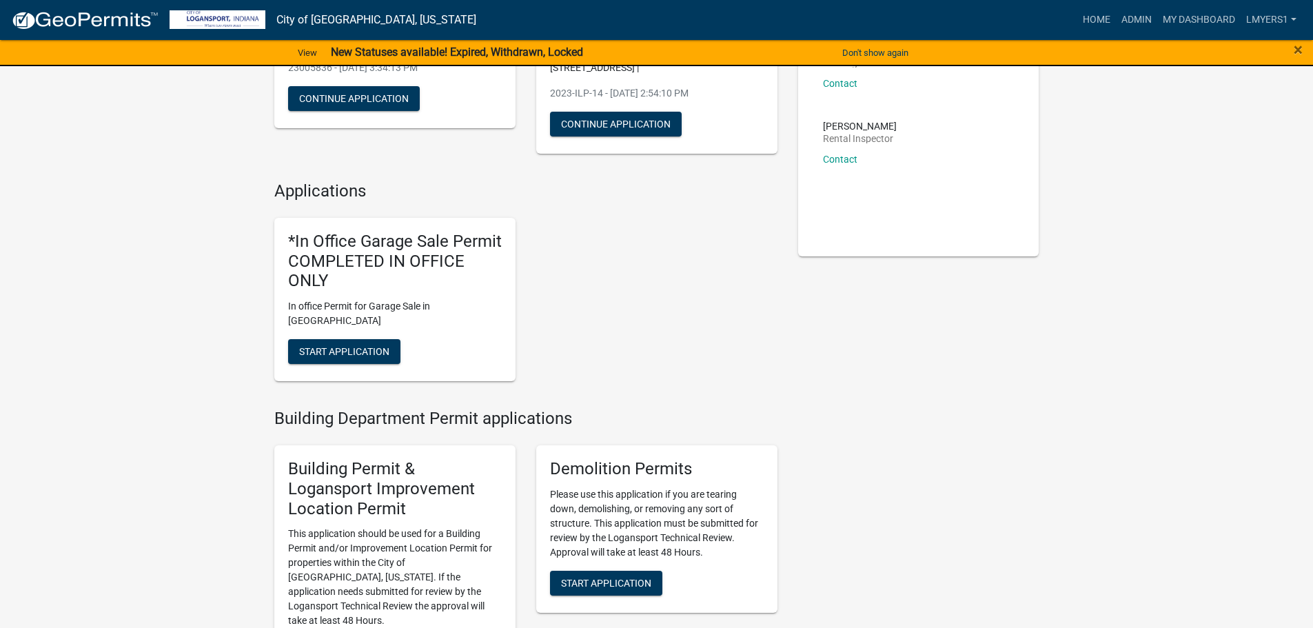
scroll to position [345, 0]
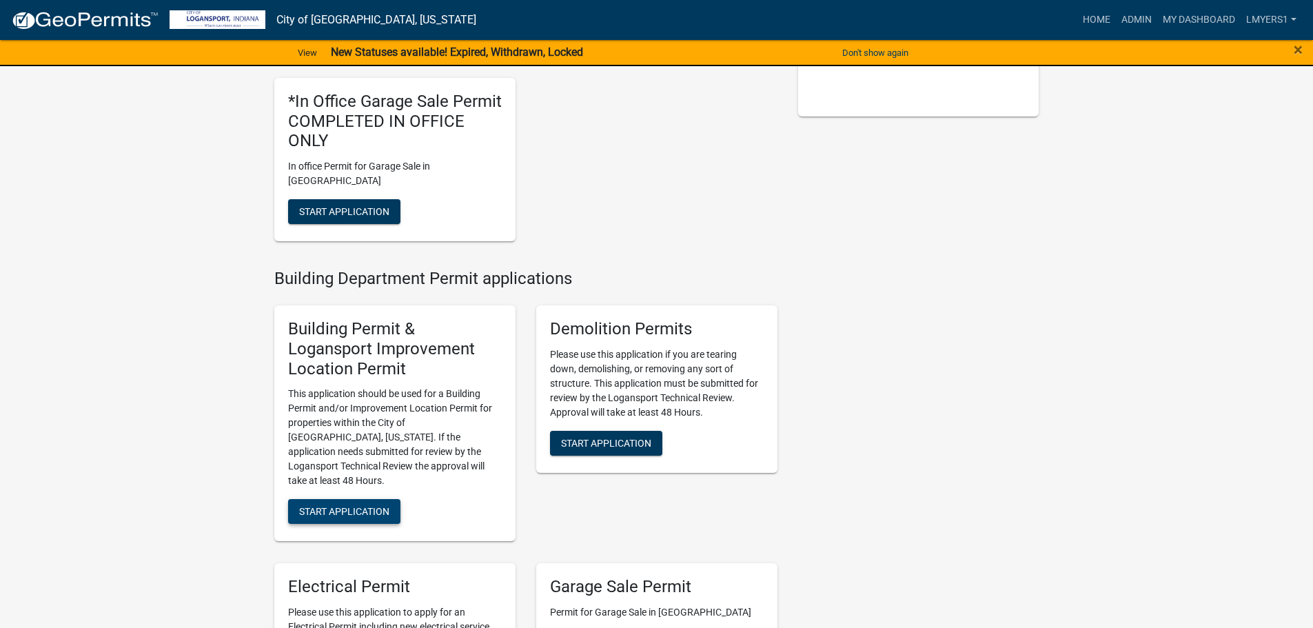
click at [326, 506] on span "Start Application" at bounding box center [344, 511] width 90 height 11
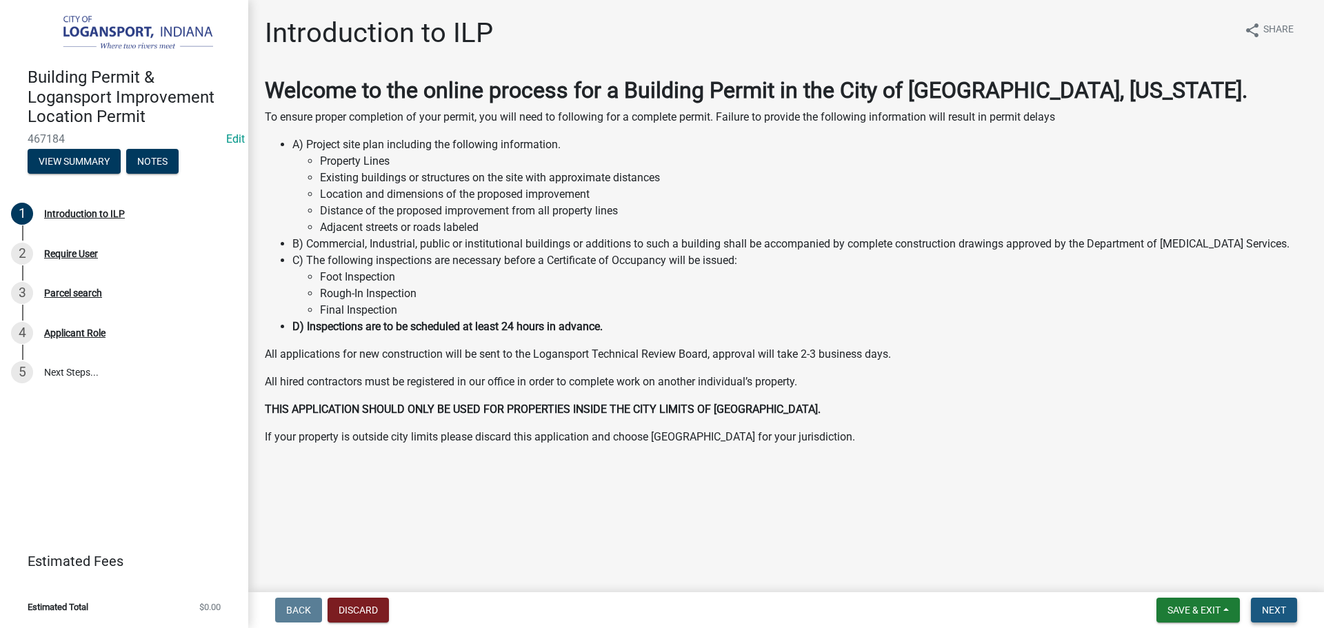
click at [1286, 619] on button "Next" at bounding box center [1273, 610] width 46 height 25
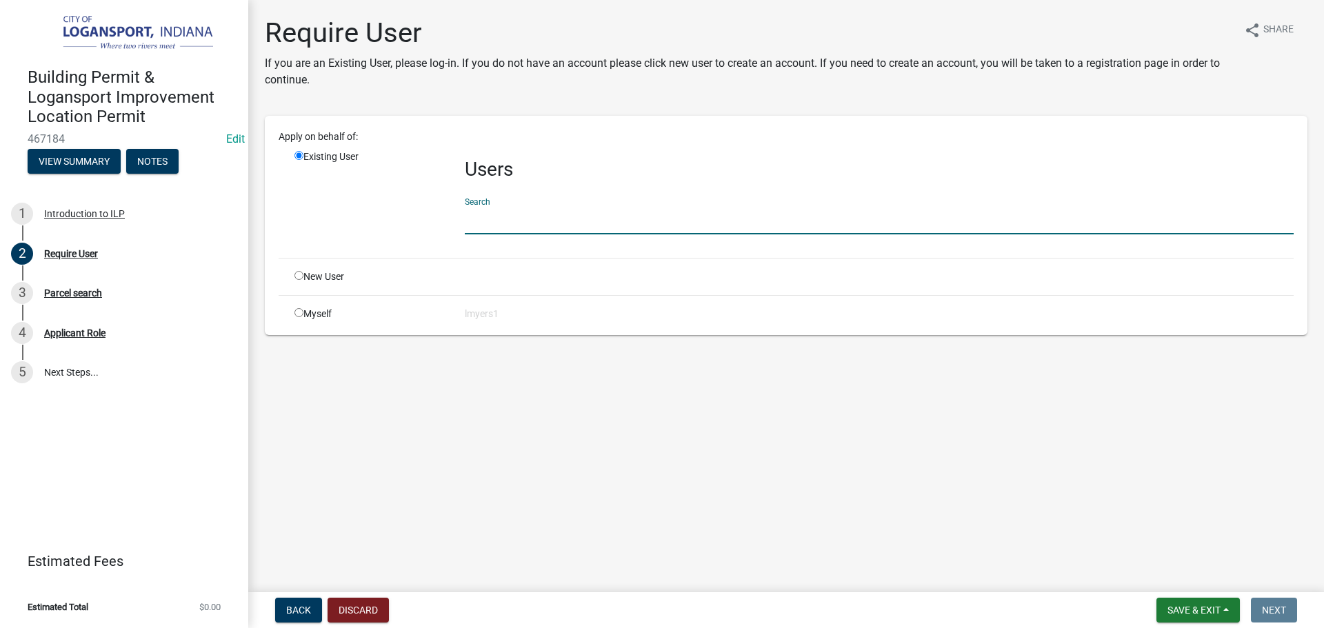
click at [571, 223] on input "text" at bounding box center [879, 220] width 829 height 28
type input "[EMAIL_ADDRESS][DOMAIN_NAME]"
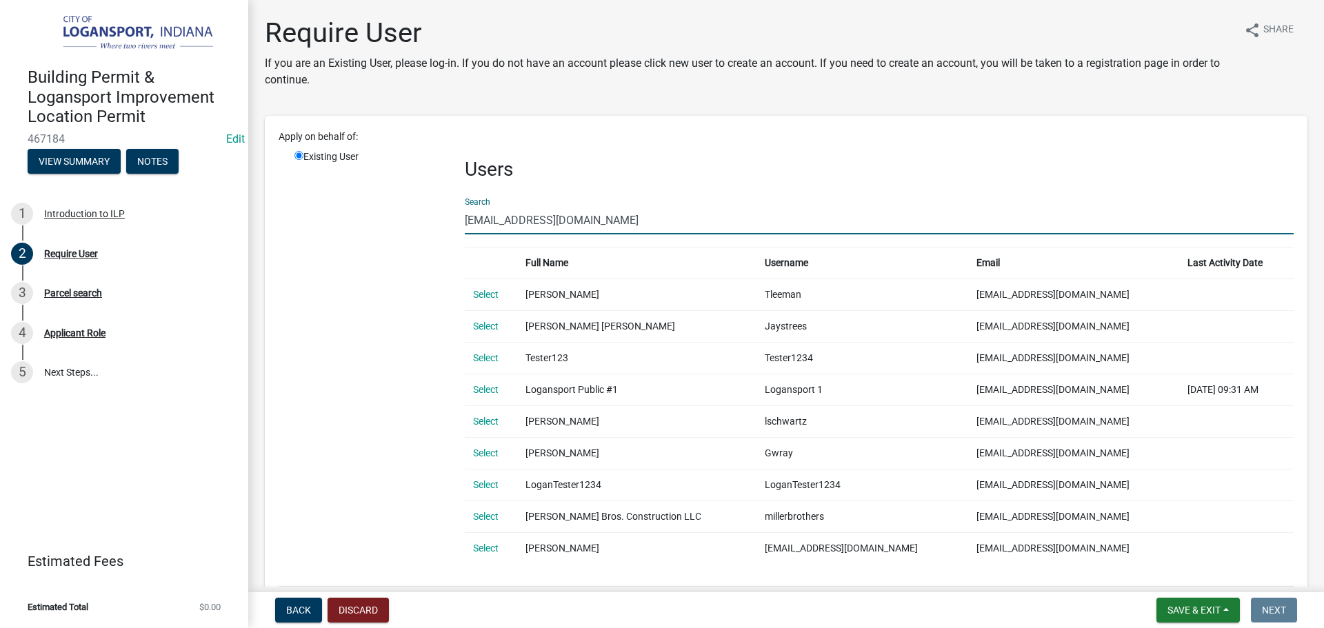
click at [481, 394] on link "Select" at bounding box center [486, 389] width 26 height 11
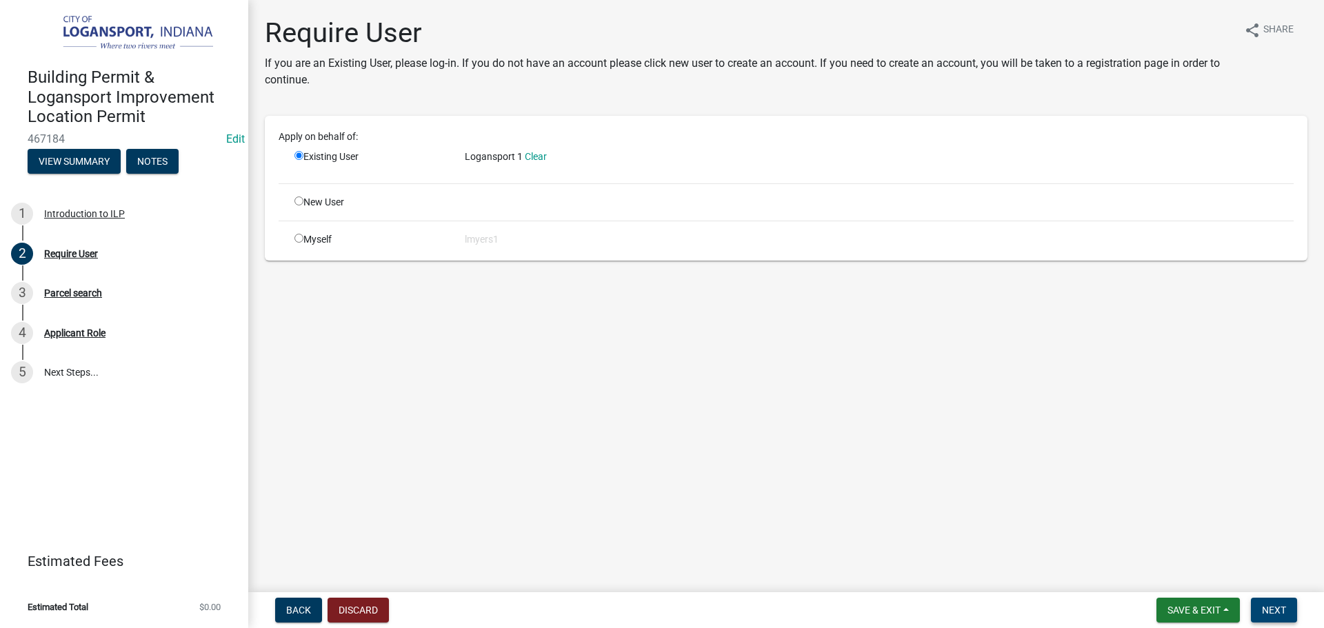
click at [1284, 601] on button "Next" at bounding box center [1273, 610] width 46 height 25
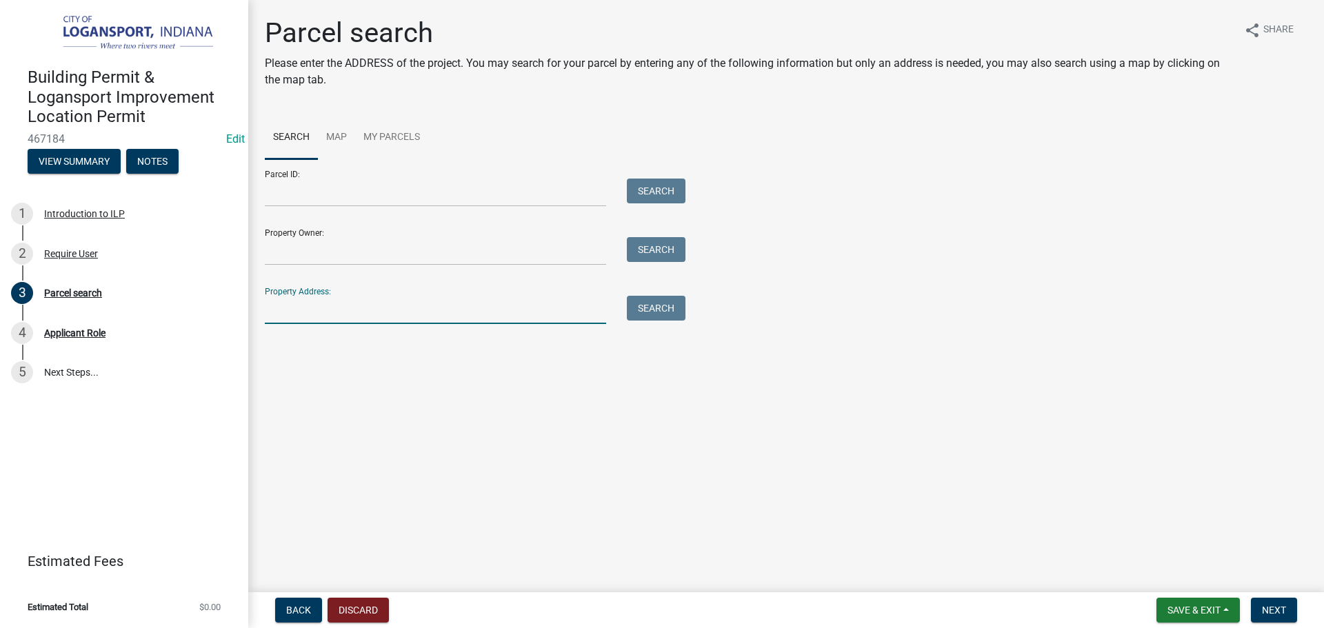
click at [478, 311] on input "Property Address:" at bounding box center [435, 310] width 341 height 28
type input "601 E"
click at [658, 310] on button "Search" at bounding box center [656, 308] width 59 height 25
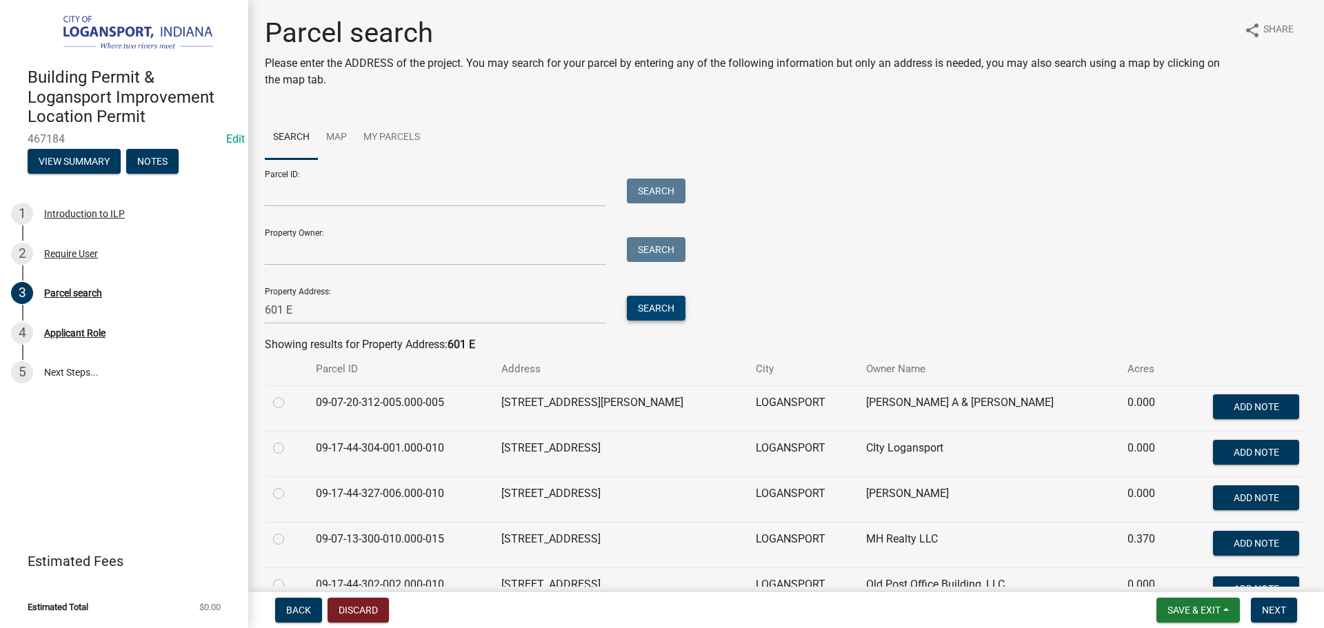
scroll to position [69, 0]
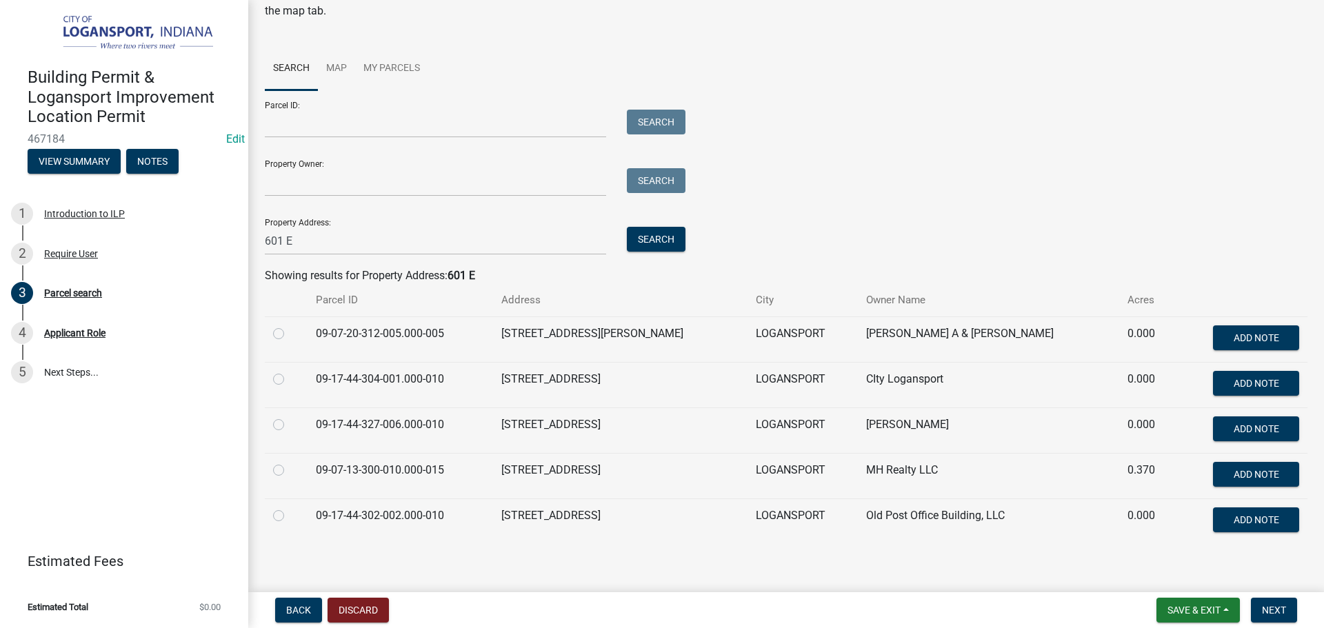
click at [290, 371] on label at bounding box center [290, 371] width 0 height 0
click at [290, 378] on input "radio" at bounding box center [294, 375] width 9 height 9
radio input "true"
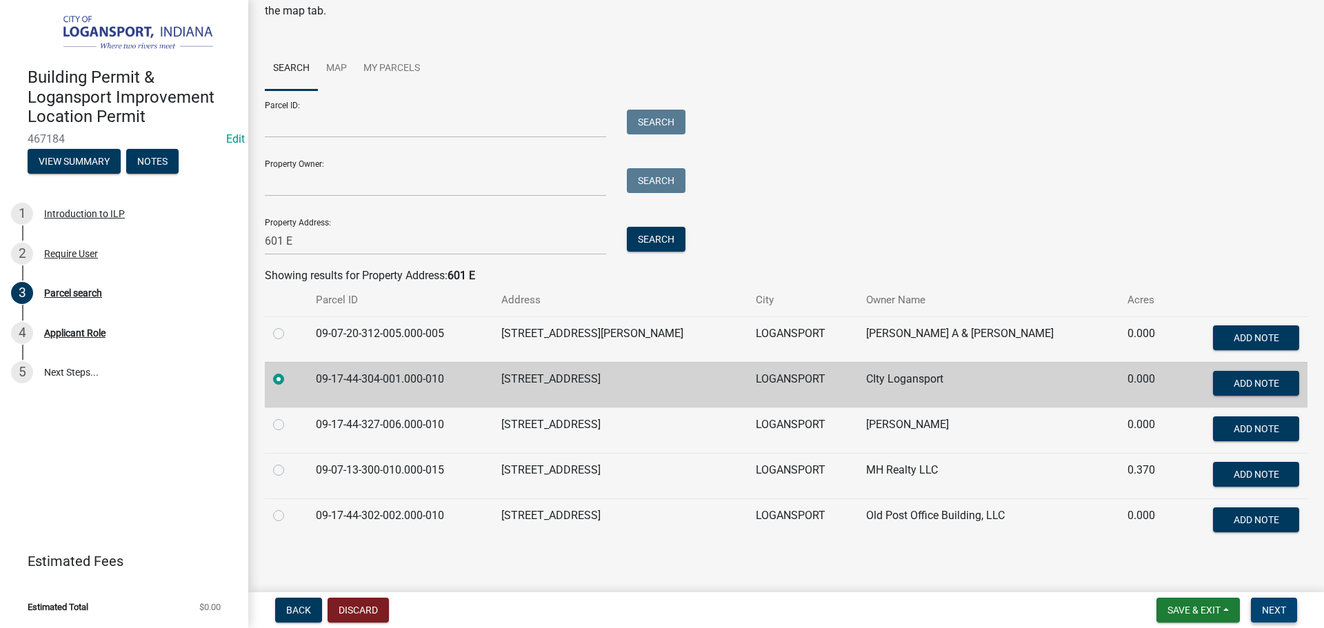
click at [1278, 608] on span "Next" at bounding box center [1273, 610] width 24 height 11
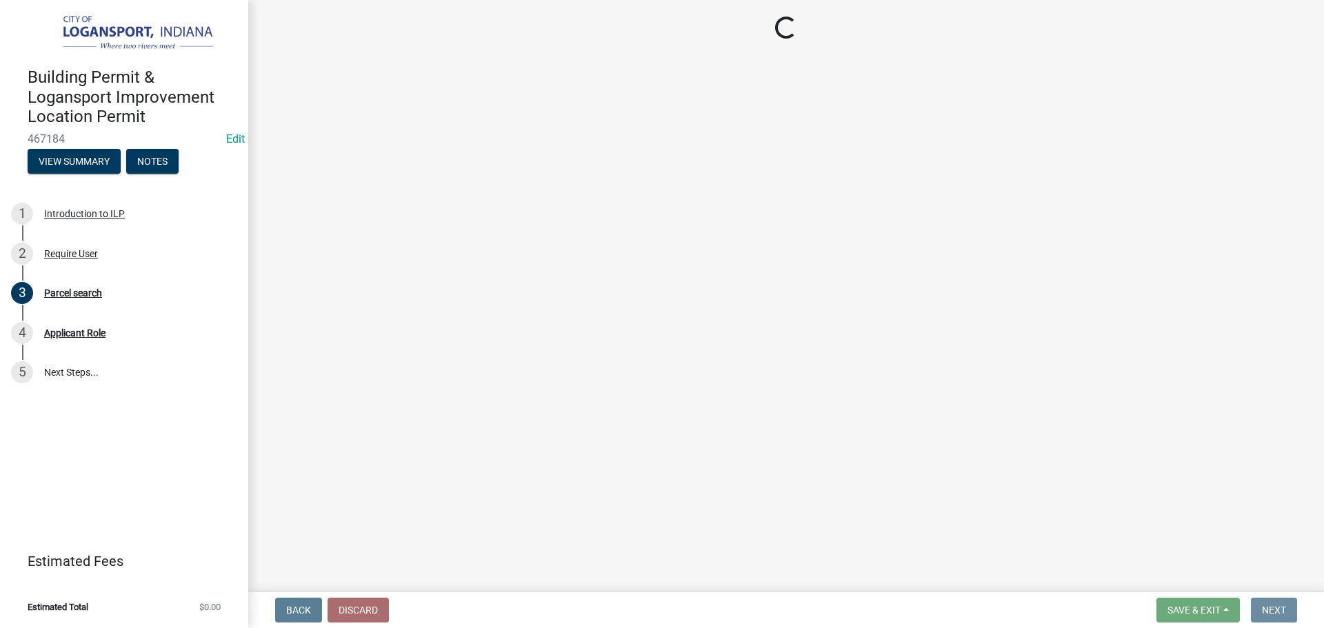
scroll to position [0, 0]
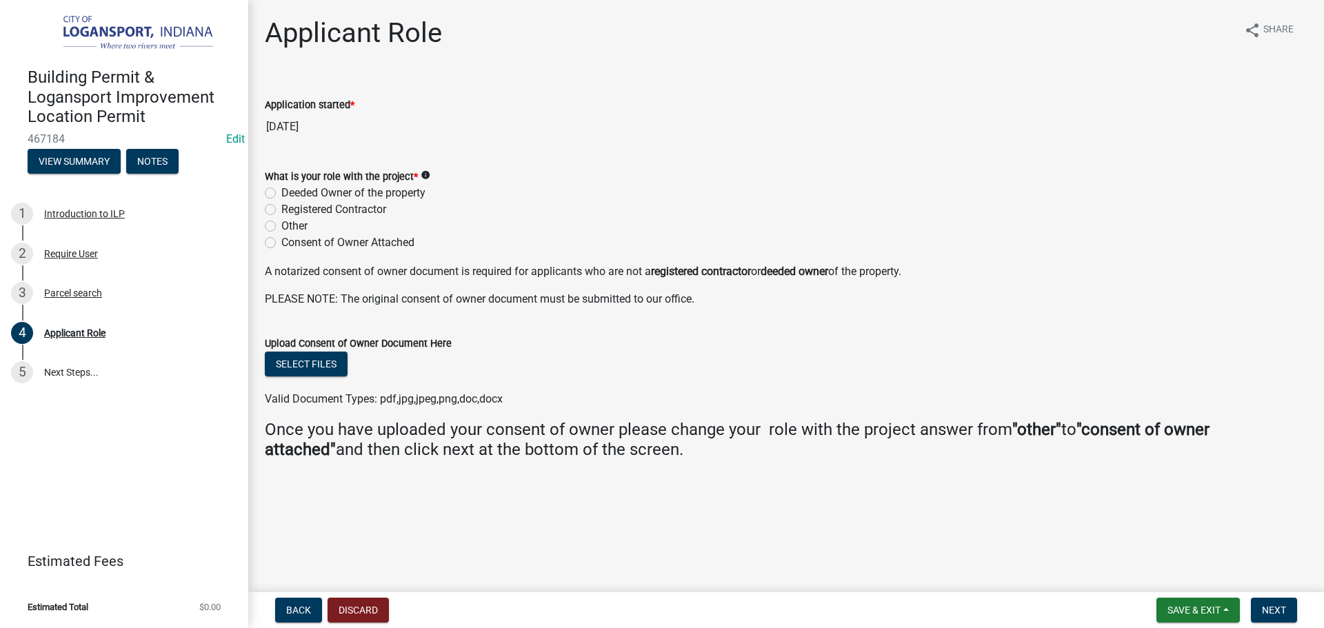
click at [281, 197] on label "Deeded Owner of the property" at bounding box center [353, 193] width 144 height 17
click at [281, 194] on input "Deeded Owner of the property" at bounding box center [285, 189] width 9 height 9
radio input "true"
click at [1269, 613] on span "Next" at bounding box center [1273, 610] width 24 height 11
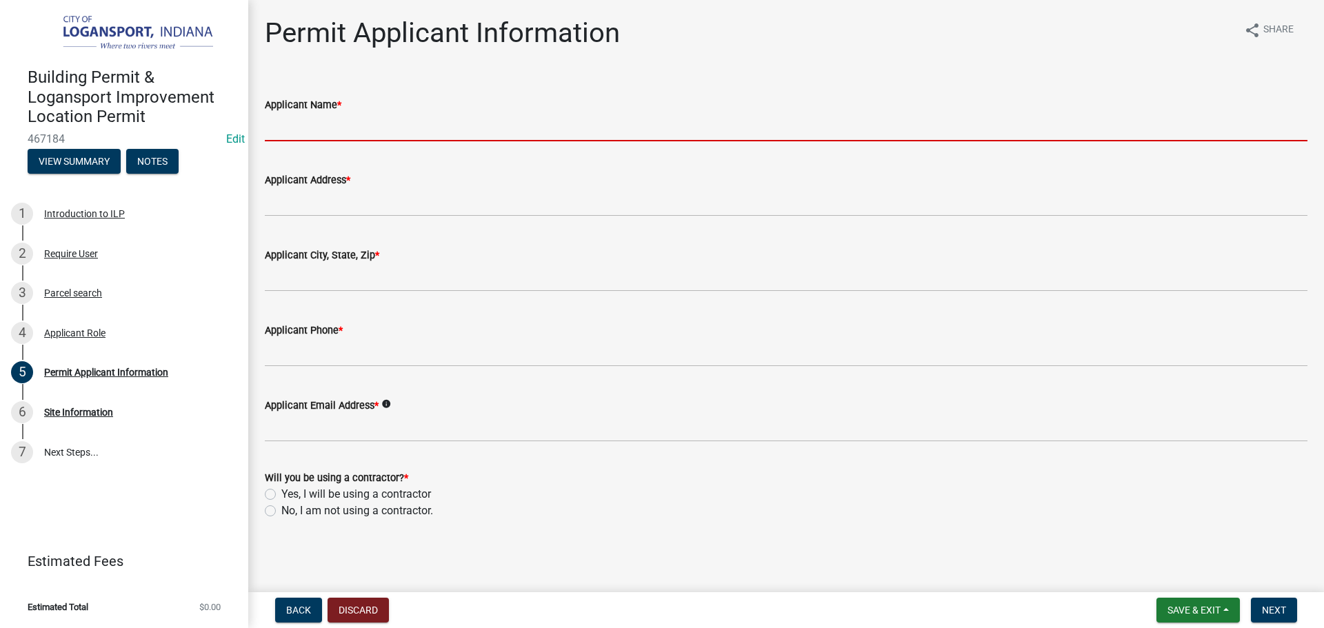
click at [329, 116] on input "Applicant Name *" at bounding box center [786, 127] width 1042 height 28
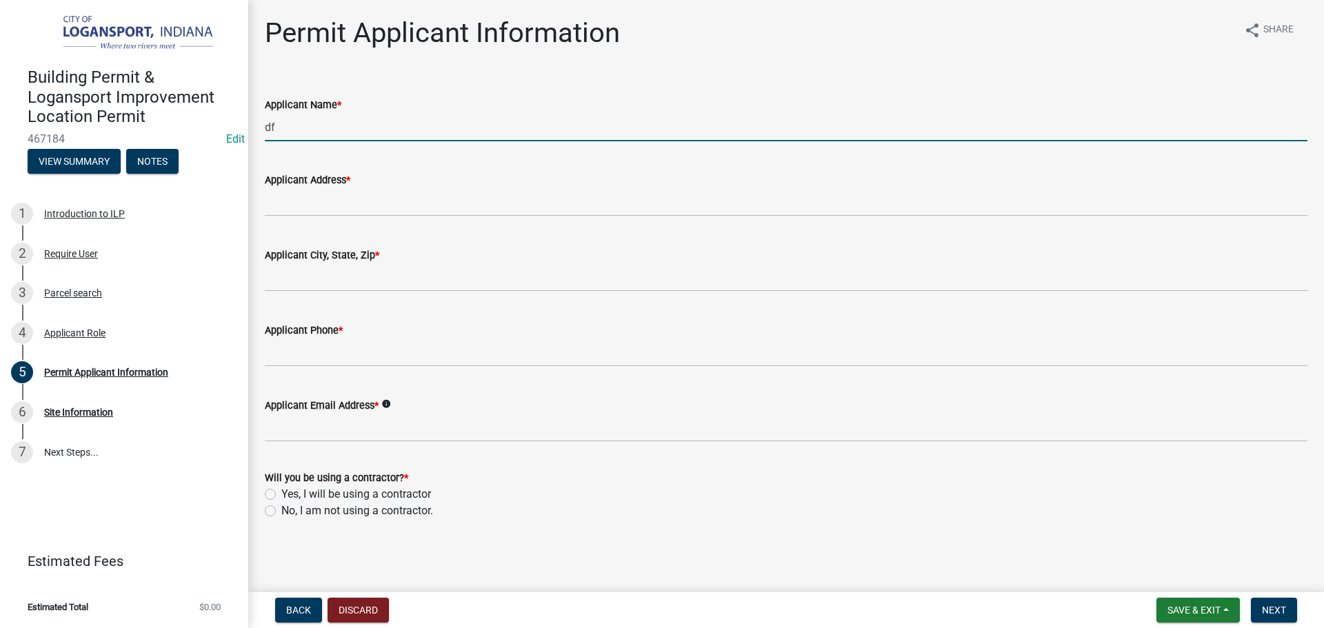
type input "df"
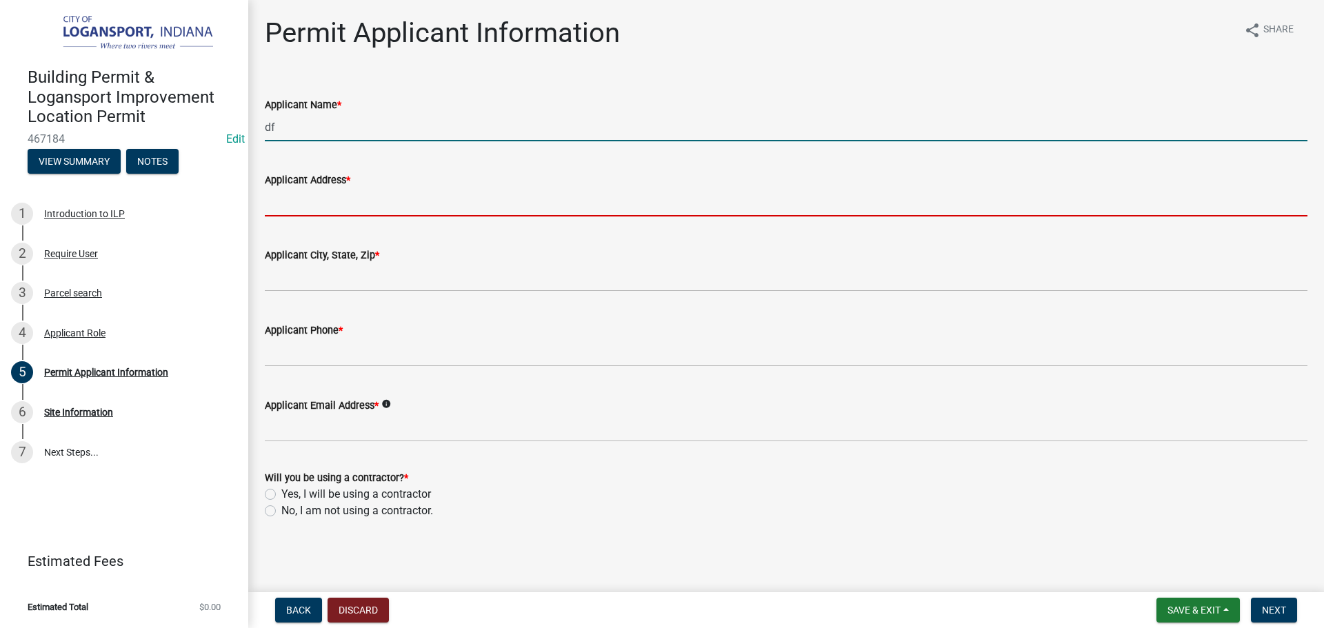
click at [296, 215] on input "Applicant Address *" at bounding box center [786, 202] width 1042 height 28
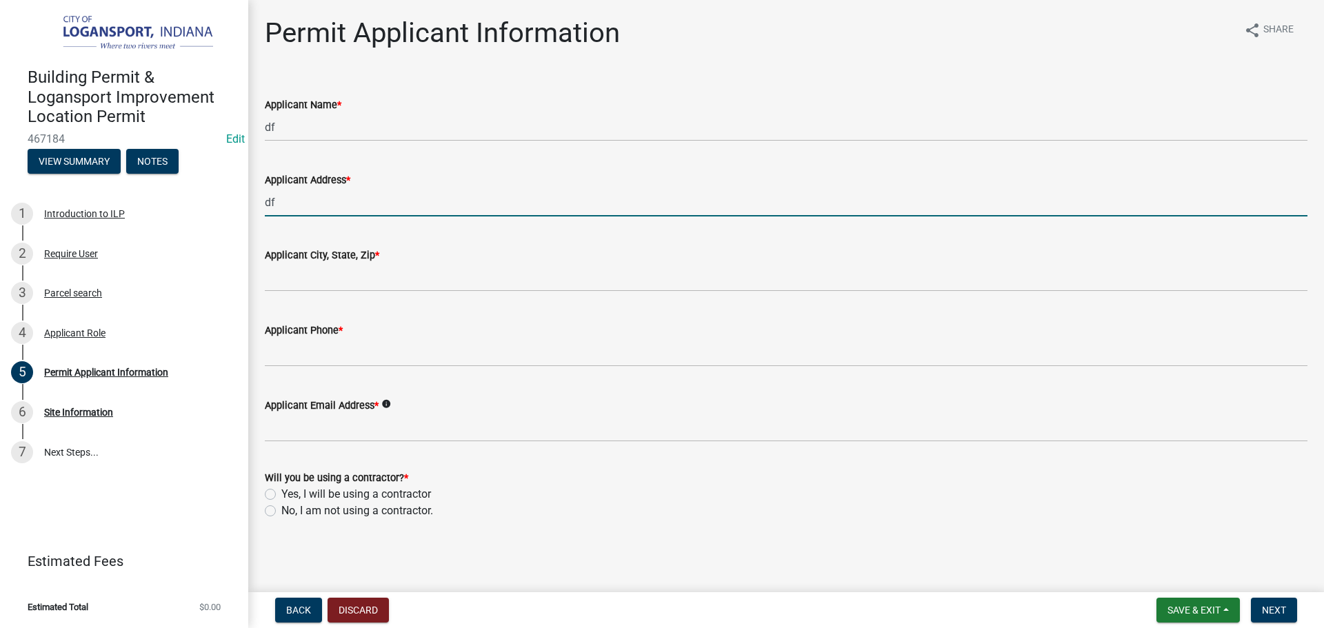
type input "df"
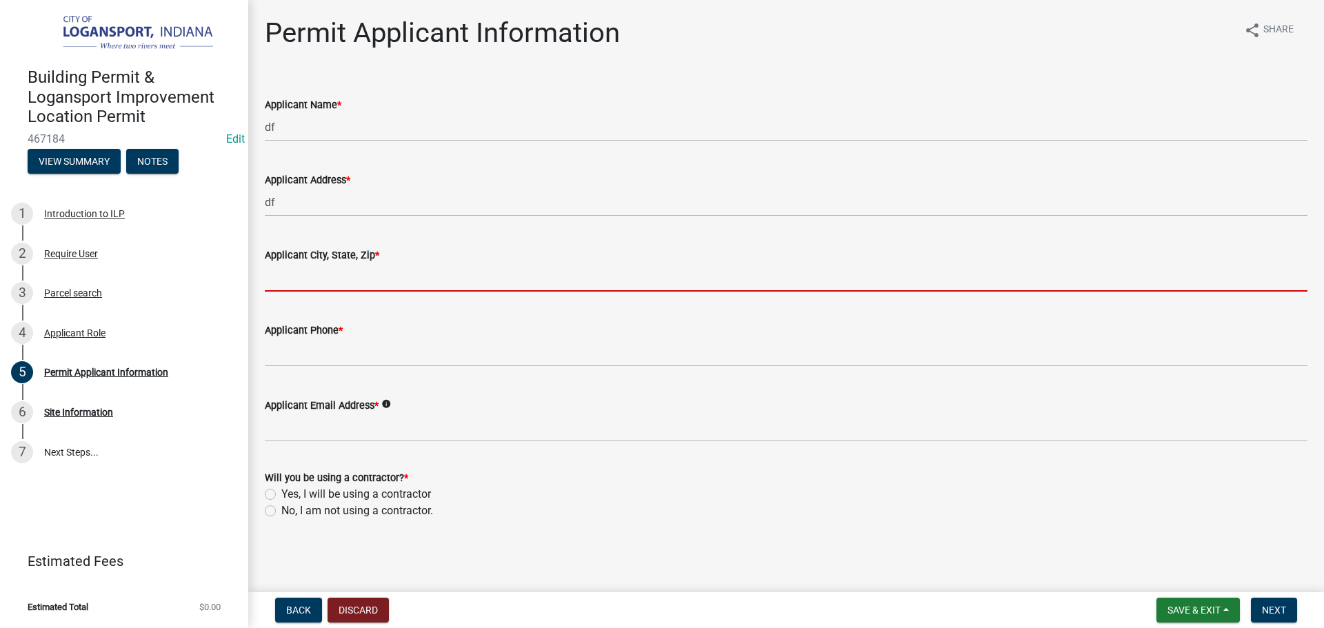
click at [298, 281] on input "Applicant City, State, Zip *" at bounding box center [786, 277] width 1042 height 28
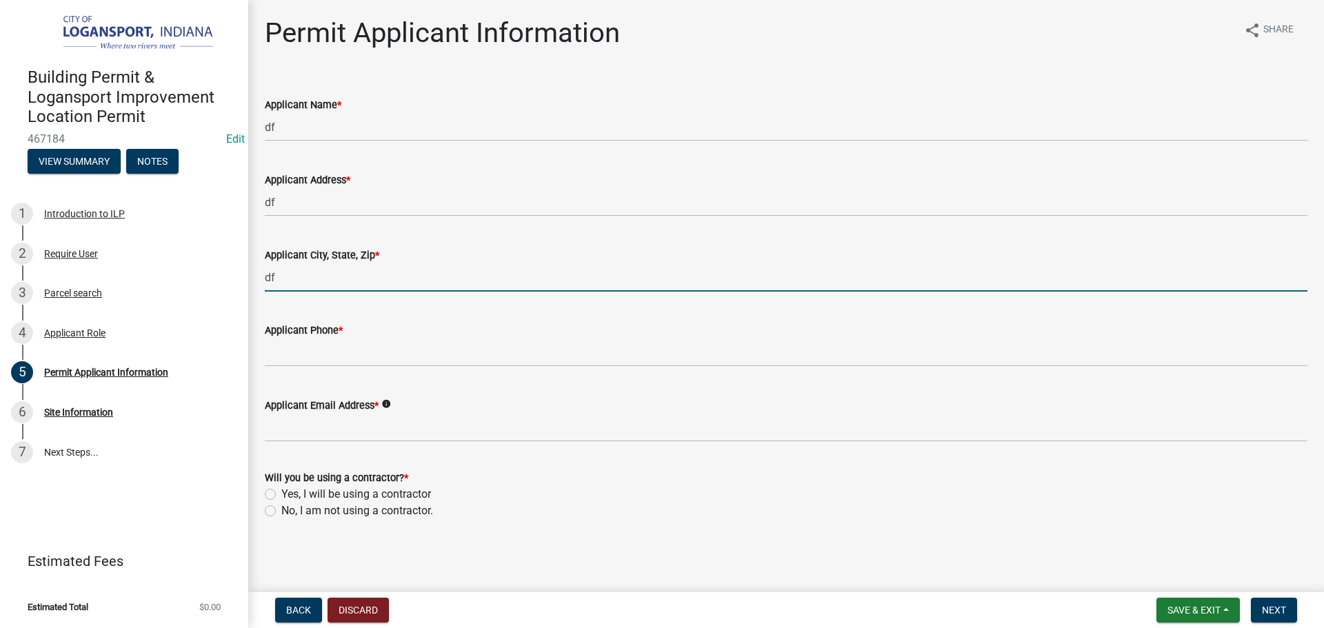
type input "df"
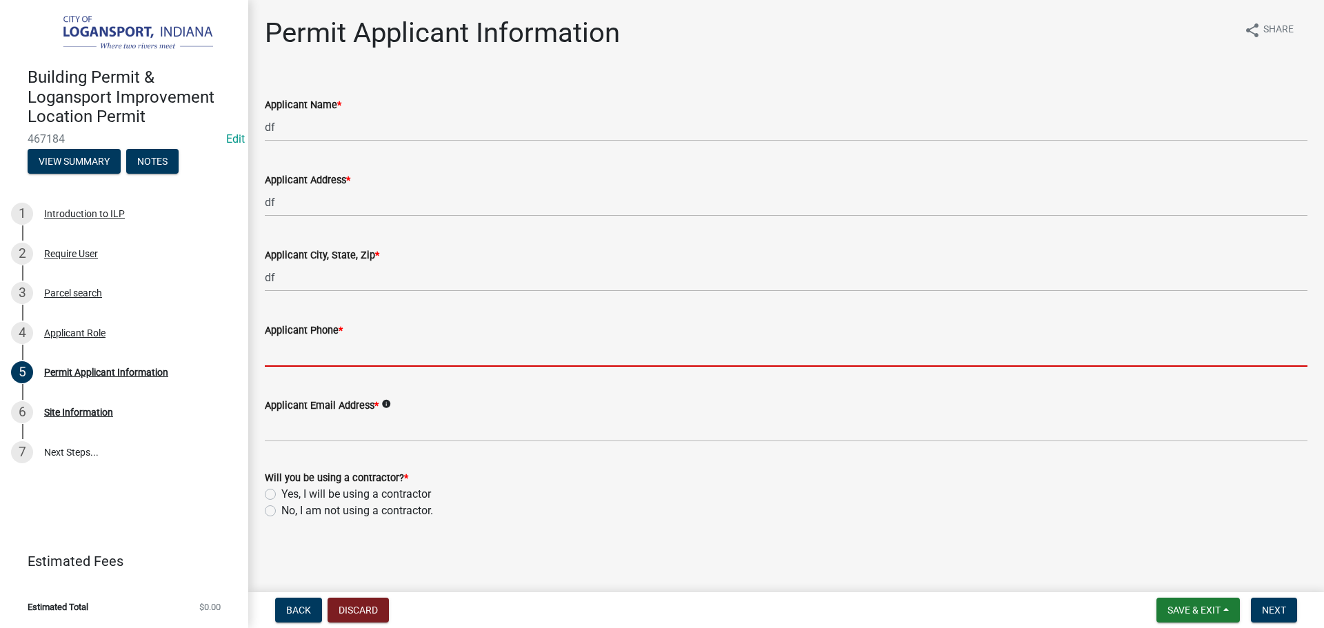
click at [292, 352] on input "Applicant Phone *" at bounding box center [786, 352] width 1042 height 28
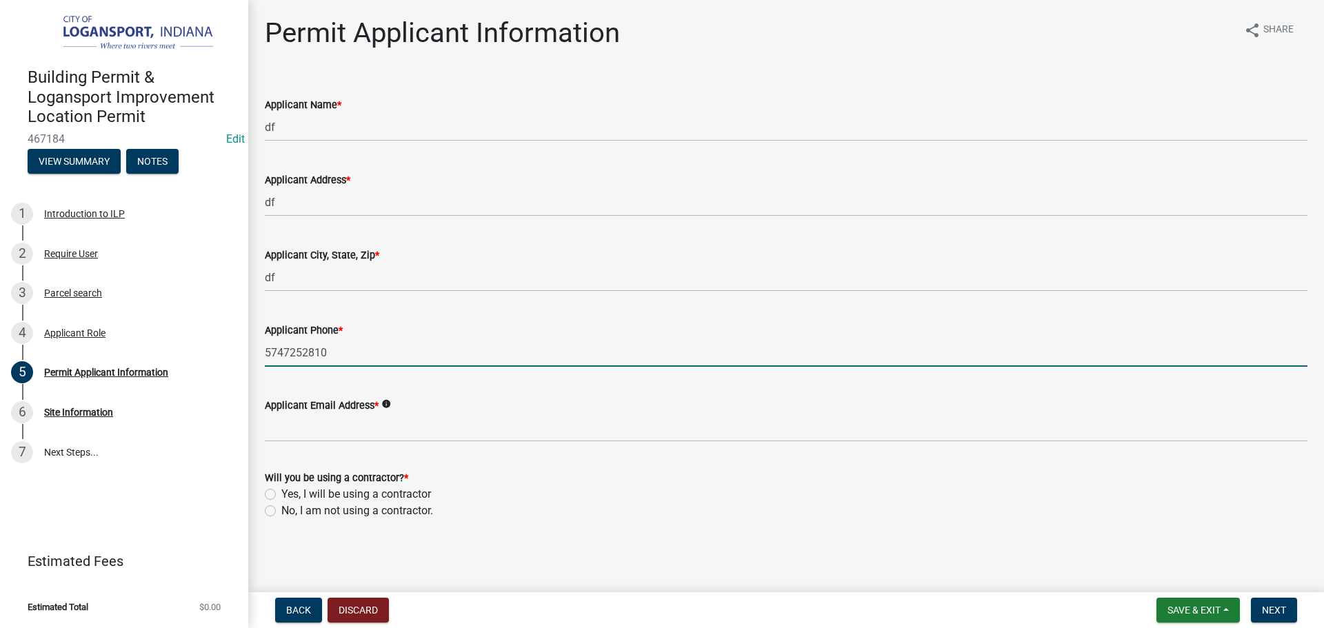
type input "5747252810"
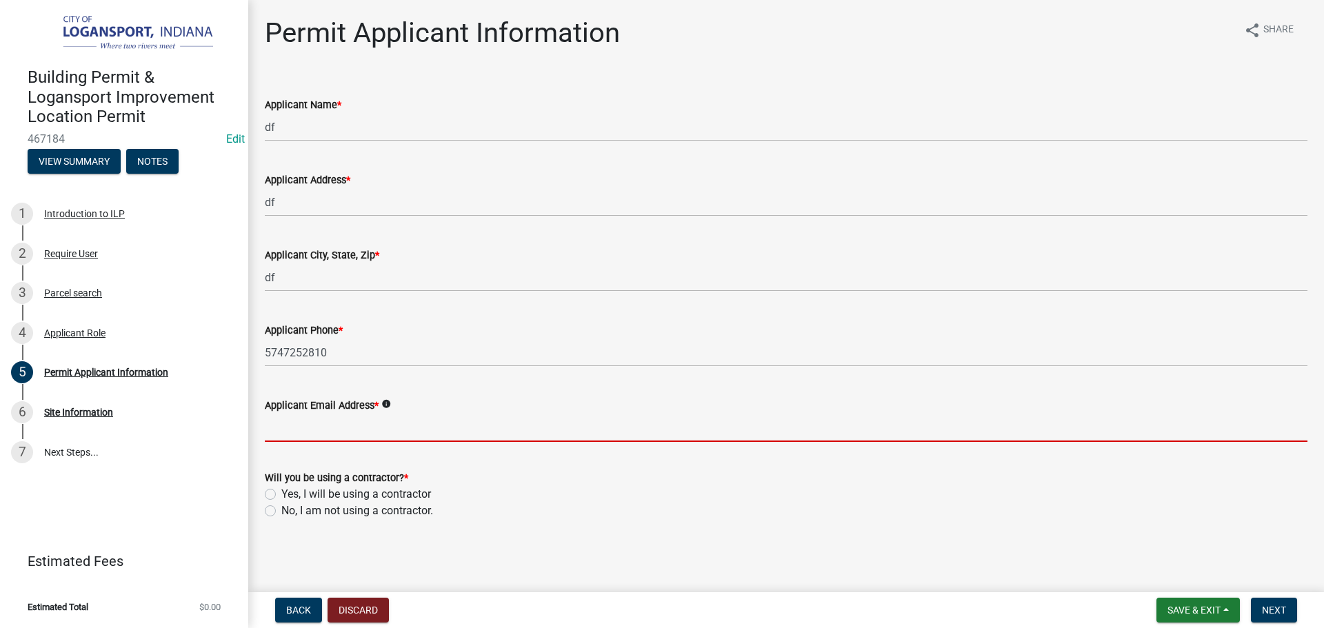
click at [274, 423] on input "Applicant Email Address *" at bounding box center [786, 428] width 1042 height 28
type input "[EMAIL_ADDRESS][DOMAIN_NAME]"
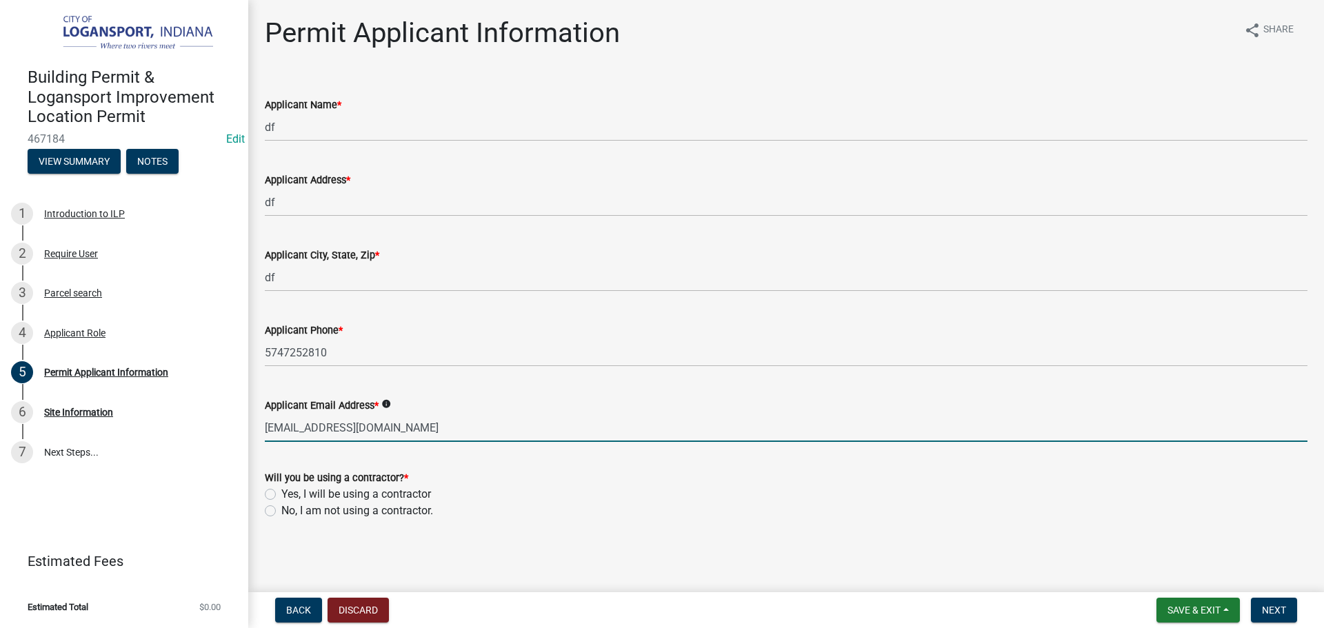
click at [281, 509] on label "No, I am not using a contractor." at bounding box center [357, 511] width 152 height 17
click at [281, 509] on input "No, I am not using a contractor." at bounding box center [285, 507] width 9 height 9
radio input "true"
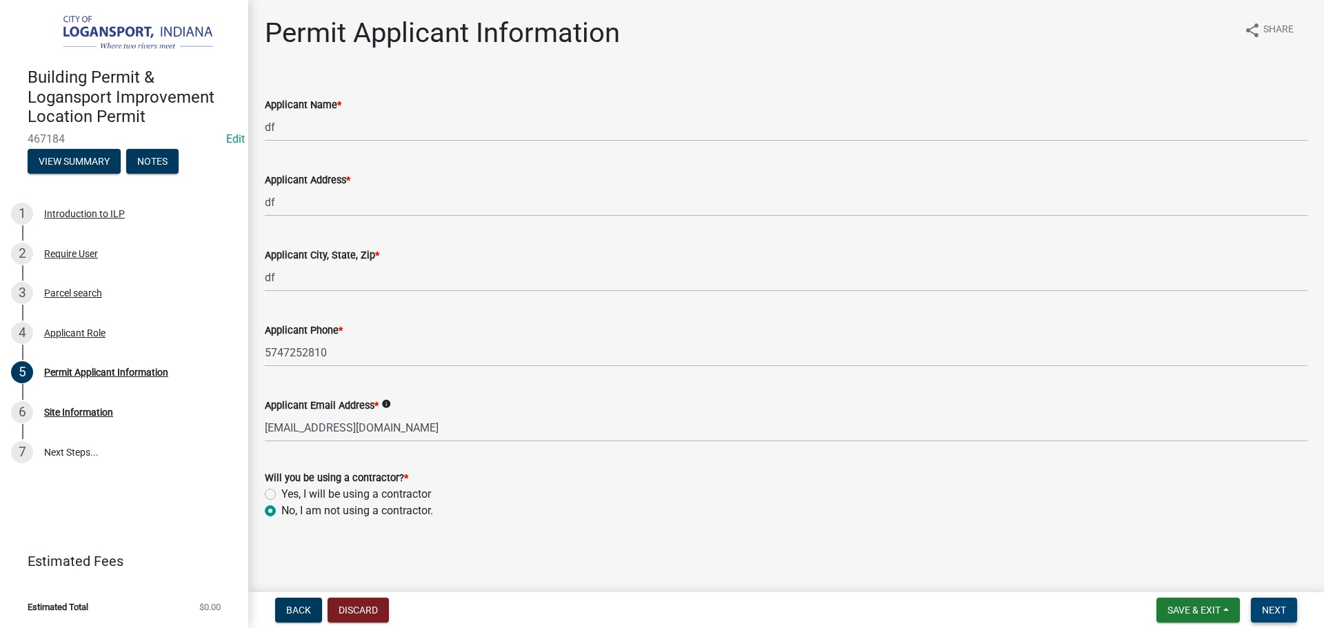
click at [1289, 618] on button "Next" at bounding box center [1273, 610] width 46 height 25
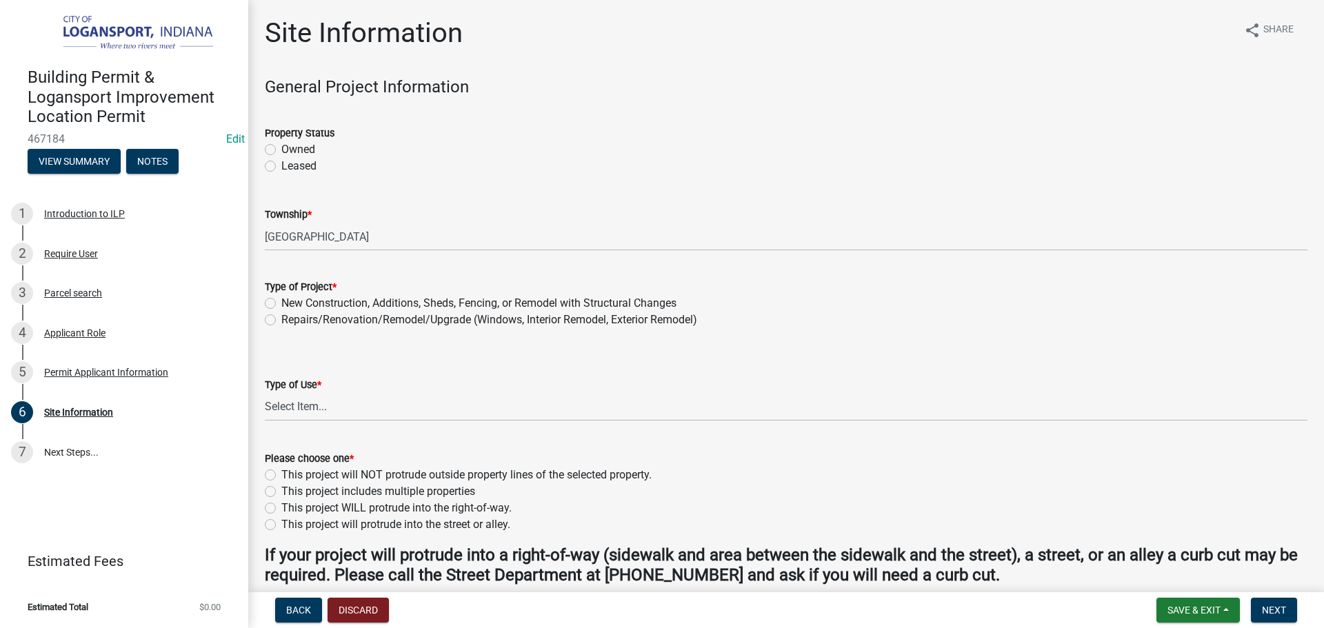
click at [281, 319] on label "Repairs/Renovation/Remodel/Upgrade (Windows, Interior Remodel, Exterior Remodel)" at bounding box center [489, 320] width 416 height 17
click at [281, 319] on input "Repairs/Renovation/Remodel/Upgrade (Windows, Interior Remodel, Exterior Remodel)" at bounding box center [285, 316] width 9 height 9
radio input "true"
click at [281, 153] on label "Owned" at bounding box center [298, 149] width 34 height 17
click at [281, 150] on input "Owned" at bounding box center [285, 145] width 9 height 9
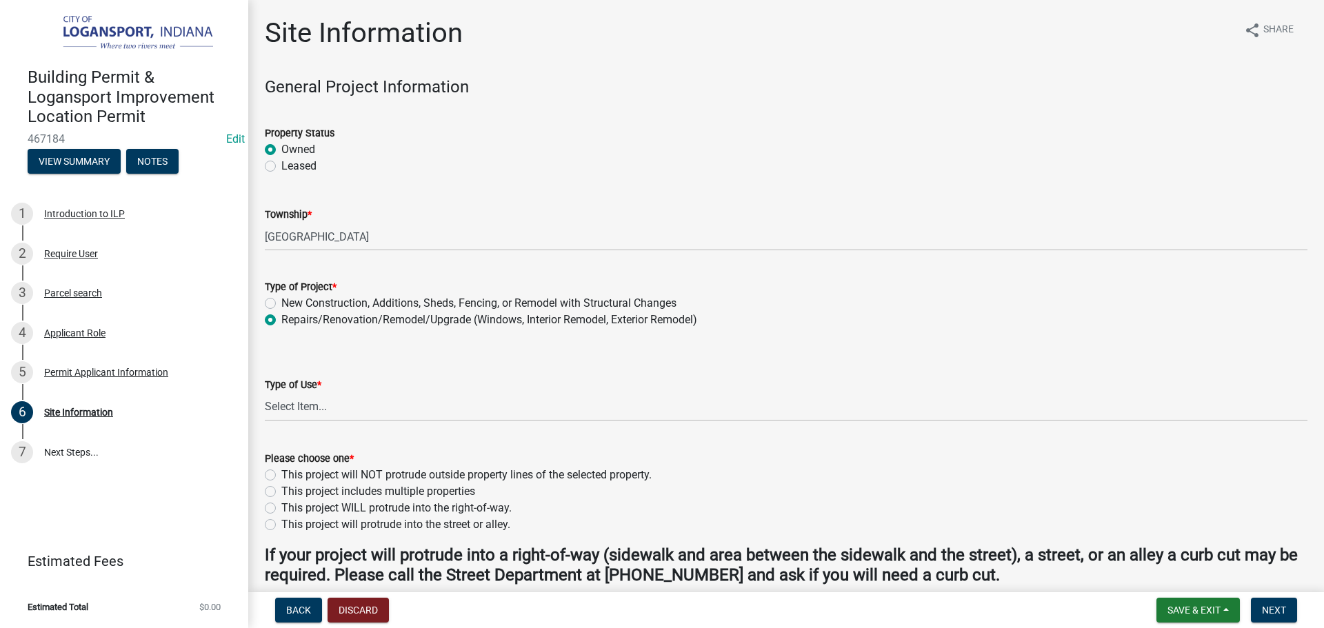
radio input "true"
click at [277, 487] on div "This project includes multiple properties" at bounding box center [786, 491] width 1042 height 17
click at [281, 476] on label "This project will NOT protrude outside property lines of the selected property." at bounding box center [466, 475] width 370 height 17
click at [281, 476] on input "This project will NOT protrude outside property lines of the selected property." at bounding box center [285, 471] width 9 height 9
radio input "true"
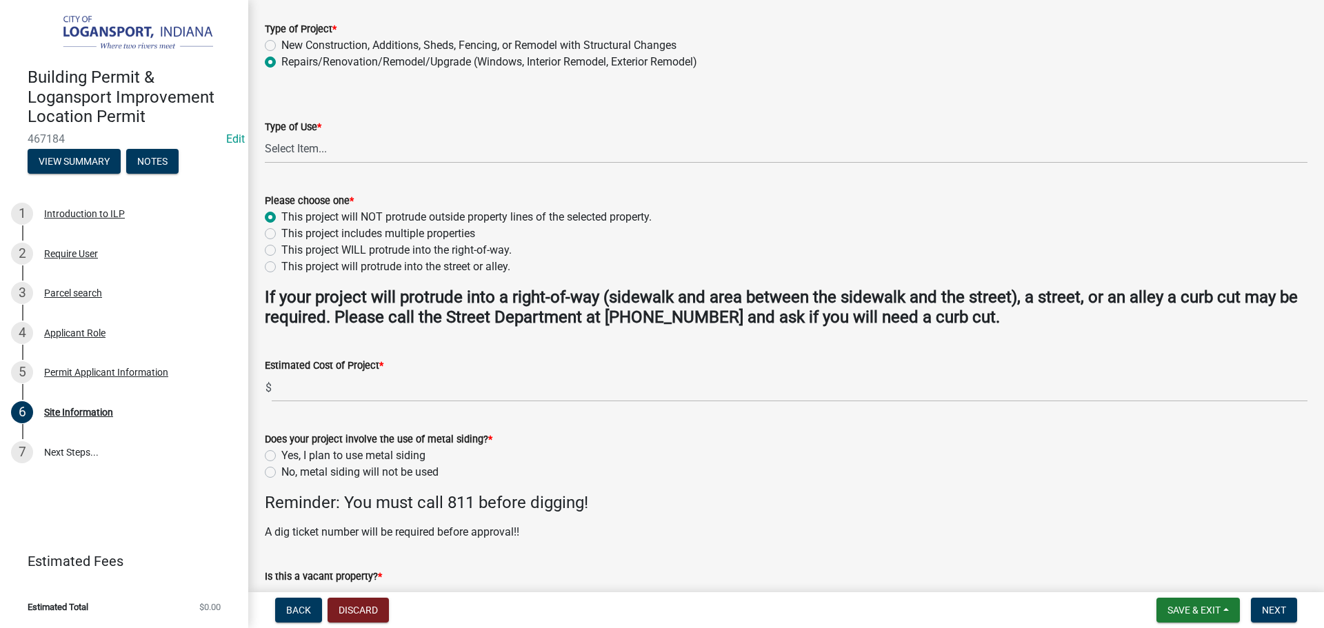
scroll to position [276, 0]
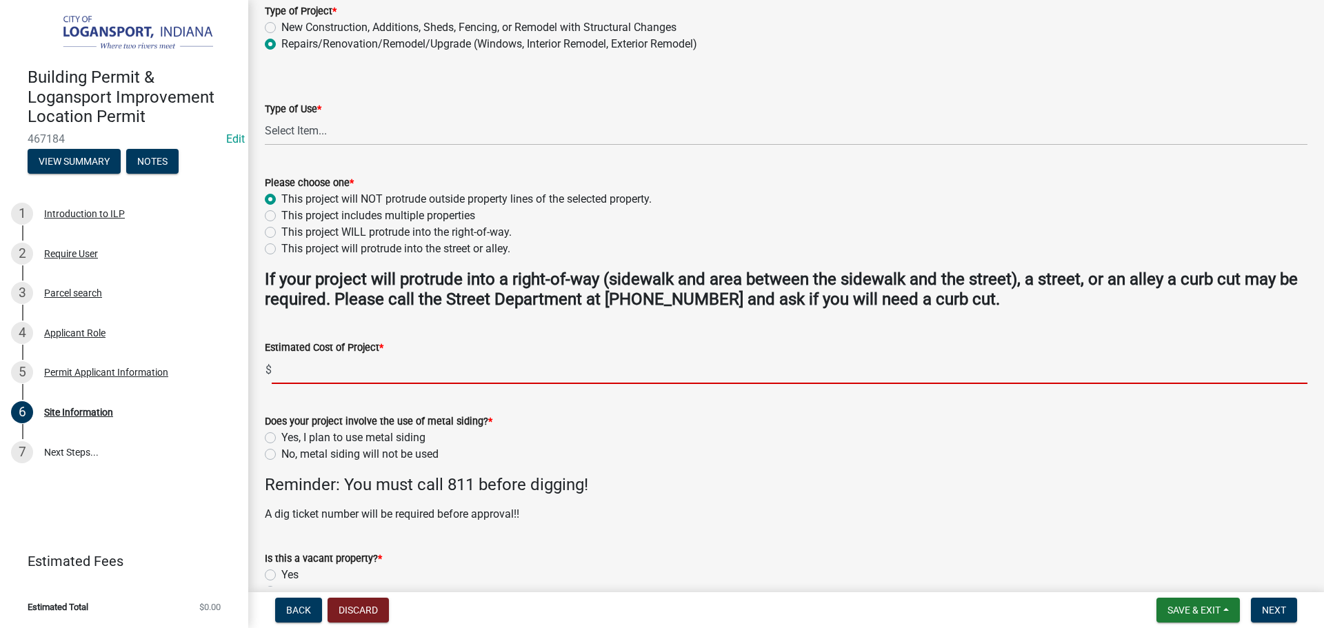
click at [315, 376] on input "text" at bounding box center [789, 370] width 1035 height 28
type input "1000"
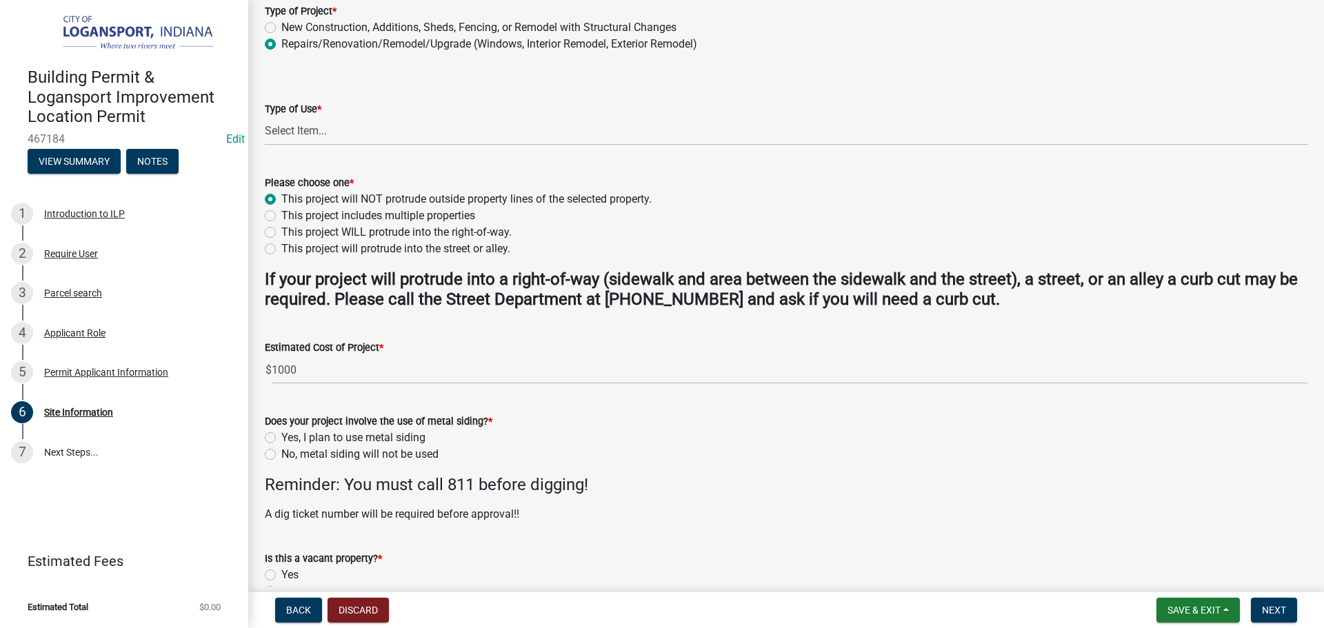
click at [281, 456] on label "No, metal siding will not be used" at bounding box center [359, 454] width 157 height 17
click at [281, 455] on input "No, metal siding will not be used" at bounding box center [285, 450] width 9 height 9
radio input "true"
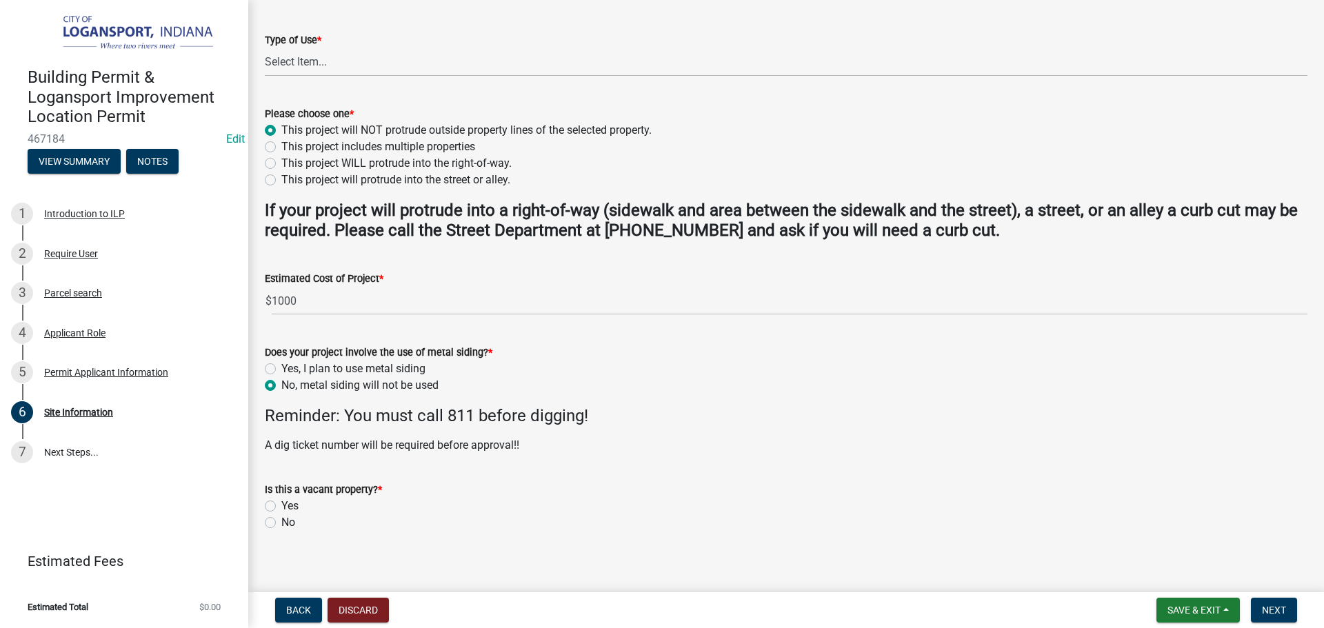
click at [281, 519] on label "No" at bounding box center [288, 522] width 14 height 17
click at [281, 519] on input "No" at bounding box center [285, 518] width 9 height 9
radio input "true"
click at [1292, 610] on button "Next" at bounding box center [1273, 610] width 46 height 25
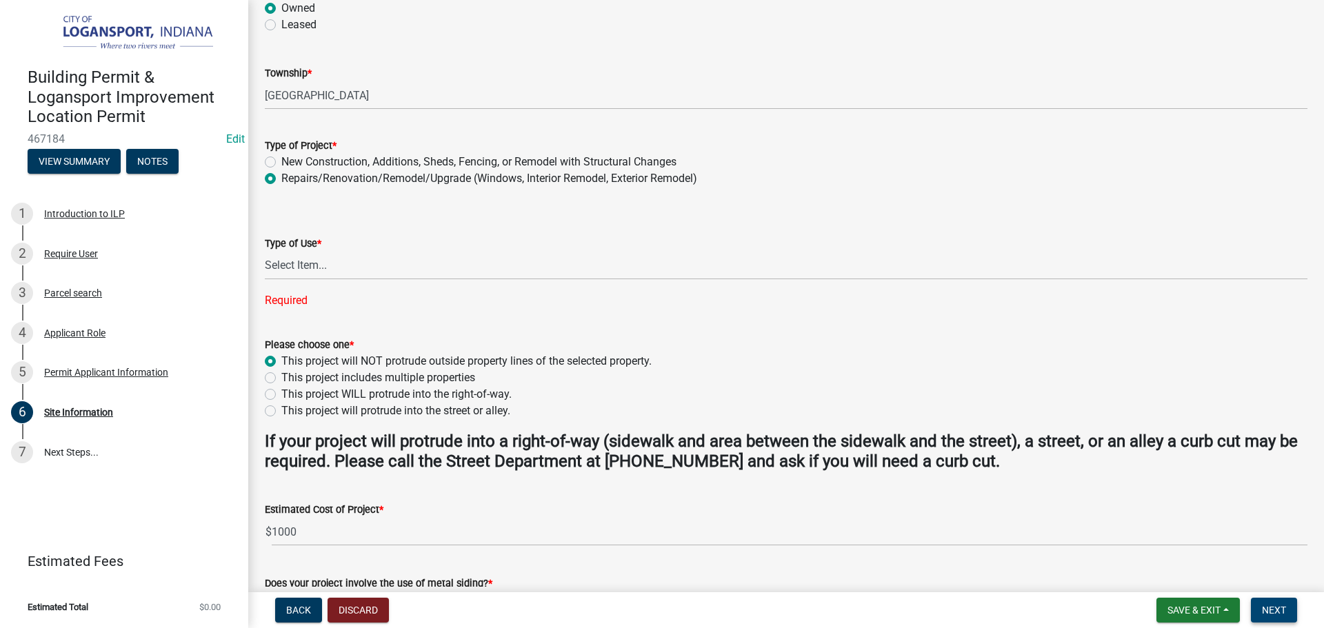
scroll to position [138, 0]
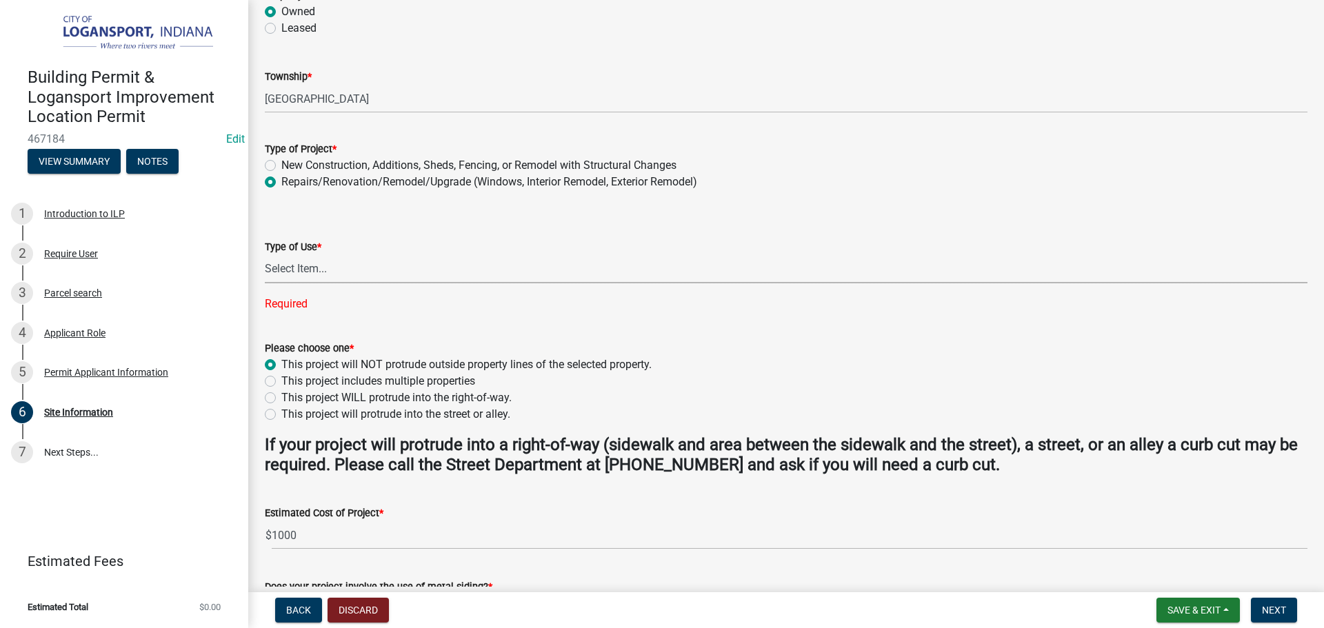
click at [290, 270] on select "Select Item... Residential Commercial/Industrial Agricultural Public/Semi Public" at bounding box center [786, 269] width 1042 height 28
click at [265, 255] on select "Select Item... Residential Commercial/Industrial Agricultural Public/Semi Public" at bounding box center [786, 269] width 1042 height 28
select select "62802869-e470-474a-8a4c-8dbe1ccdd5ac"
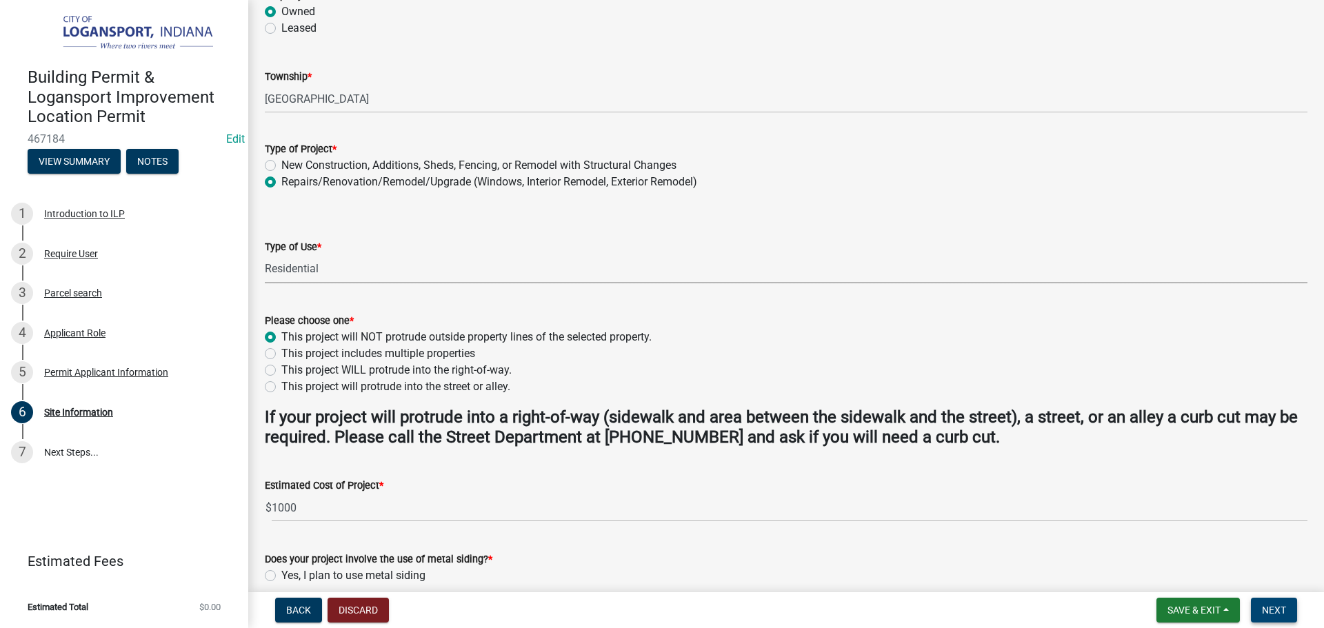
click at [1266, 605] on span "Next" at bounding box center [1273, 610] width 24 height 11
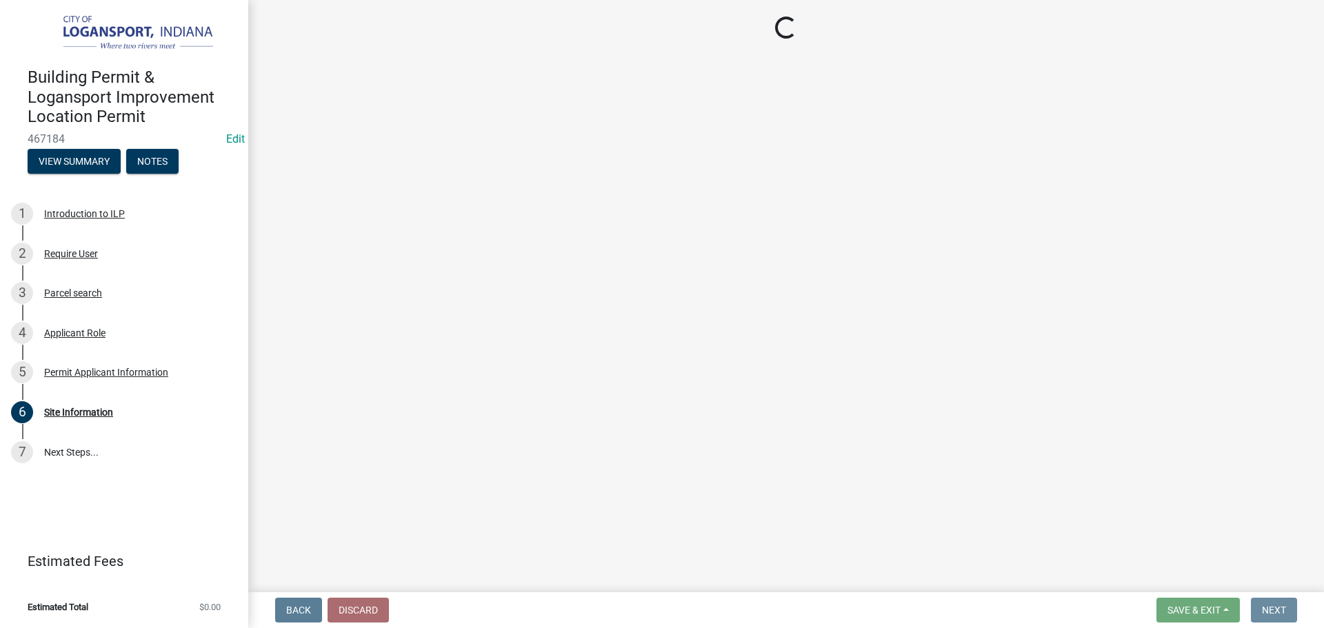
scroll to position [0, 0]
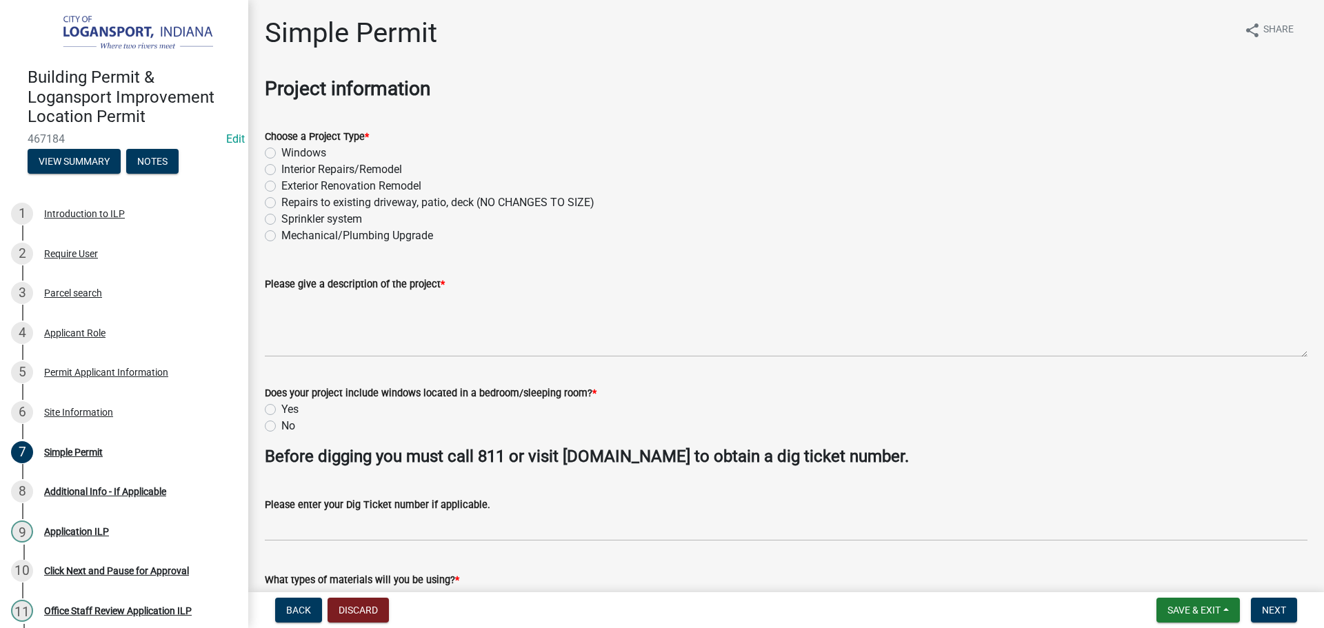
click at [281, 150] on label "Windows" at bounding box center [303, 153] width 45 height 17
click at [281, 150] on input "Windows" at bounding box center [285, 149] width 9 height 9
radio input "true"
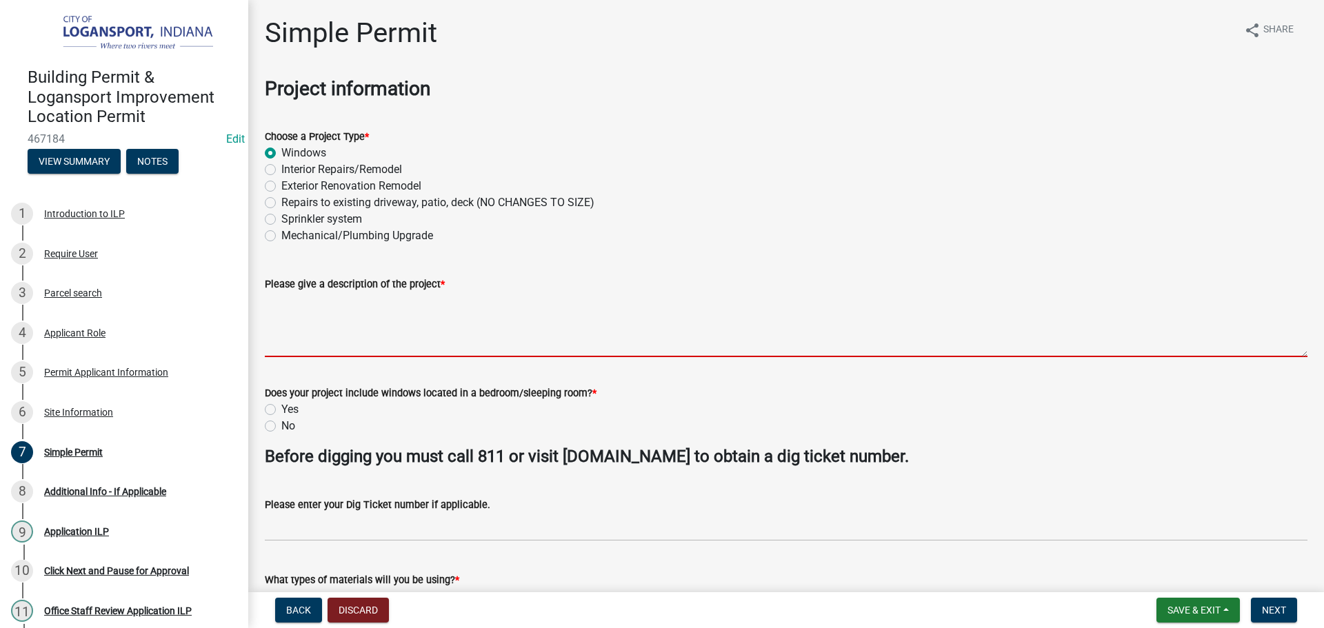
click at [323, 332] on textarea "Please give a description of the project *" at bounding box center [786, 324] width 1042 height 65
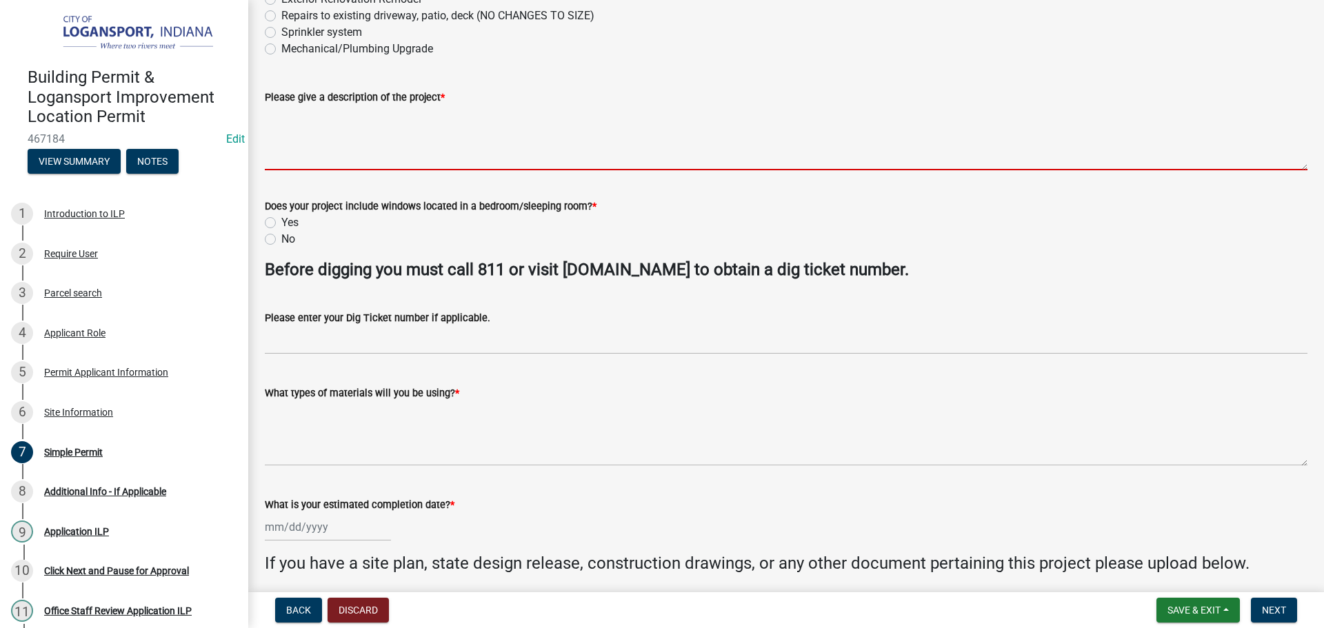
scroll to position [207, 0]
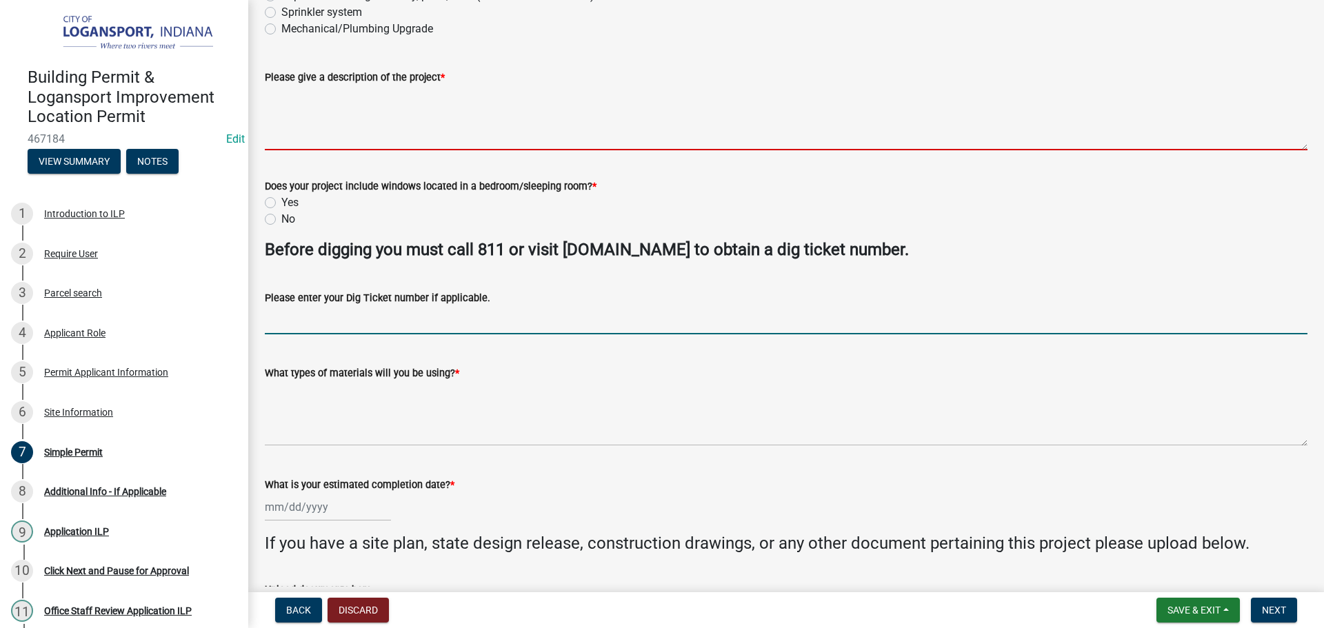
click at [332, 320] on form "Please enter your Dig Ticket number if applicable." at bounding box center [786, 312] width 1042 height 45
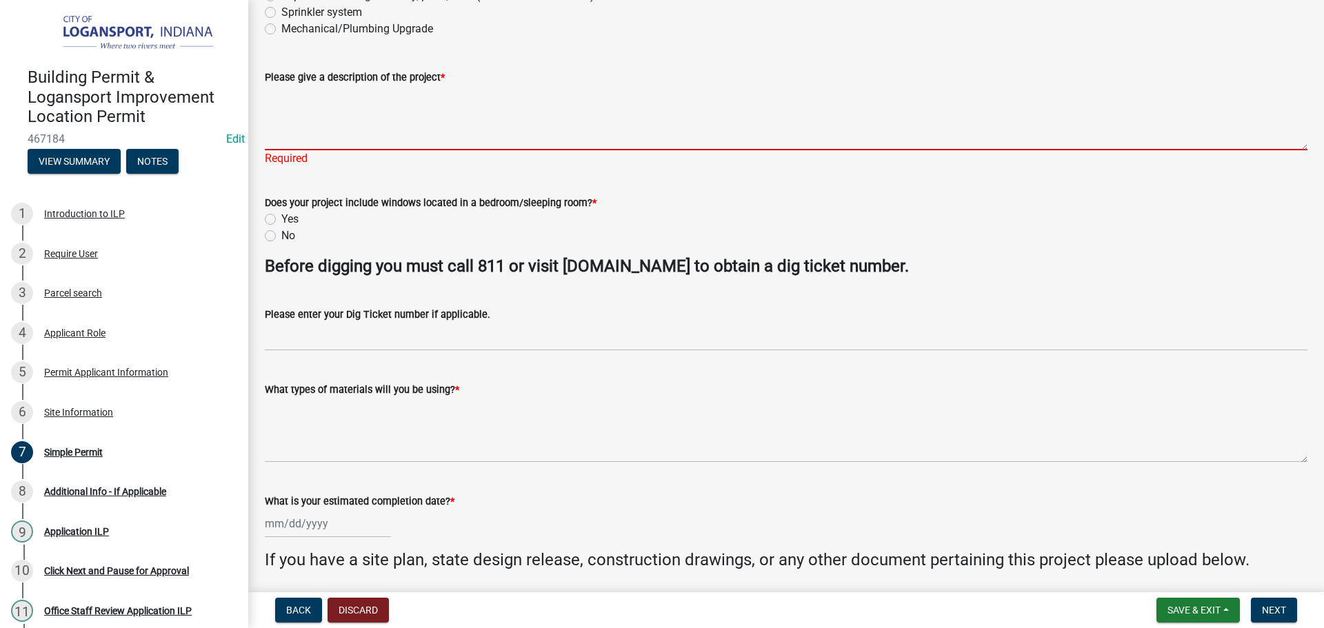
click at [323, 123] on textarea "Please give a description of the project *" at bounding box center [786, 117] width 1042 height 65
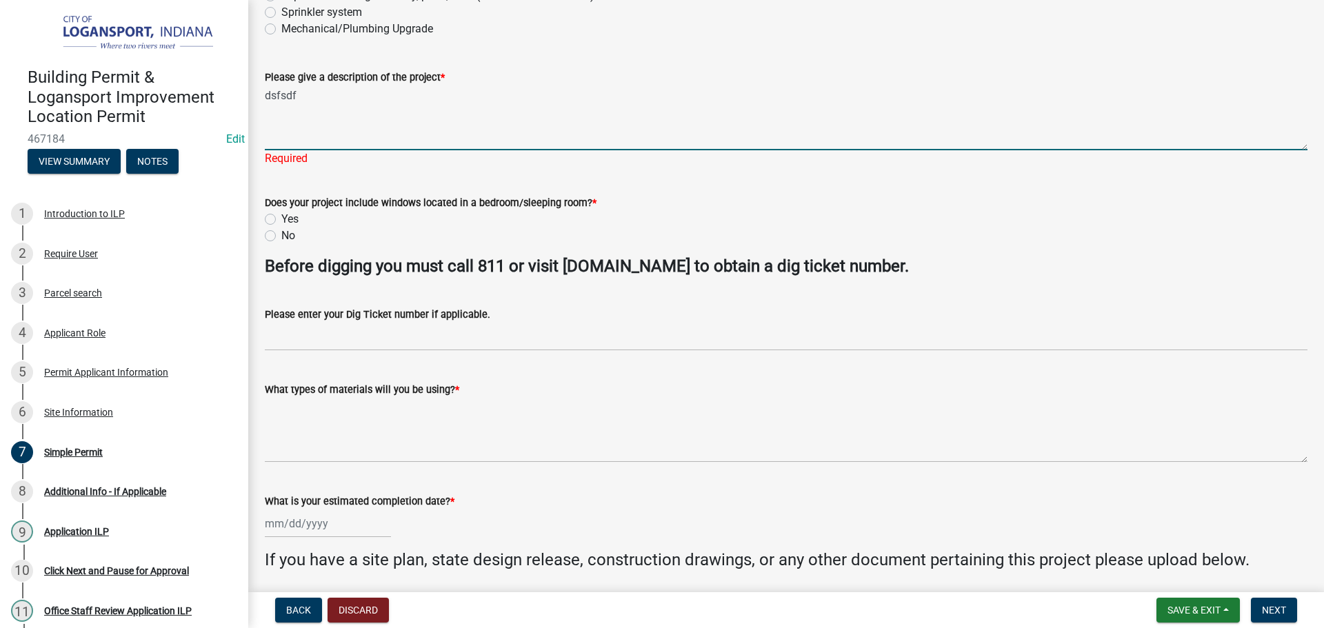
type textarea "dsfsdf"
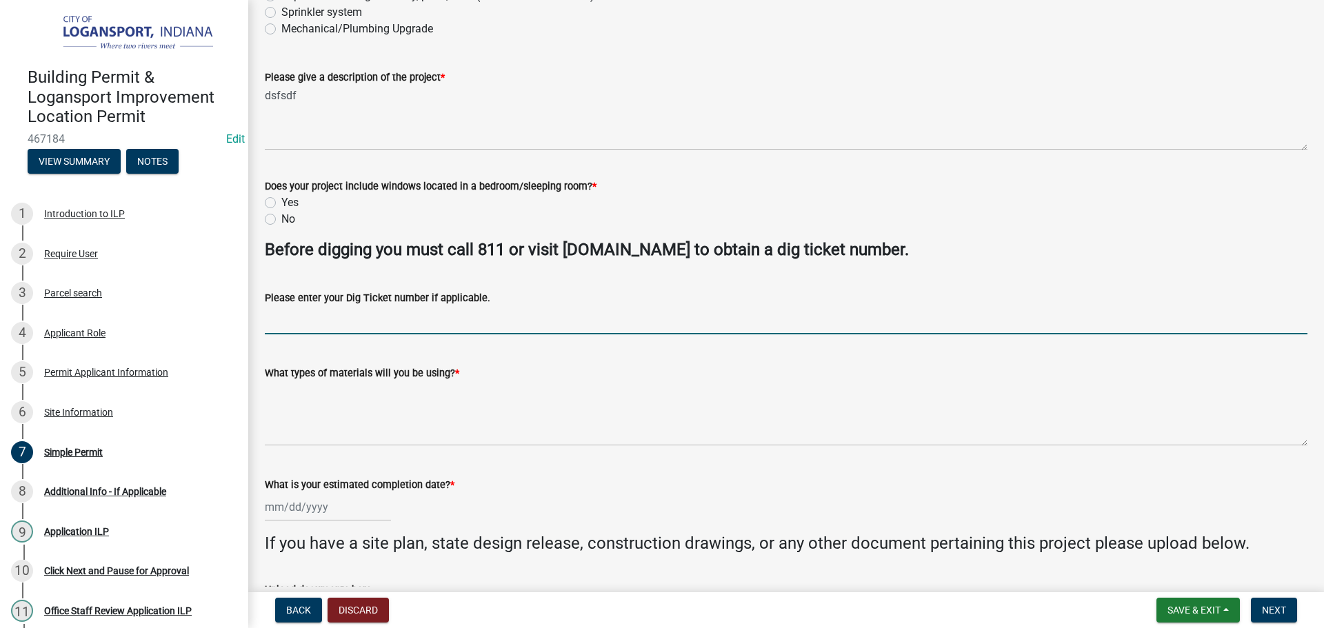
click at [344, 332] on input "Please enter your Dig Ticket number if applicable." at bounding box center [786, 320] width 1042 height 28
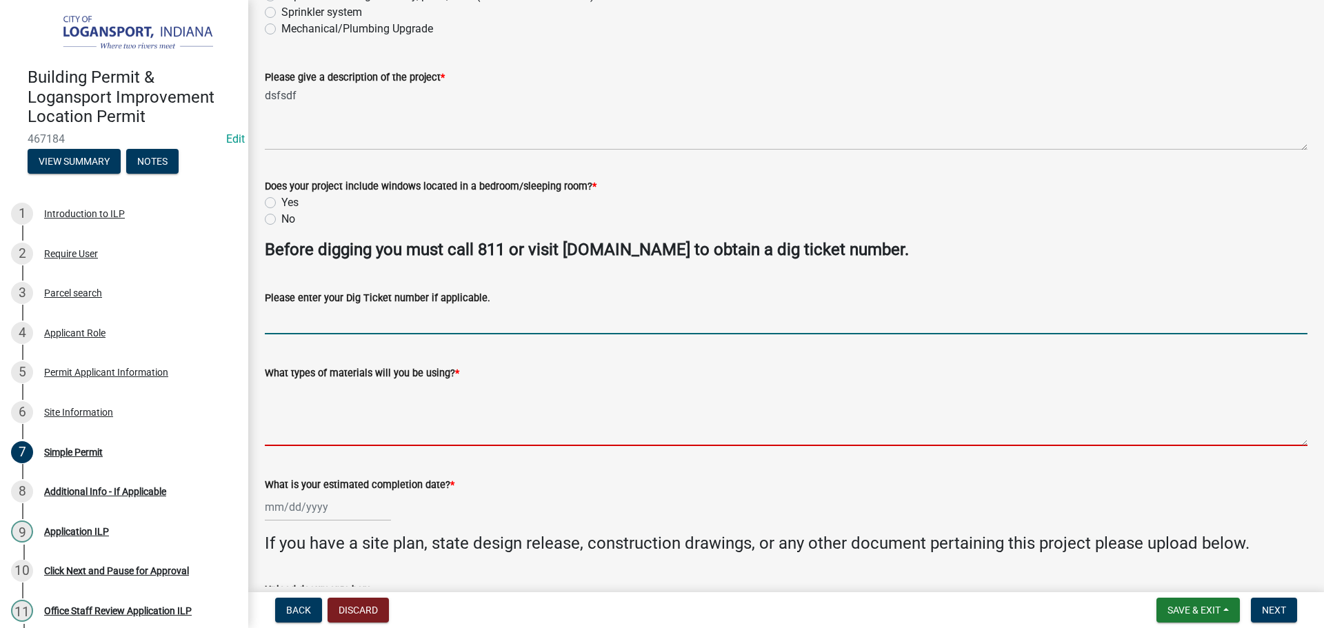
click at [357, 413] on textarea "What types of materials will you be using? *" at bounding box center [786, 413] width 1042 height 65
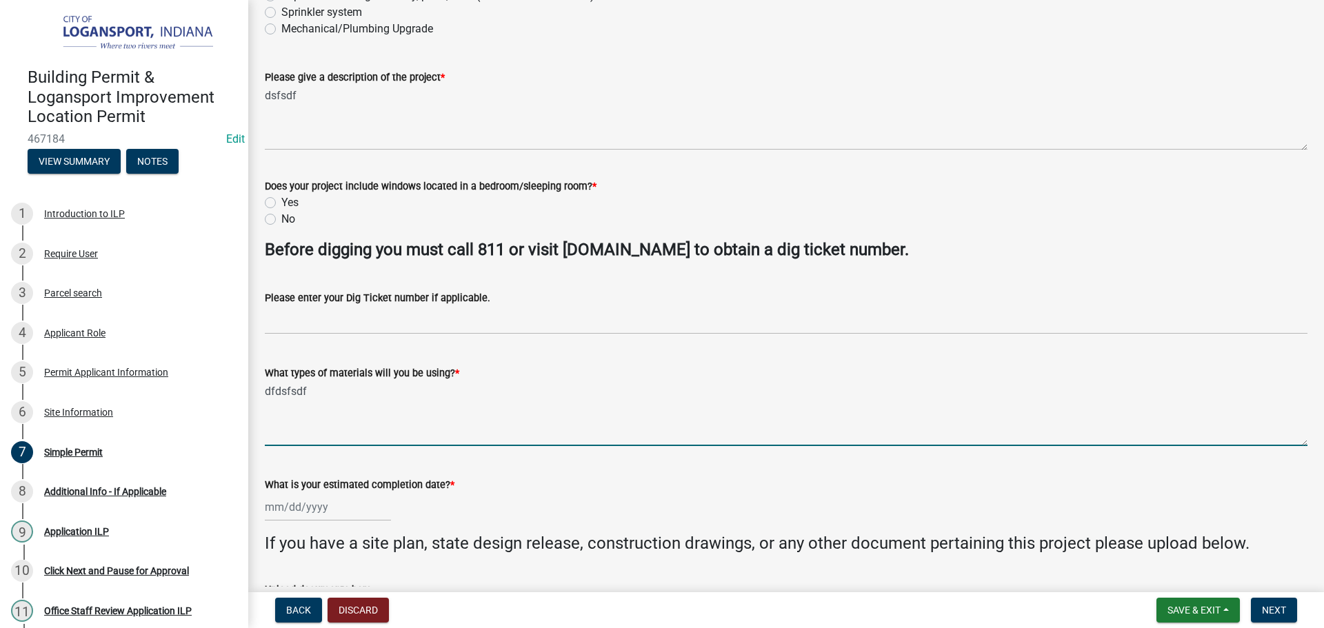
type textarea "dfdsfsdf"
click at [358, 505] on div at bounding box center [328, 507] width 126 height 28
select select "8"
select select "2025"
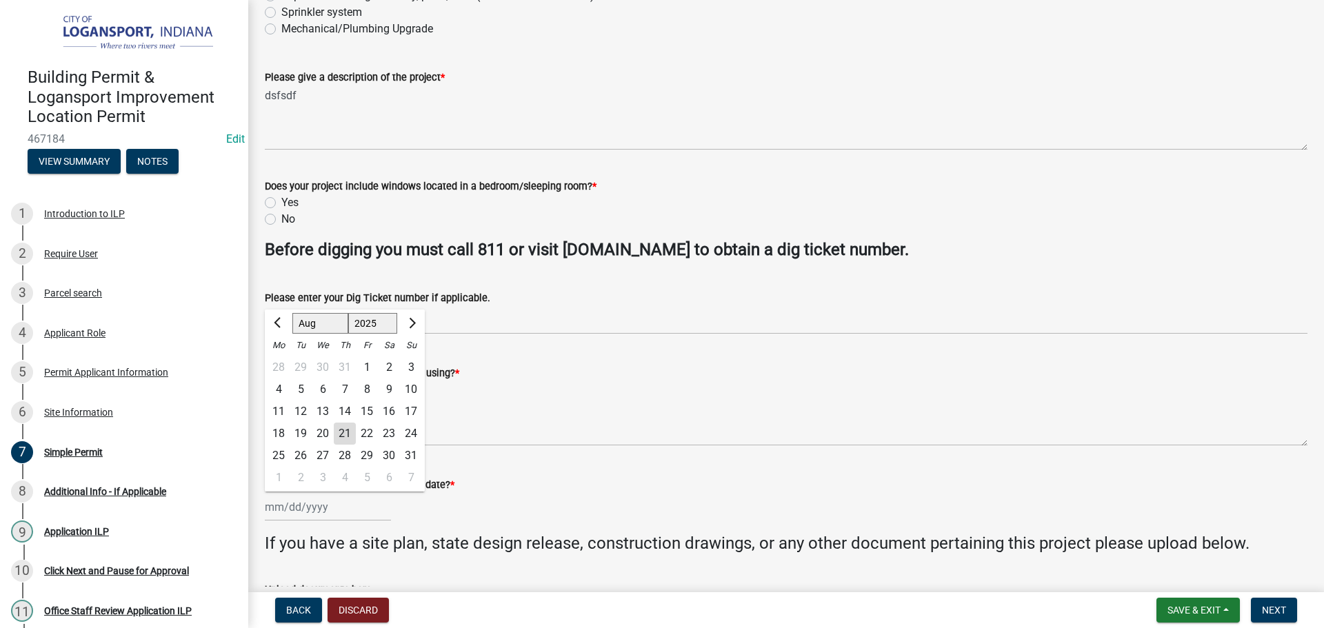
click at [347, 436] on div "21" at bounding box center [345, 434] width 22 height 22
type input "[DATE]"
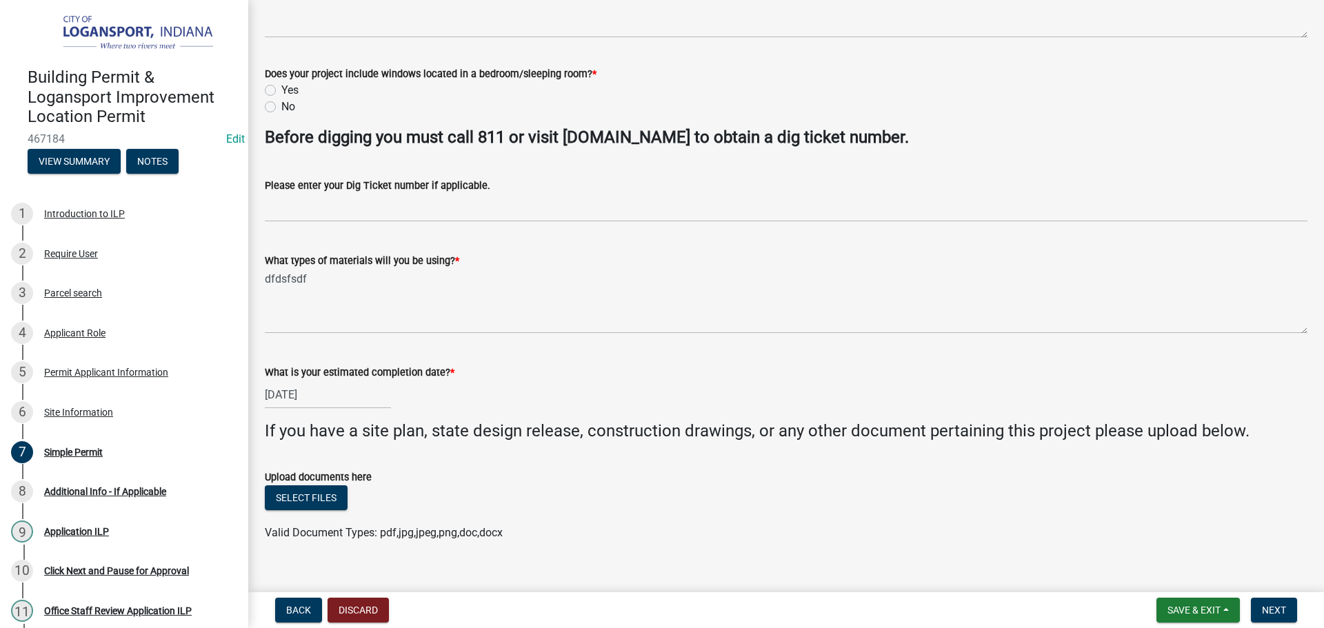
scroll to position [340, 0]
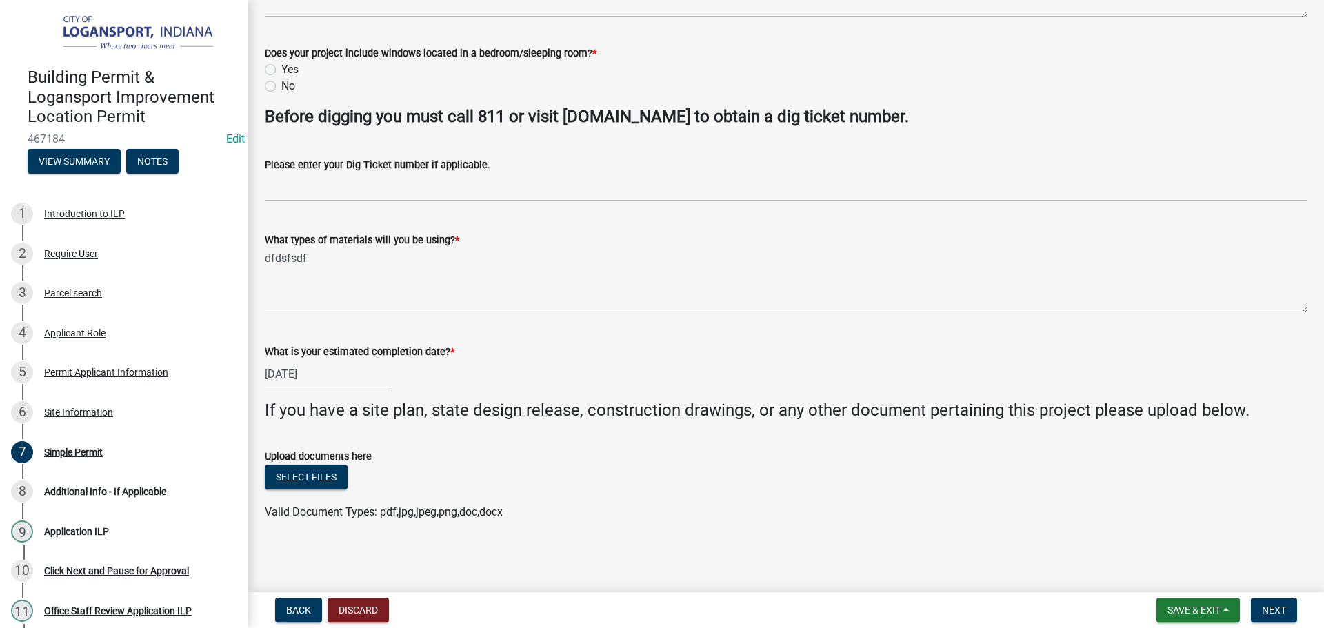
select select "8"
select select "2025"
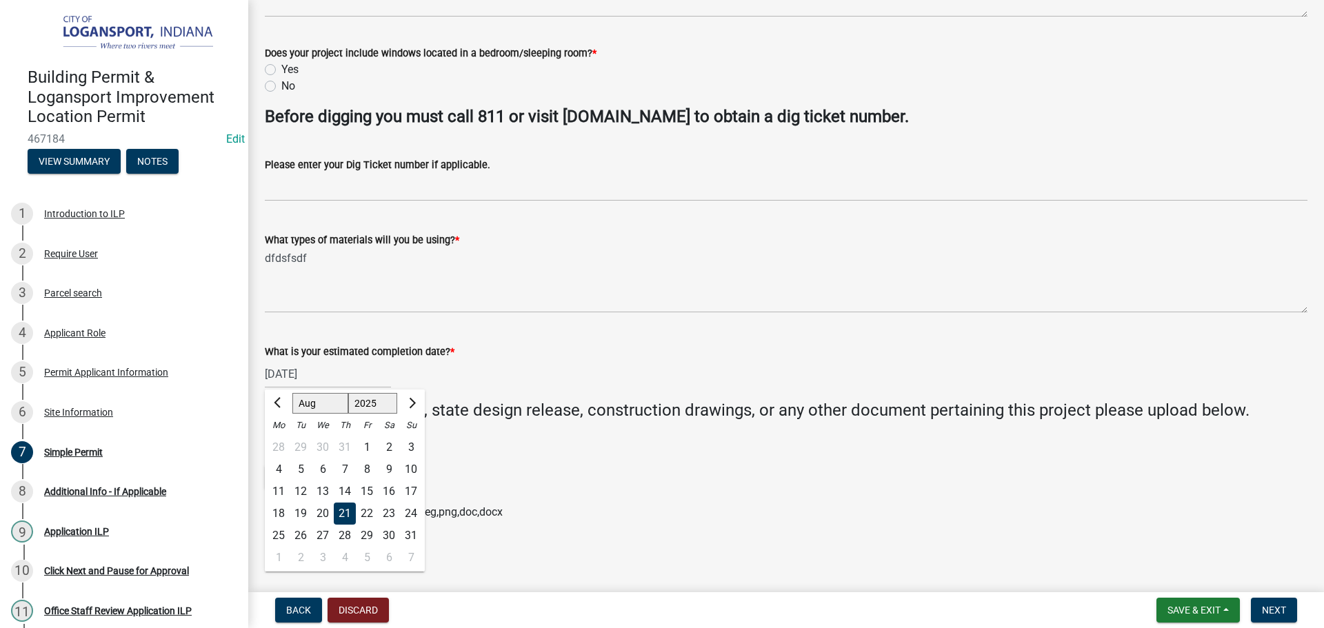
click at [343, 372] on div "[DATE] [PERSON_NAME] Apr [PERSON_NAME][DATE] Sep Oct Nov [DATE] 1526 1527 1528 …" at bounding box center [328, 374] width 126 height 28
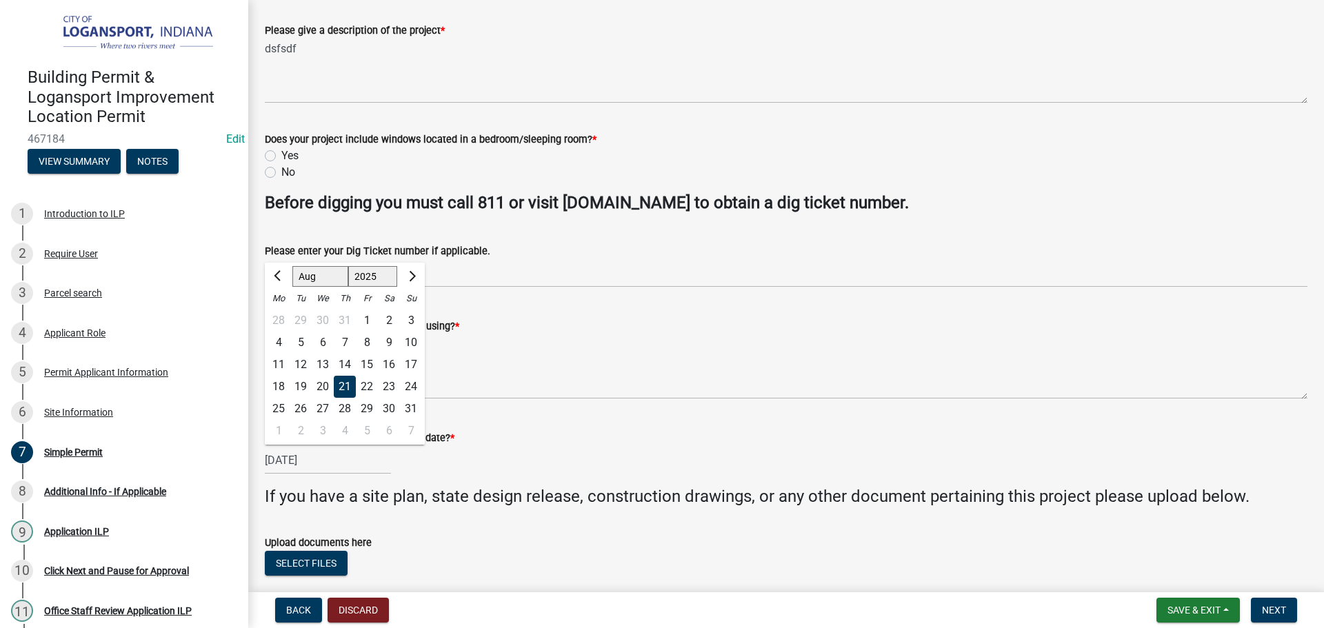
scroll to position [133, 0]
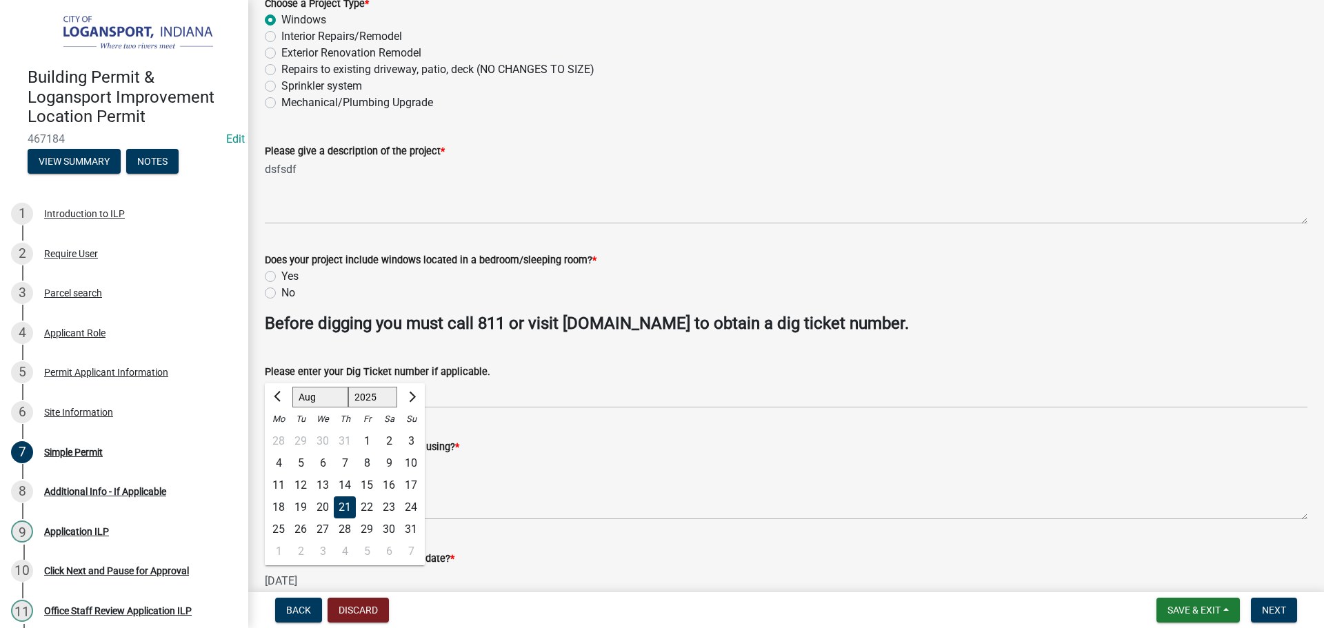
click at [263, 279] on div "Does your project include windows located in a bedroom/sleeping room? * Yes No" at bounding box center [785, 268] width 1063 height 66
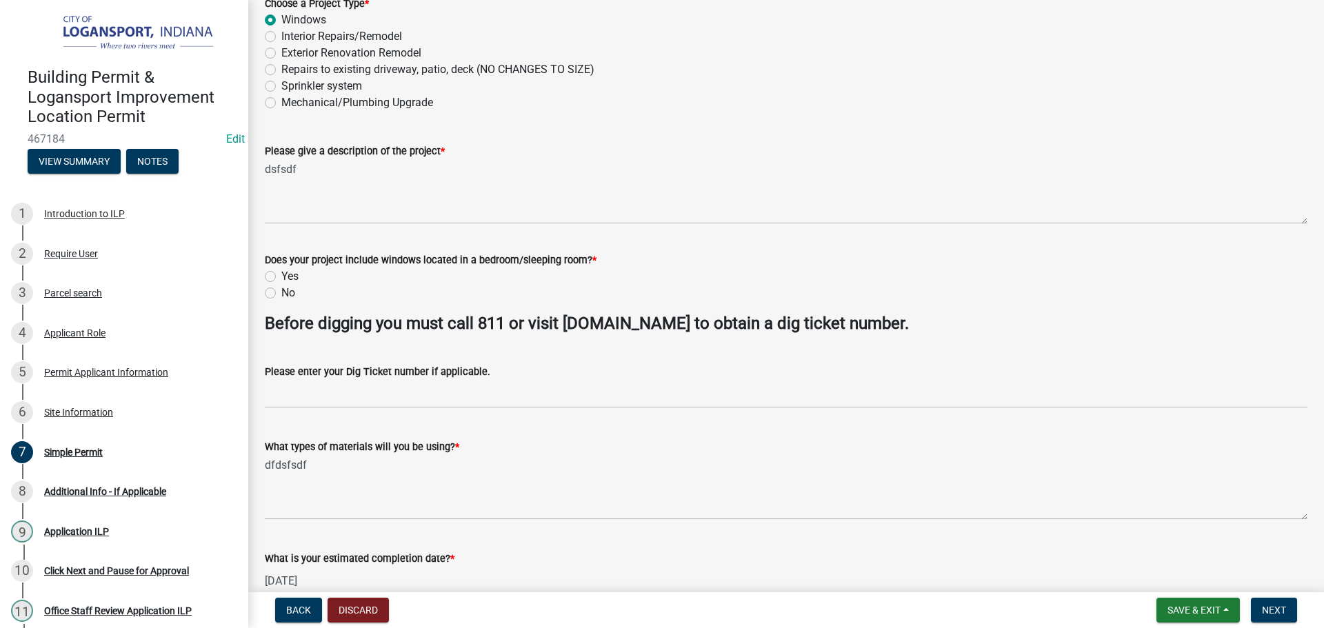
click at [281, 273] on label "Yes" at bounding box center [289, 276] width 17 height 17
click at [281, 273] on input "Yes" at bounding box center [285, 272] width 9 height 9
radio input "true"
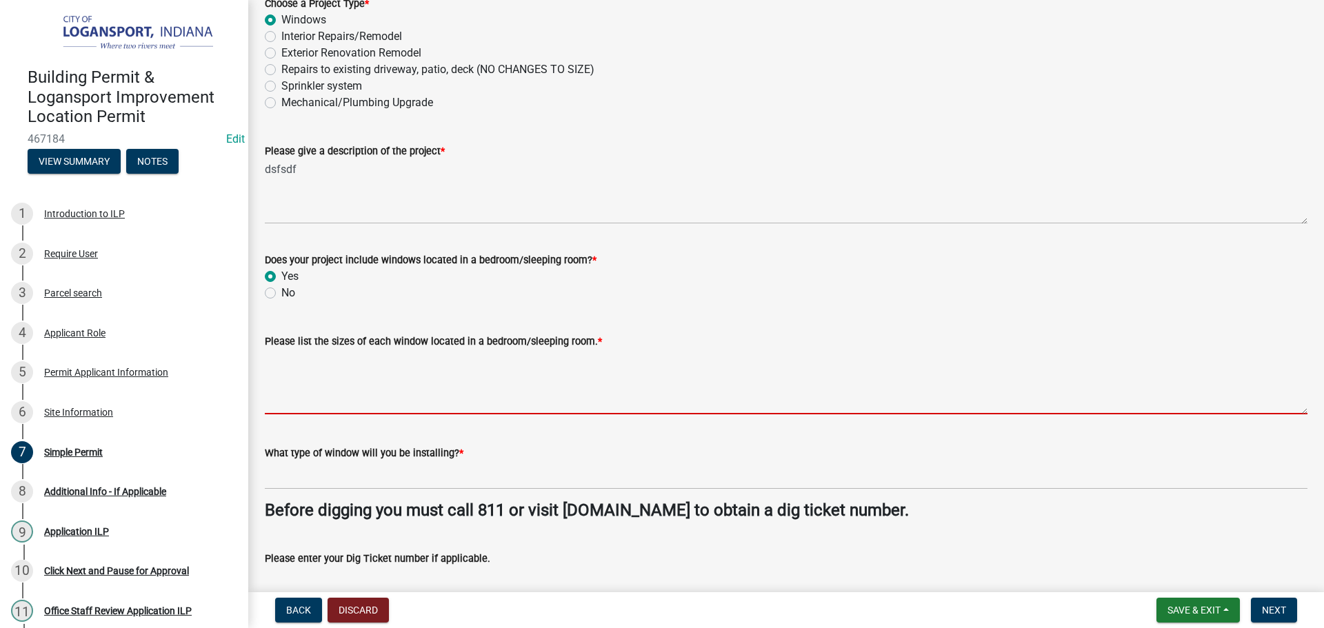
click at [346, 372] on textarea "Please list the sizes of each window located in a bedroom/sleeping room. *" at bounding box center [786, 381] width 1042 height 65
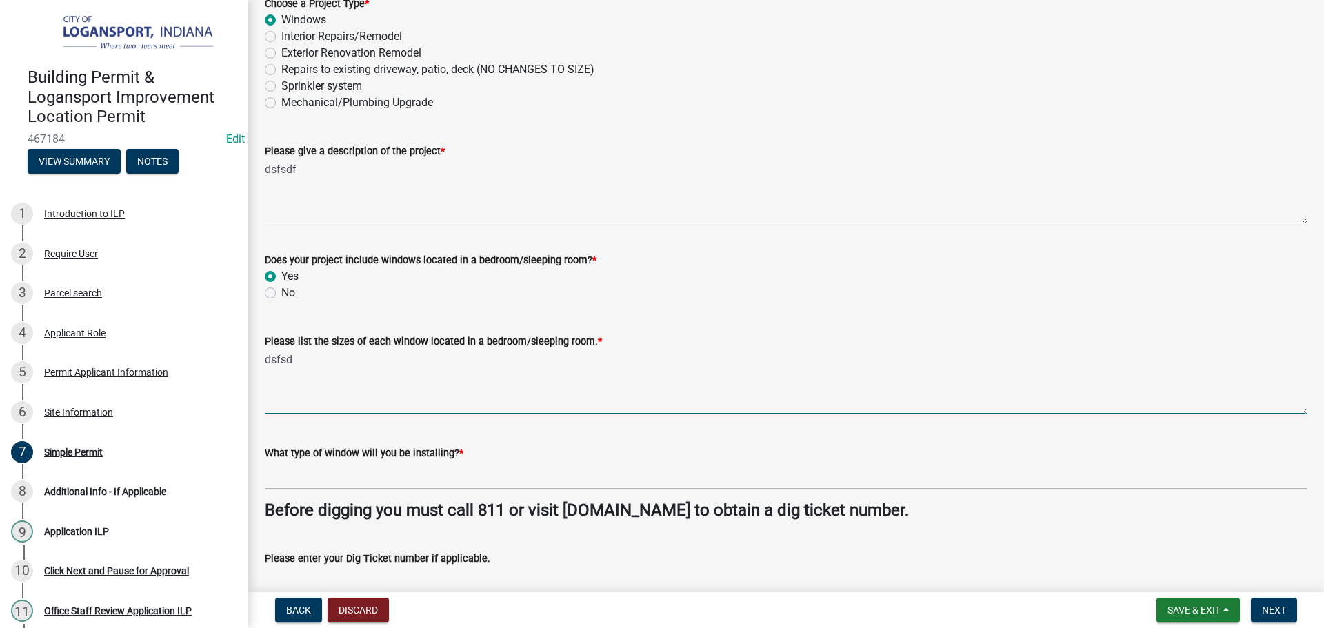
click at [411, 371] on textarea "dsfsd" at bounding box center [786, 381] width 1042 height 65
type textarea "dsfsd dsfsdf"
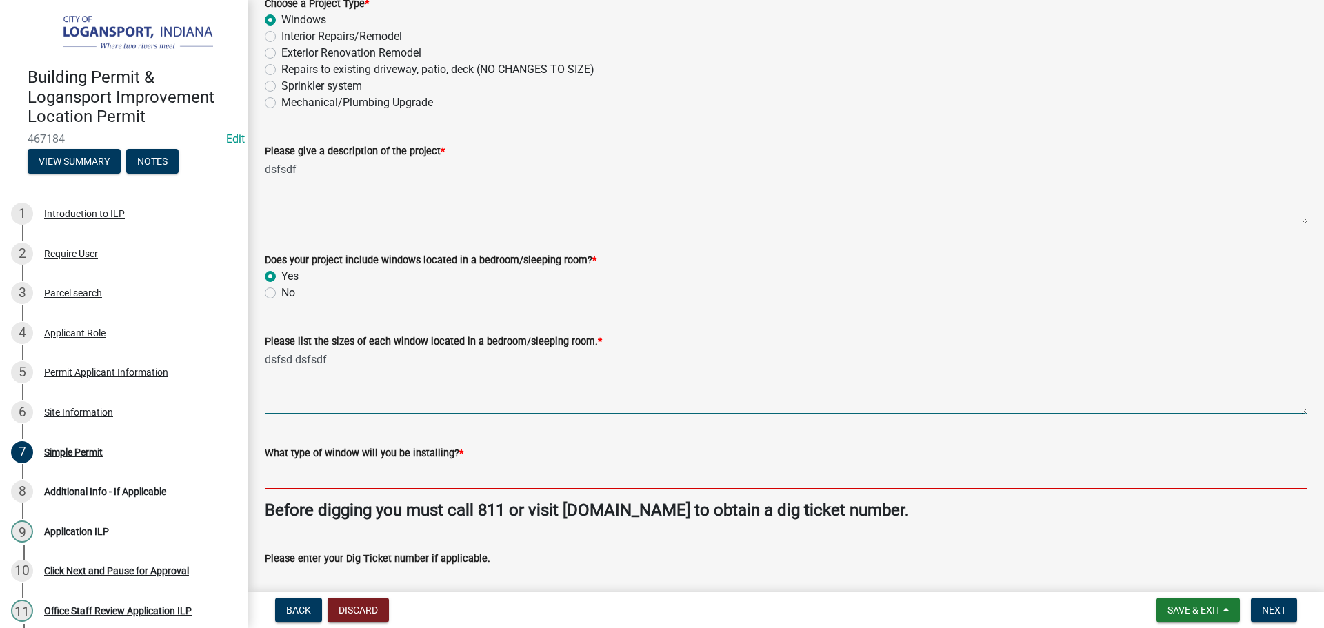
click at [395, 480] on input "What type of window will you be installing? *" at bounding box center [786, 475] width 1042 height 28
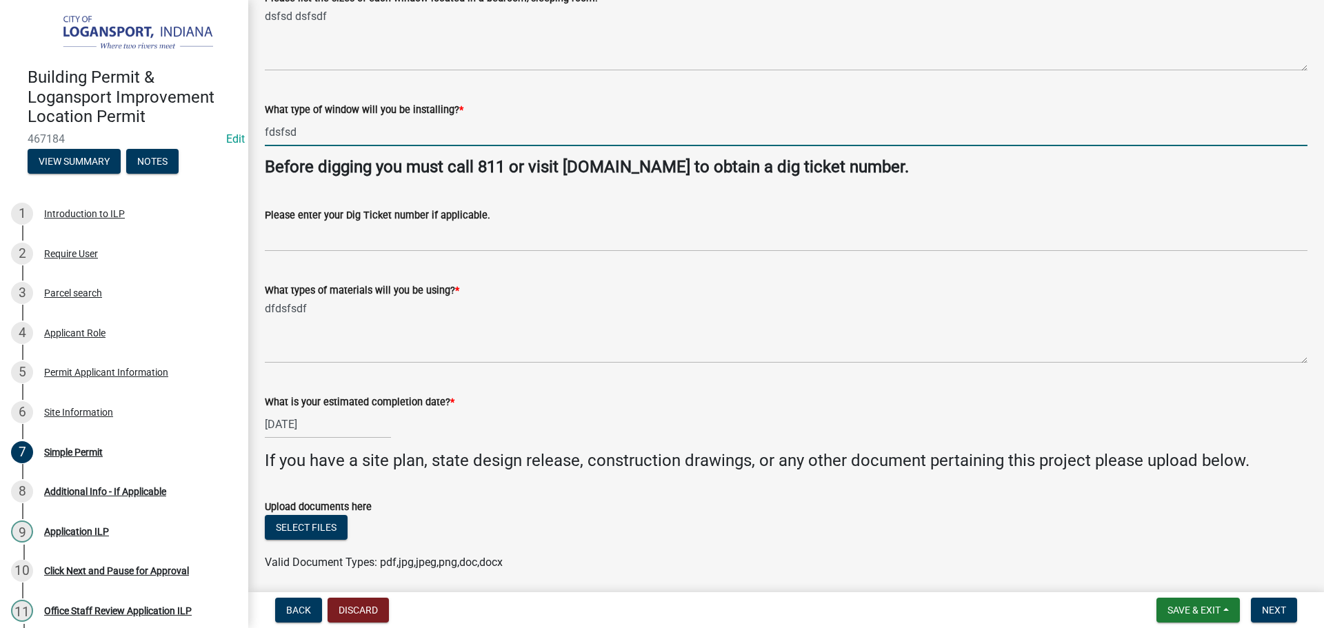
scroll to position [478, 0]
click at [375, 127] on input "fdsfsd" at bounding box center [786, 130] width 1042 height 28
type input "fdsfsd"
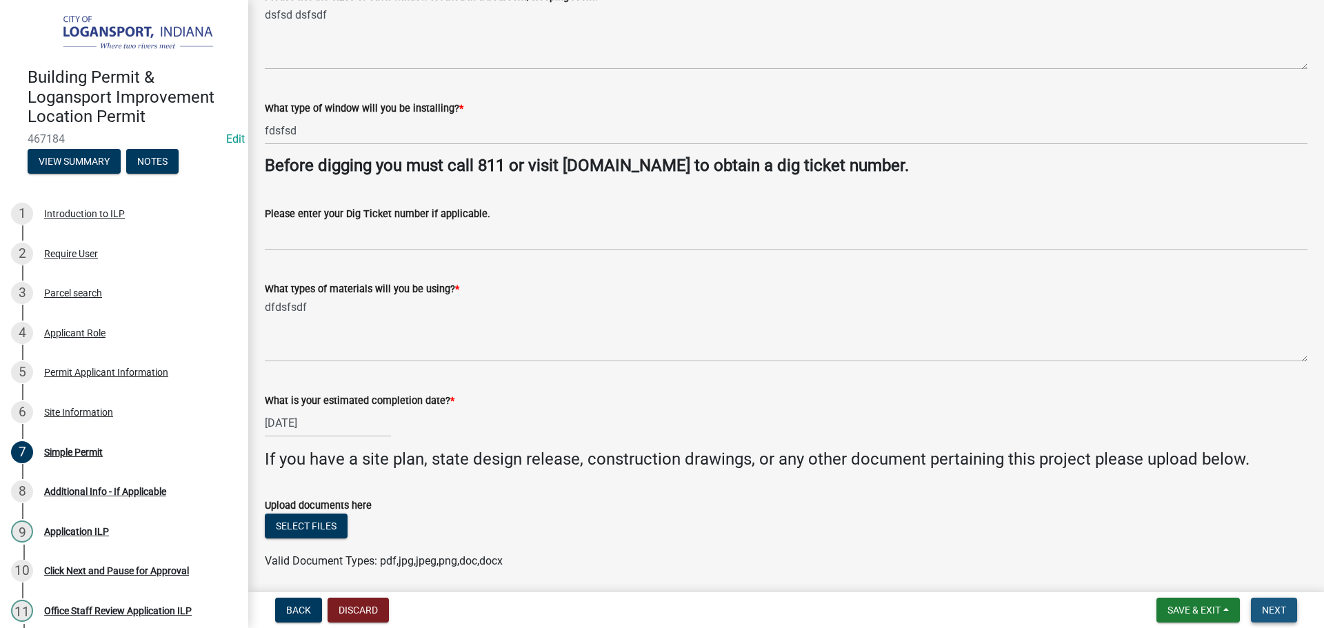
click at [1268, 607] on span "Next" at bounding box center [1273, 610] width 24 height 11
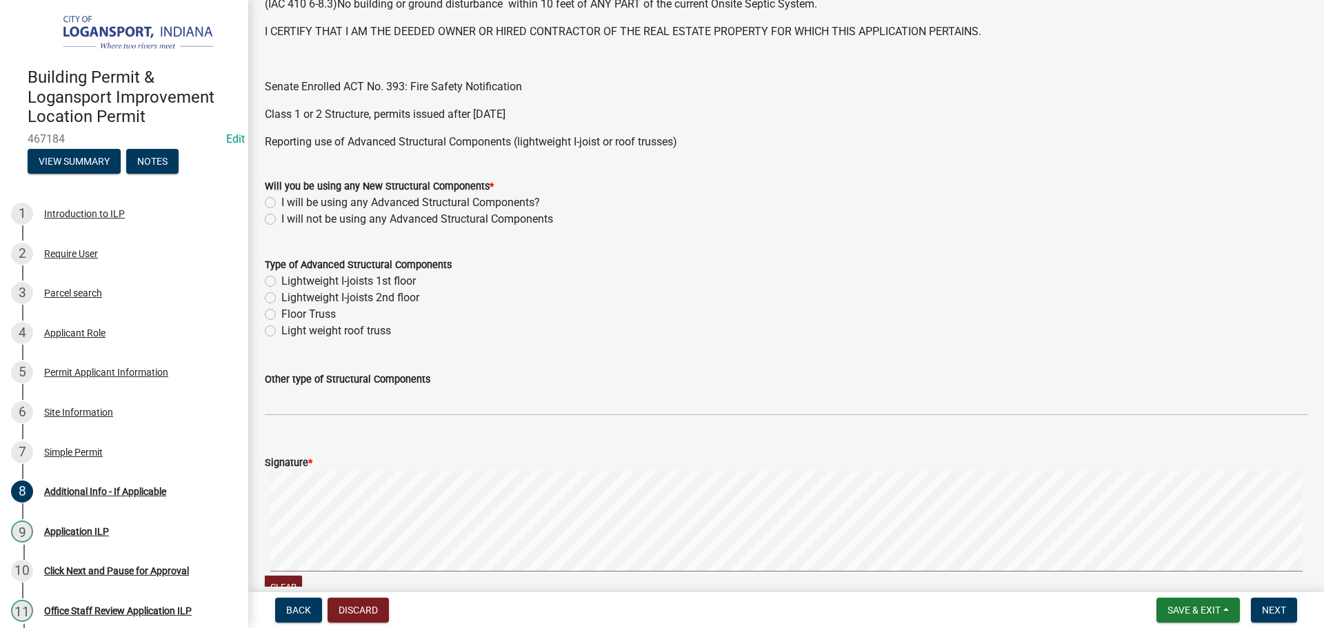
scroll to position [483, 0]
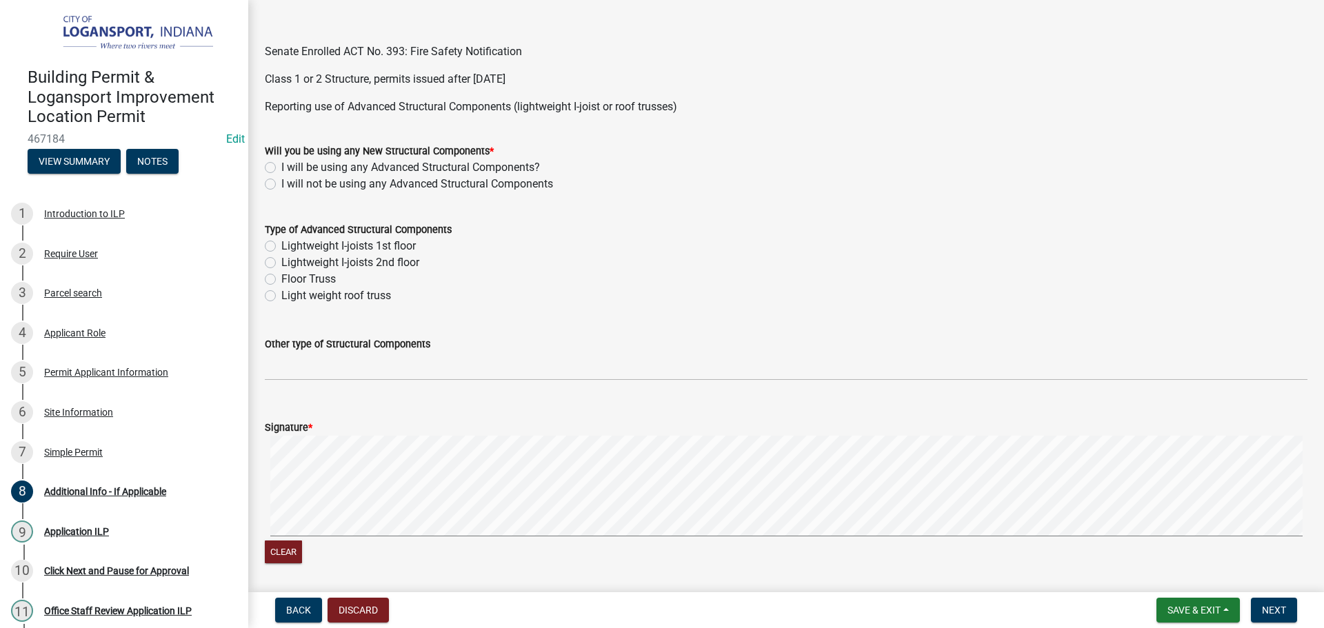
click at [281, 183] on label "I will not be using any Advanced Structural Components" at bounding box center [417, 184] width 272 height 17
click at [281, 183] on input "I will not be using any Advanced Structural Components" at bounding box center [285, 180] width 9 height 9
radio input "true"
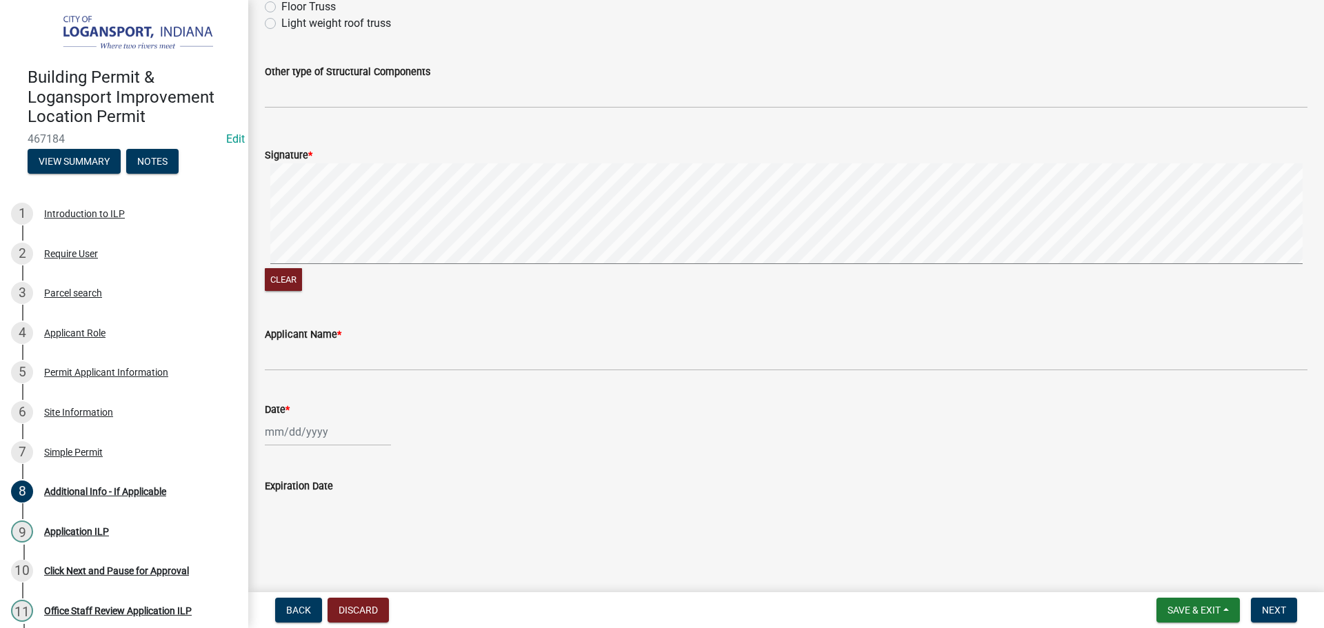
scroll to position [756, 0]
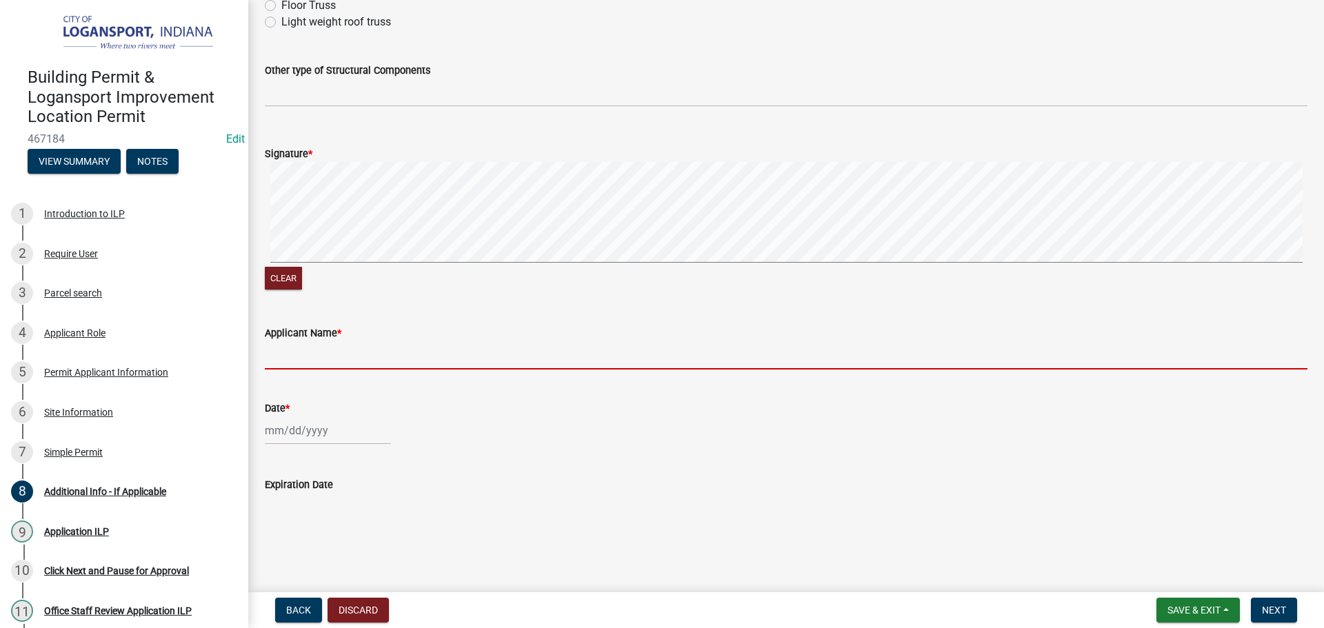
click at [288, 358] on input "Applicant Name *" at bounding box center [786, 355] width 1042 height 28
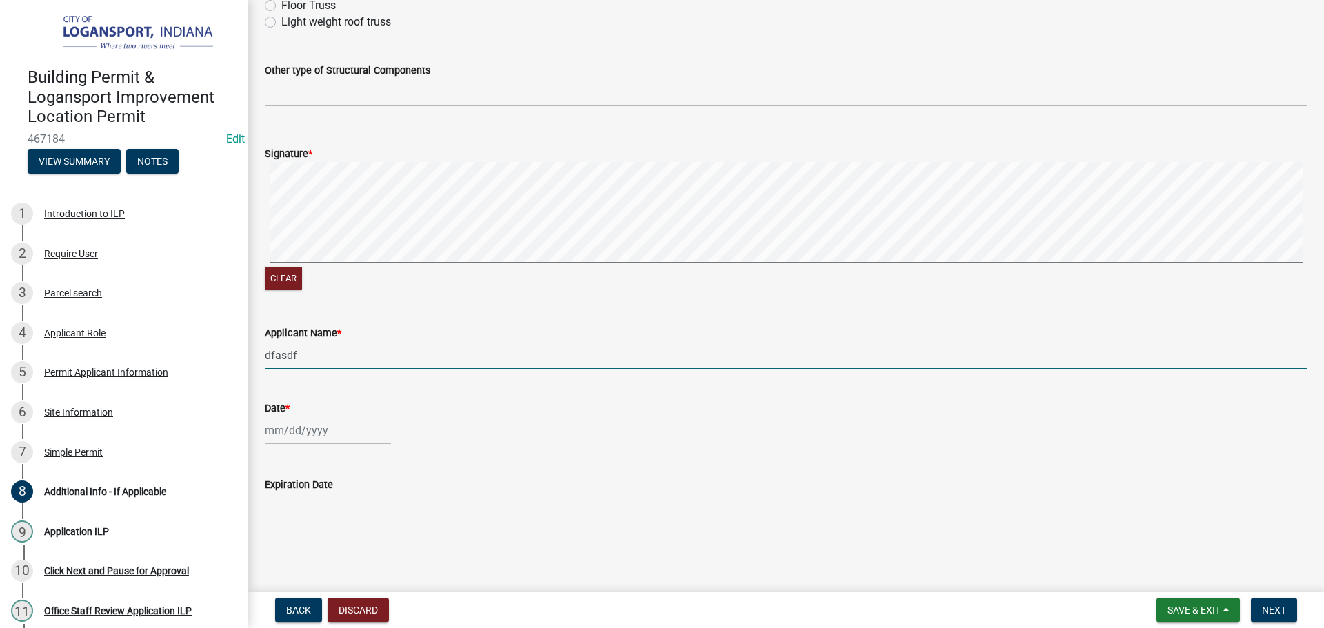
type input "dfasdf"
click at [316, 438] on div at bounding box center [328, 430] width 126 height 28
select select "8"
select select "2025"
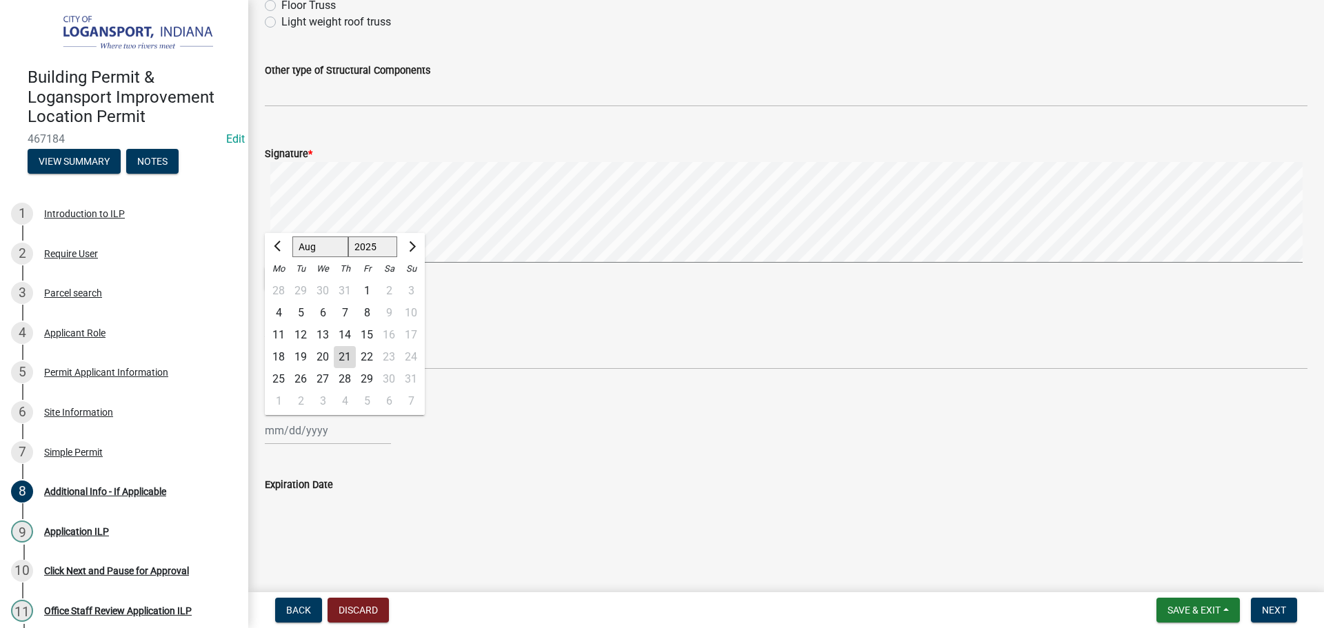
click at [341, 388] on div "28" at bounding box center [345, 379] width 22 height 22
type input "[DATE]"
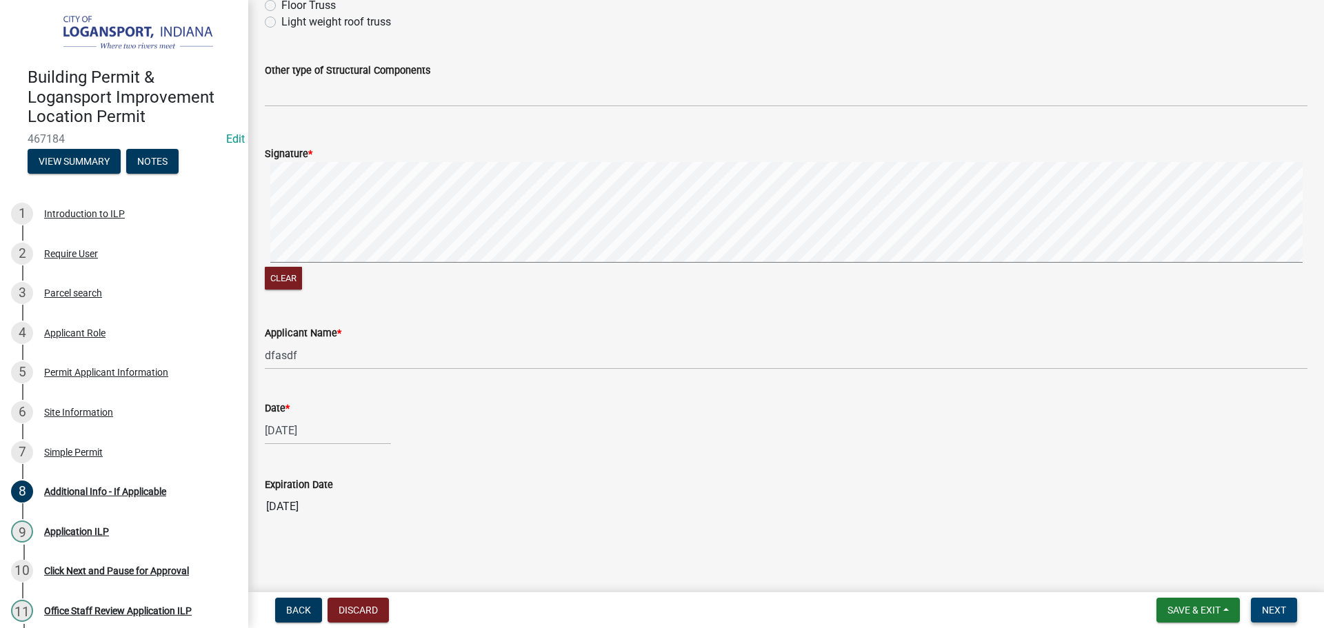
click at [1286, 609] on button "Next" at bounding box center [1273, 610] width 46 height 25
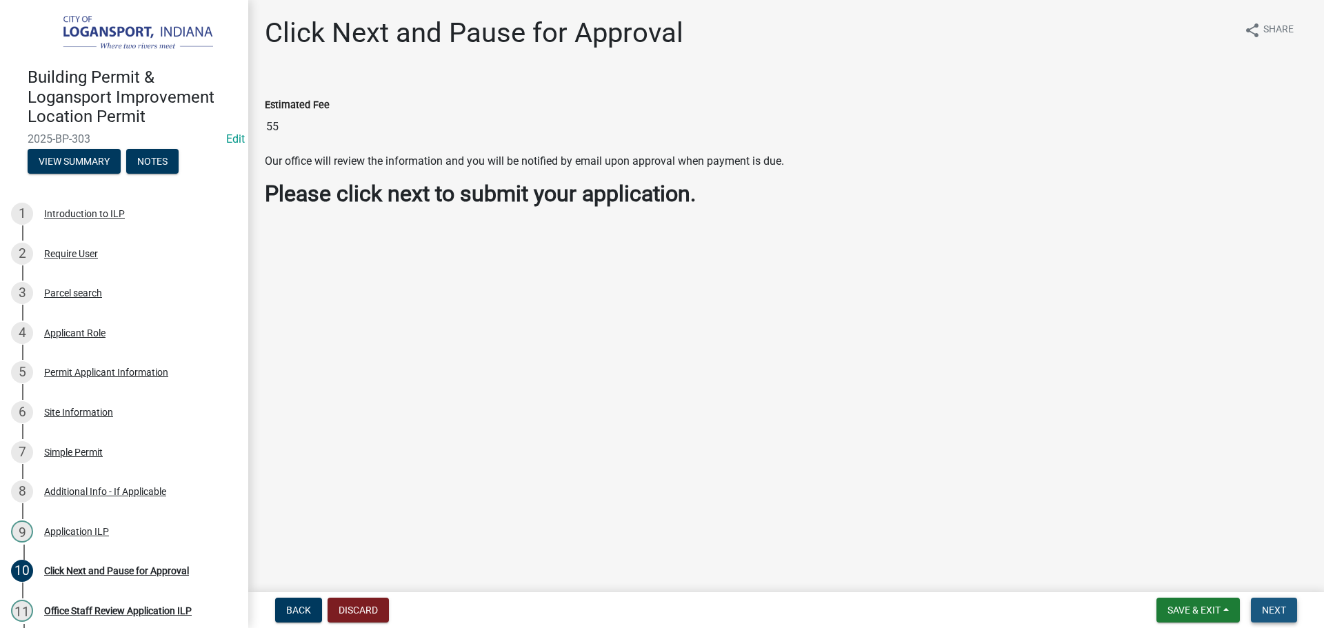
click at [1271, 607] on span "Next" at bounding box center [1273, 610] width 24 height 11
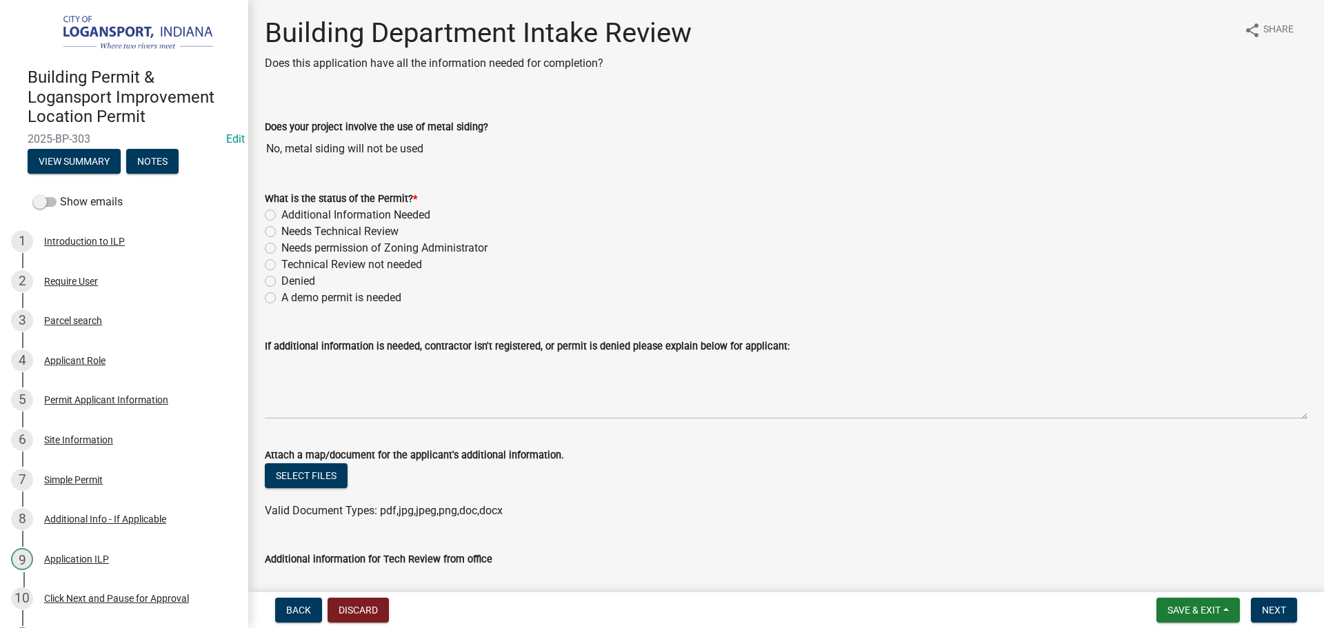
click at [281, 232] on label "Needs Technical Review" at bounding box center [339, 231] width 117 height 17
click at [281, 232] on input "Needs Technical Review" at bounding box center [285, 227] width 9 height 9
radio input "true"
click at [281, 265] on label "Technical Review not needed" at bounding box center [351, 264] width 141 height 17
click at [281, 265] on input "Technical Review not needed" at bounding box center [285, 260] width 9 height 9
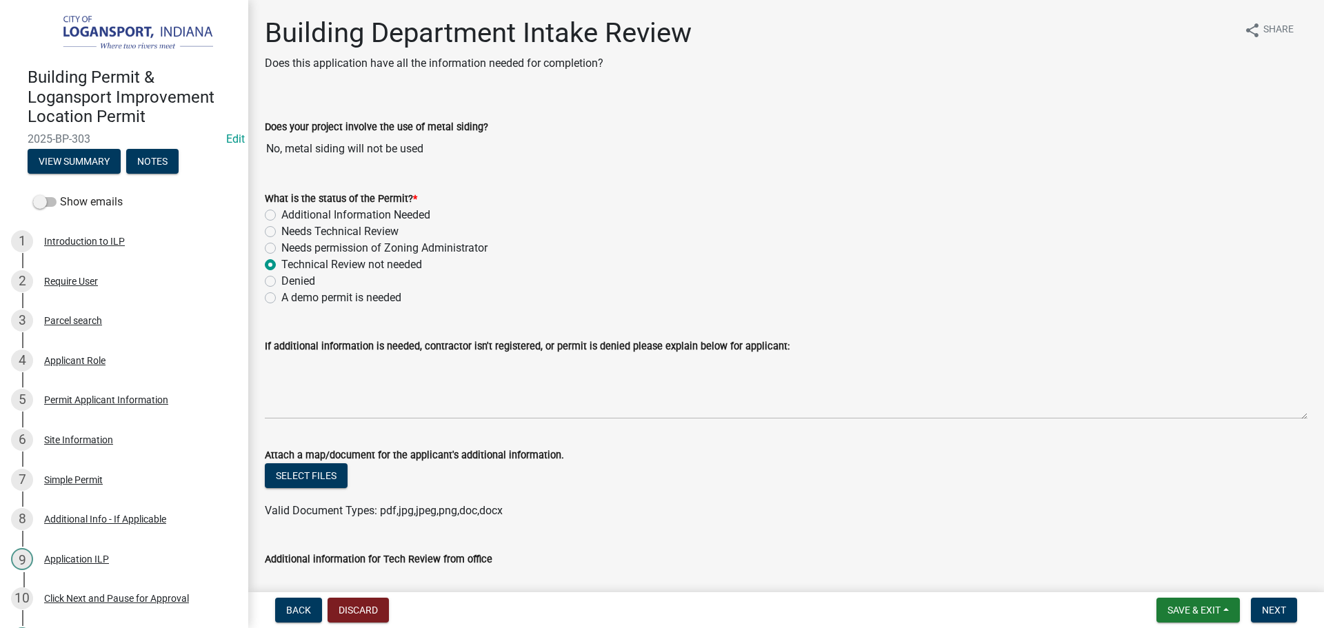
radio input "true"
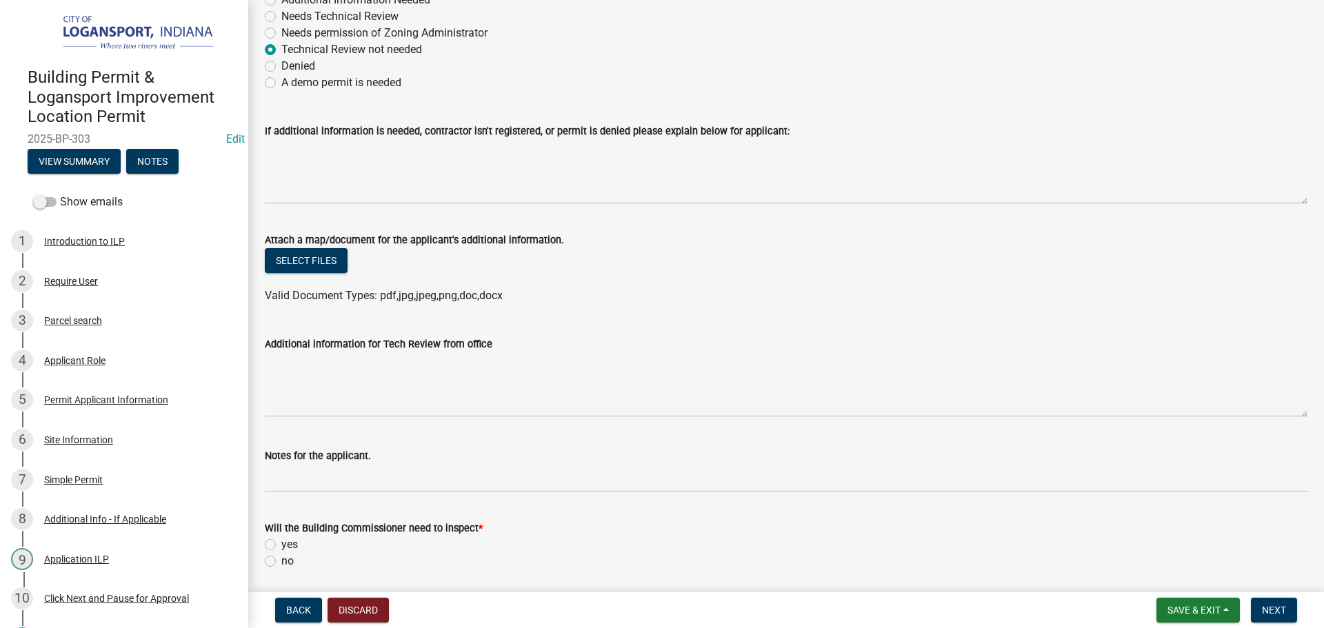
scroll to position [276, 0]
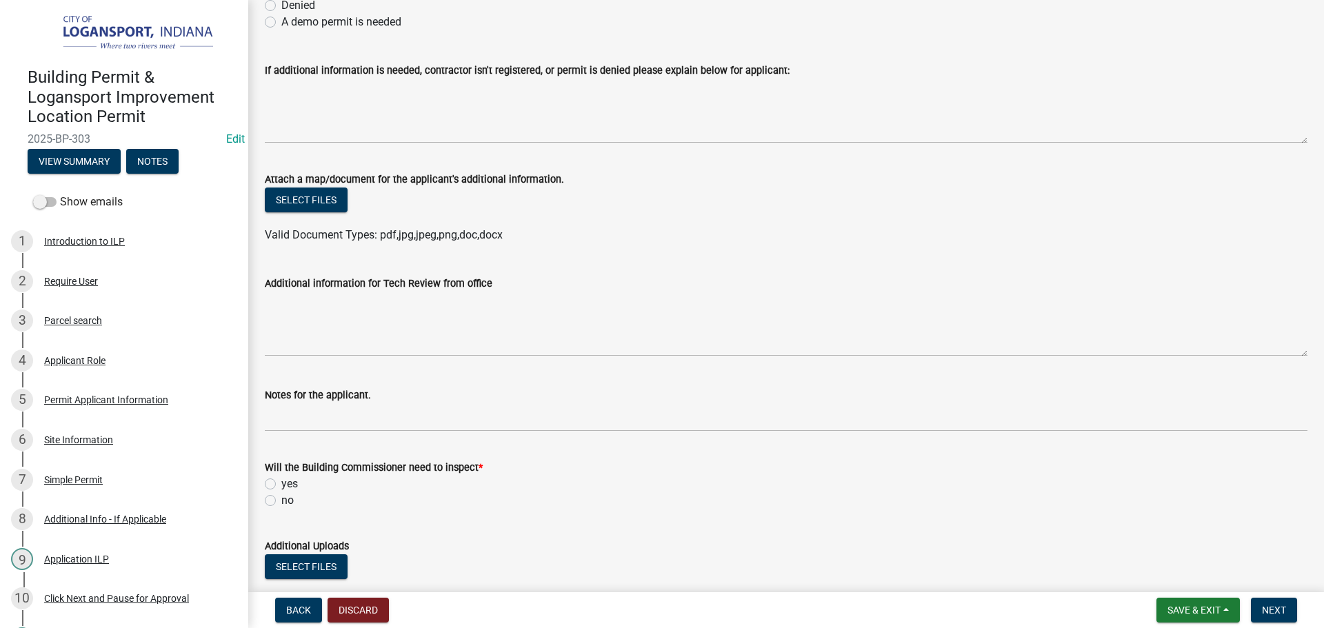
click at [281, 498] on label "no" at bounding box center [287, 500] width 12 height 17
click at [281, 498] on input "no" at bounding box center [285, 496] width 9 height 9
radio input "true"
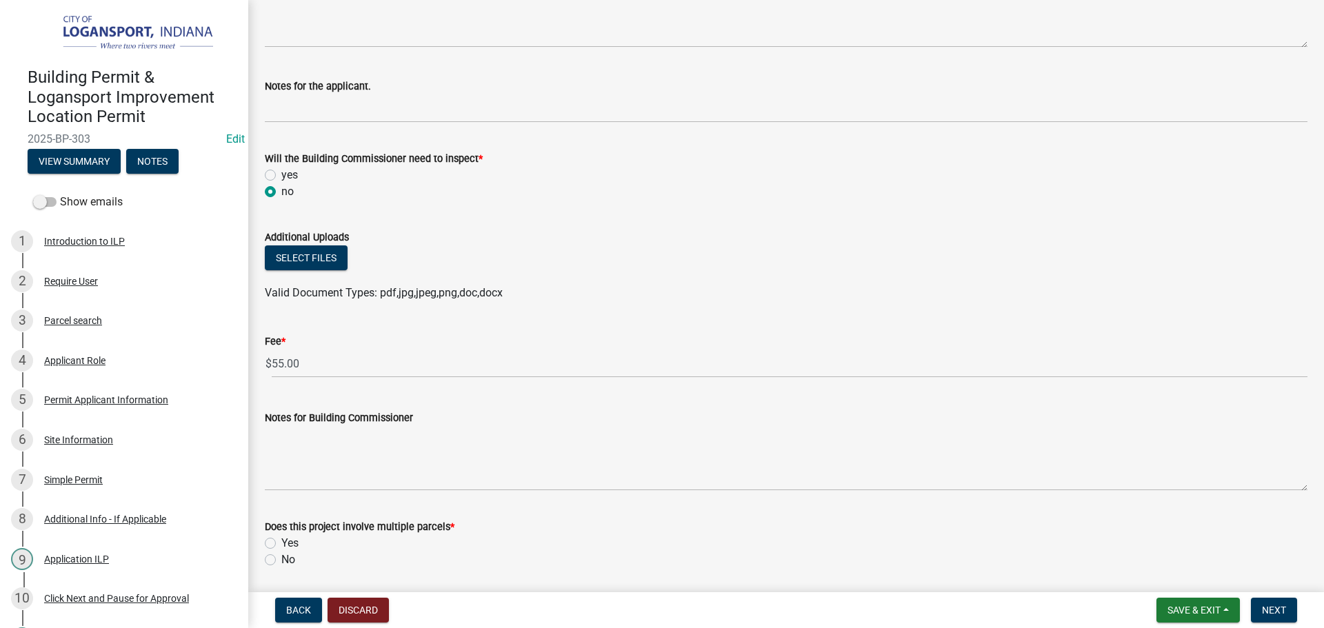
scroll to position [620, 0]
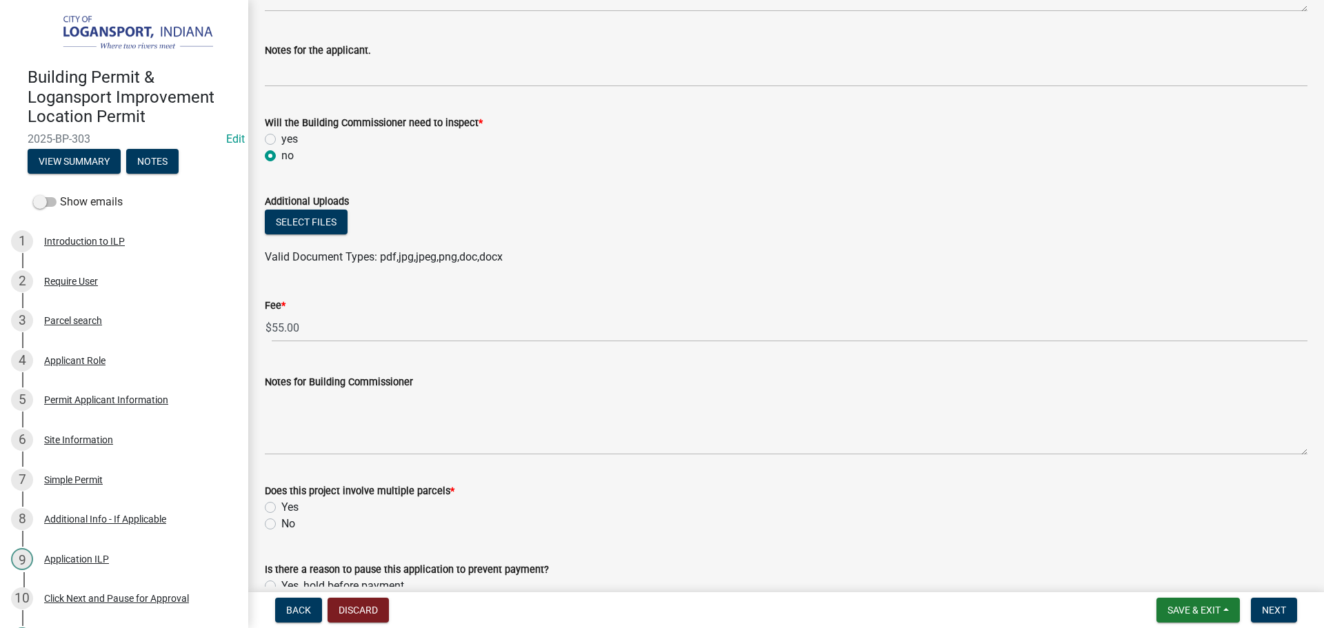
click at [282, 527] on div "No" at bounding box center [786, 524] width 1042 height 17
click at [264, 525] on div "Does this project involve multiple parcels * Yes No" at bounding box center [785, 499] width 1063 height 66
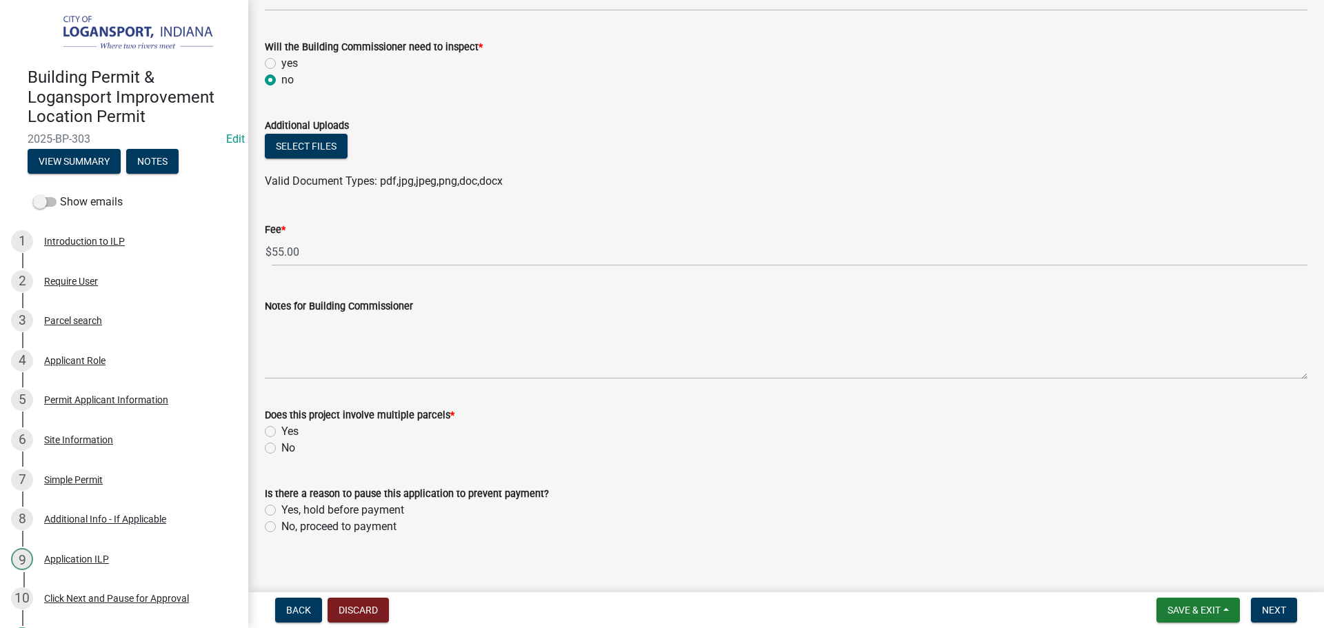
scroll to position [711, 0]
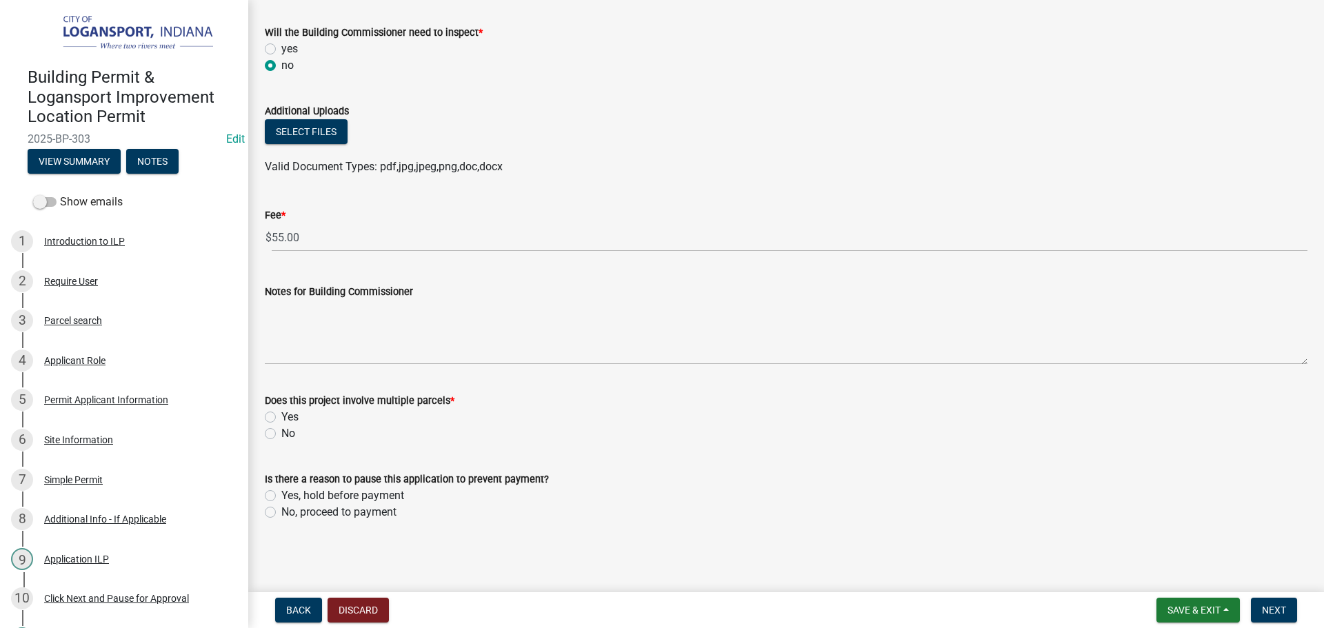
click at [281, 436] on label "No" at bounding box center [288, 433] width 14 height 17
click at [281, 434] on input "No" at bounding box center [285, 429] width 9 height 9
radio input "true"
click at [281, 509] on label "No, proceed to payment" at bounding box center [338, 512] width 115 height 17
click at [281, 509] on input "No, proceed to payment" at bounding box center [285, 508] width 9 height 9
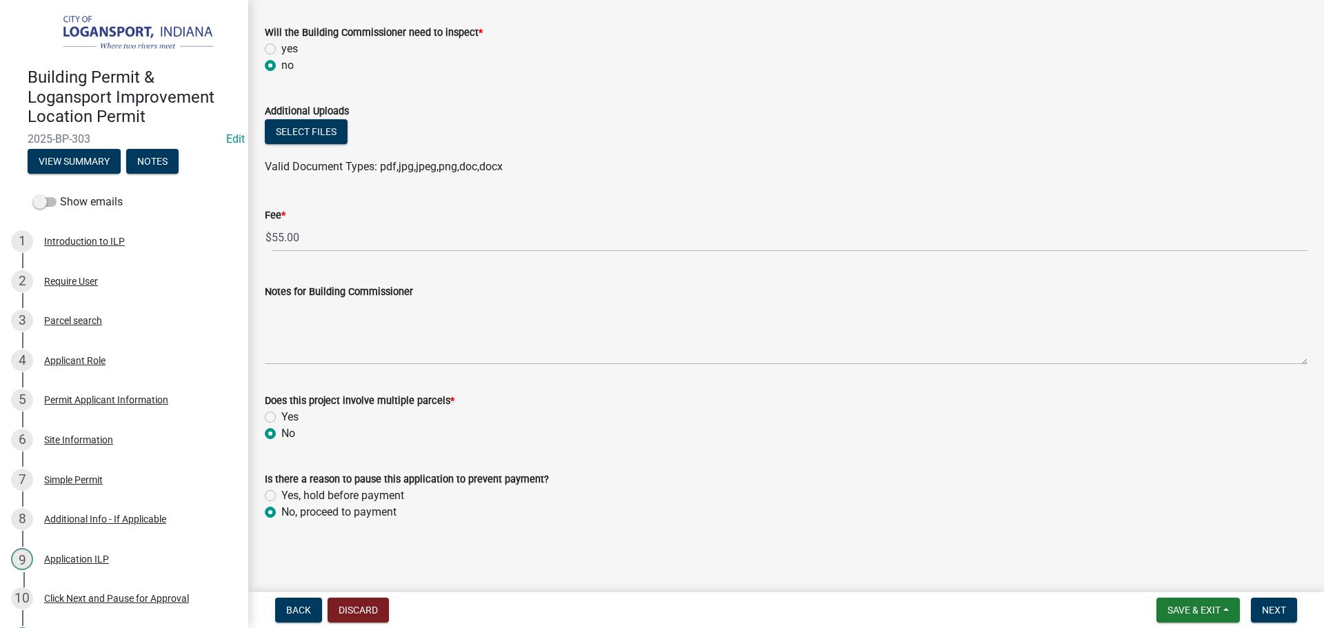
radio input "true"
click at [1259, 614] on button "Next" at bounding box center [1273, 610] width 46 height 25
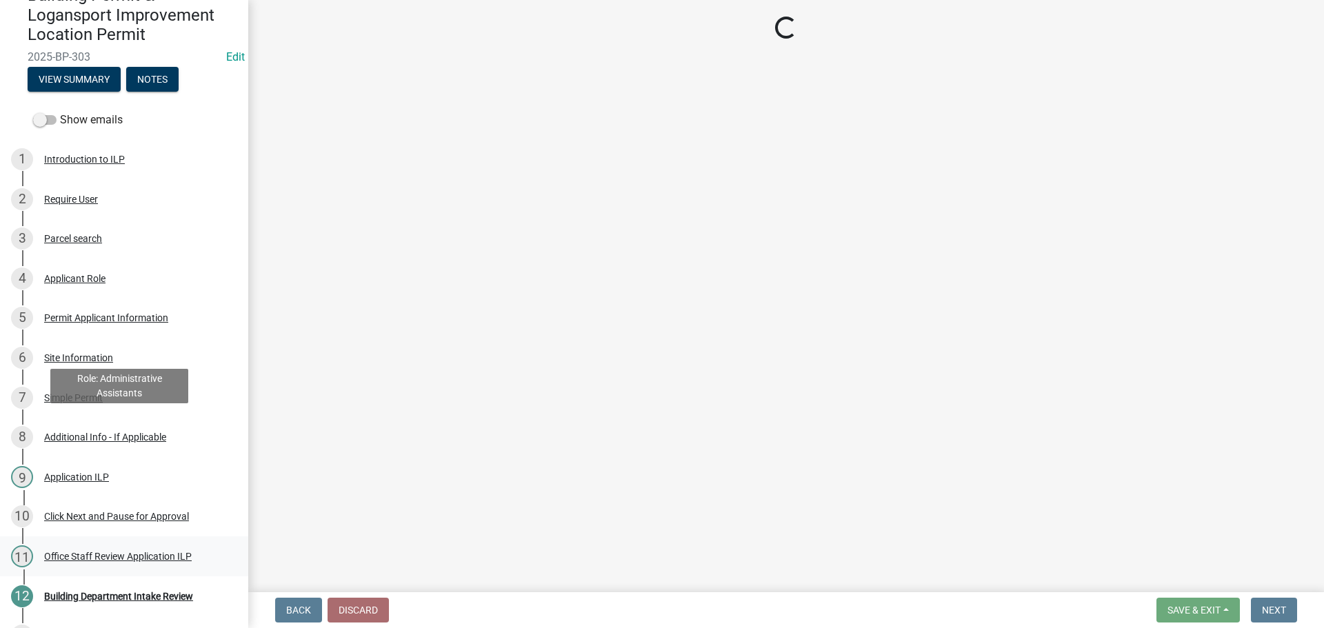
scroll to position [205, 0]
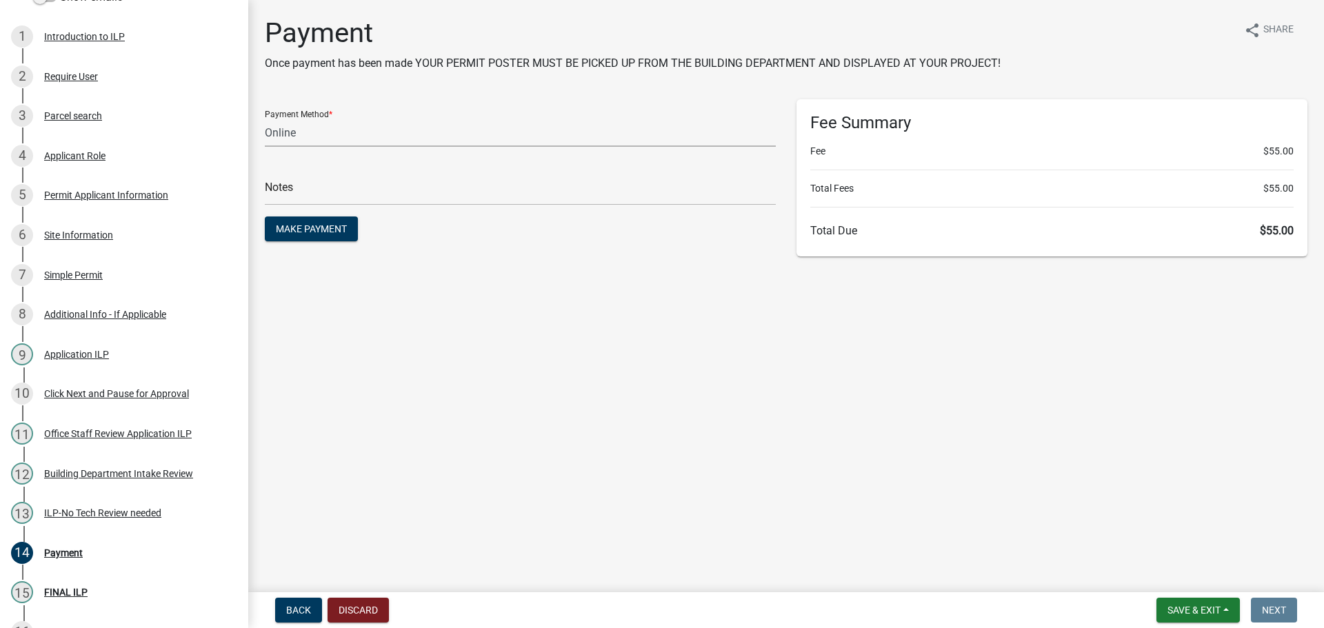
click at [364, 120] on select "Credit Card POS Check Cash Online" at bounding box center [520, 133] width 511 height 28
select select "2: 1"
click at [265, 119] on select "Credit Card POS Check Cash Online" at bounding box center [520, 133] width 511 height 28
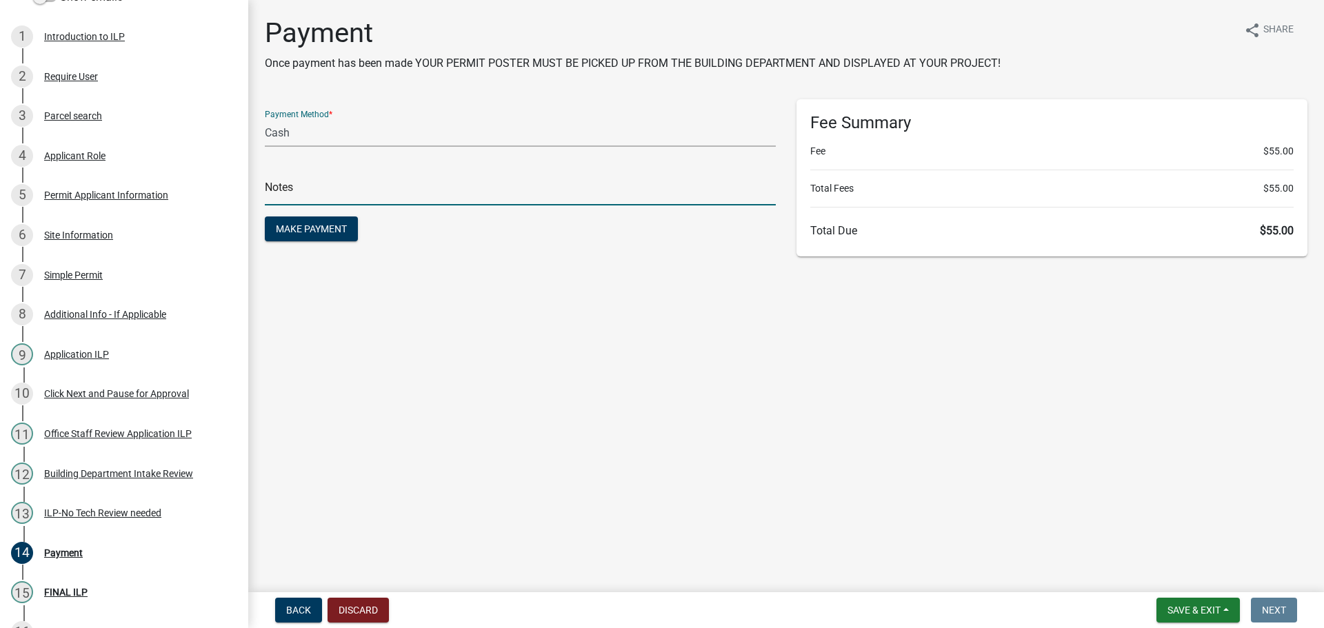
click at [370, 188] on input "text" at bounding box center [520, 191] width 511 height 28
type input "testing"
click at [265, 216] on button "Make Payment" at bounding box center [311, 228] width 93 height 25
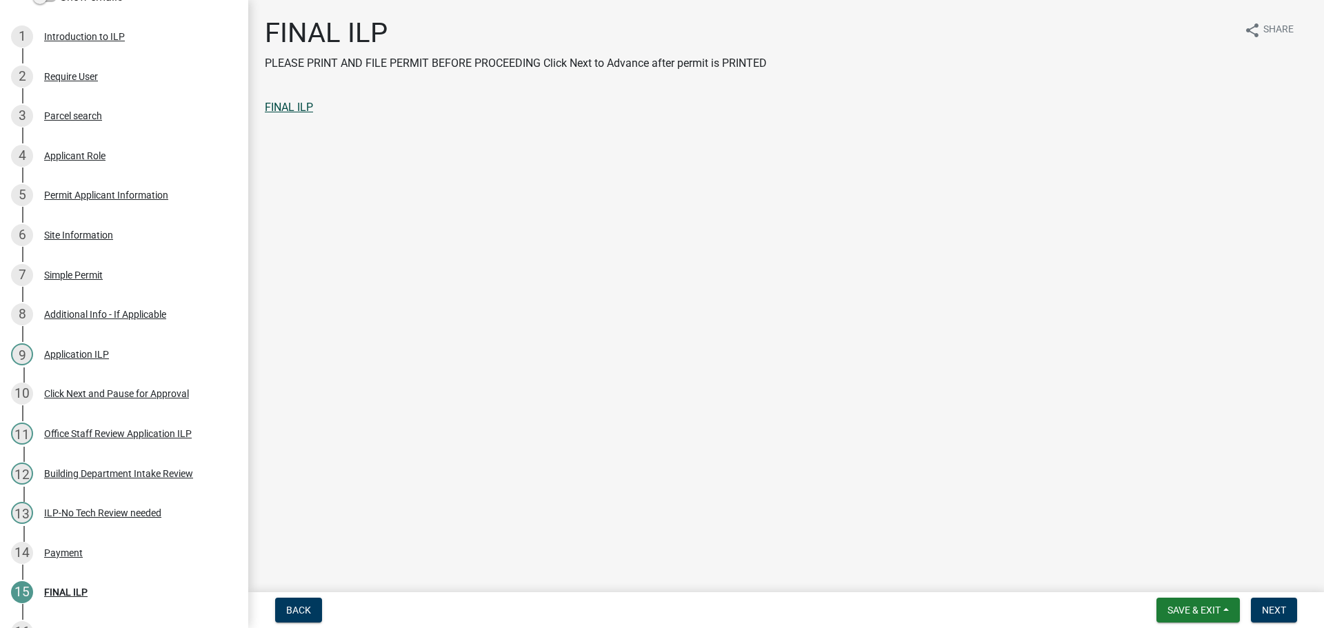
click at [311, 108] on link "FINAL ILP" at bounding box center [289, 107] width 48 height 13
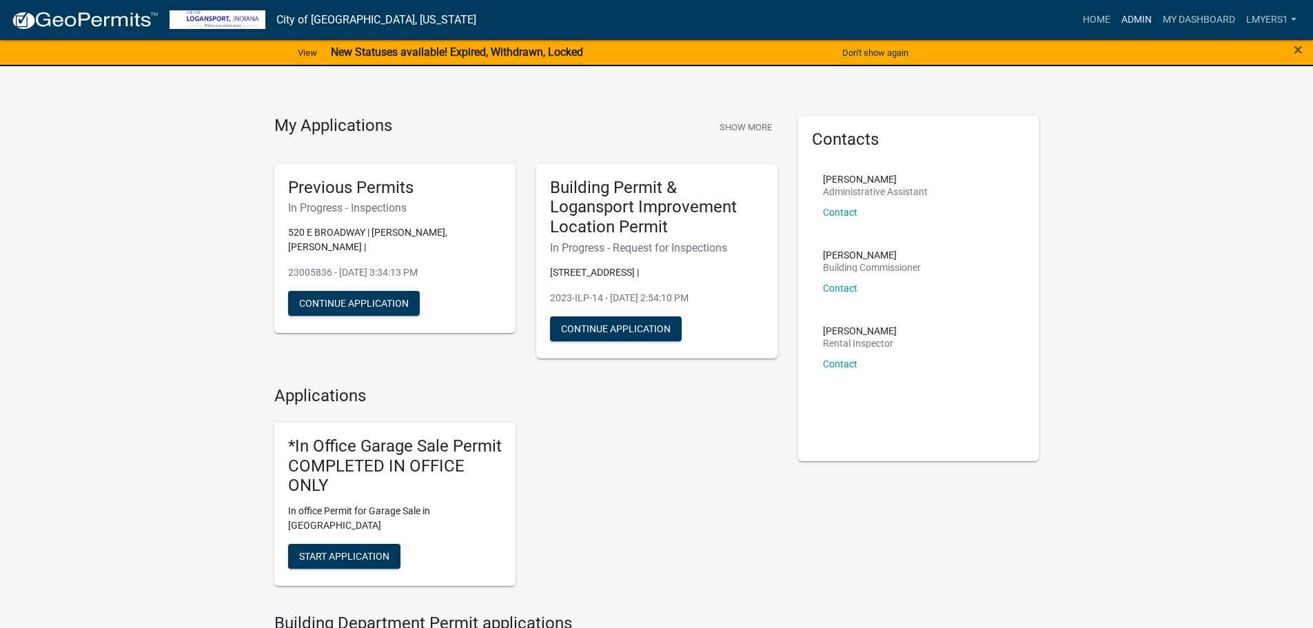
click at [1144, 23] on link "Admin" at bounding box center [1136, 20] width 41 height 26
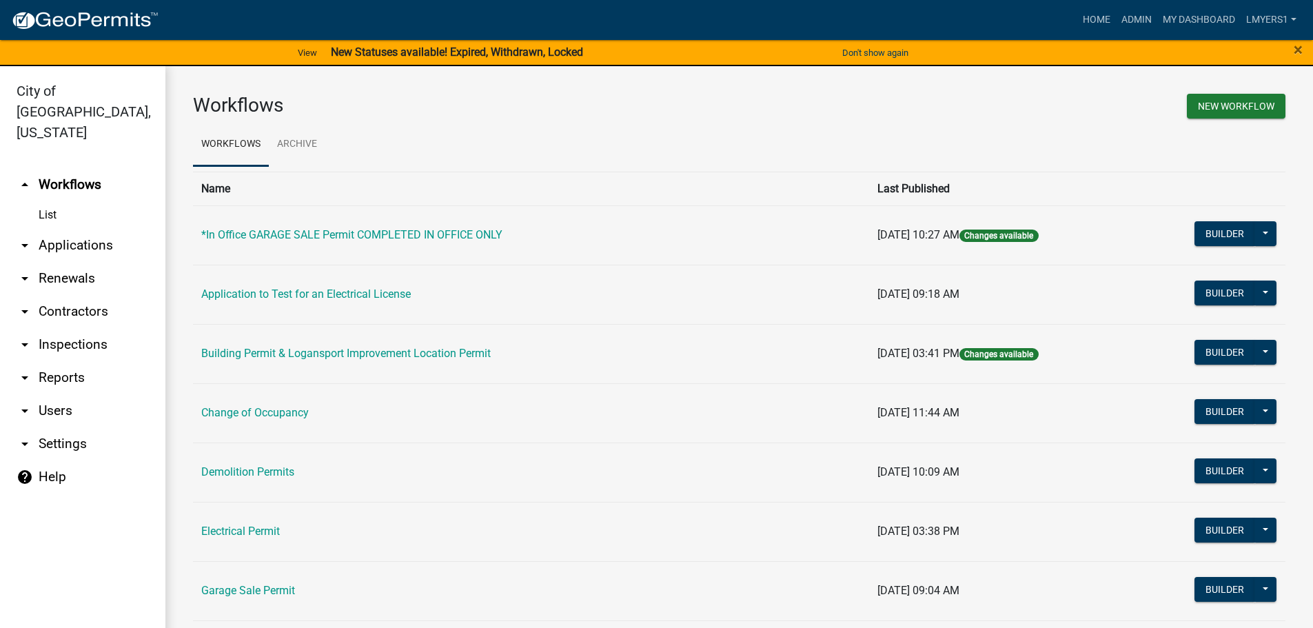
click at [84, 229] on link "arrow_drop_down Applications" at bounding box center [82, 245] width 165 height 33
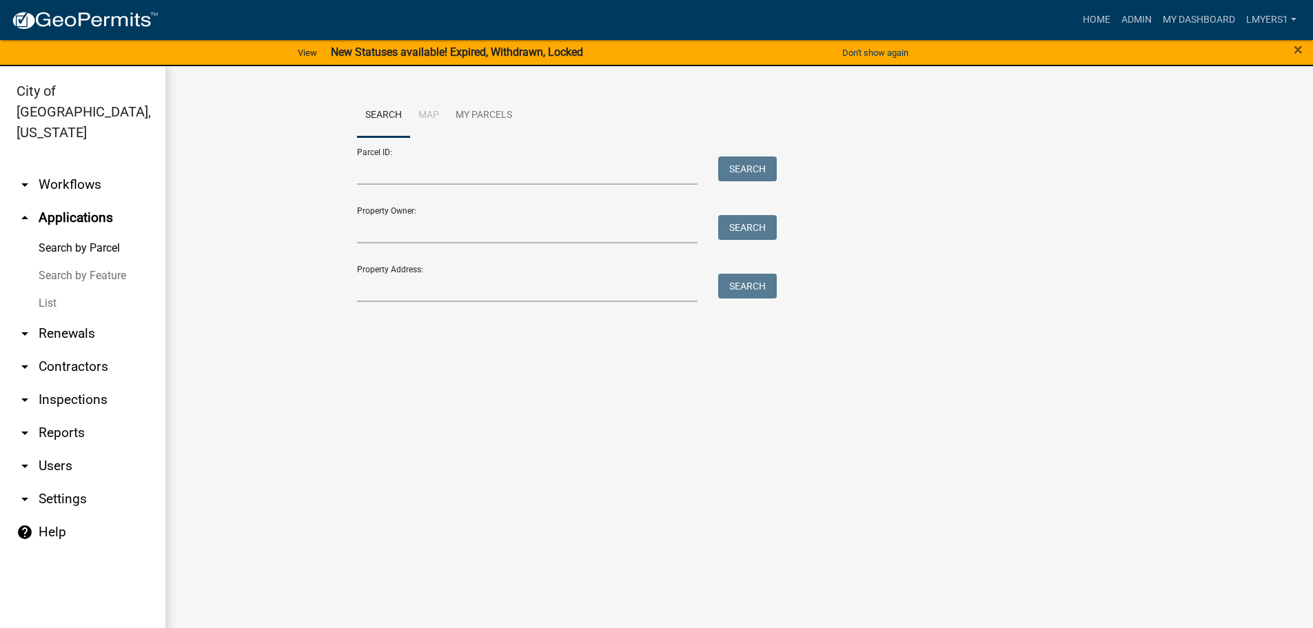
click at [57, 290] on link "List" at bounding box center [82, 304] width 165 height 28
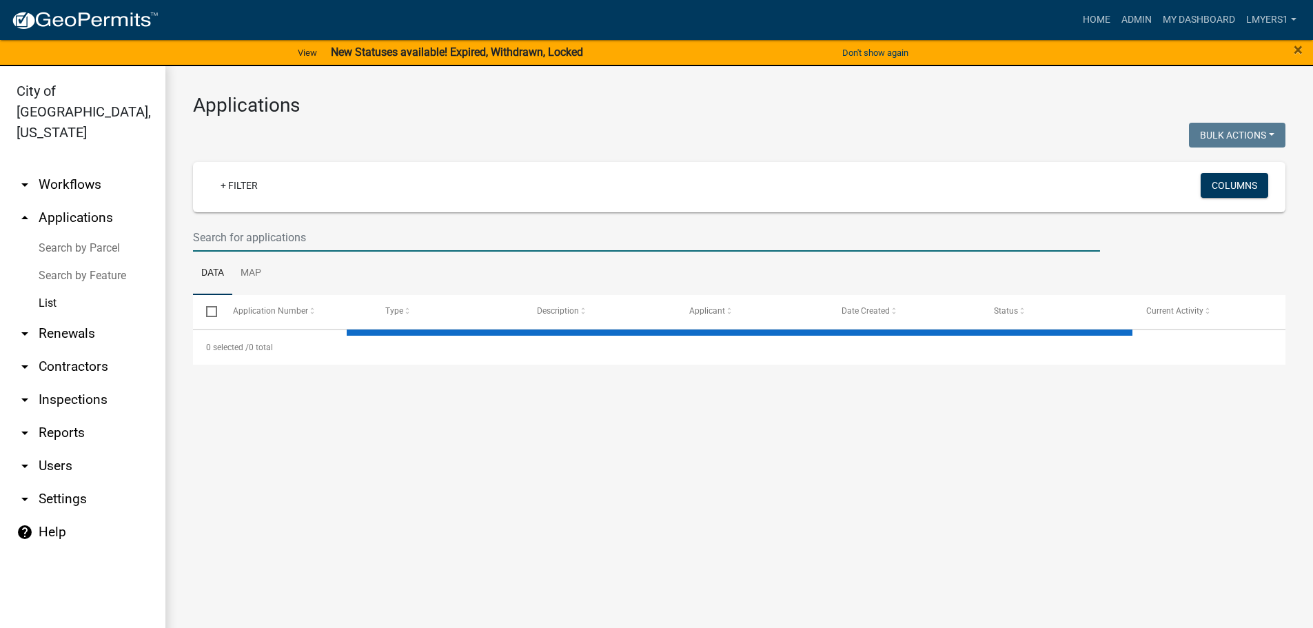
click at [234, 237] on input "text" at bounding box center [646, 237] width 907 height 28
select select "3: 100"
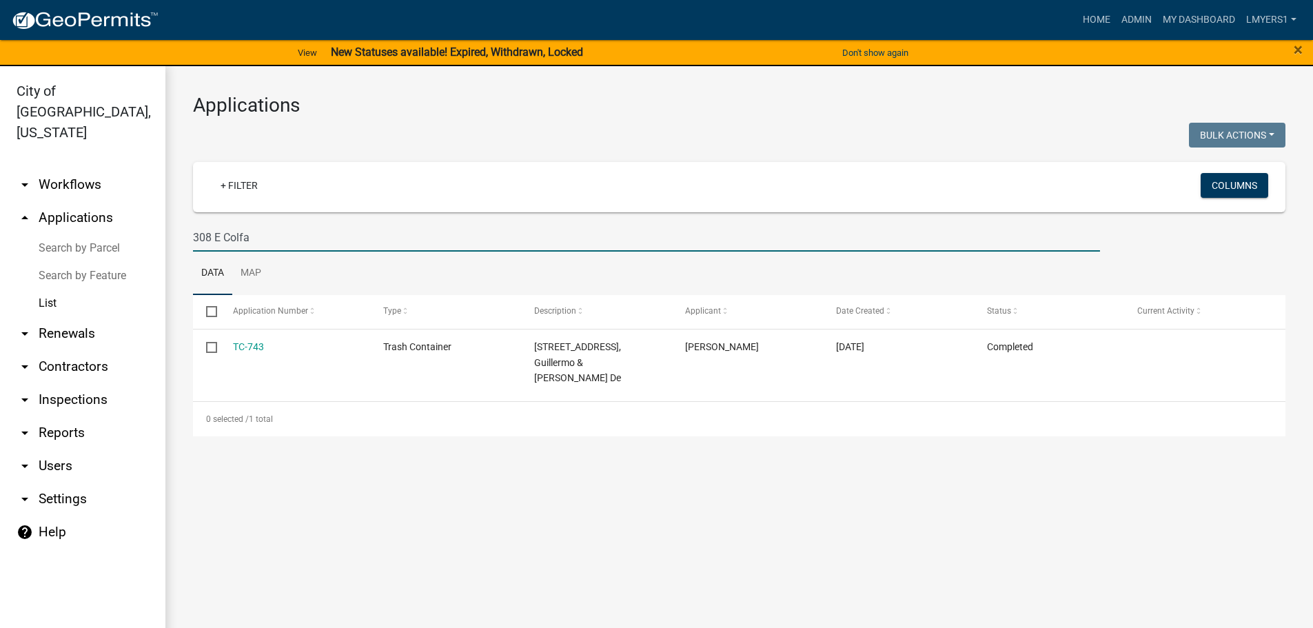
type input "308 E Colfa"
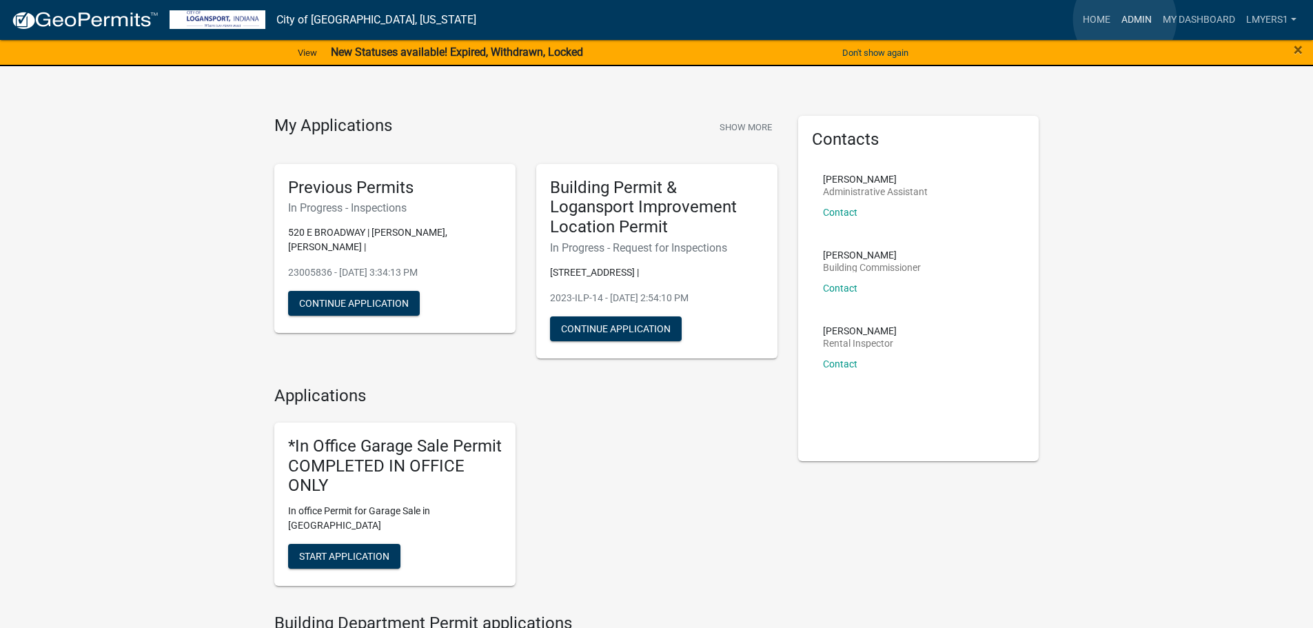
click at [1125, 19] on link "Admin" at bounding box center [1136, 20] width 41 height 26
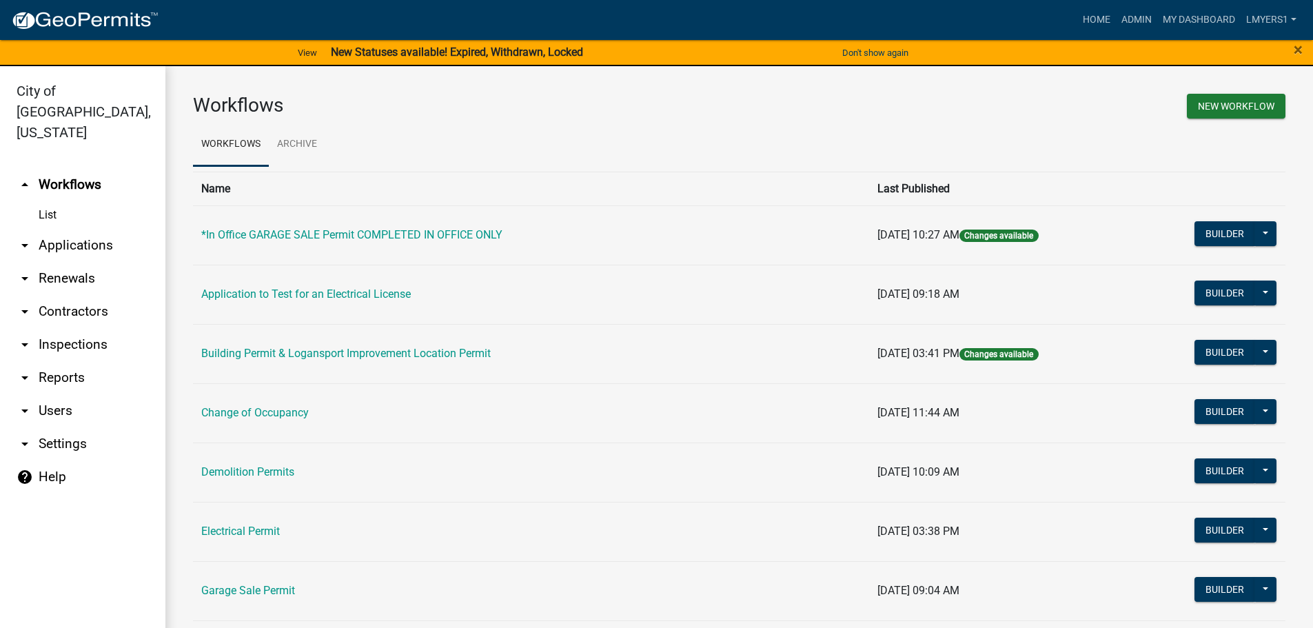
click at [45, 201] on link "List" at bounding box center [82, 215] width 165 height 28
click at [263, 350] on link "Building Permit & Logansport Improvement Location Permit" at bounding box center [346, 353] width 290 height 13
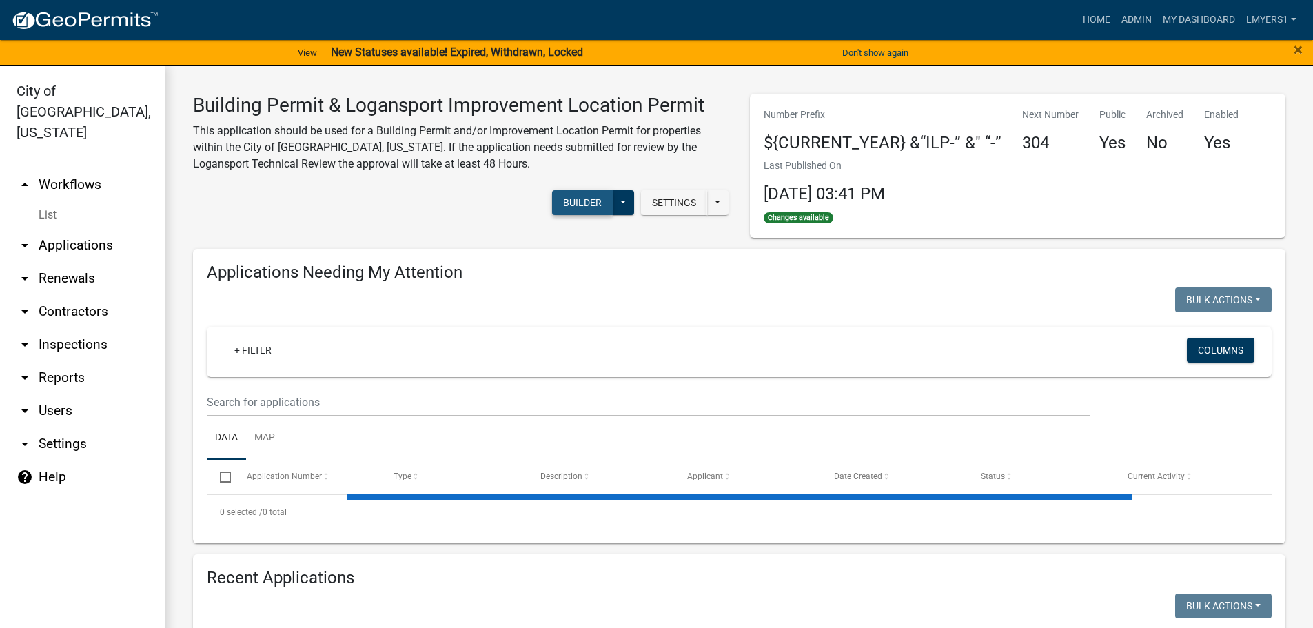
click at [575, 202] on button "Builder" at bounding box center [582, 202] width 61 height 25
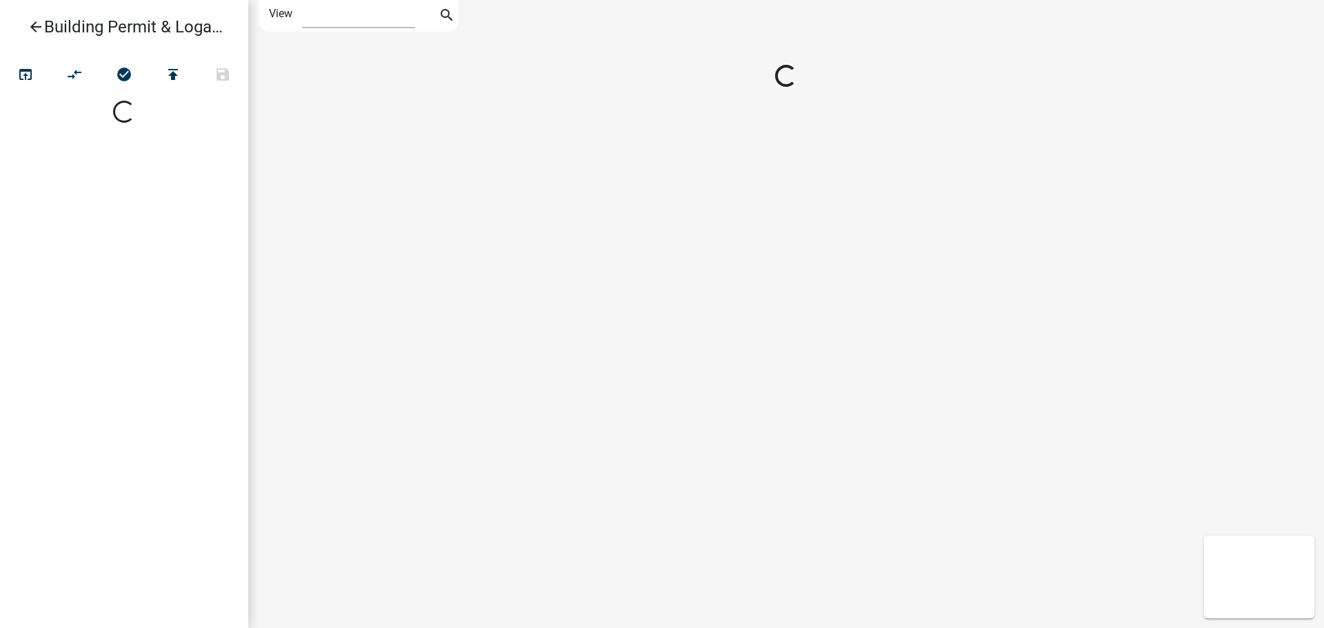
select select "1"
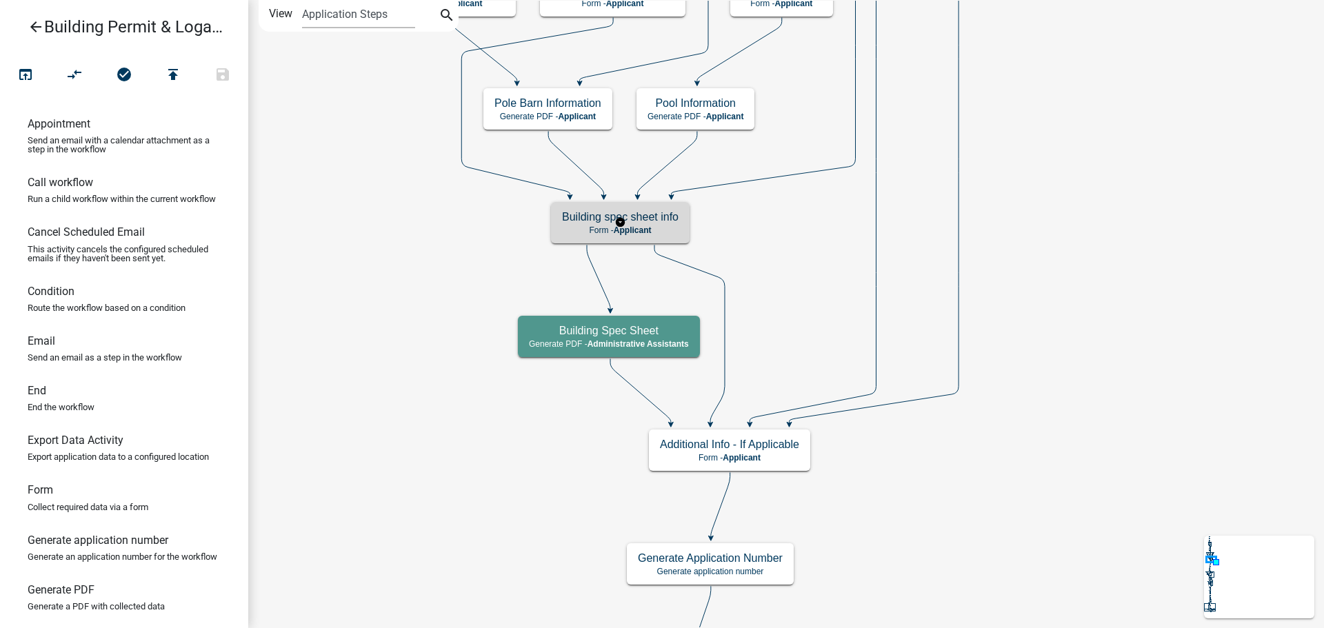
click at [637, 221] on h5 "Building spec sheet info" at bounding box center [620, 216] width 116 height 13
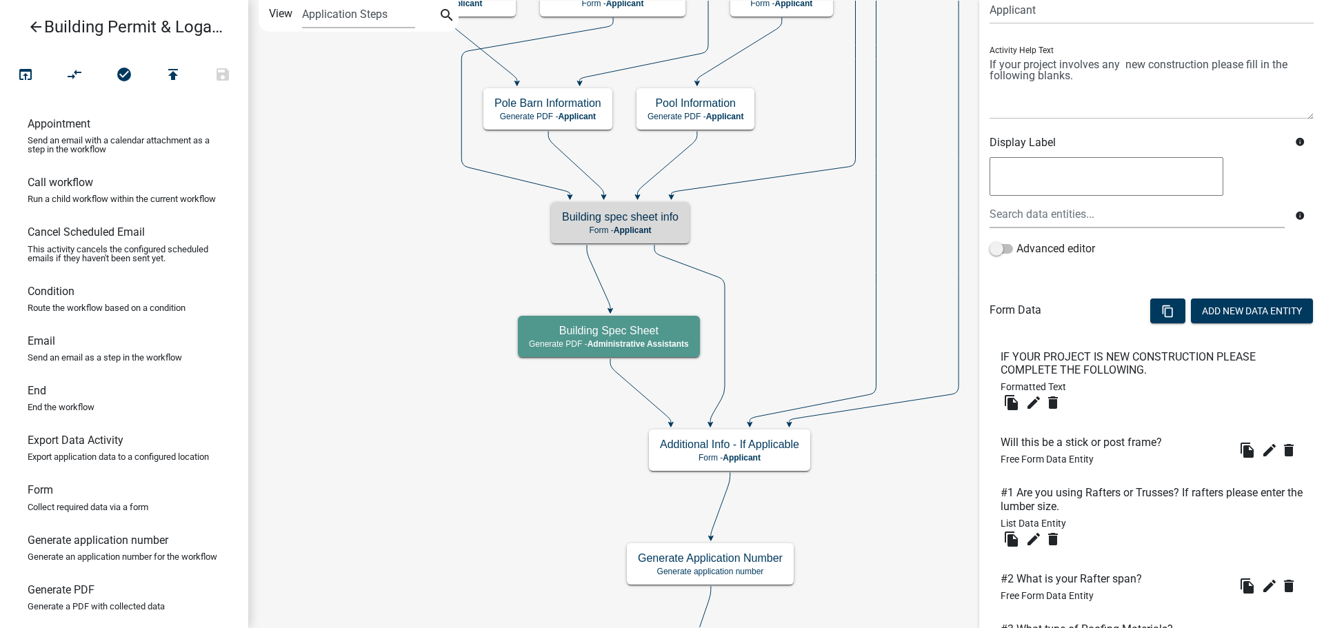
scroll to position [69, 0]
